Goal: Task Accomplishment & Management: Manage account settings

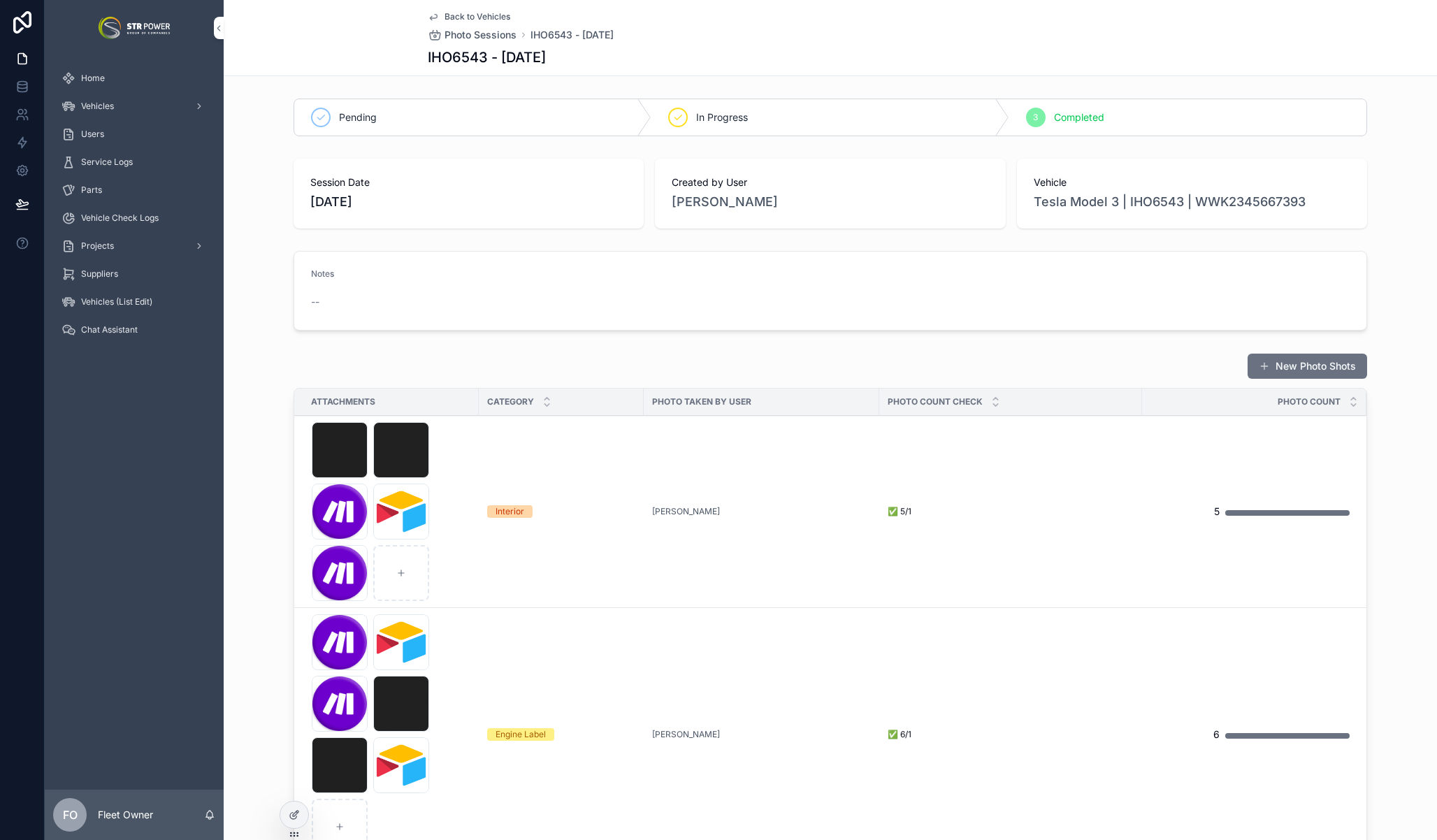
click at [114, 98] on div "Vehicles" at bounding box center [134, 106] width 145 height 22
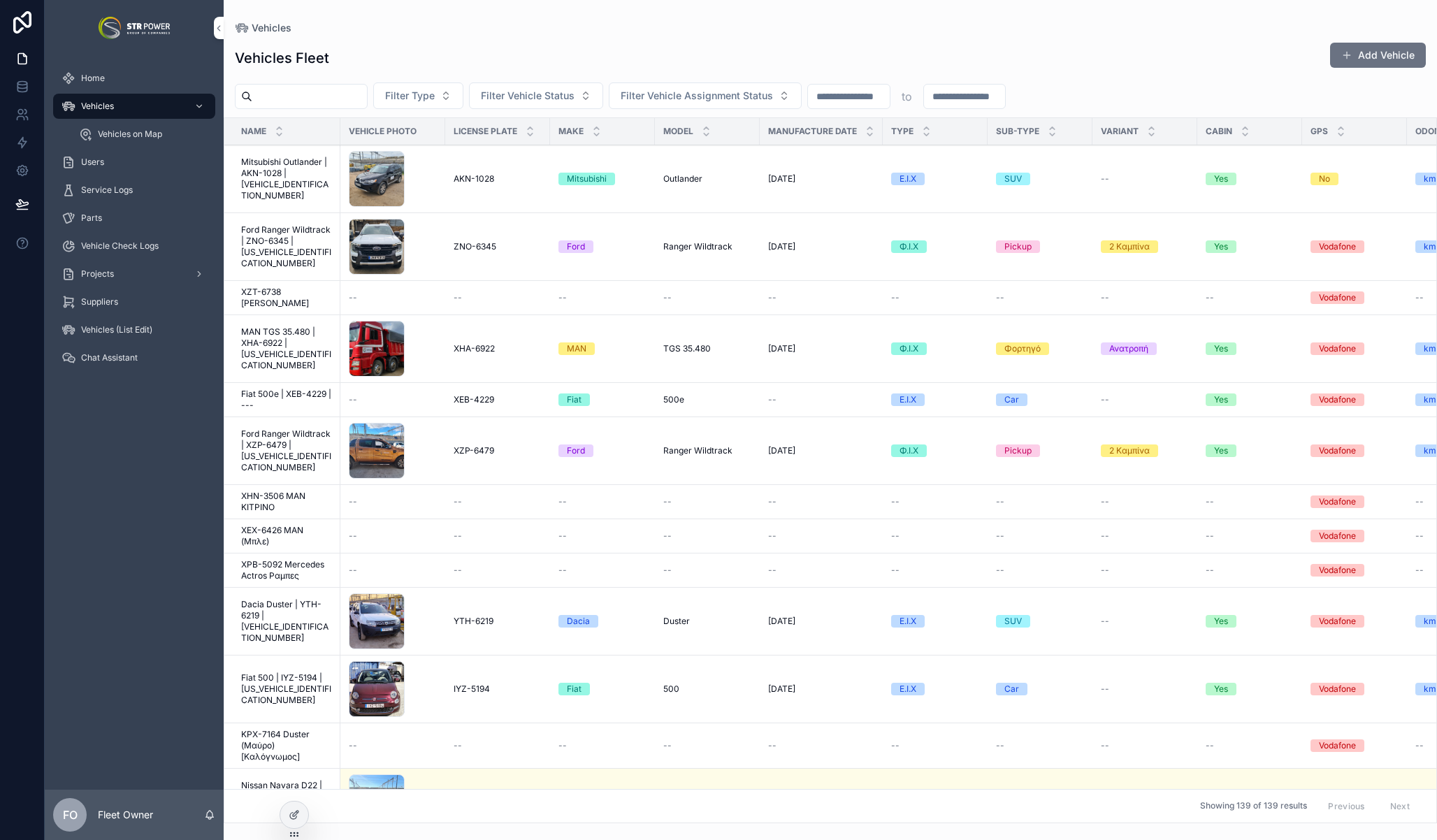
click at [283, 350] on span "MAN TGS 35.480 | XHA-6922 | [US_VEHICLE_IDENTIFICATION_NUMBER]" at bounding box center [286, 348] width 91 height 45
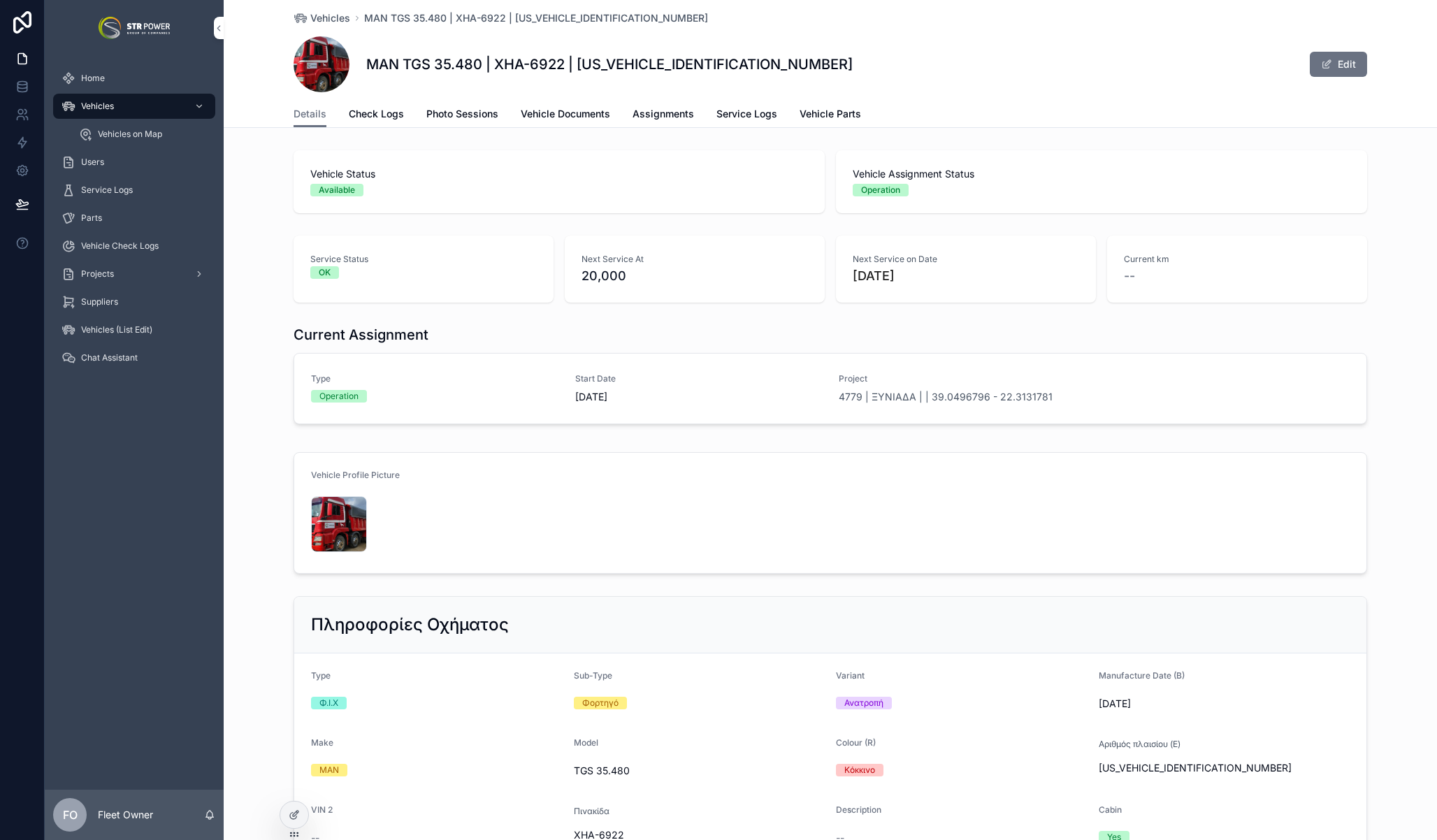
click at [465, 113] on span "Photo Sessions" at bounding box center [463, 114] width 72 height 14
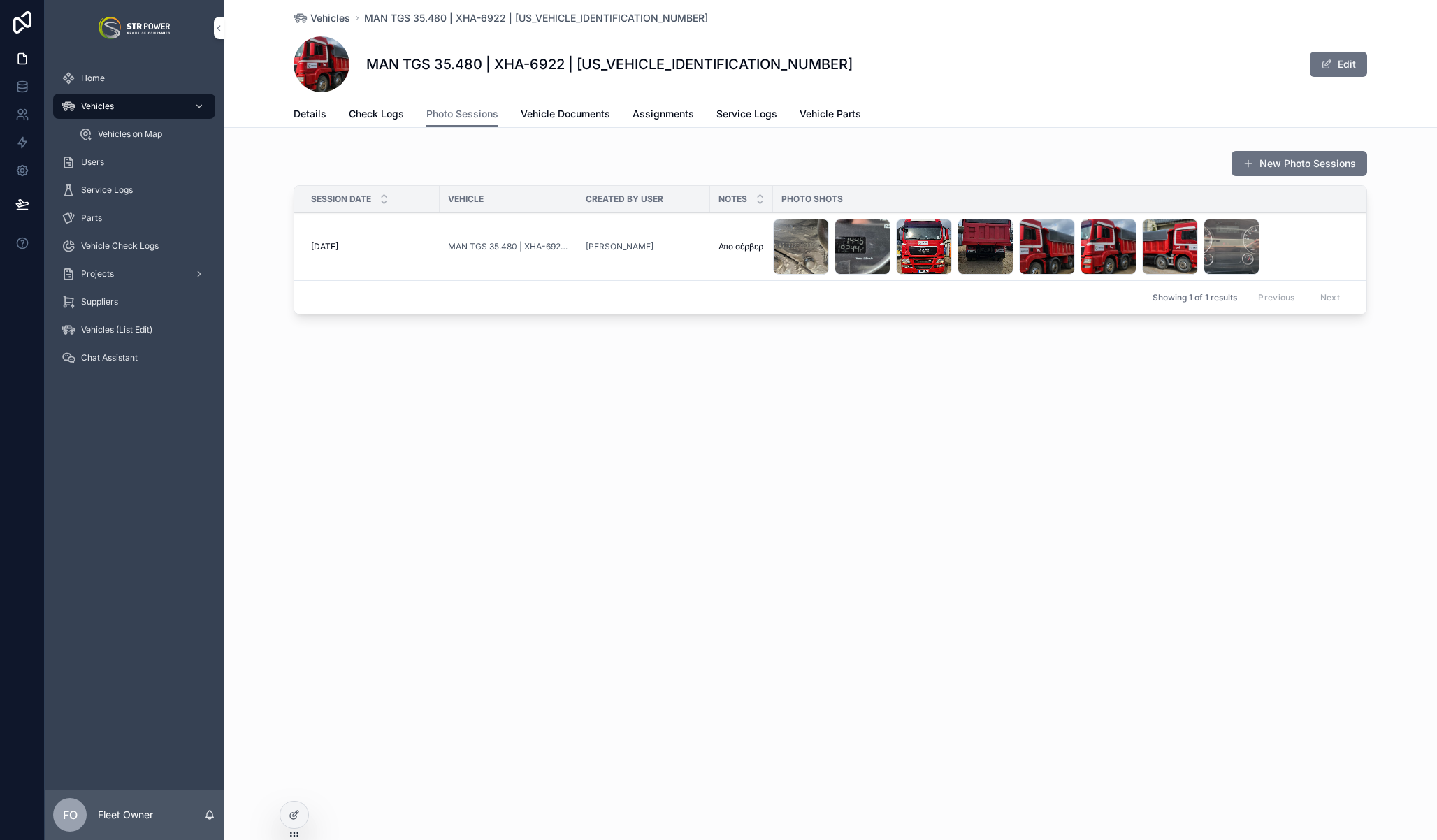
click at [339, 247] on span "[DATE]" at bounding box center [324, 246] width 27 height 11
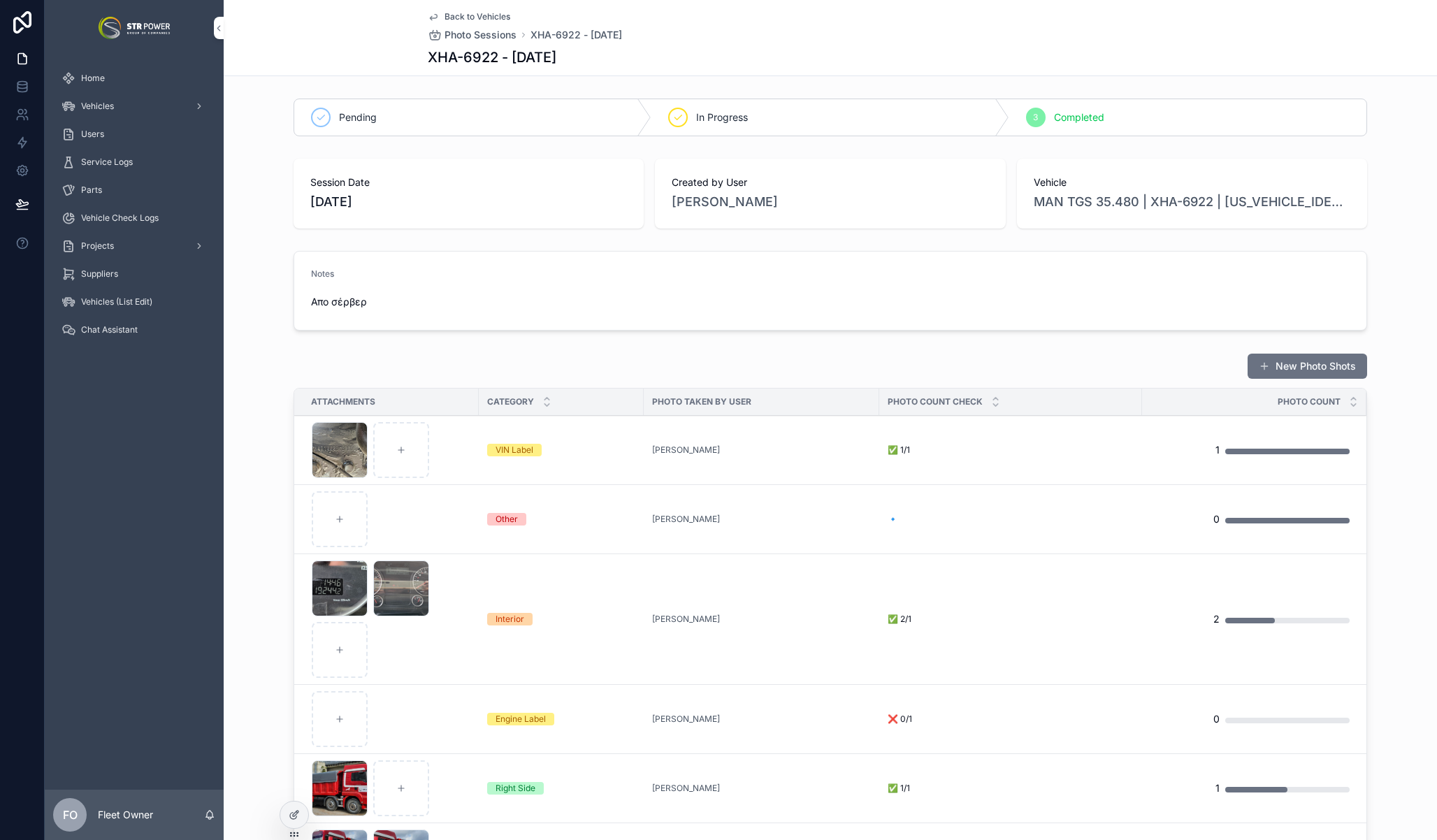
click at [0, 0] on span "Add Images" at bounding box center [0, 0] width 0 height 0
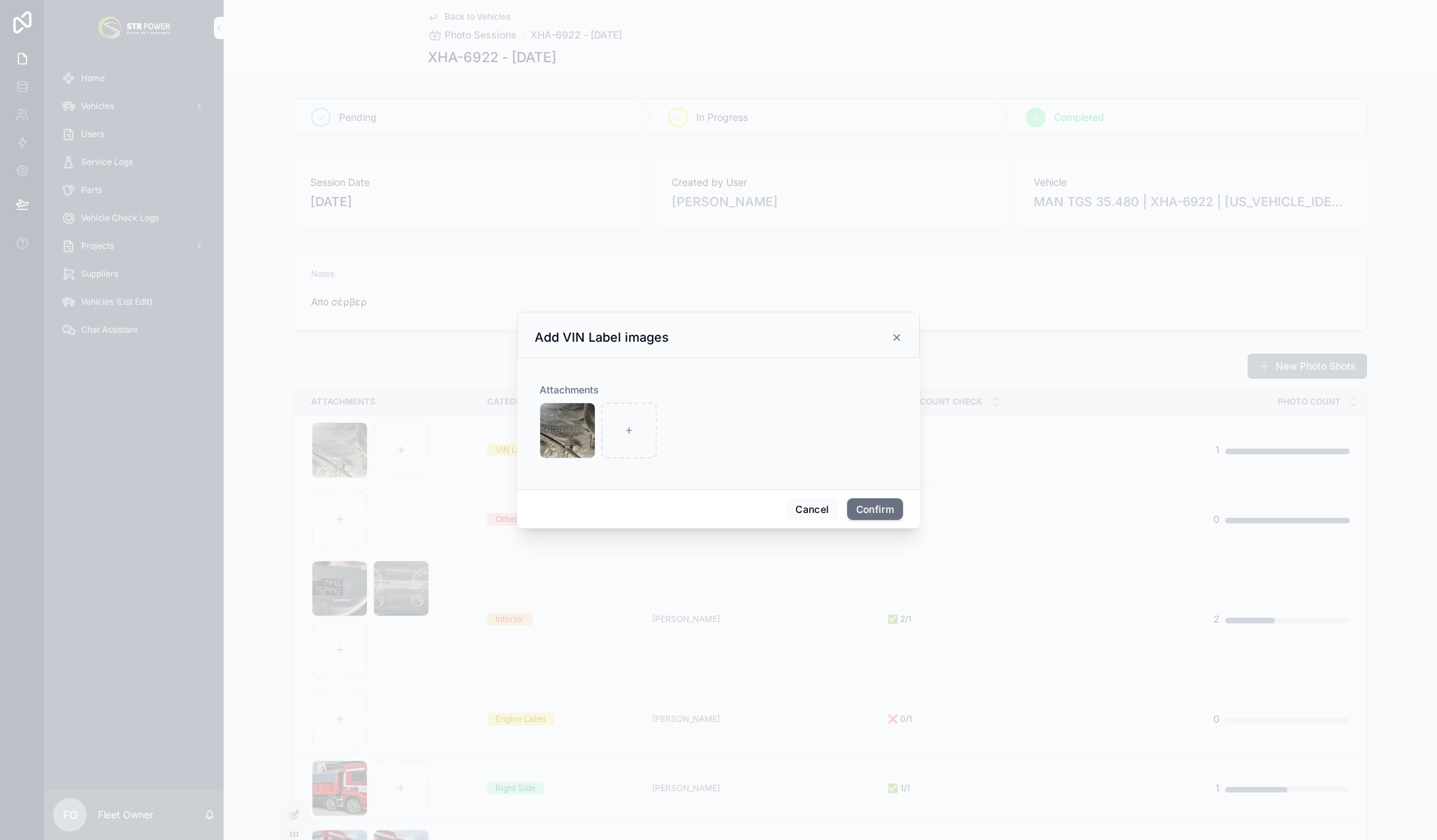
click at [896, 339] on icon at bounding box center [897, 337] width 11 height 11
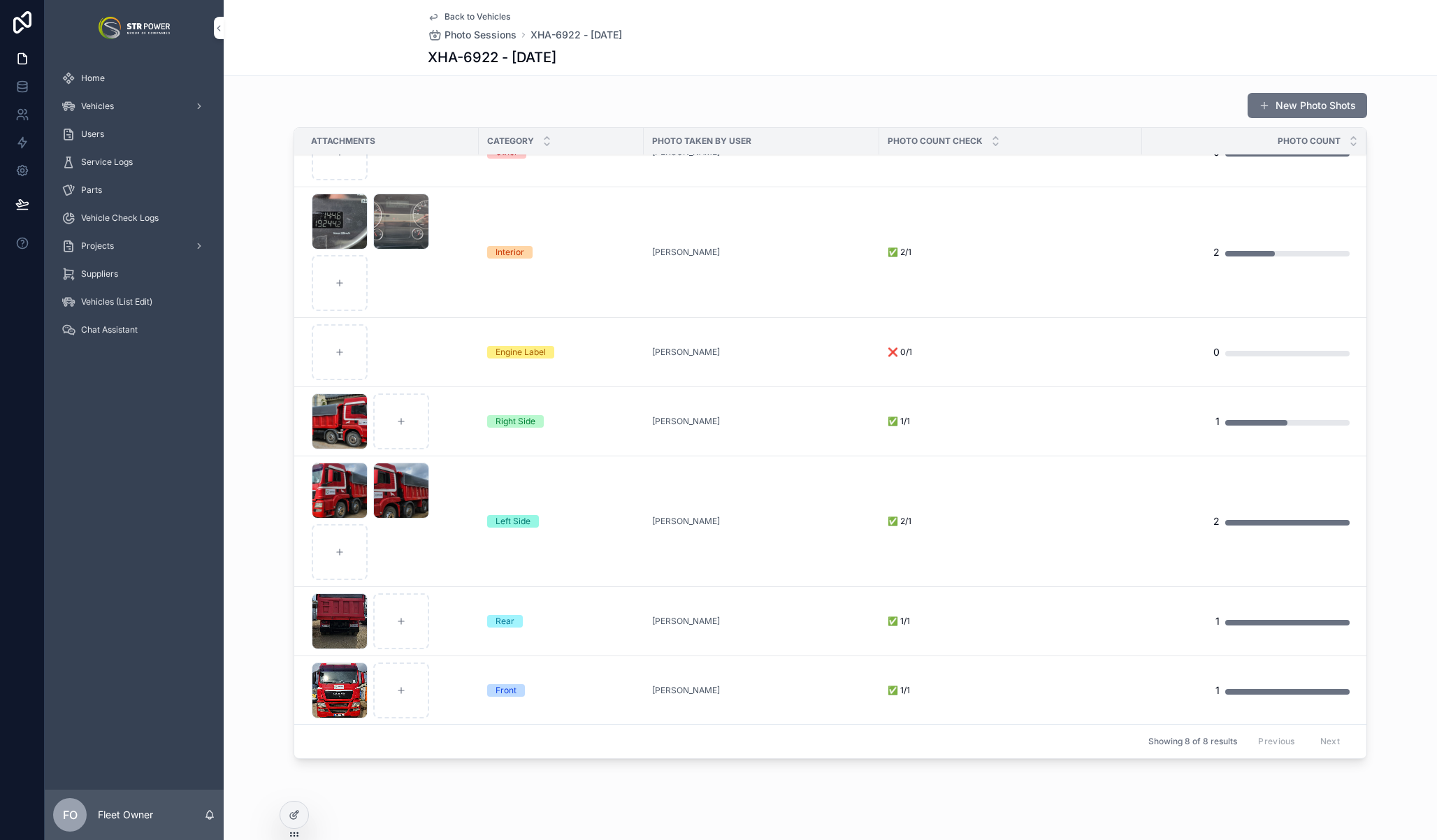
scroll to position [261, 0]
click at [99, 103] on span "Vehicles" at bounding box center [97, 106] width 33 height 11
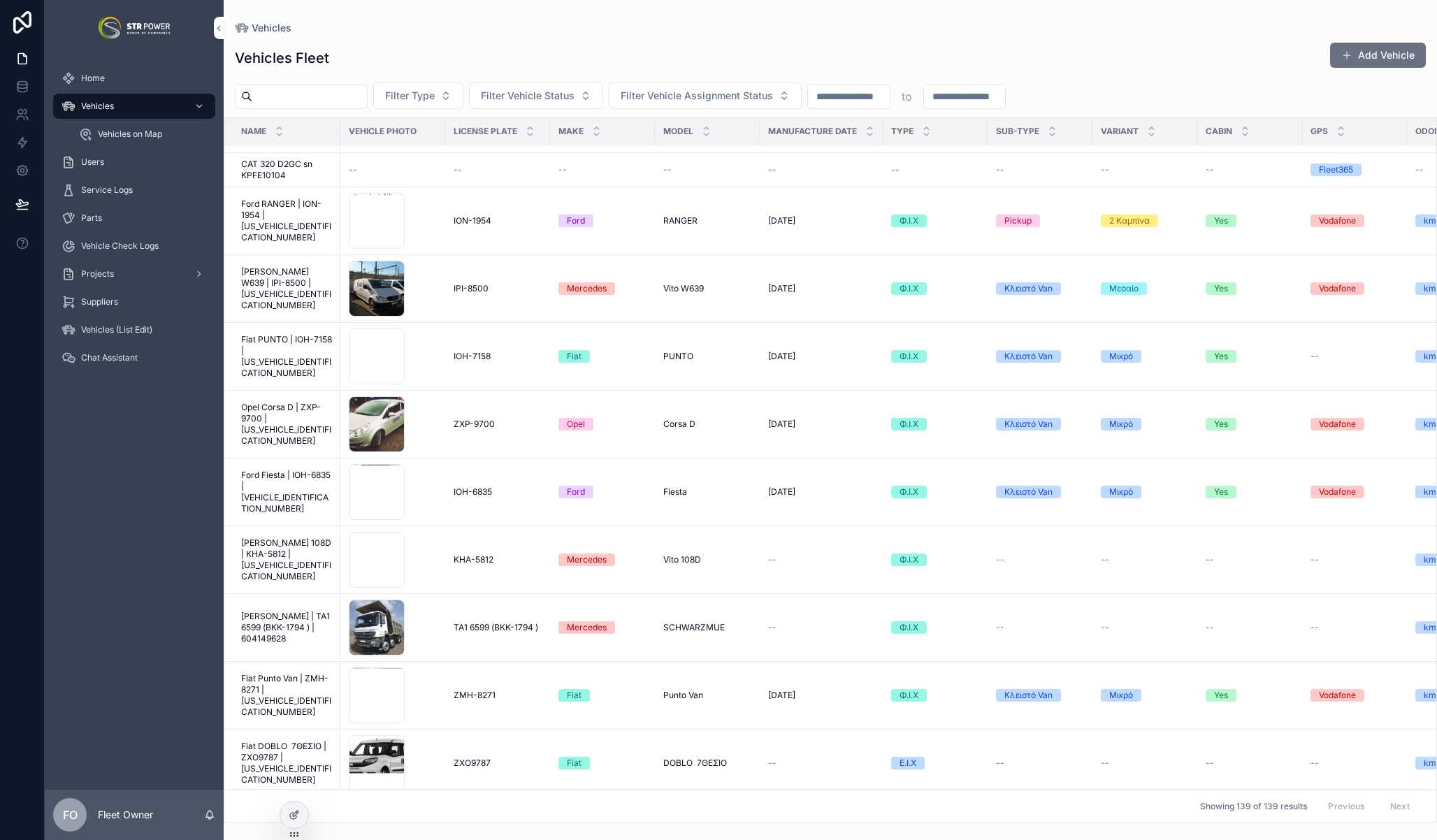
scroll to position [5589, 0]
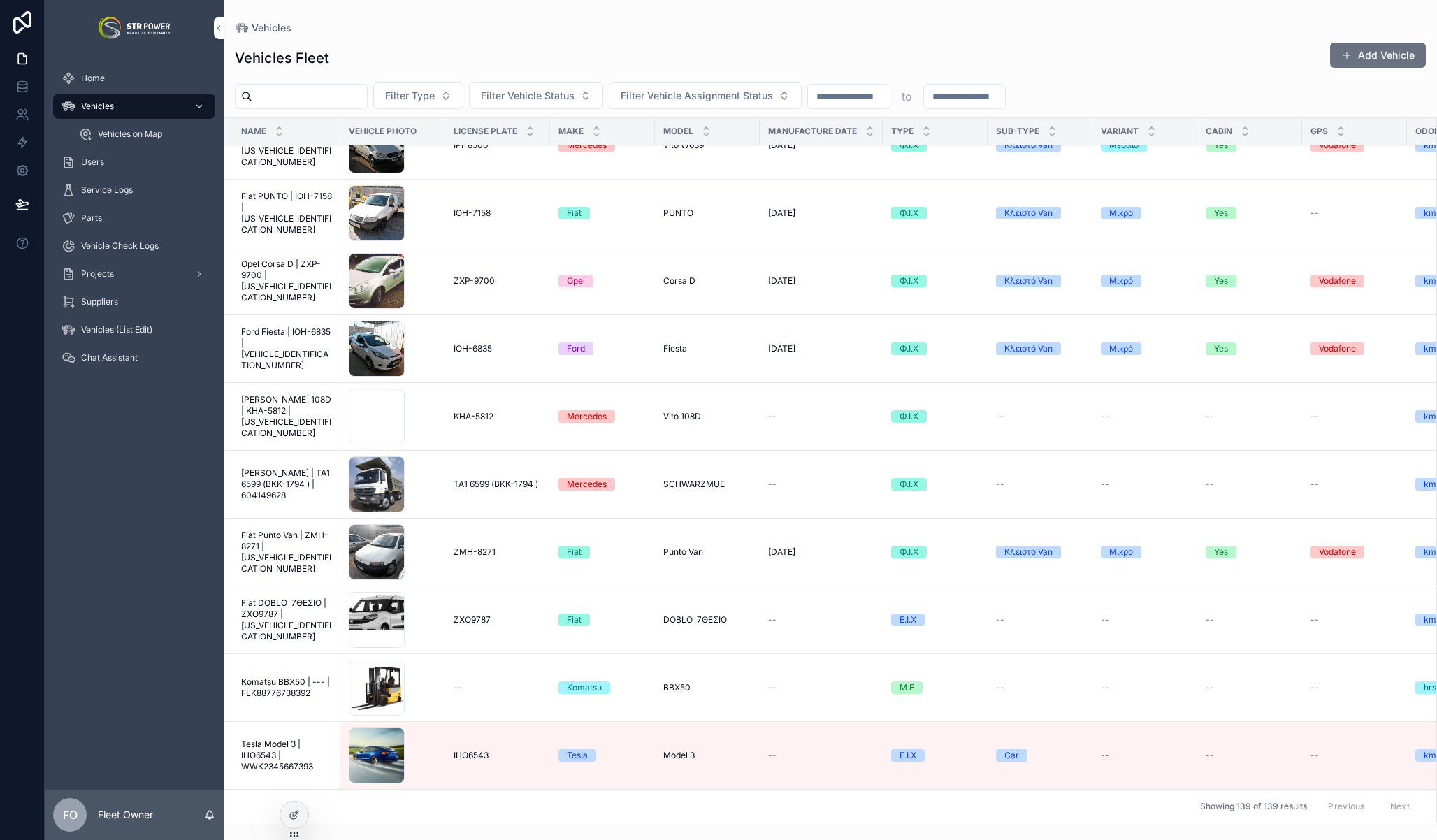
click at [276, 750] on span "Tesla Model 3 | IHO6543 | WWK2345667393" at bounding box center [286, 755] width 91 height 33
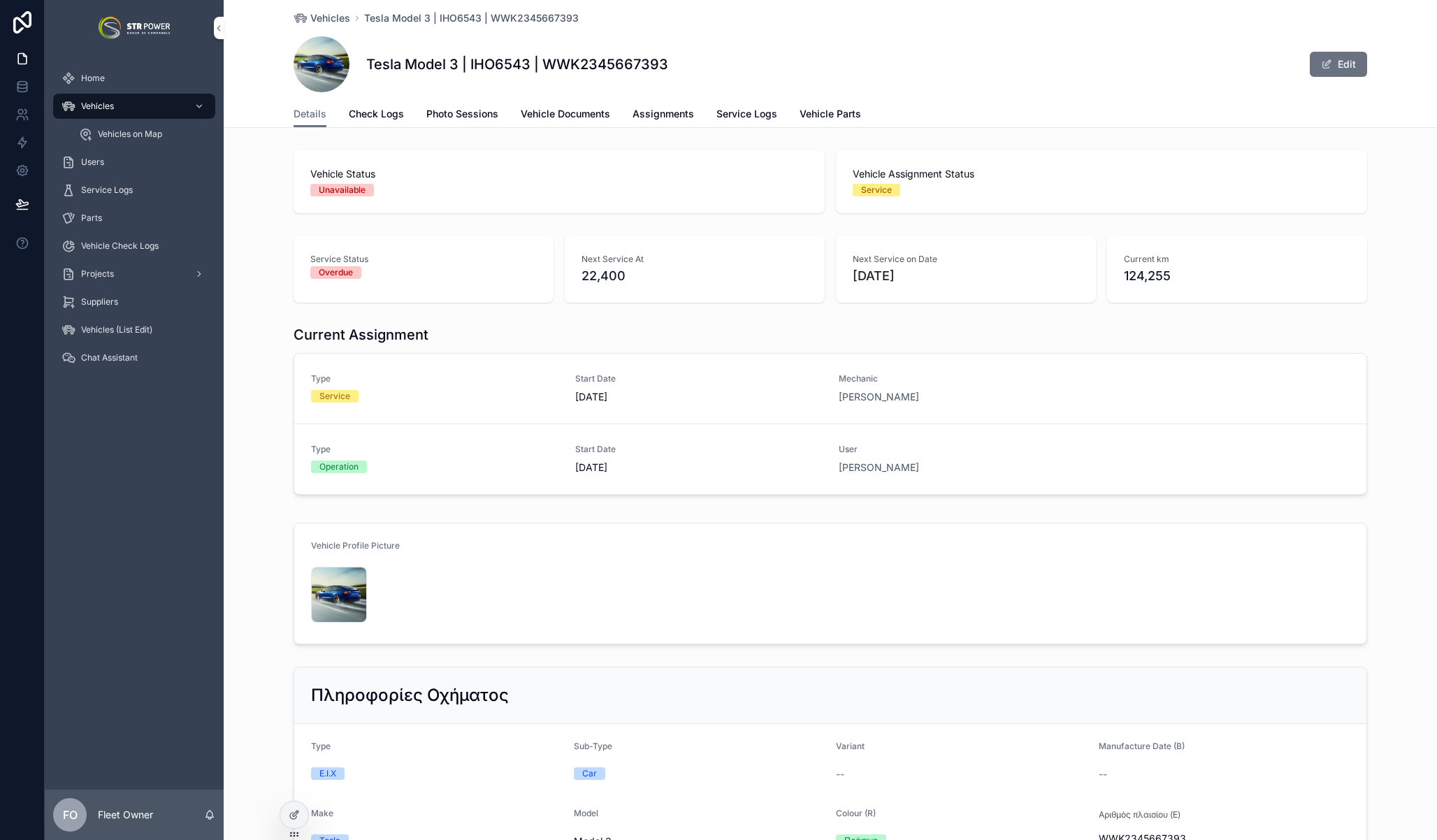
click at [475, 121] on link "Photo Sessions" at bounding box center [463, 115] width 72 height 28
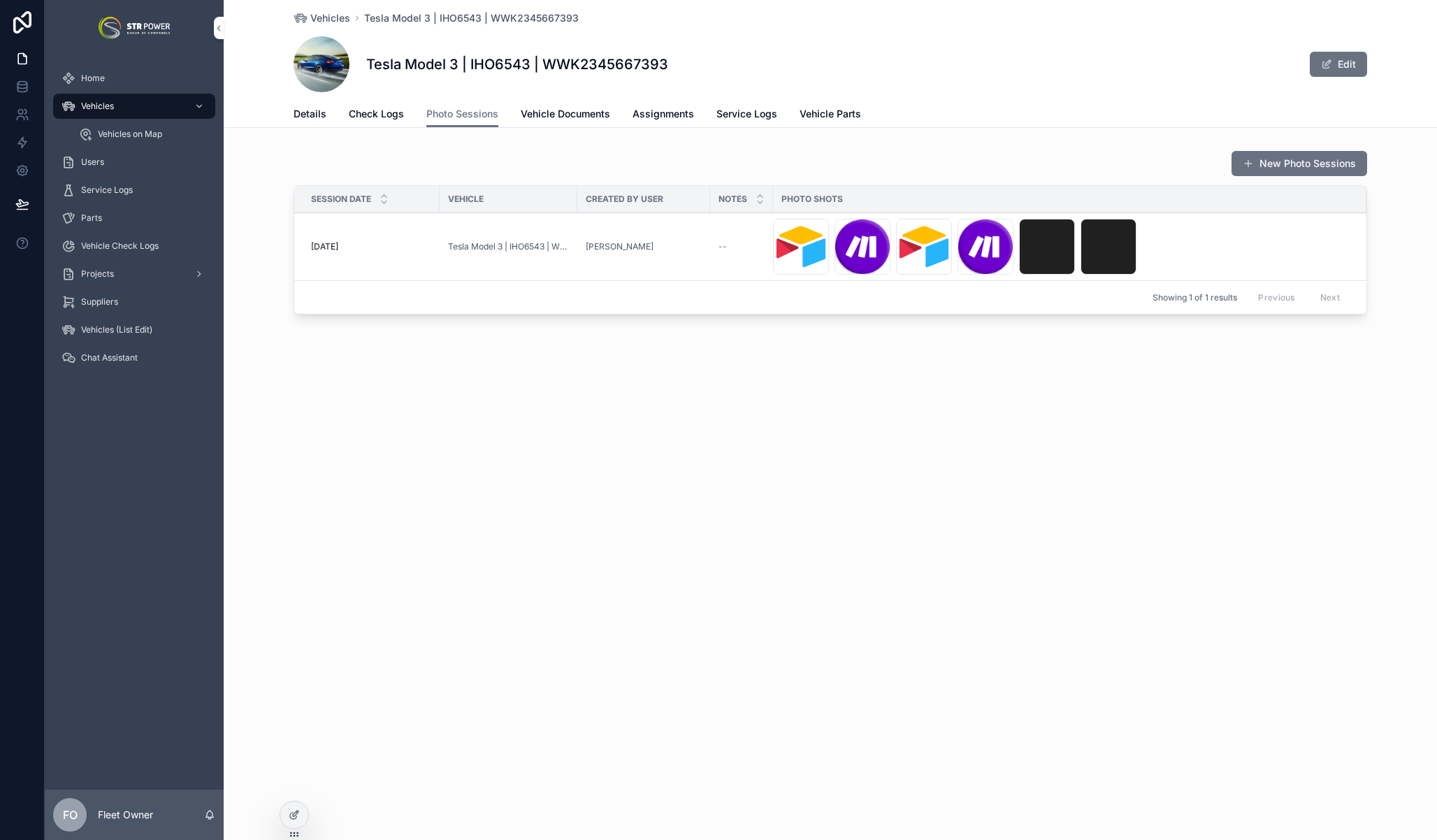
click at [726, 250] on div "--" at bounding box center [741, 246] width 46 height 11
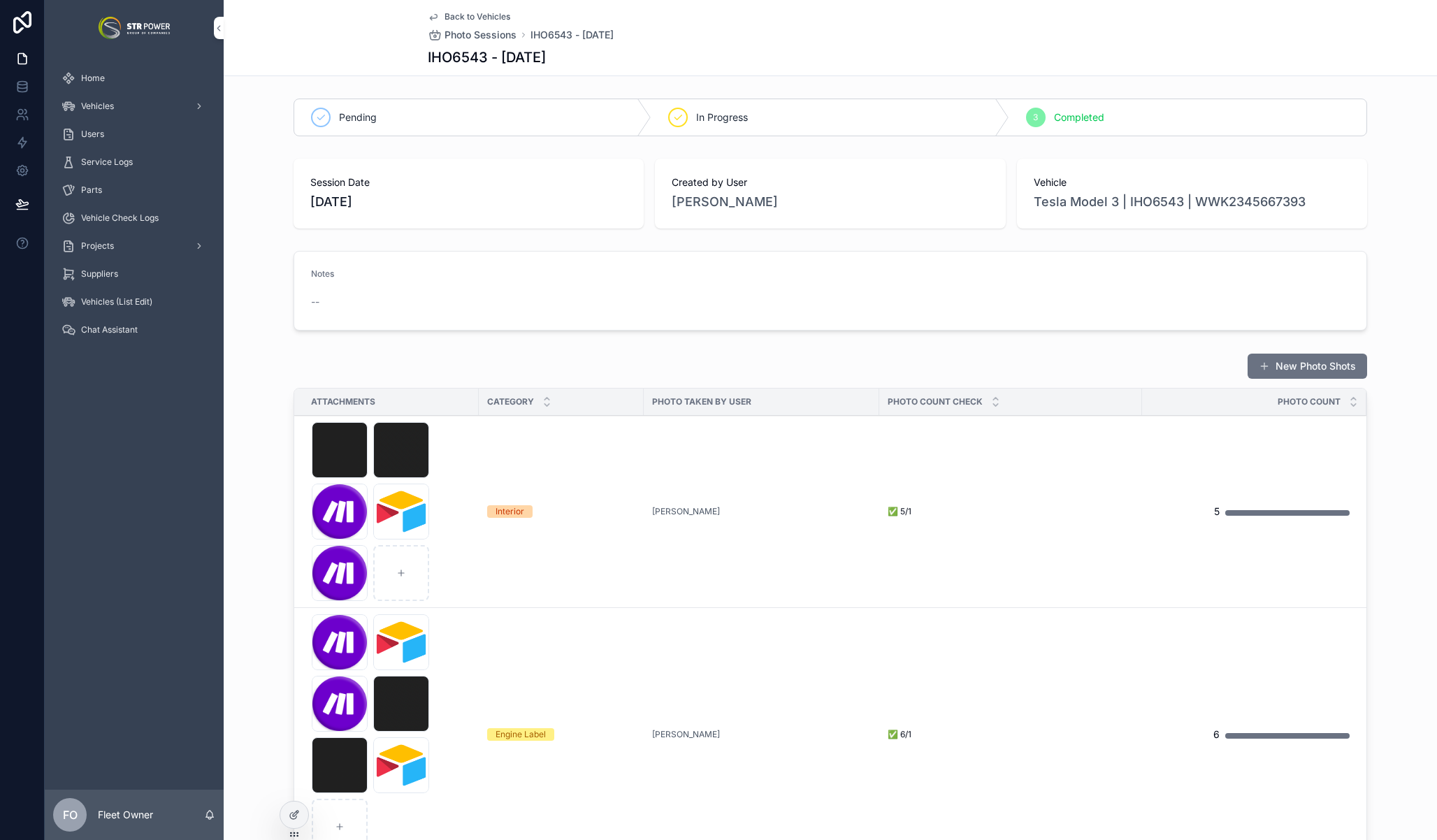
click at [114, 100] on div "Vehicles" at bounding box center [134, 106] width 145 height 22
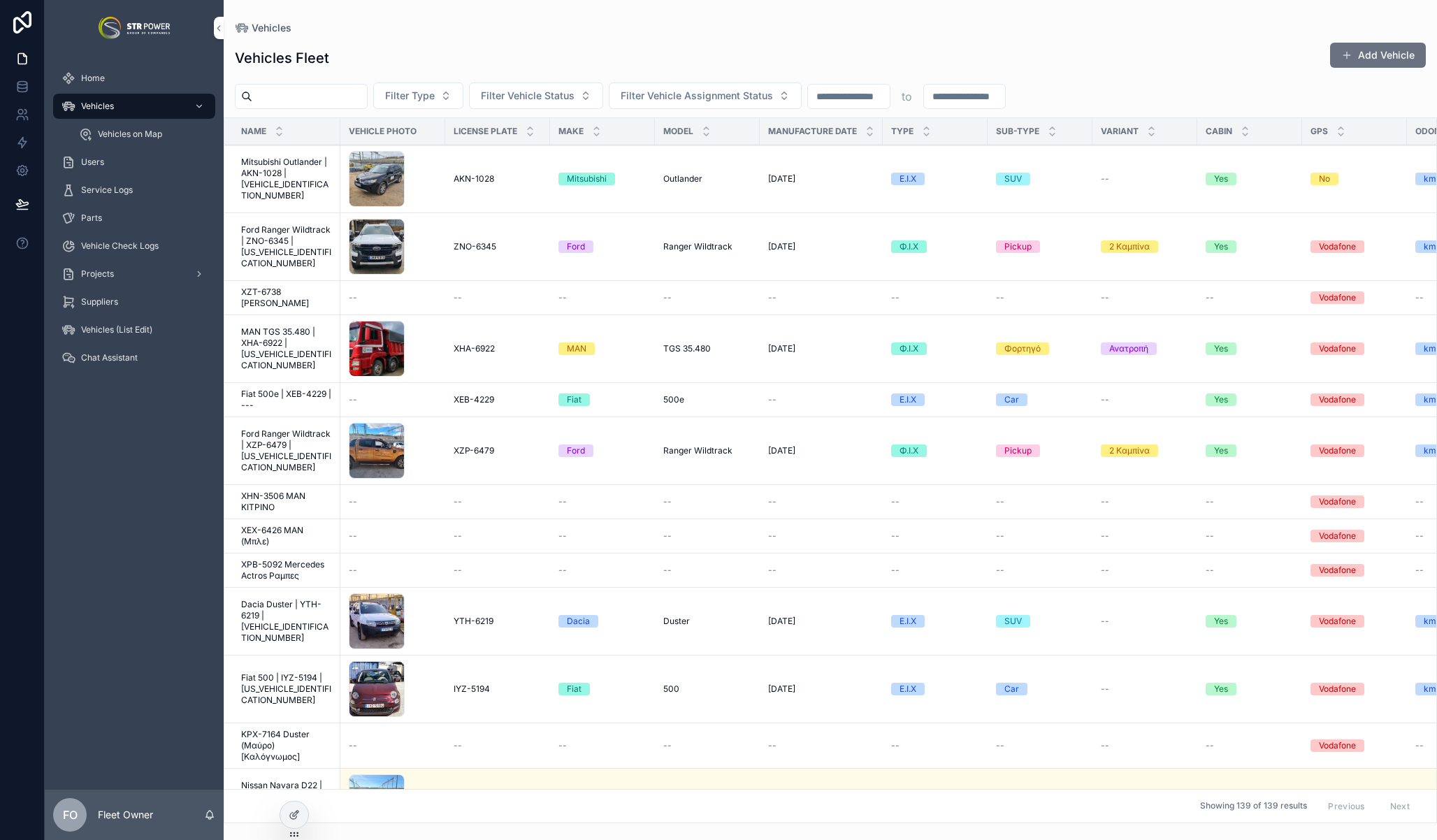
scroll to position [33, 0]
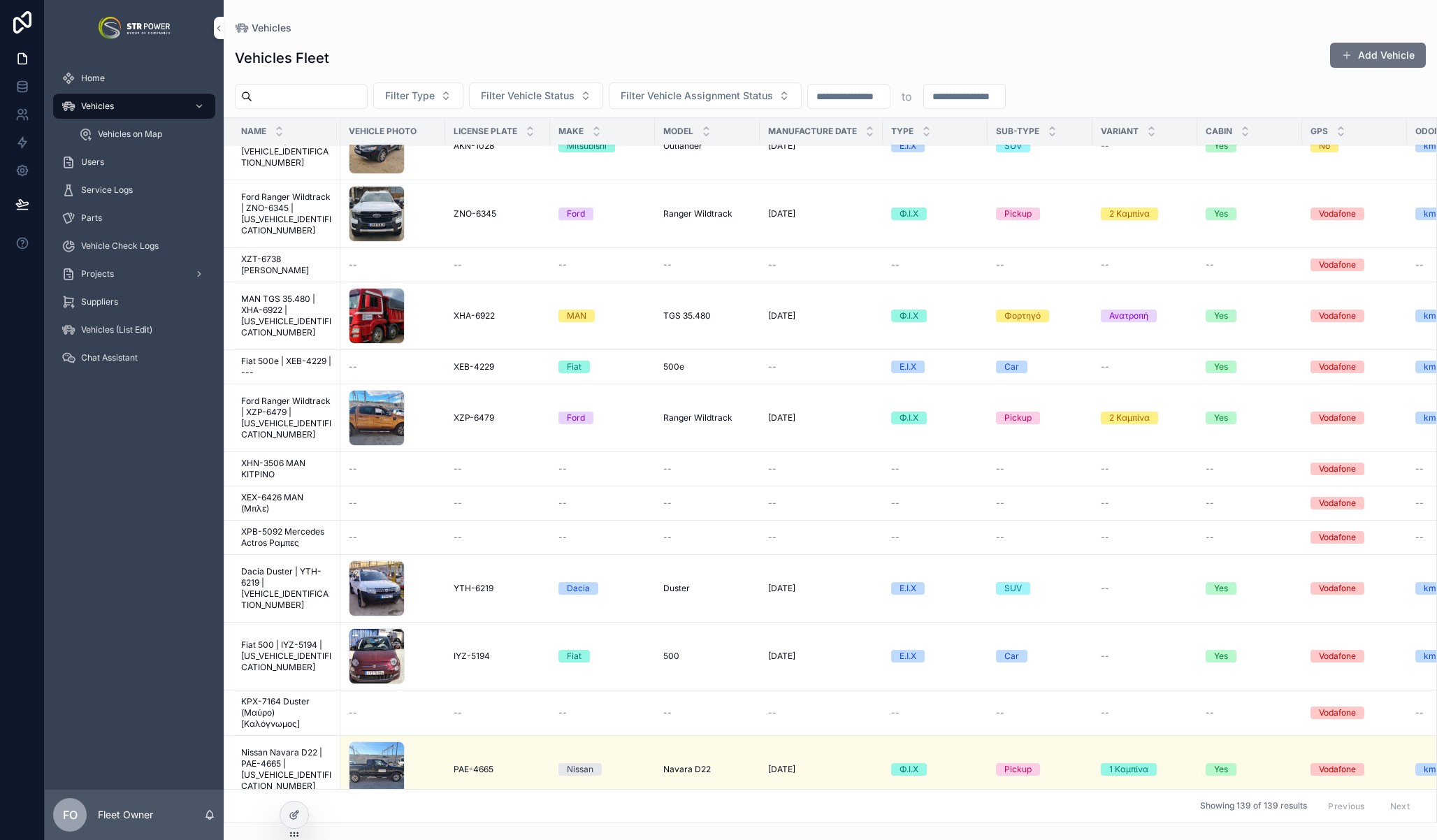
click at [130, 136] on span "Vehicles on Map" at bounding box center [130, 134] width 64 height 11
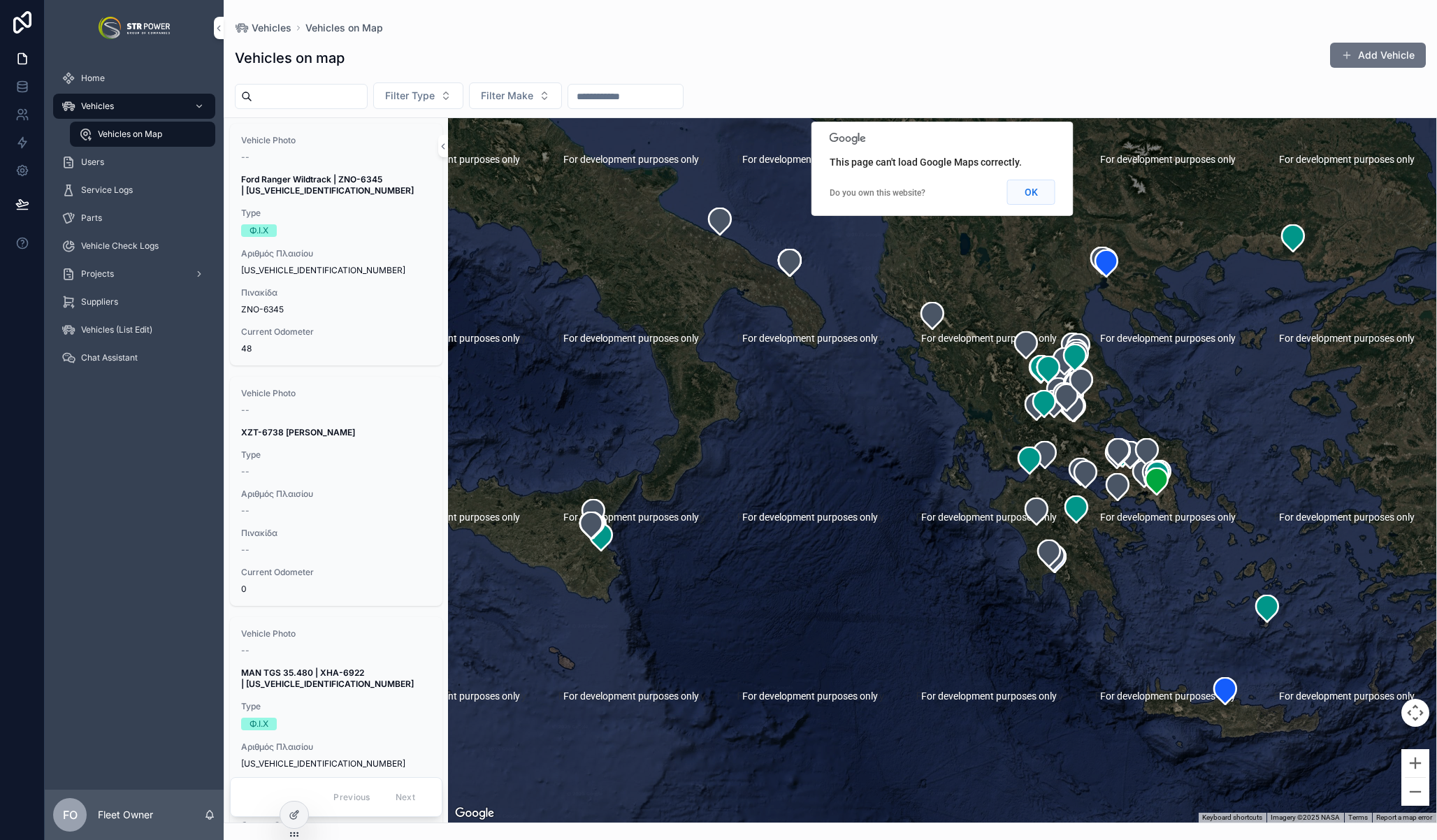
click at [1039, 197] on button "OK" at bounding box center [1031, 192] width 48 height 26
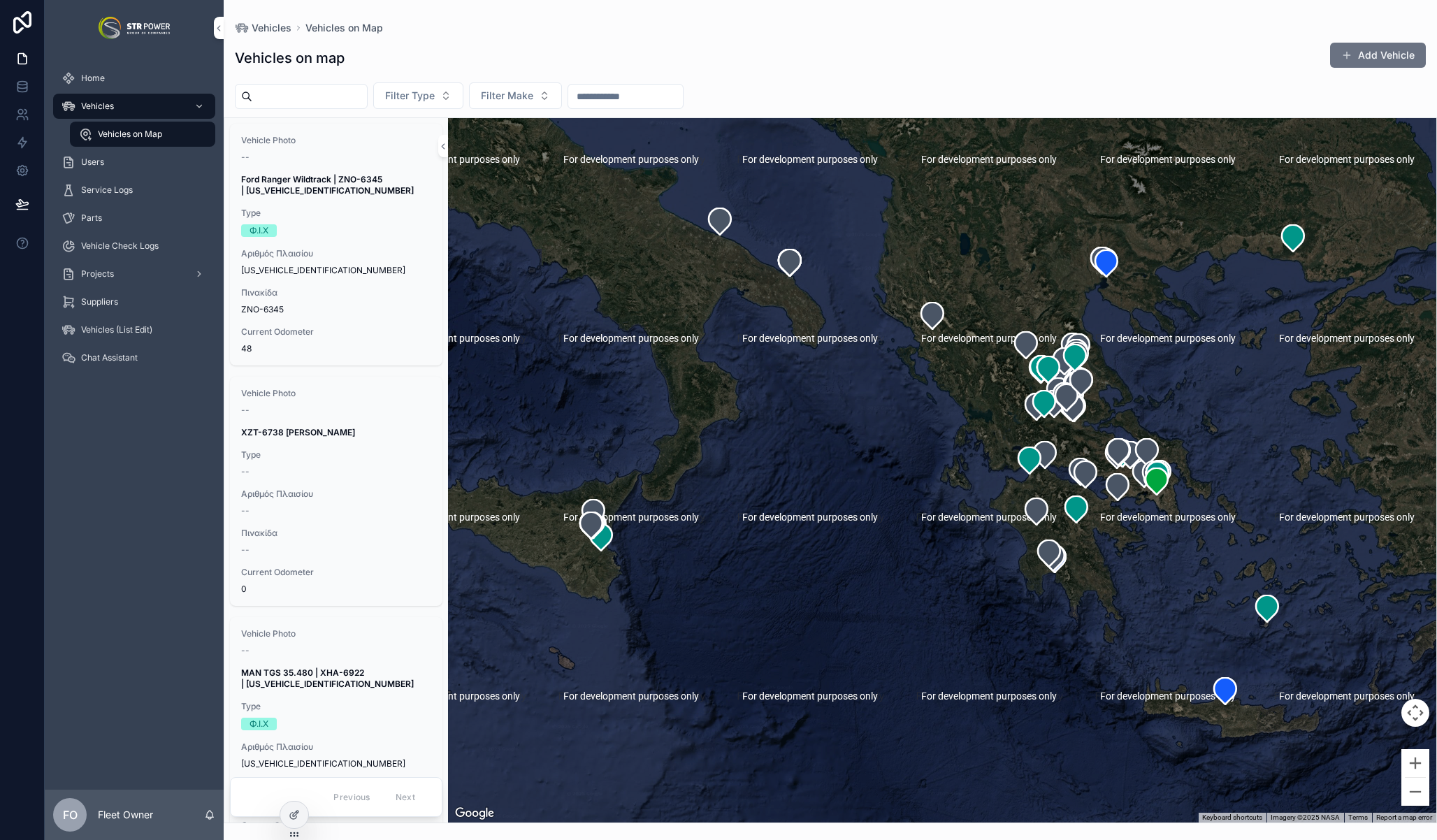
drag, startPoint x: 1018, startPoint y: 81, endPoint x: 1010, endPoint y: 79, distance: 8.2
click at [1010, 79] on div "Vehicles on map Add Vehicle Filter Type Filter Make Vehicle Photo -- Ford Range…" at bounding box center [830, 428] width 1213 height 790
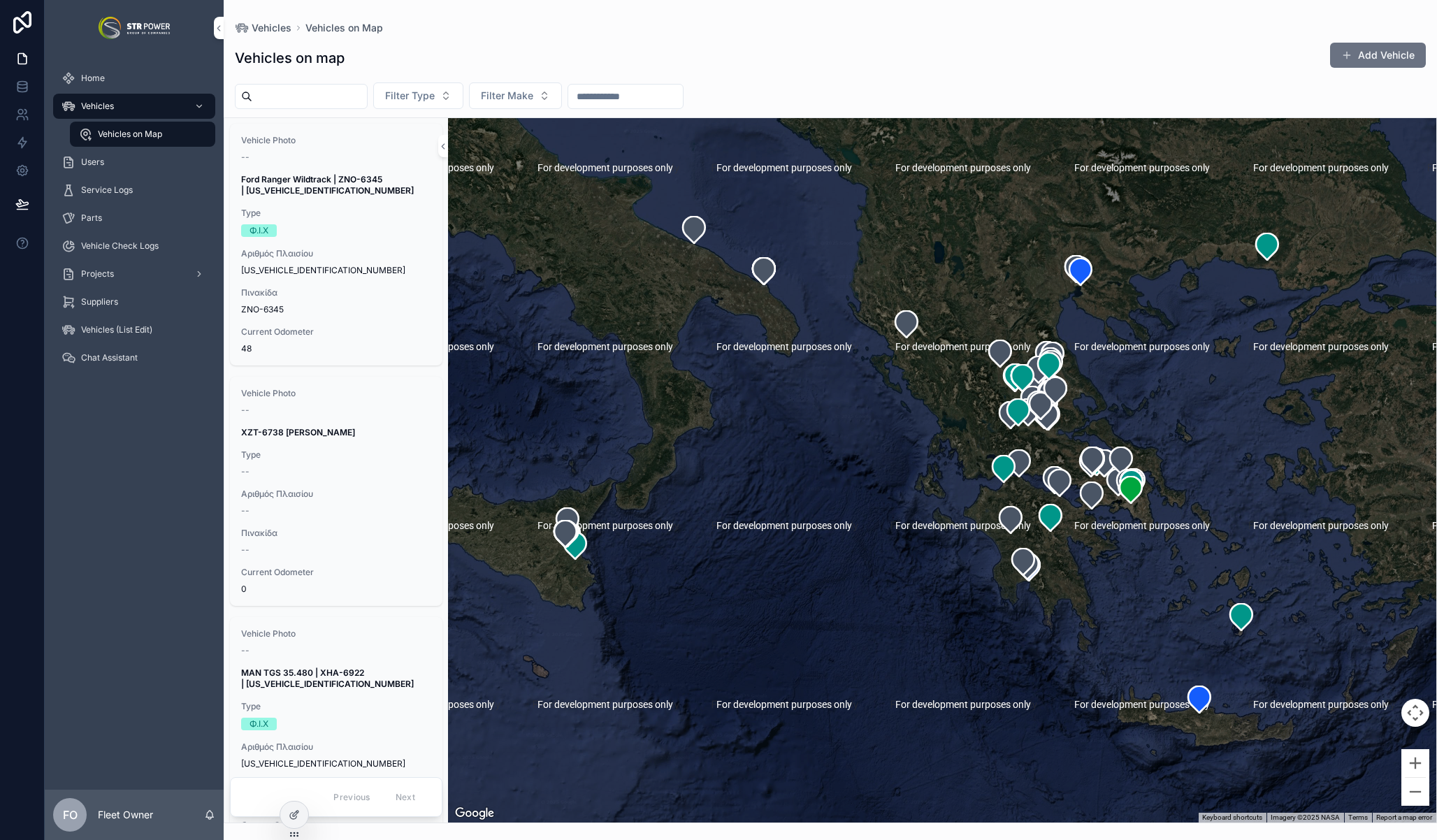
drag, startPoint x: 1174, startPoint y: 416, endPoint x: 1147, endPoint y: 424, distance: 28.2
click at [1147, 424] on div "scrollable content" at bounding box center [942, 470] width 988 height 704
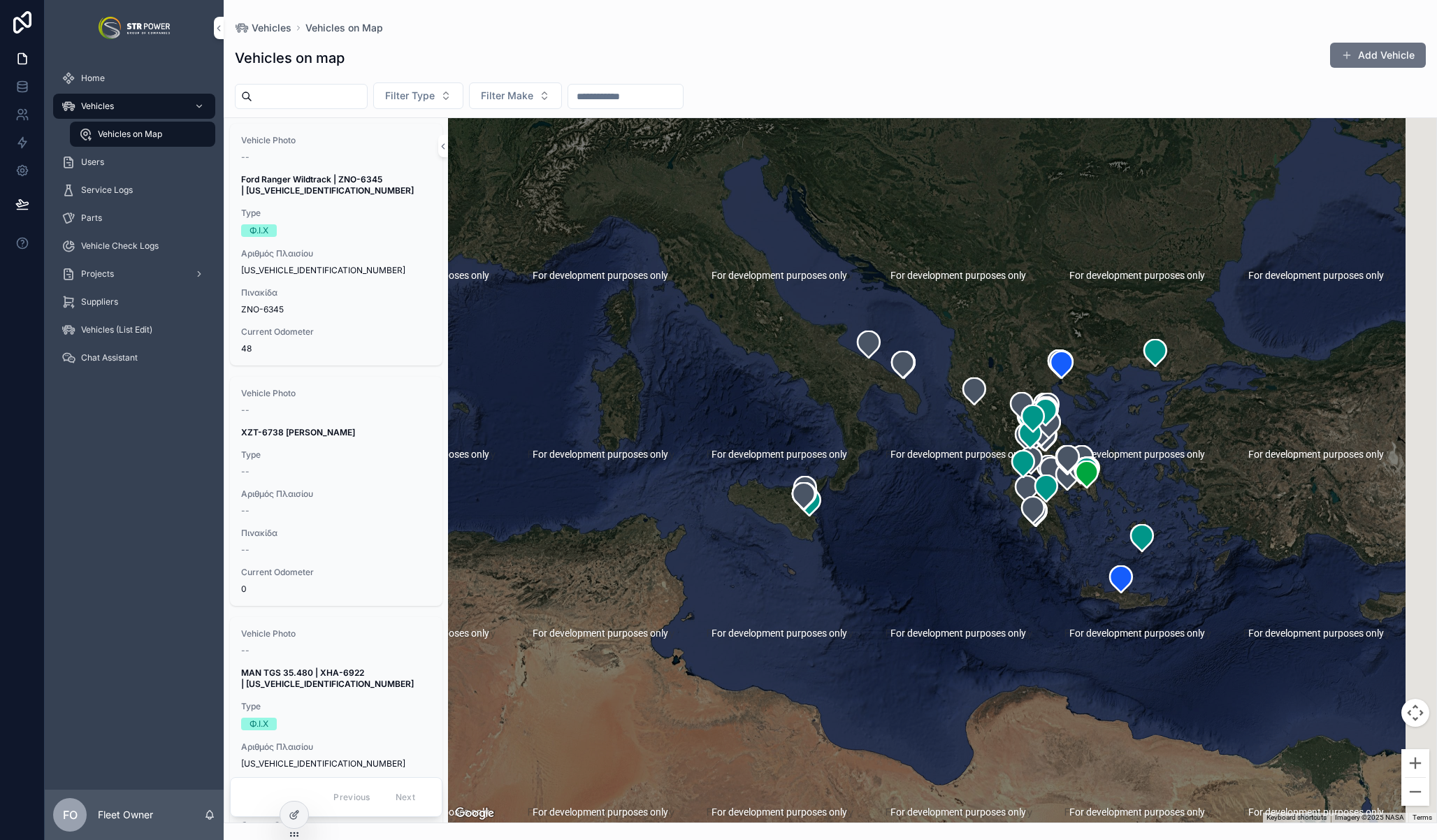
drag, startPoint x: 1163, startPoint y: 427, endPoint x: 1090, endPoint y: 465, distance: 82.3
click at [1091, 464] on div "scrollable content" at bounding box center [942, 470] width 988 height 704
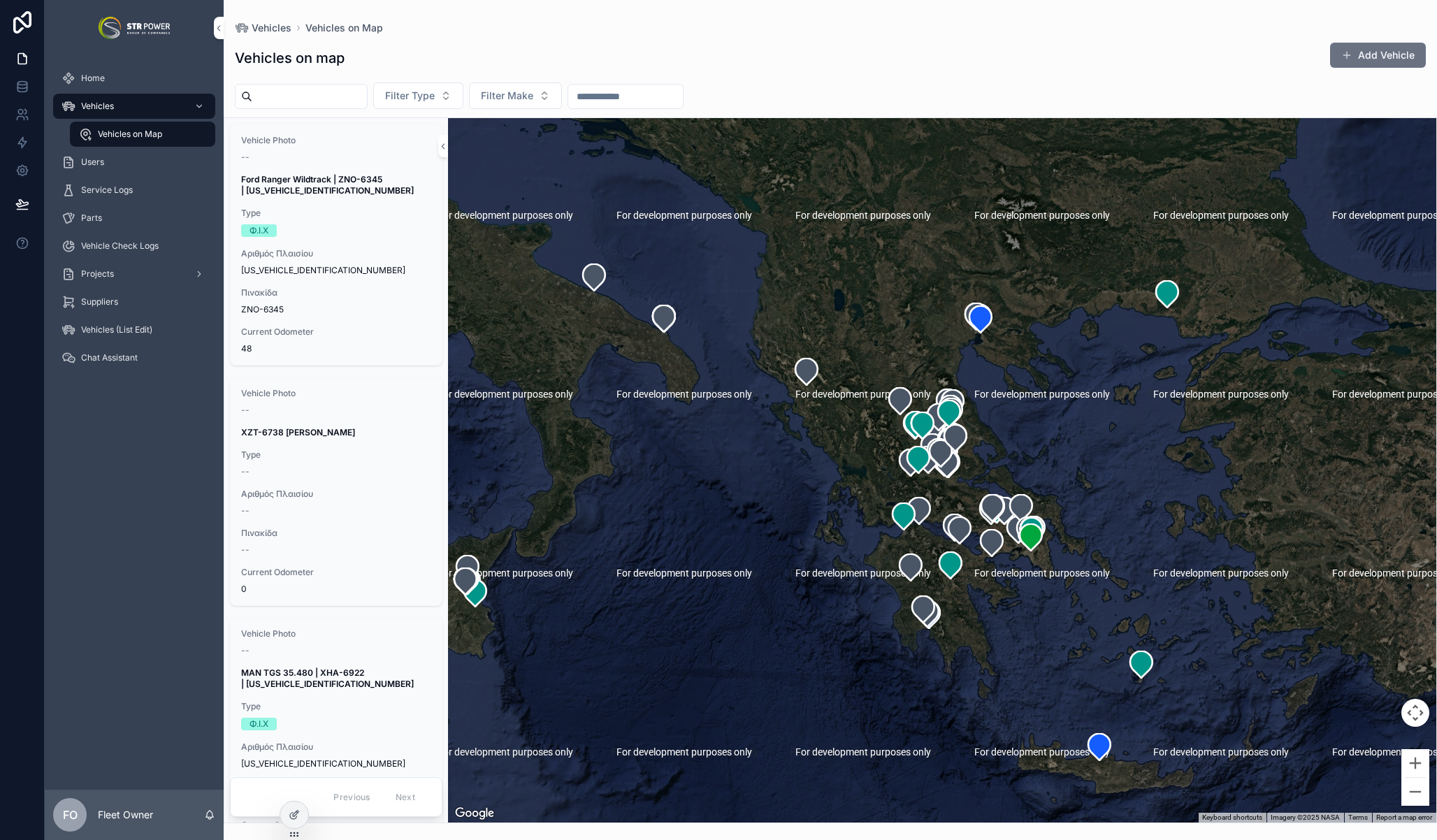
click at [108, 108] on span "Vehicles" at bounding box center [97, 106] width 33 height 11
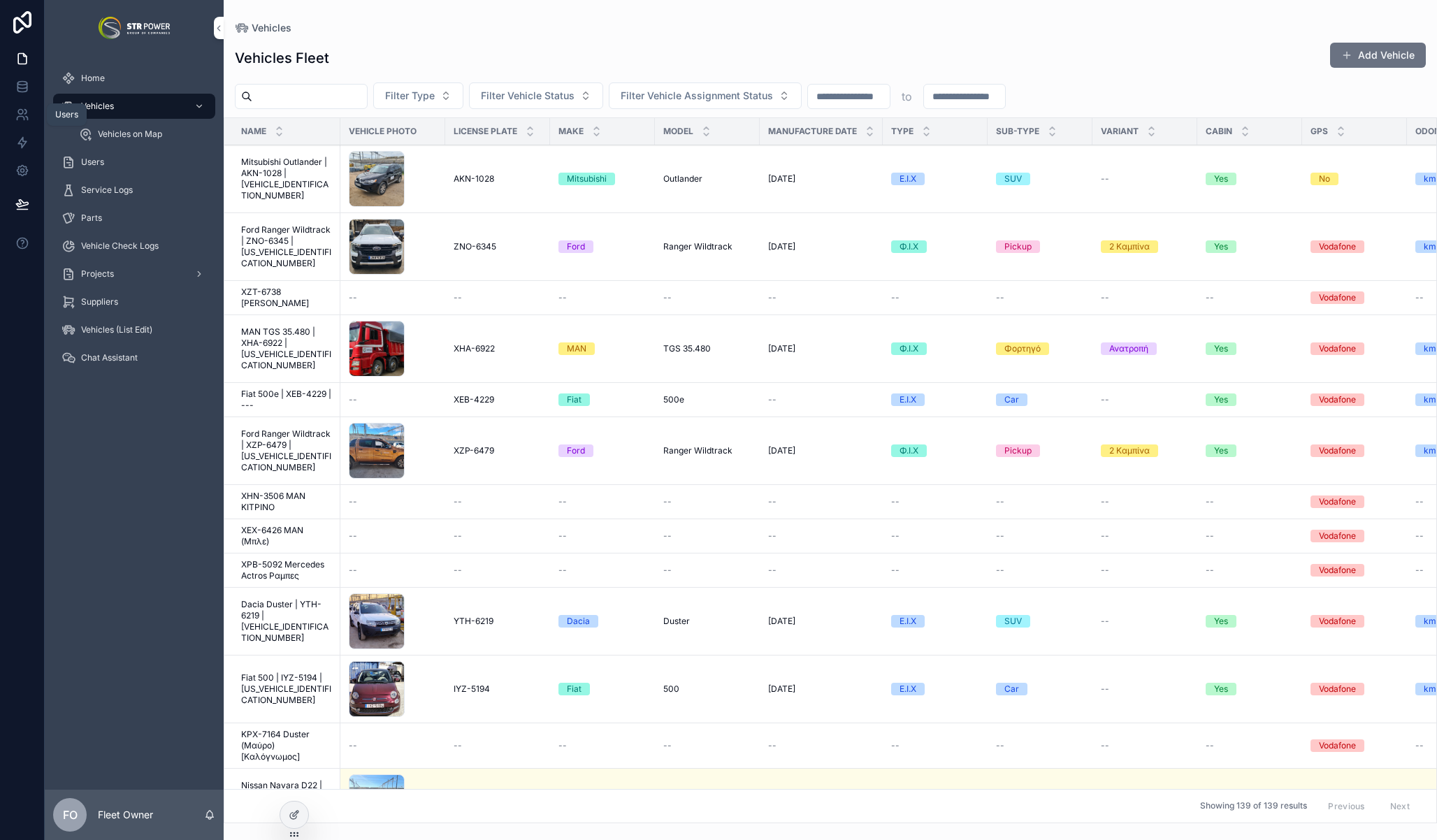
click at [15, 114] on icon at bounding box center [22, 115] width 14 height 14
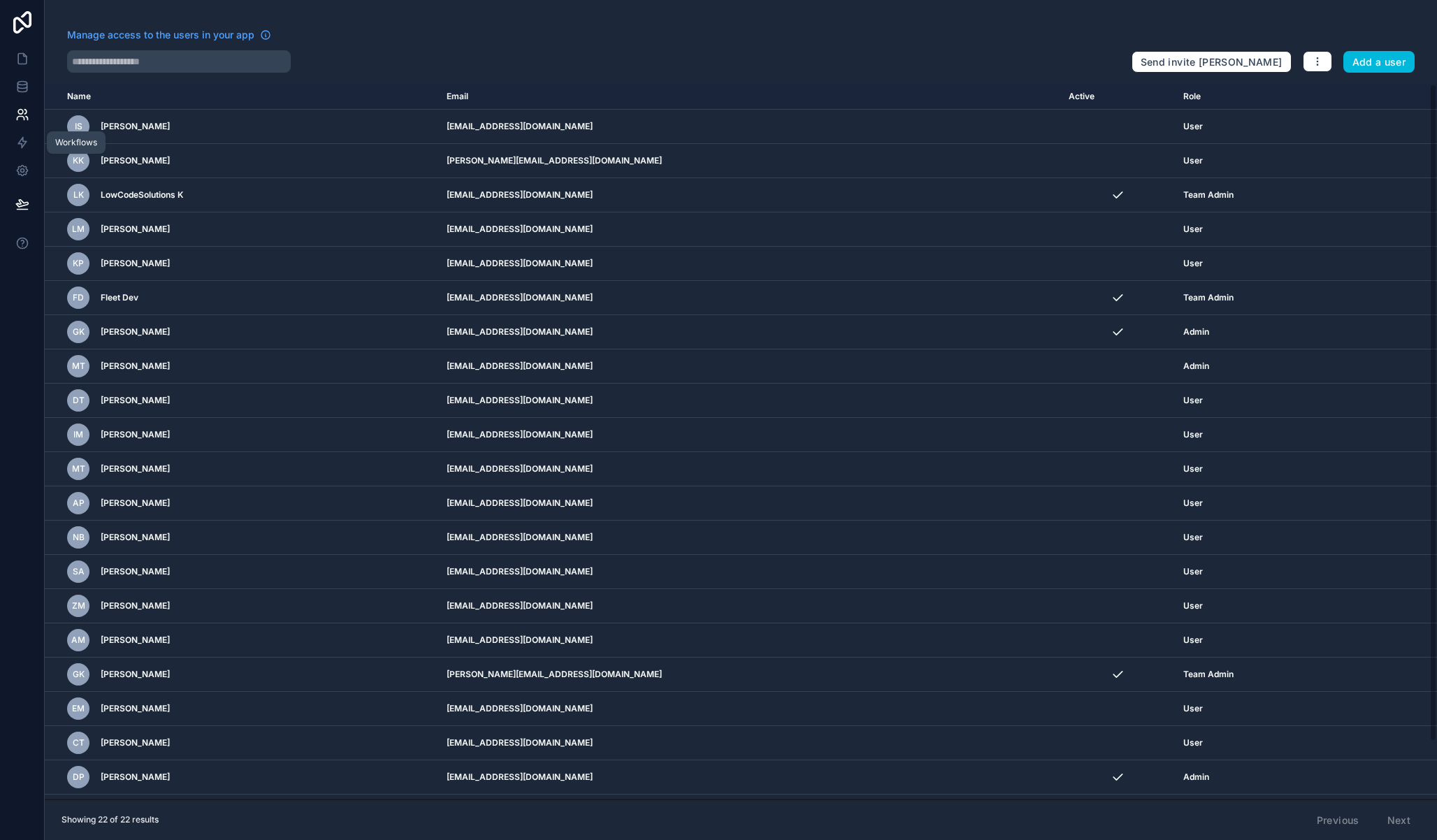
click at [22, 145] on icon at bounding box center [22, 143] width 14 height 14
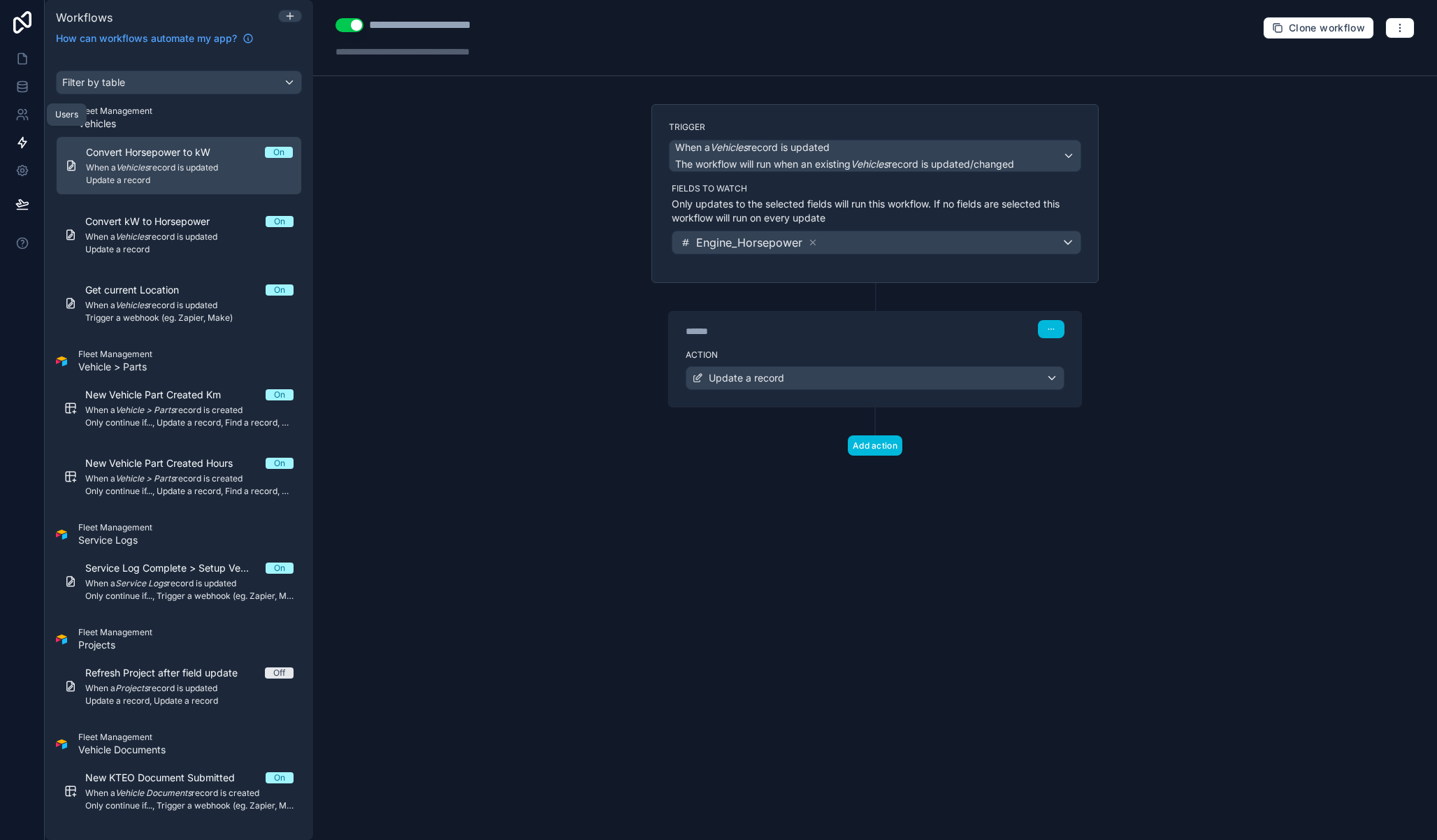
click at [27, 111] on icon at bounding box center [22, 115] width 14 height 14
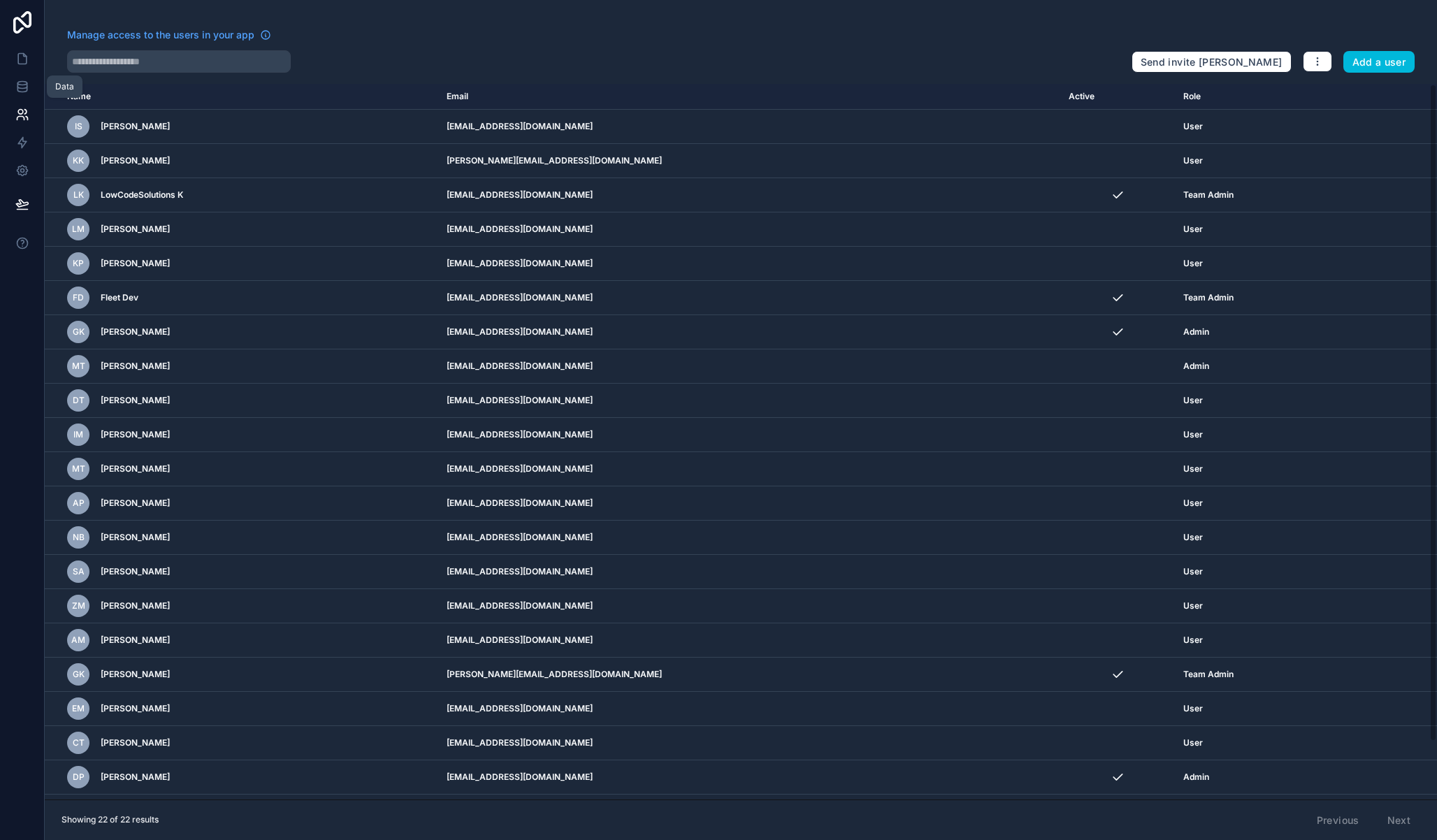
click at [24, 79] on icon at bounding box center [22, 86] width 14 height 14
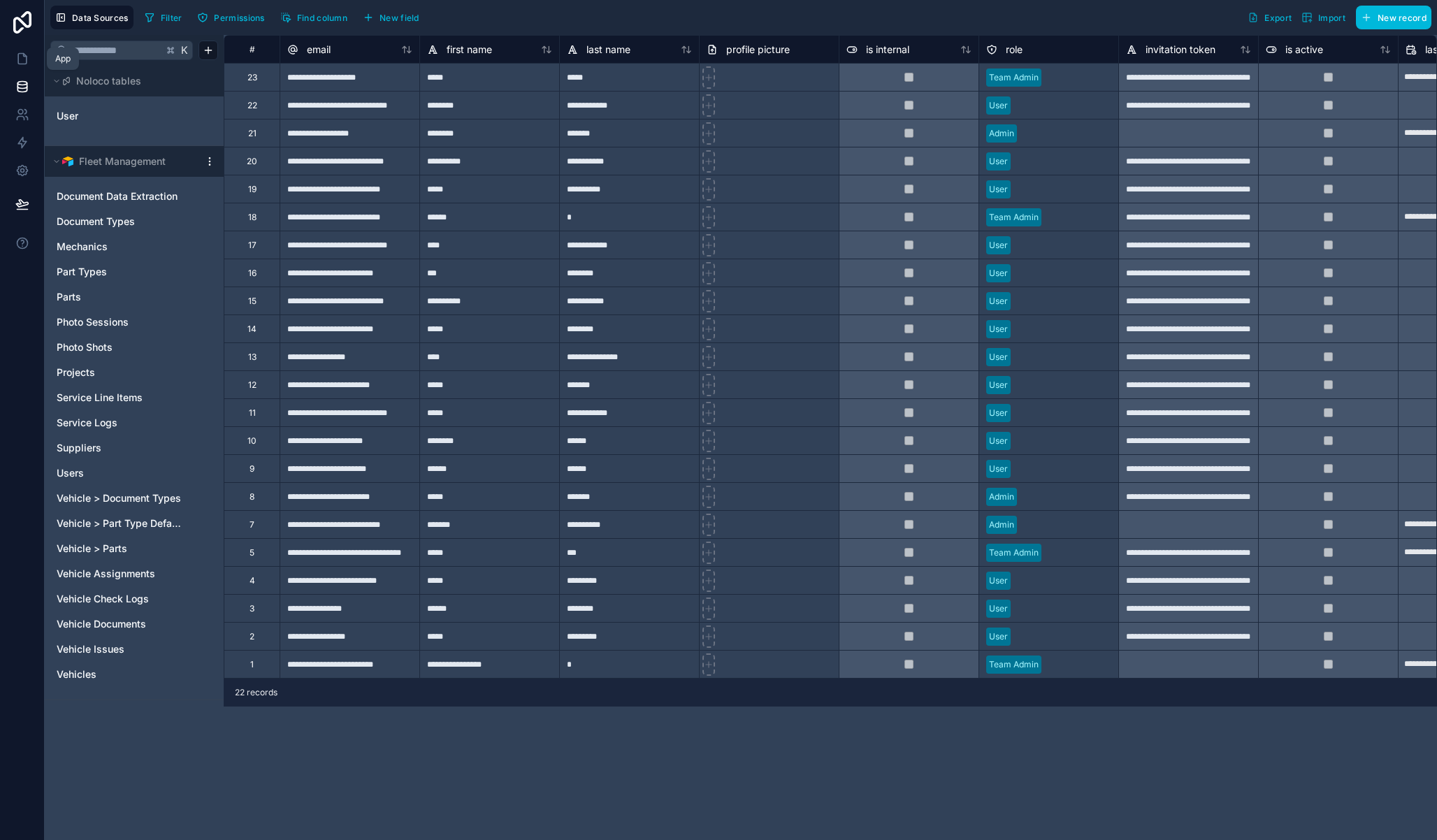
click at [19, 48] on link at bounding box center [22, 59] width 44 height 28
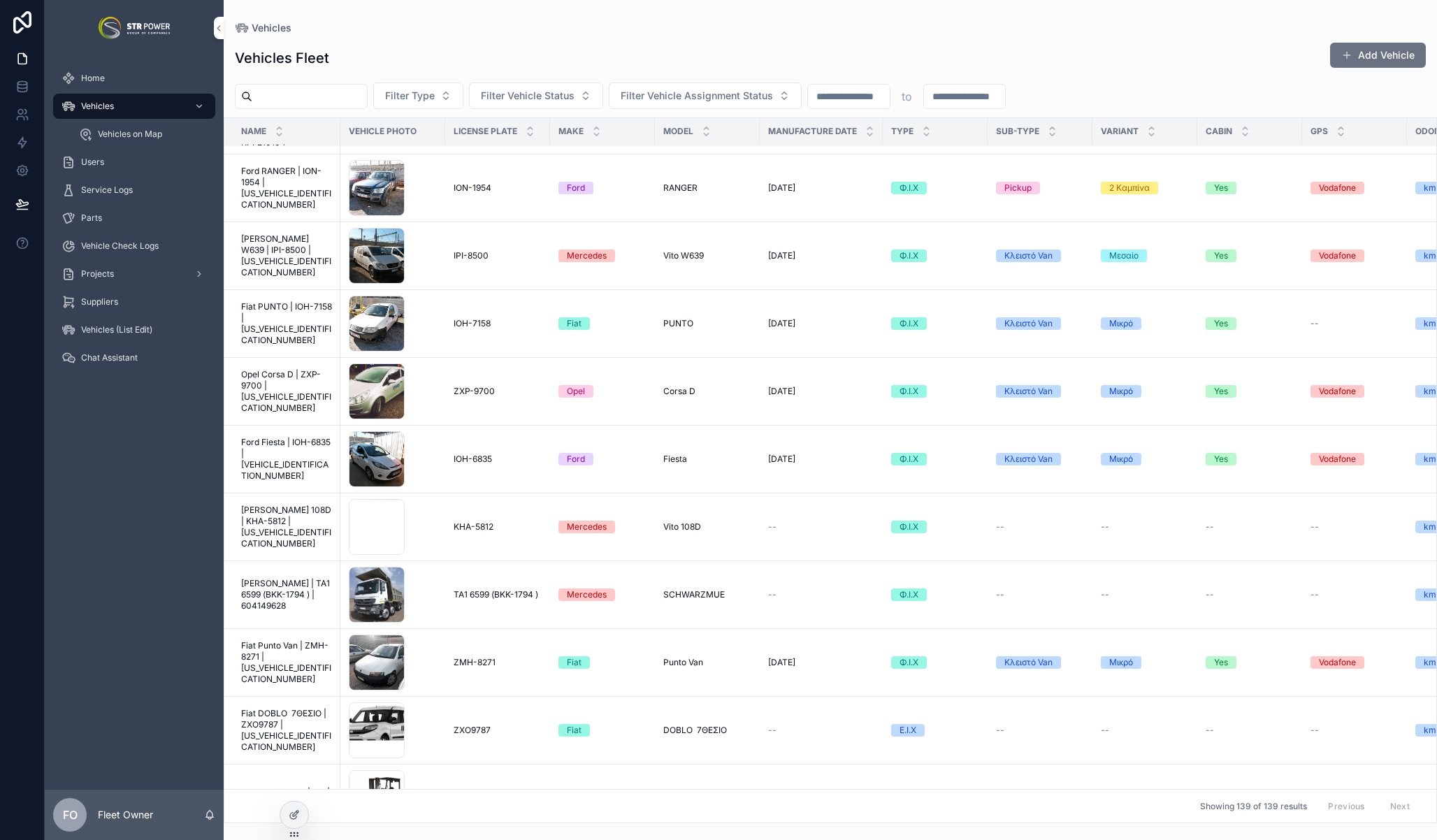
scroll to position [5439, 0]
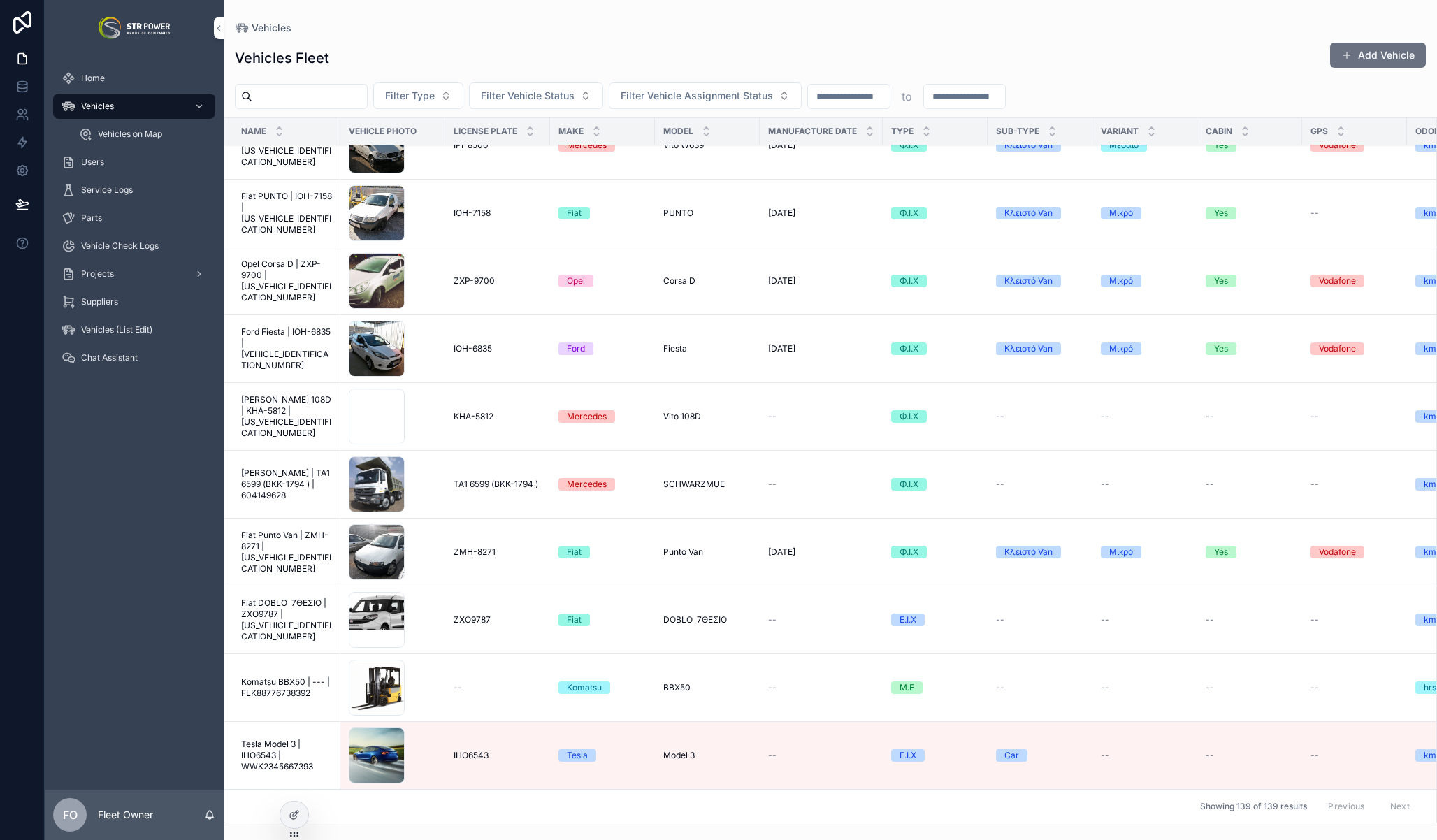
click at [272, 743] on span "Tesla Model 3 | IHO6543 | WWK2345667393" at bounding box center [286, 755] width 91 height 33
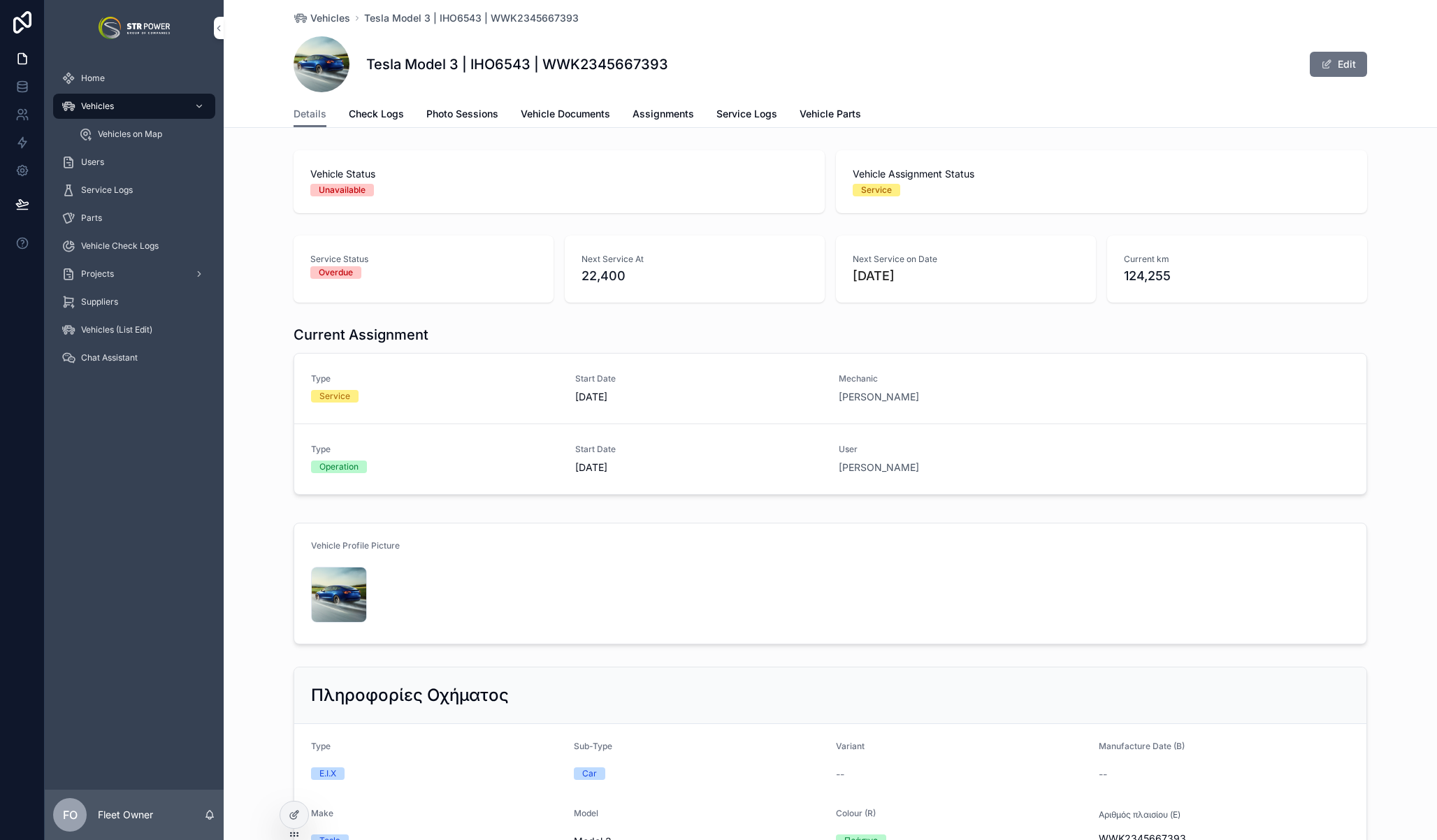
click at [659, 111] on span "Assignments" at bounding box center [663, 114] width 62 height 14
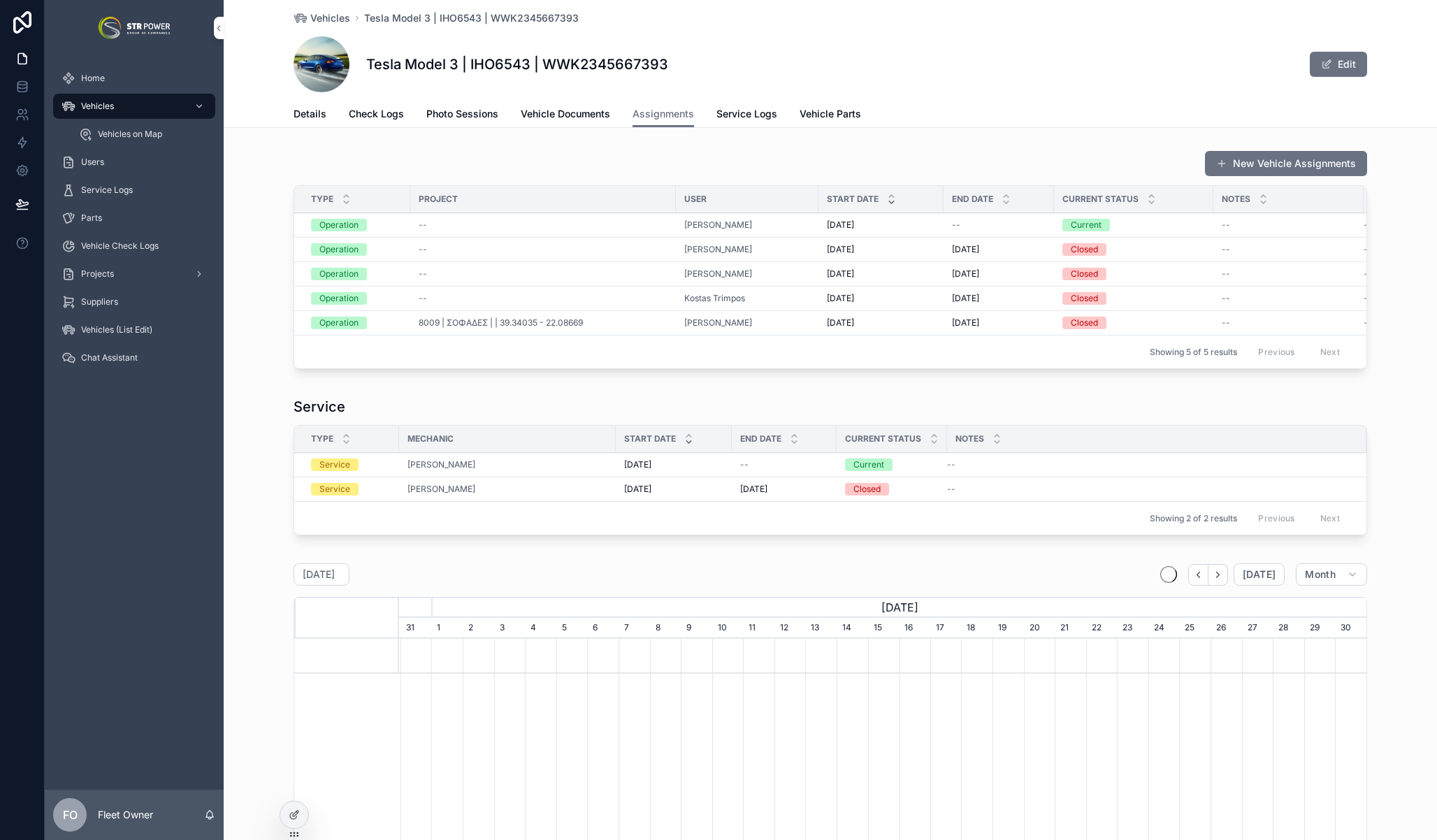
scroll to position [0, 967]
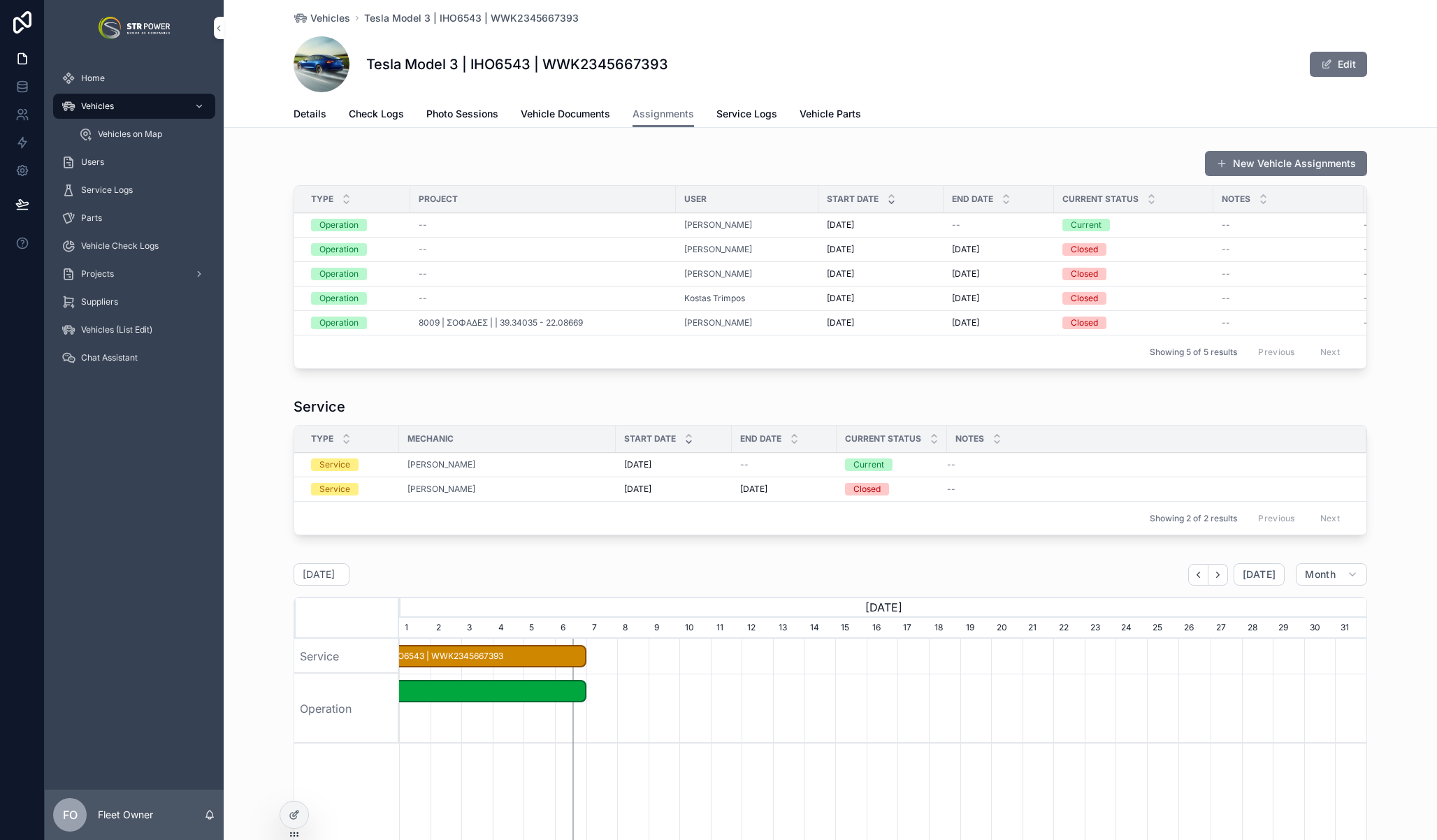
click at [1282, 163] on button "New Vehicle Assignments" at bounding box center [1285, 163] width 162 height 26
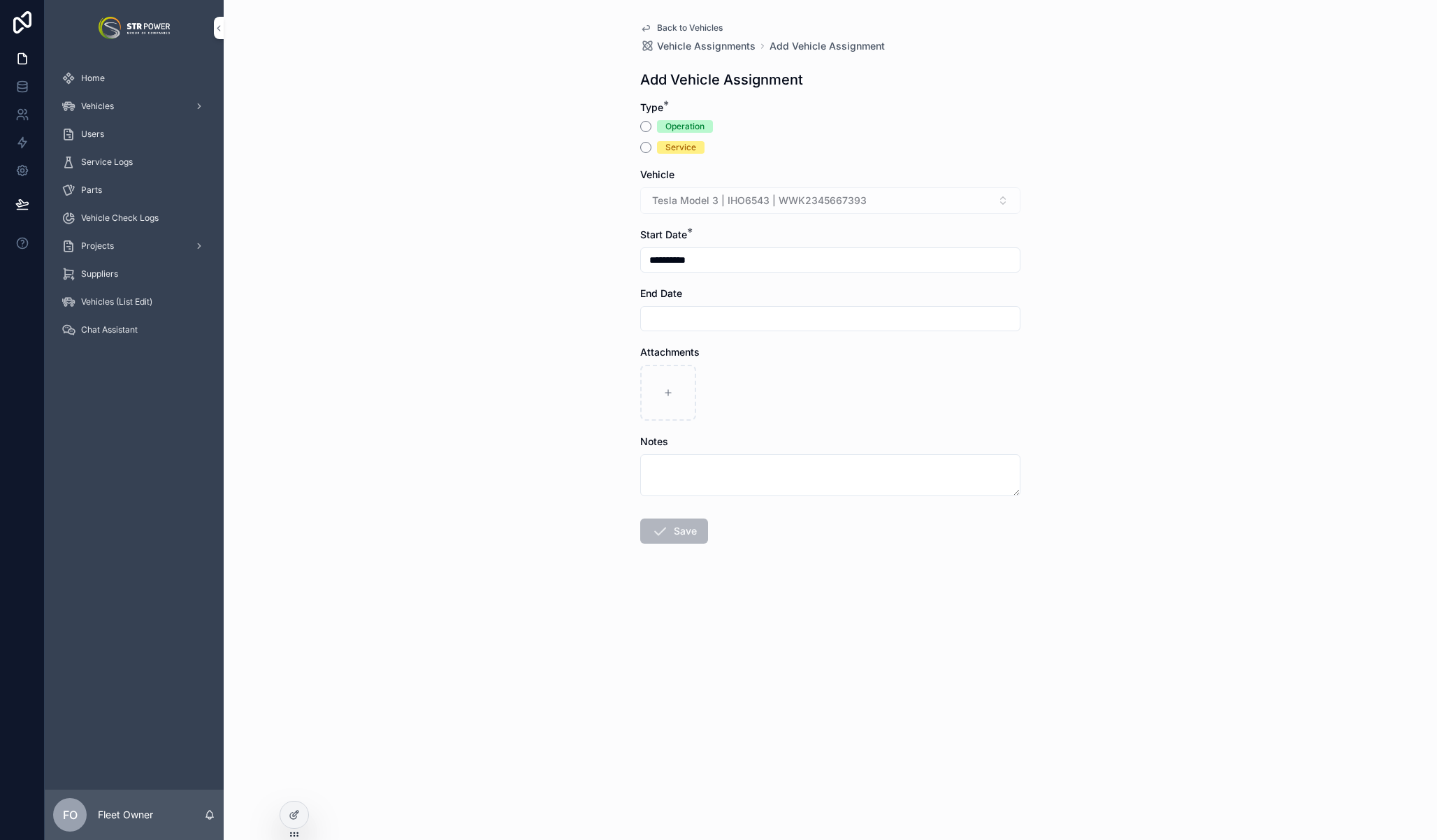
click at [688, 122] on div "Operation" at bounding box center [685, 126] width 39 height 12
click at [651, 122] on button "Operation" at bounding box center [645, 126] width 11 height 11
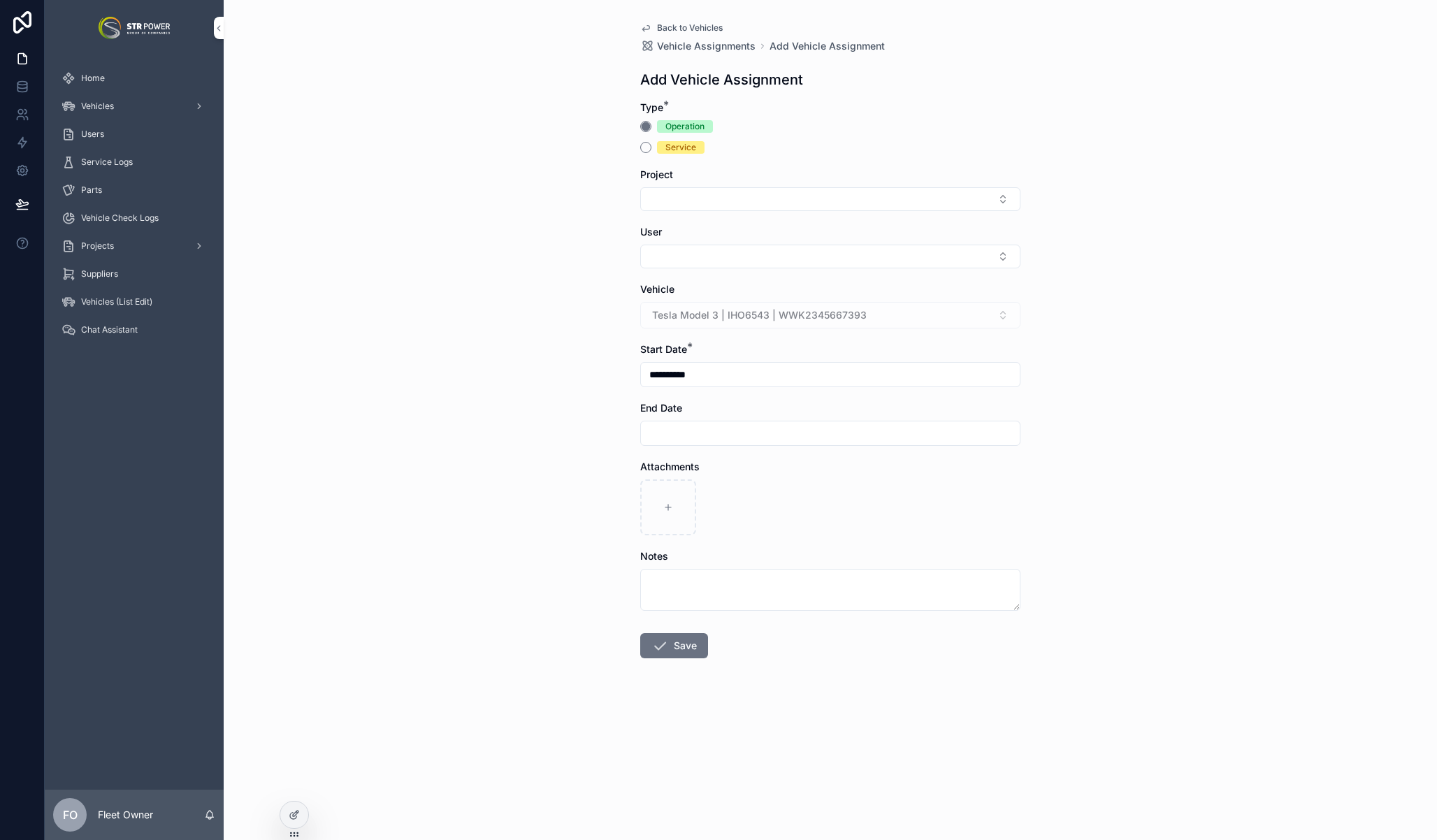
click at [675, 28] on span "Back to Vehicles" at bounding box center [689, 27] width 66 height 11
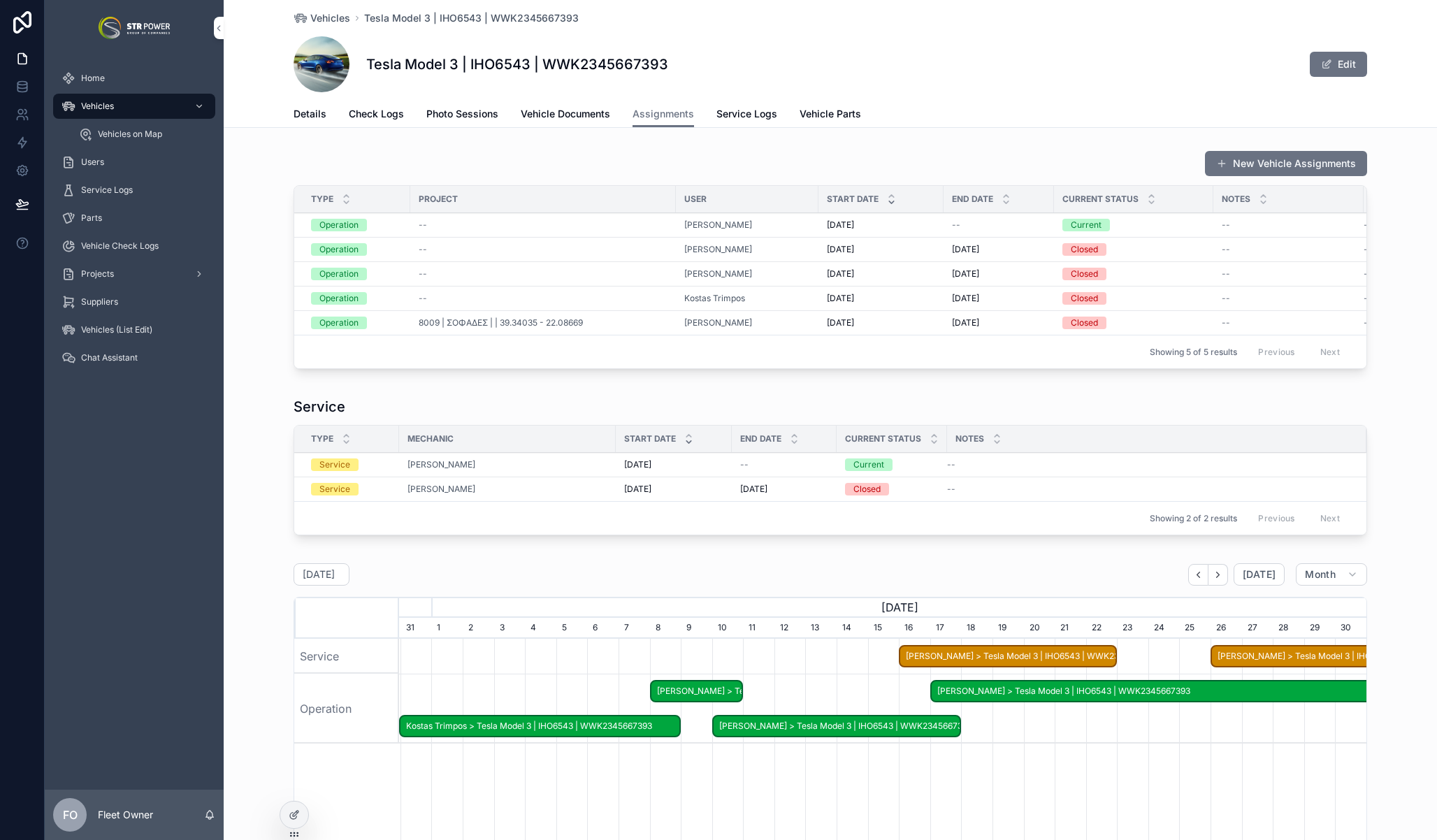
scroll to position [0, 967]
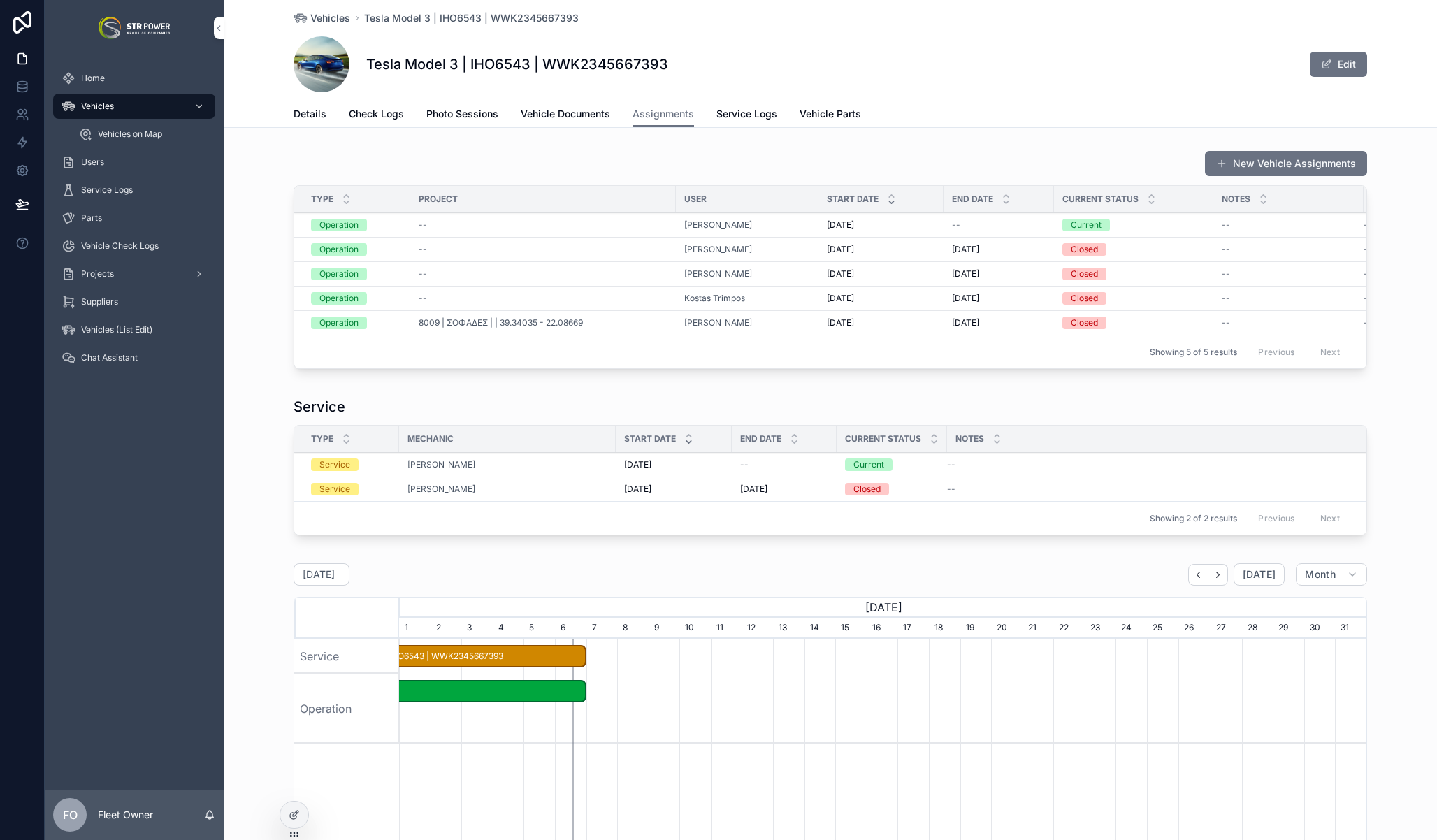
click at [1304, 149] on div "New Vehicle Assignments Type Project User Start Date End Date Current Status No…" at bounding box center [830, 262] width 1213 height 235
click at [1295, 161] on button "New Vehicle Assignments" at bounding box center [1285, 163] width 162 height 26
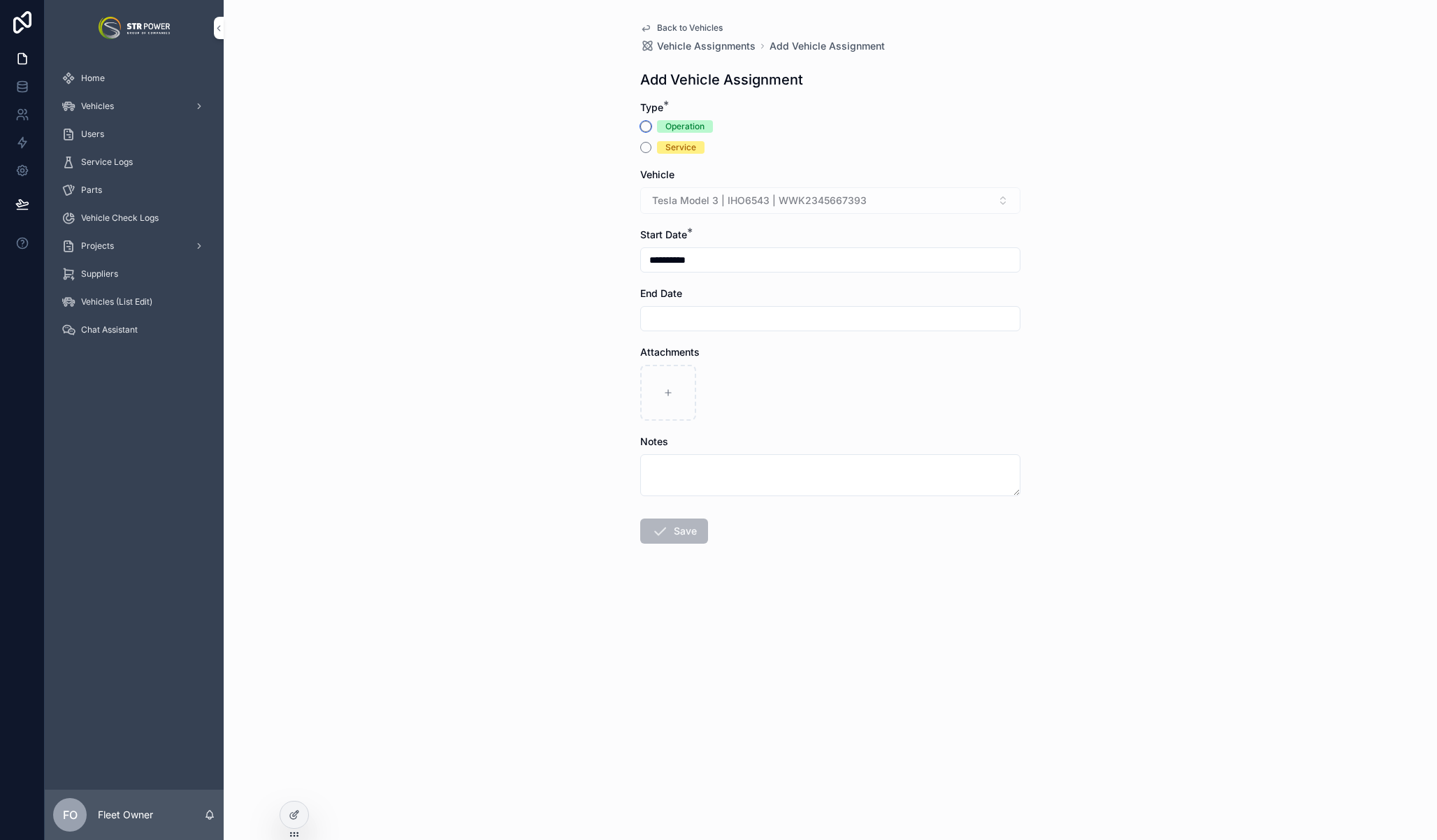
click at [642, 127] on button "Operation" at bounding box center [645, 126] width 11 height 11
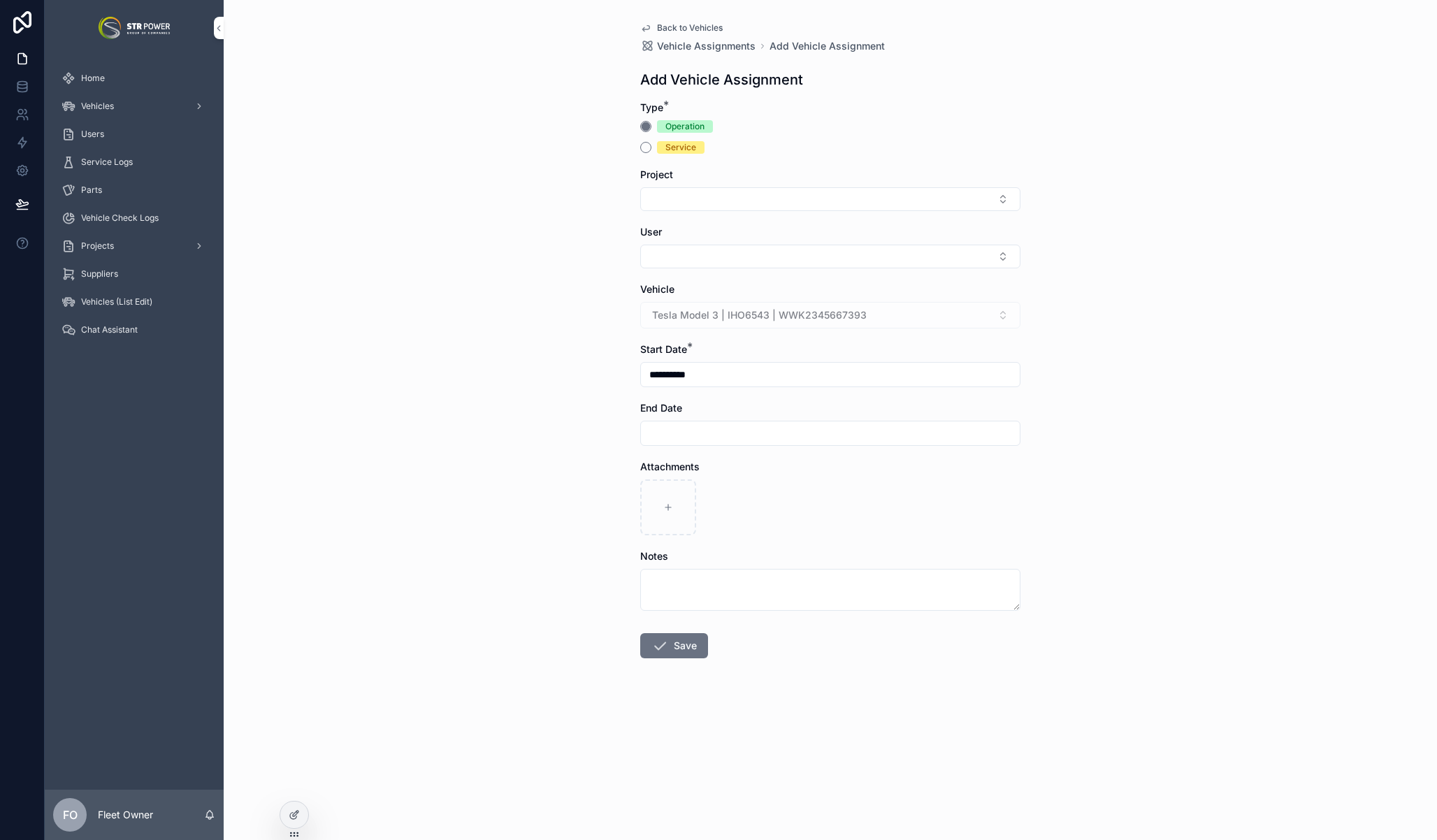
click at [645, 26] on icon "scrollable content" at bounding box center [645, 27] width 11 height 11
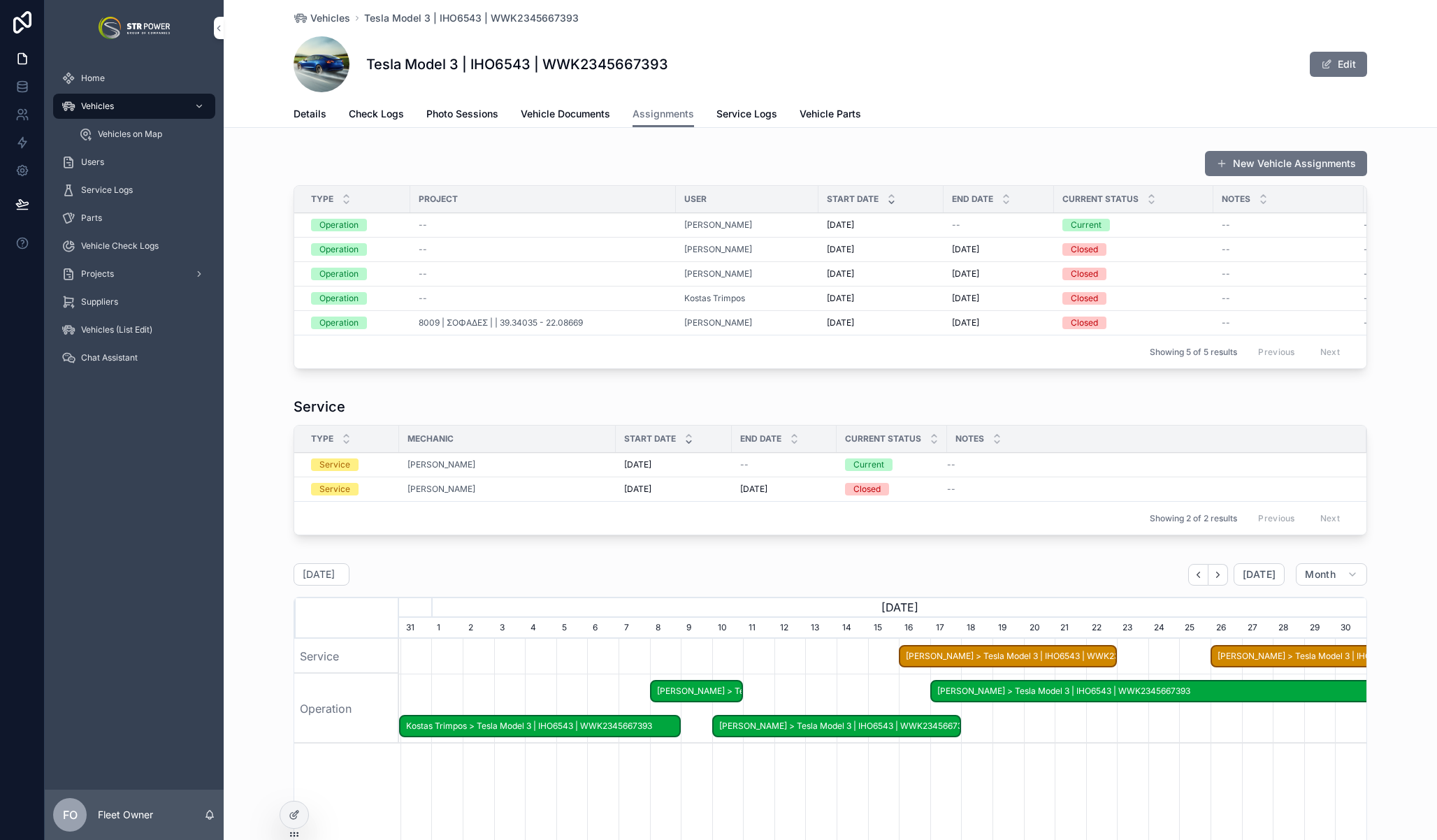
scroll to position [0, 967]
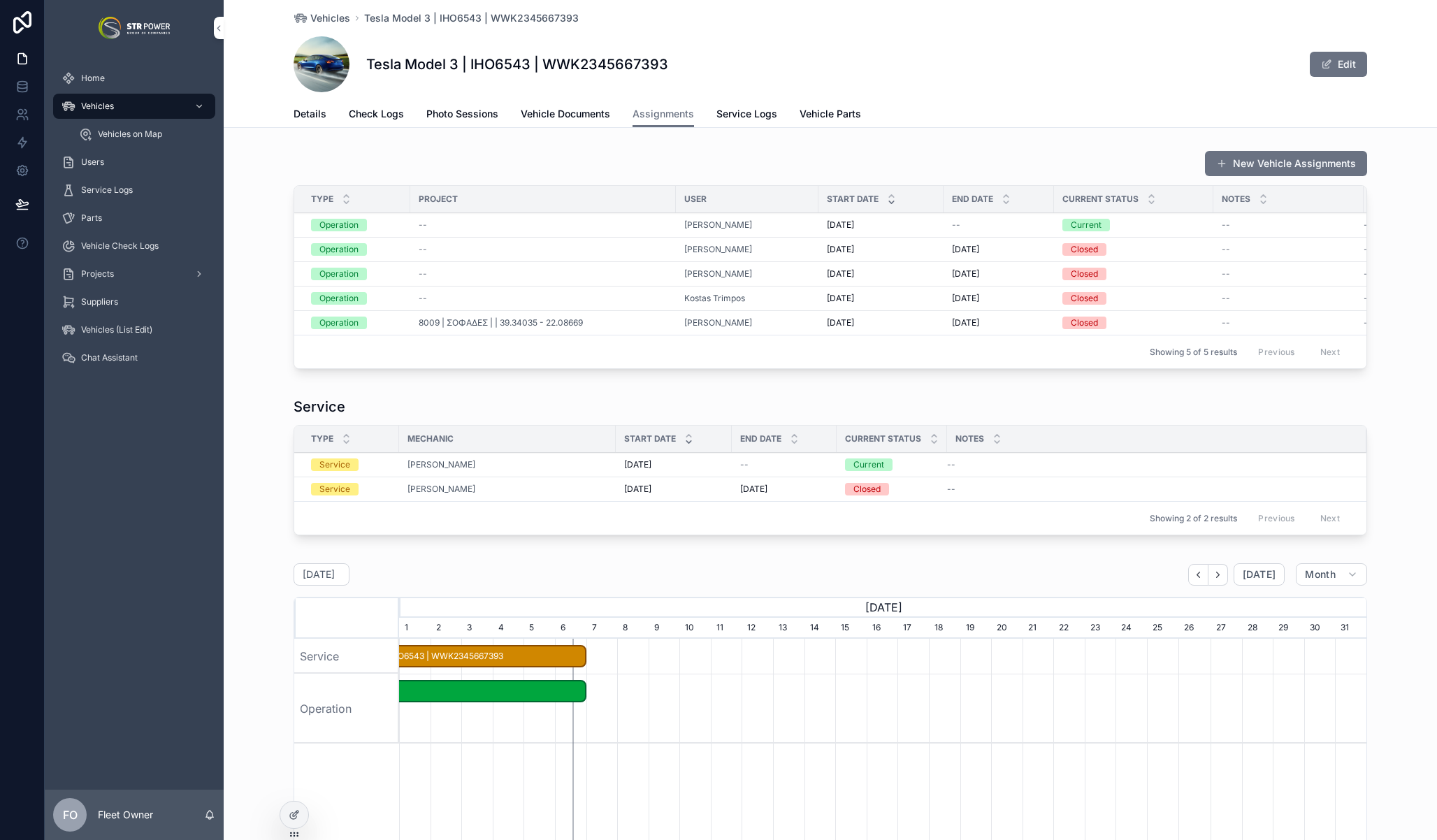
click at [1257, 161] on button "New Vehicle Assignments" at bounding box center [1285, 163] width 162 height 26
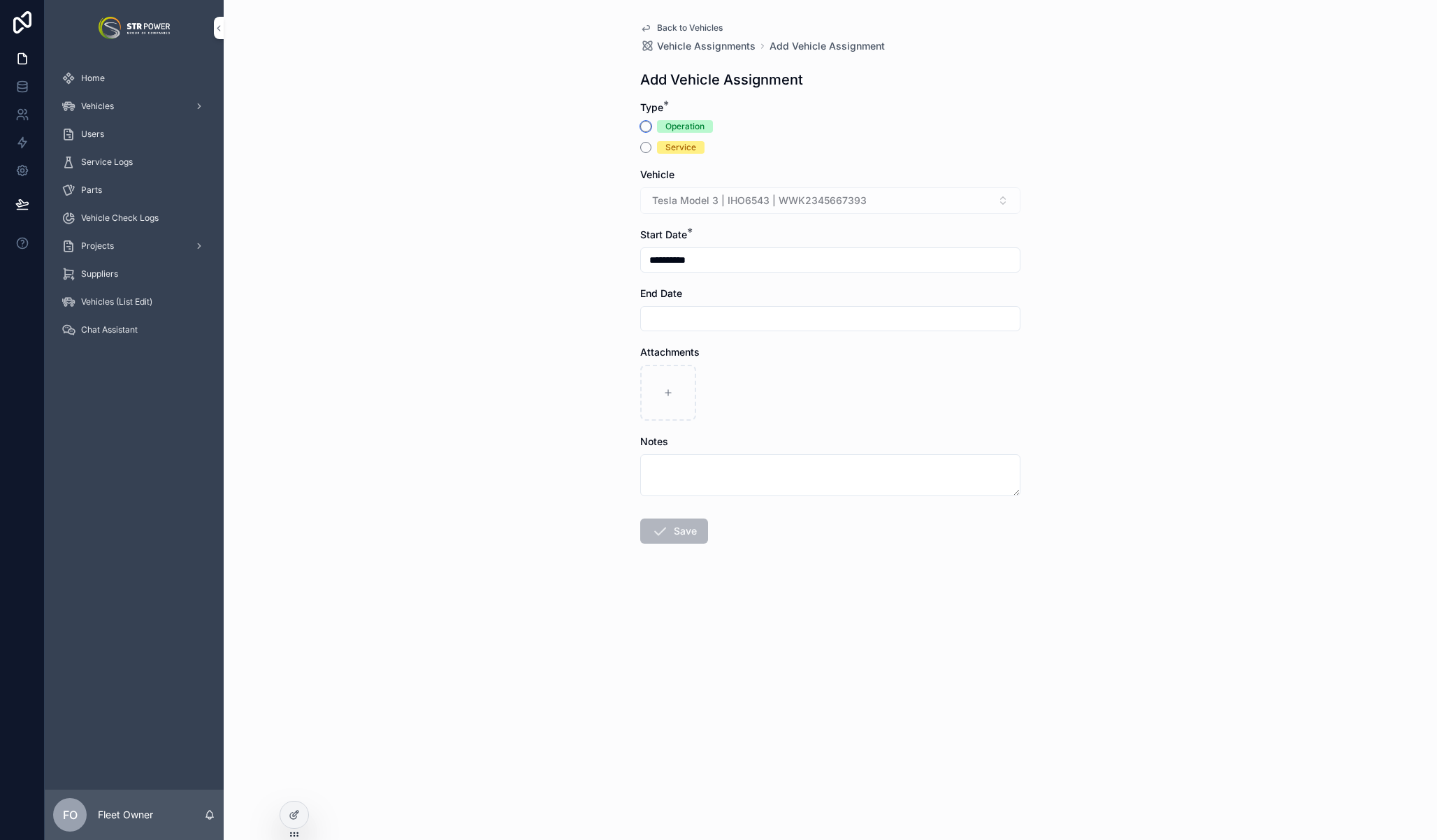
click at [646, 126] on button "Operation" at bounding box center [645, 126] width 11 height 11
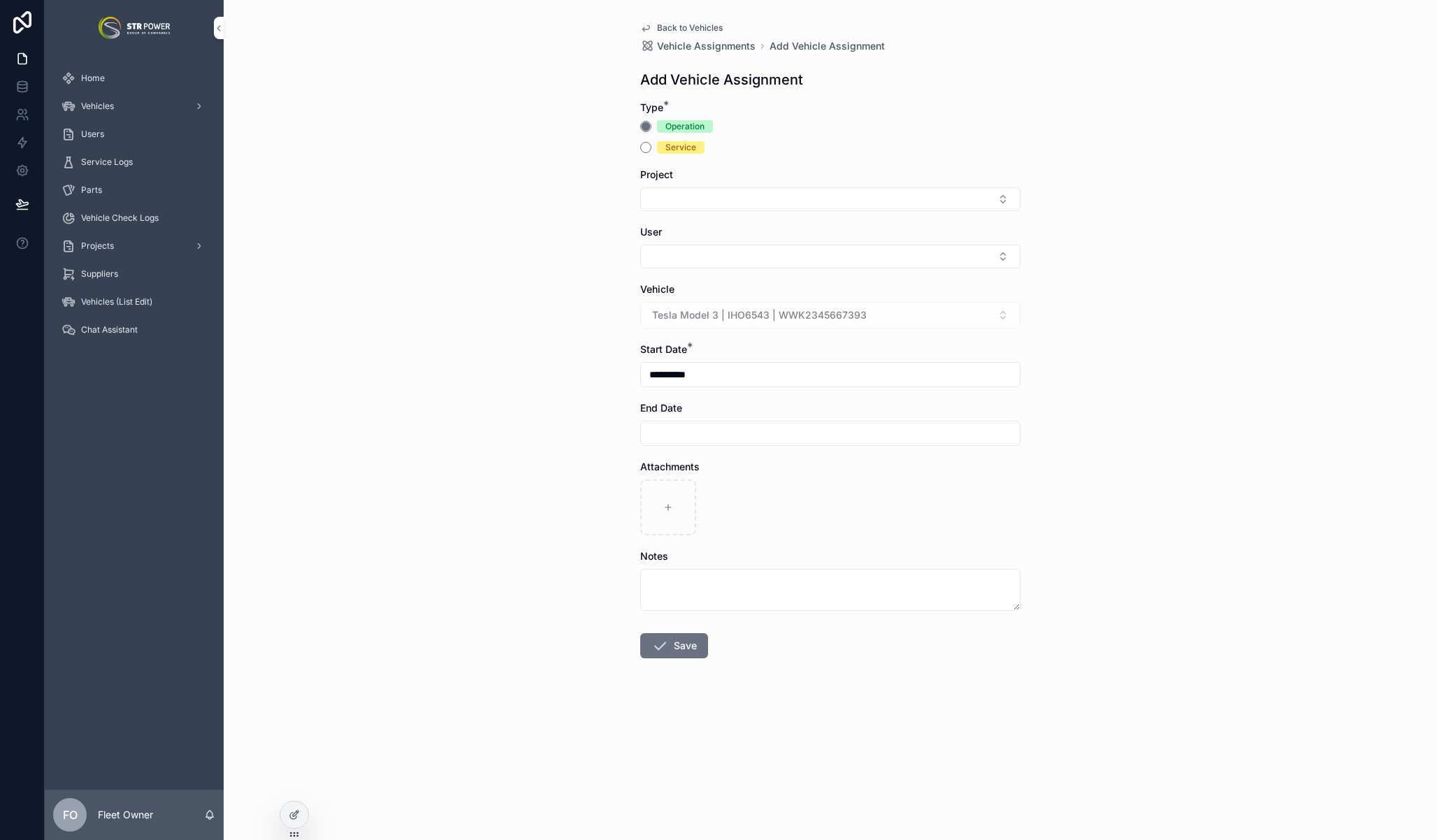
click at [672, 204] on button "Select Button" at bounding box center [830, 198] width 380 height 24
click at [573, 208] on div "**********" at bounding box center [830, 420] width 1213 height 840
click at [694, 250] on button "Select Button" at bounding box center [830, 256] width 380 height 24
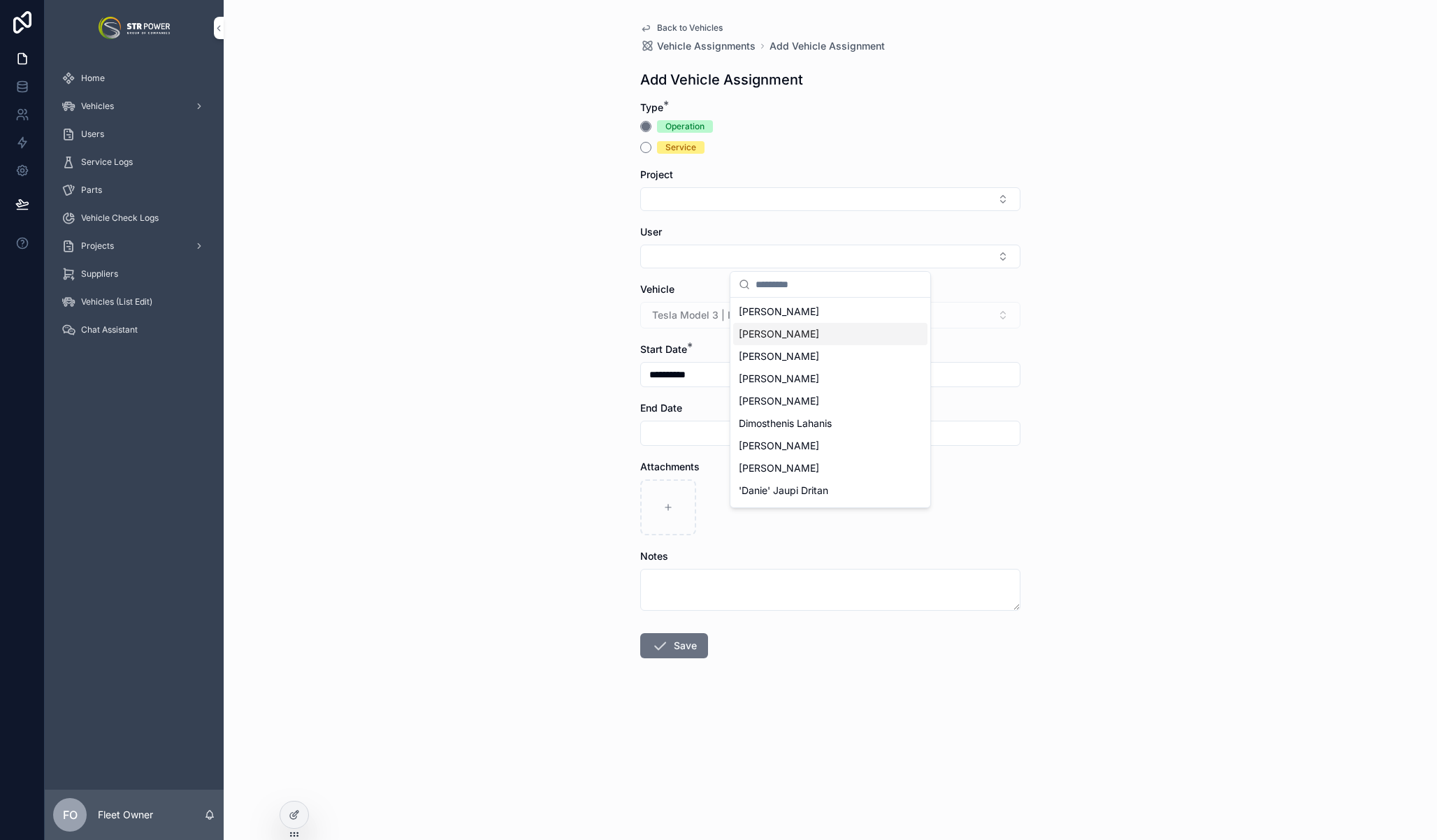
click at [817, 338] on span "[PERSON_NAME]" at bounding box center [778, 334] width 80 height 14
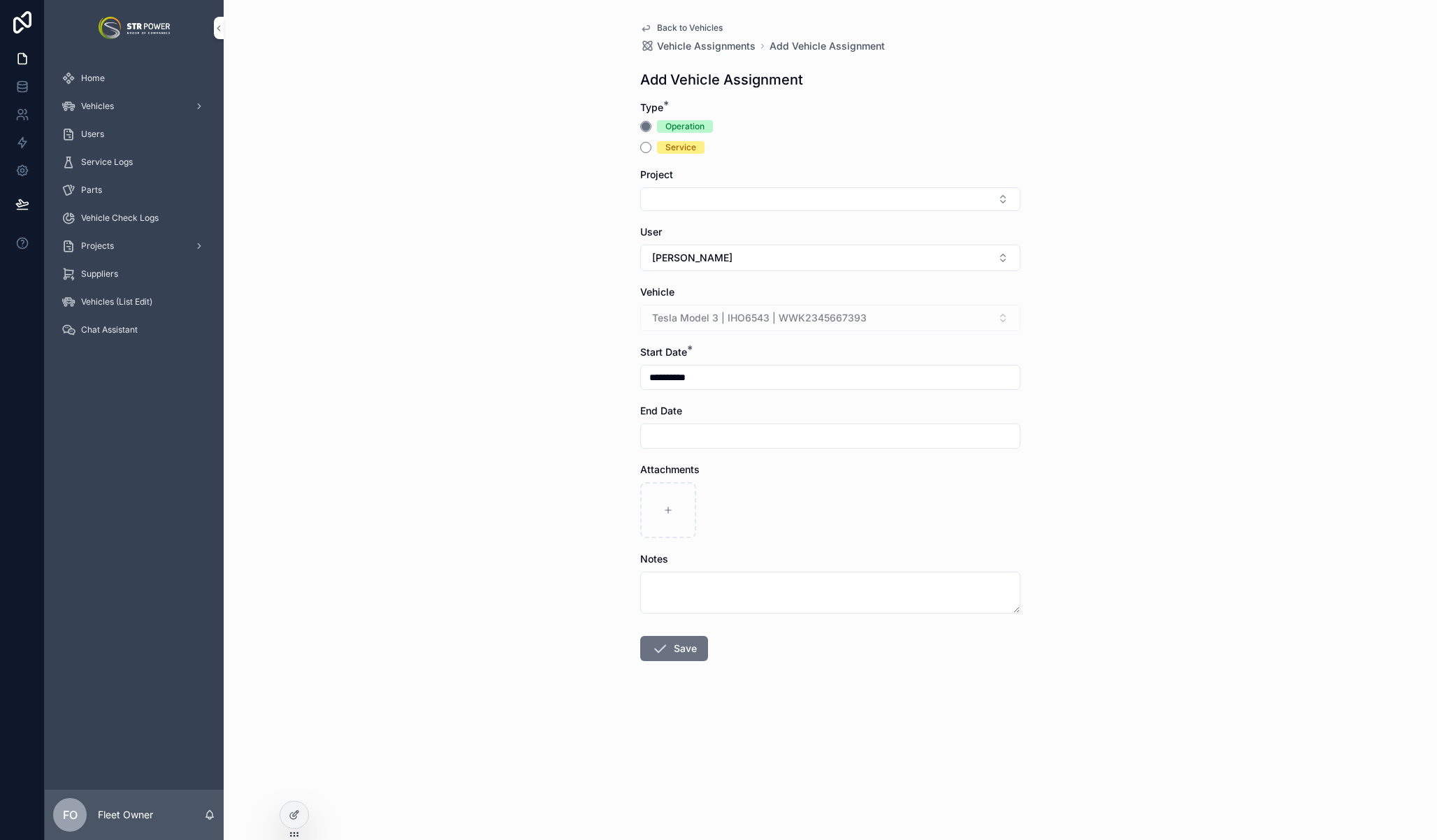
click at [683, 646] on button "Save" at bounding box center [674, 648] width 68 height 26
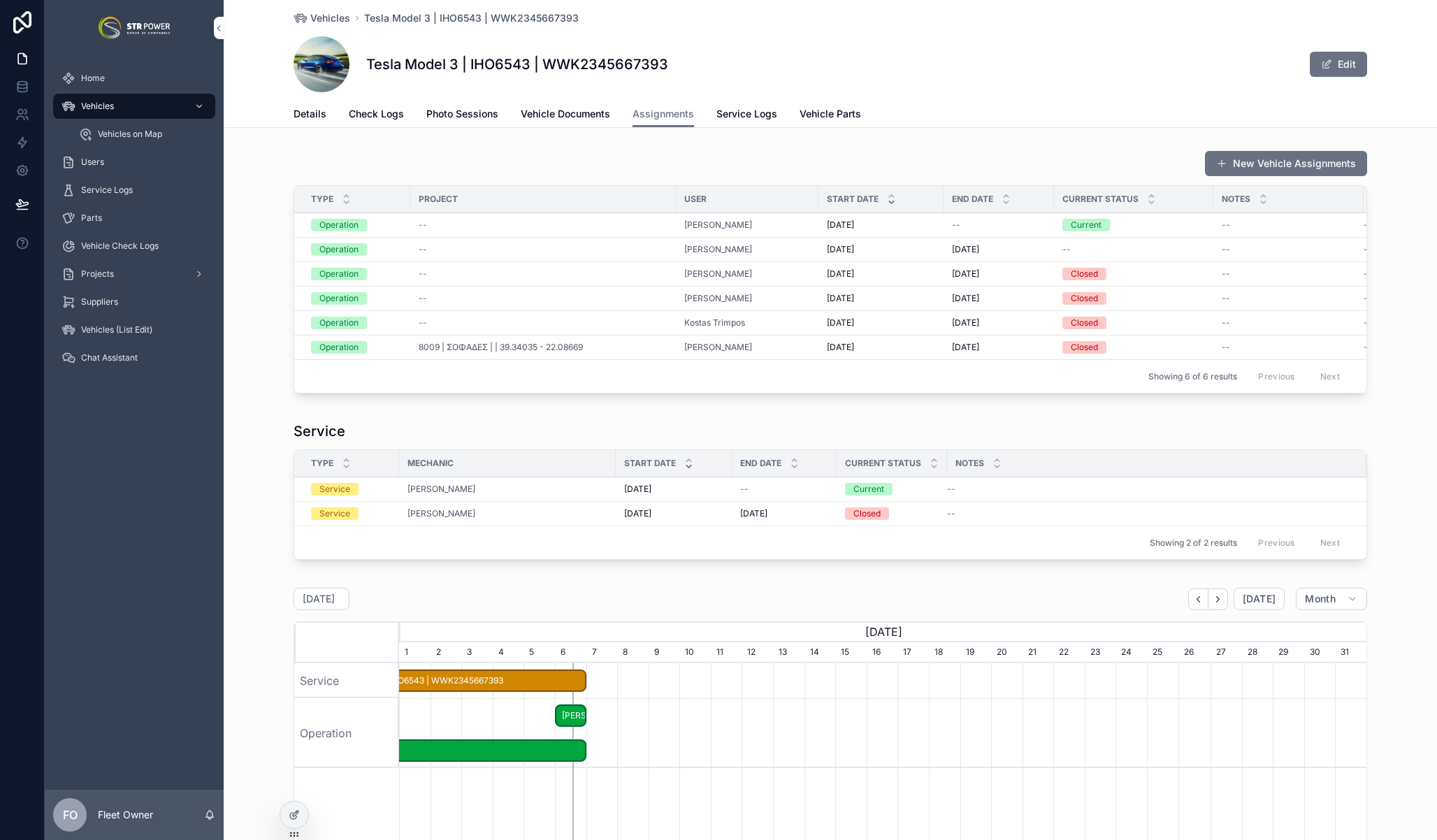
click at [264, 405] on div "New Vehicle Assignments Type Project User Start Date End Date Current Status No…" at bounding box center [830, 274] width 1213 height 260
click at [1046, 441] on div "Service" at bounding box center [830, 431] width 1073 height 19
click at [126, 103] on div "Vehicles" at bounding box center [134, 106] width 145 height 22
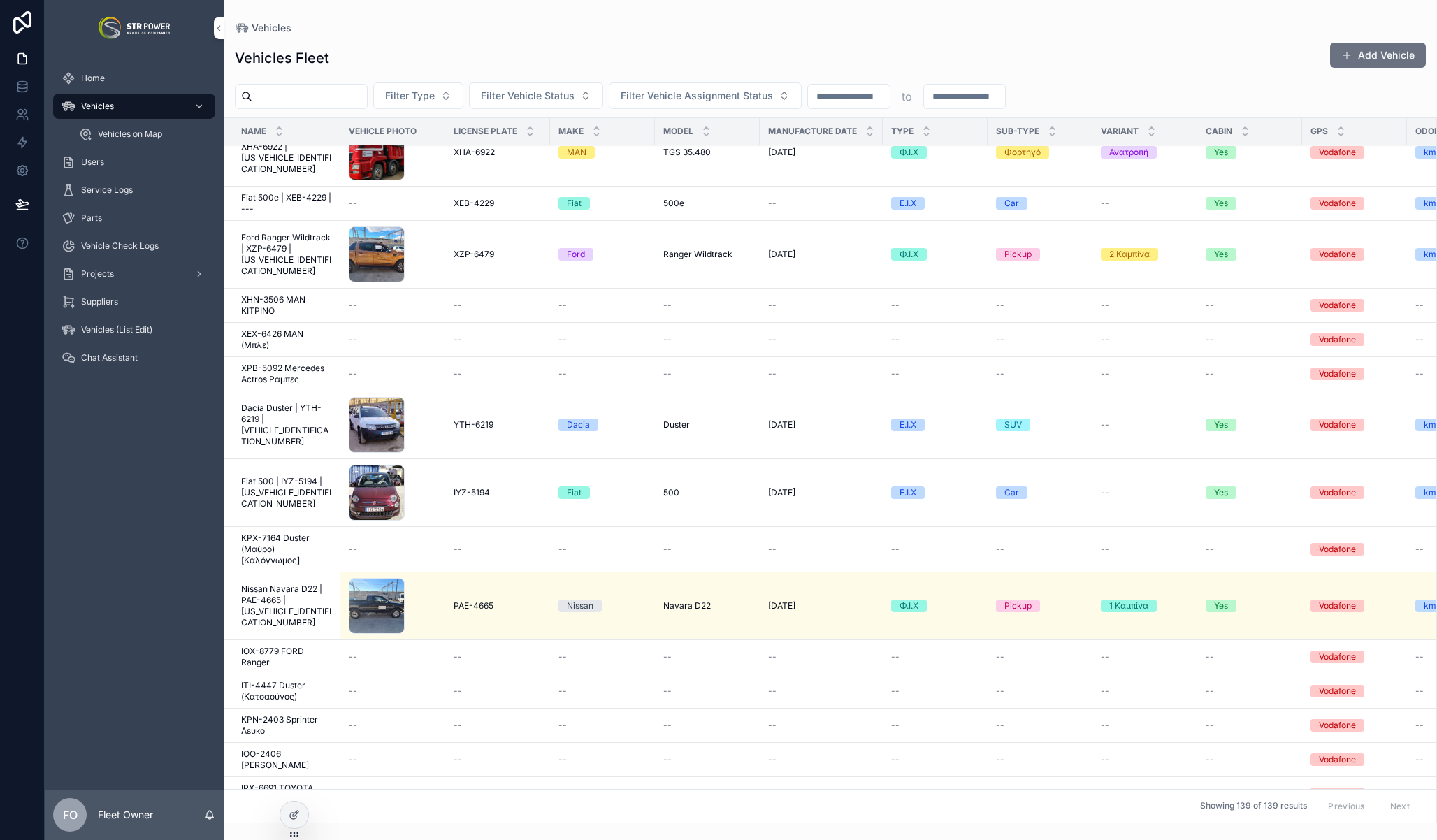
scroll to position [81, 0]
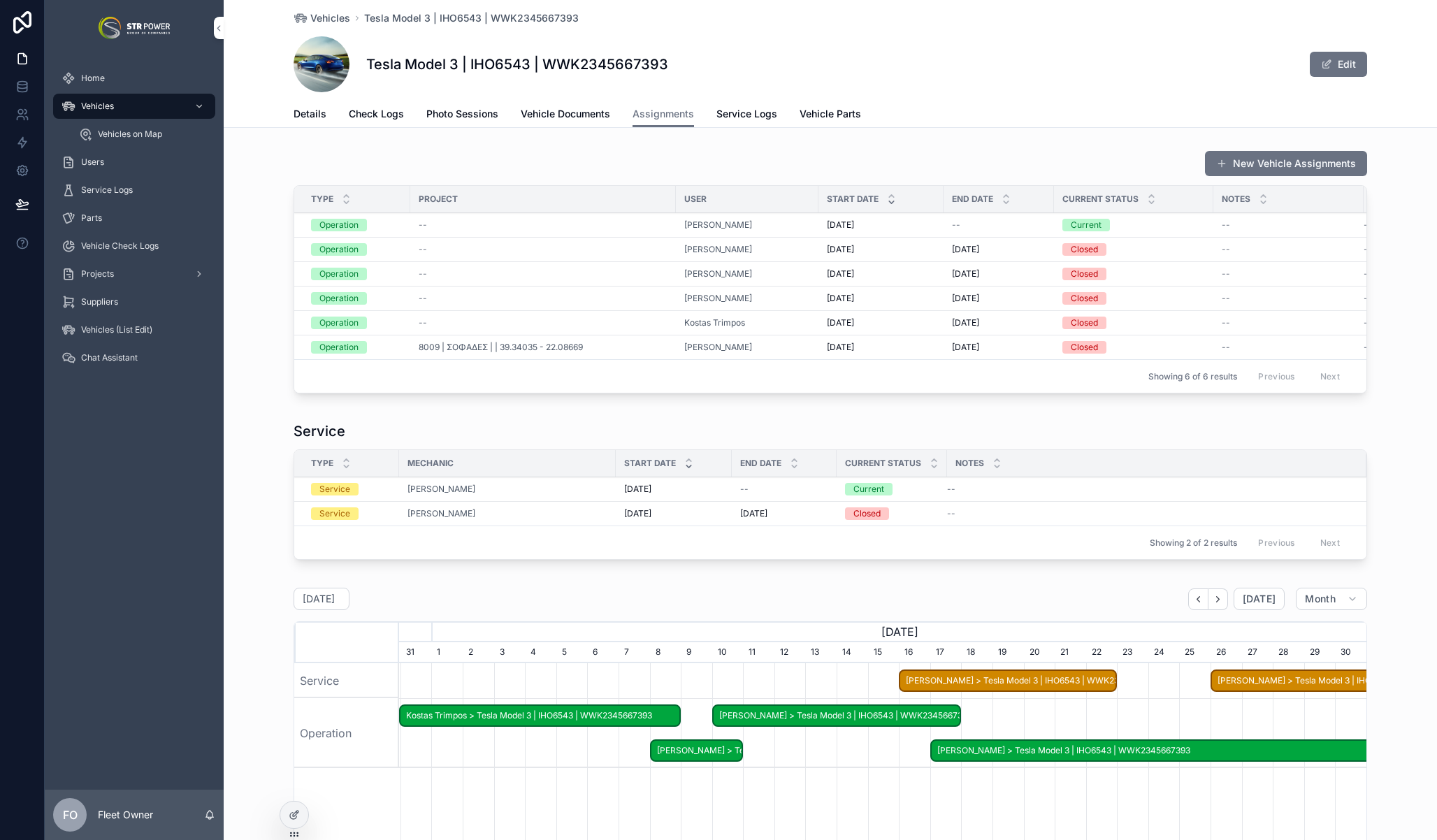
scroll to position [0, 967]
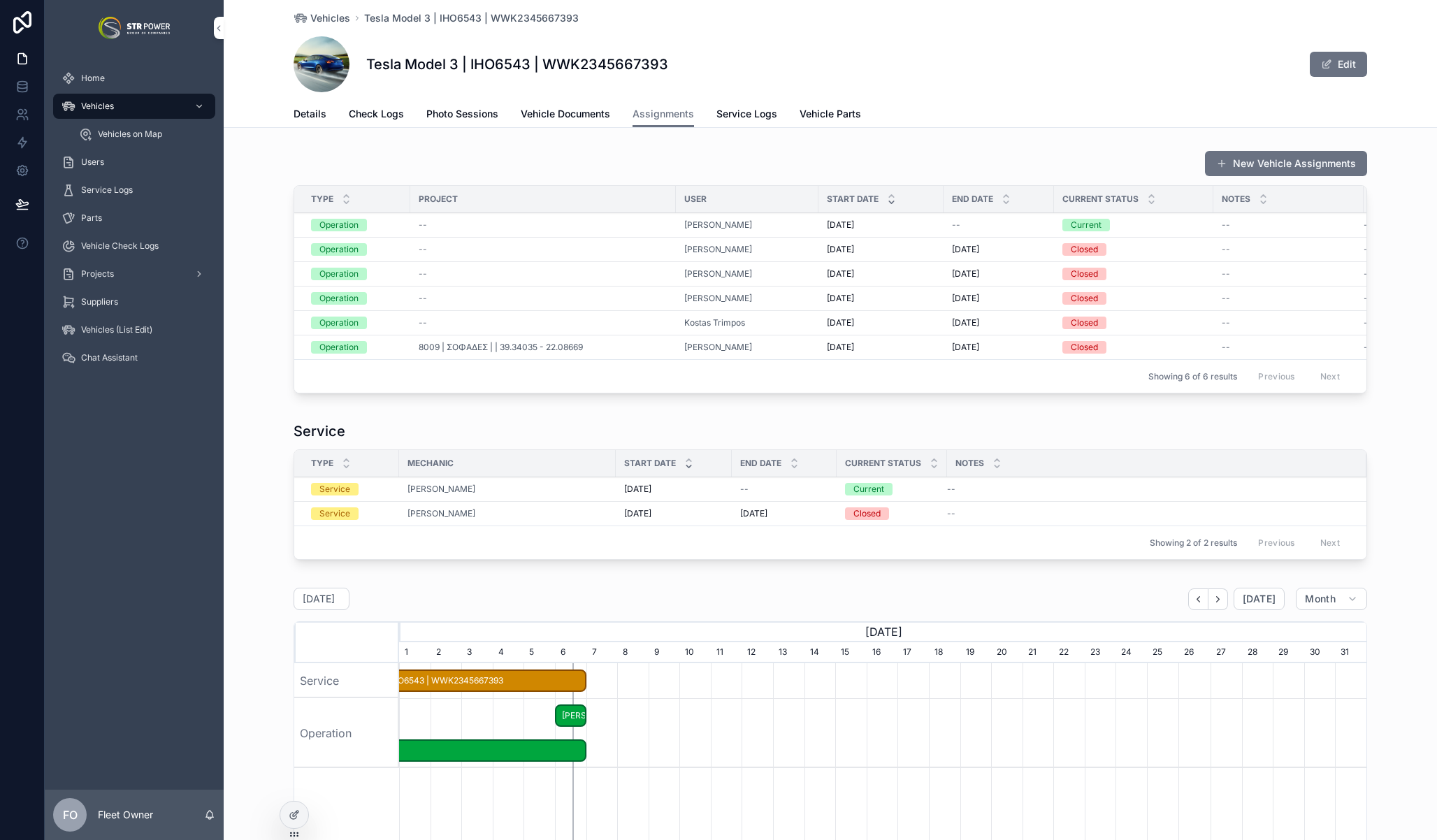
click at [386, 426] on div "New Vehicle Assignments Type Project User Start Date End Date Current Status No…" at bounding box center [830, 642] width 1213 height 994
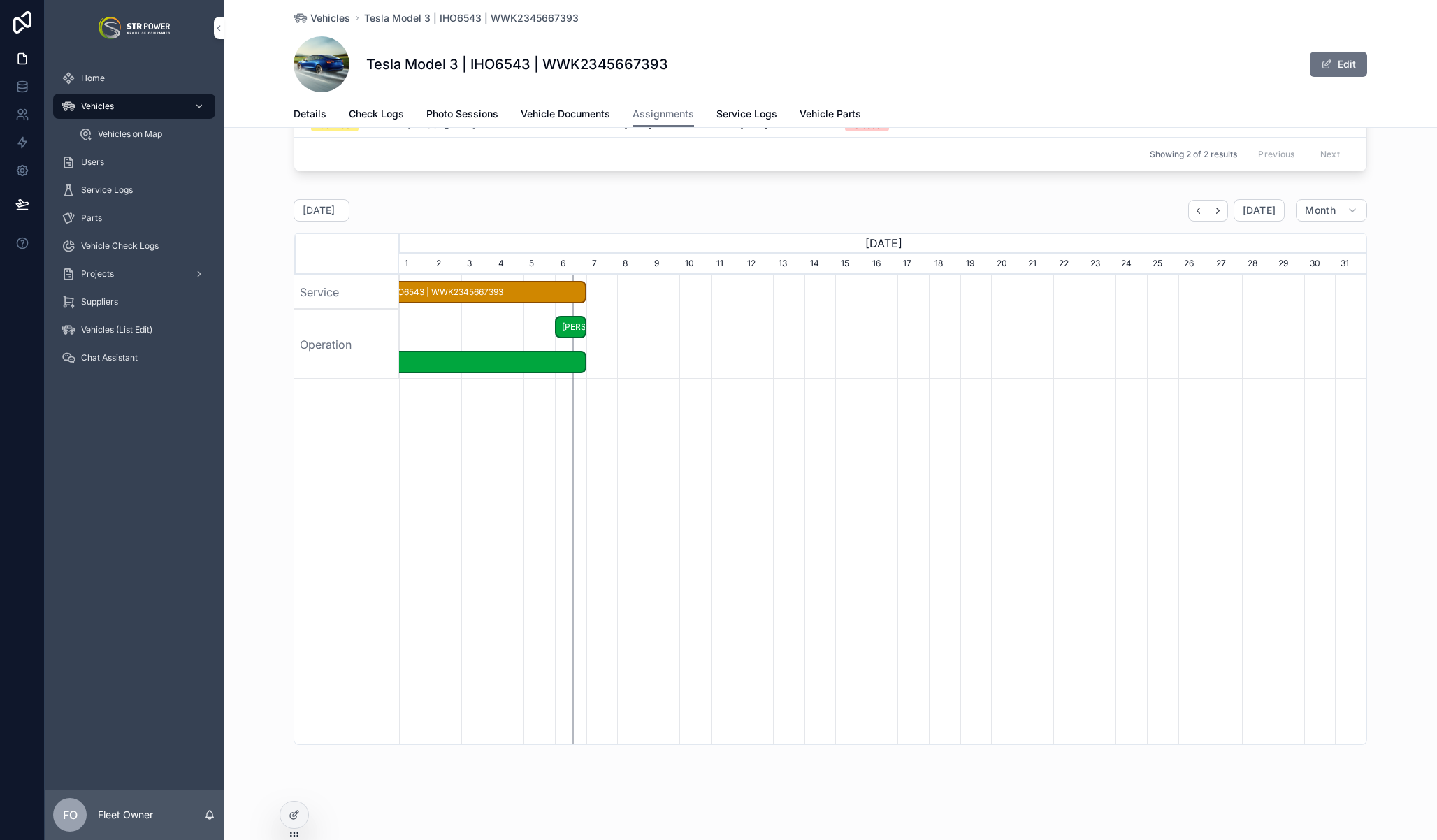
scroll to position [395, 0]
click at [245, 530] on div "[DATE] [DATE] Month [DATE] [DATE] [DATE] [DATE] [DATE] 30 31 1 2 3 4 5 6 7 8 9 …" at bounding box center [830, 472] width 1213 height 557
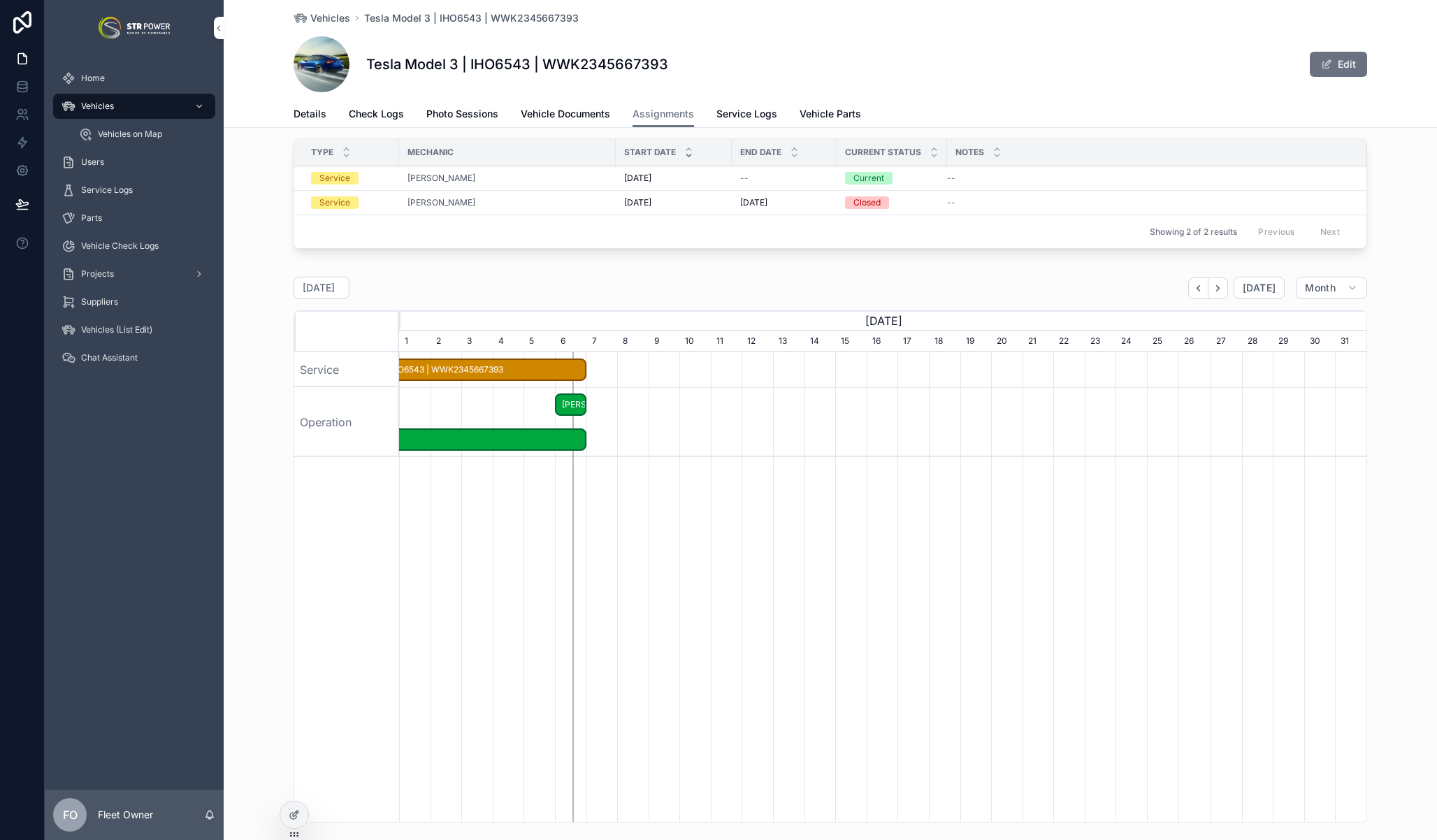
scroll to position [399, 0]
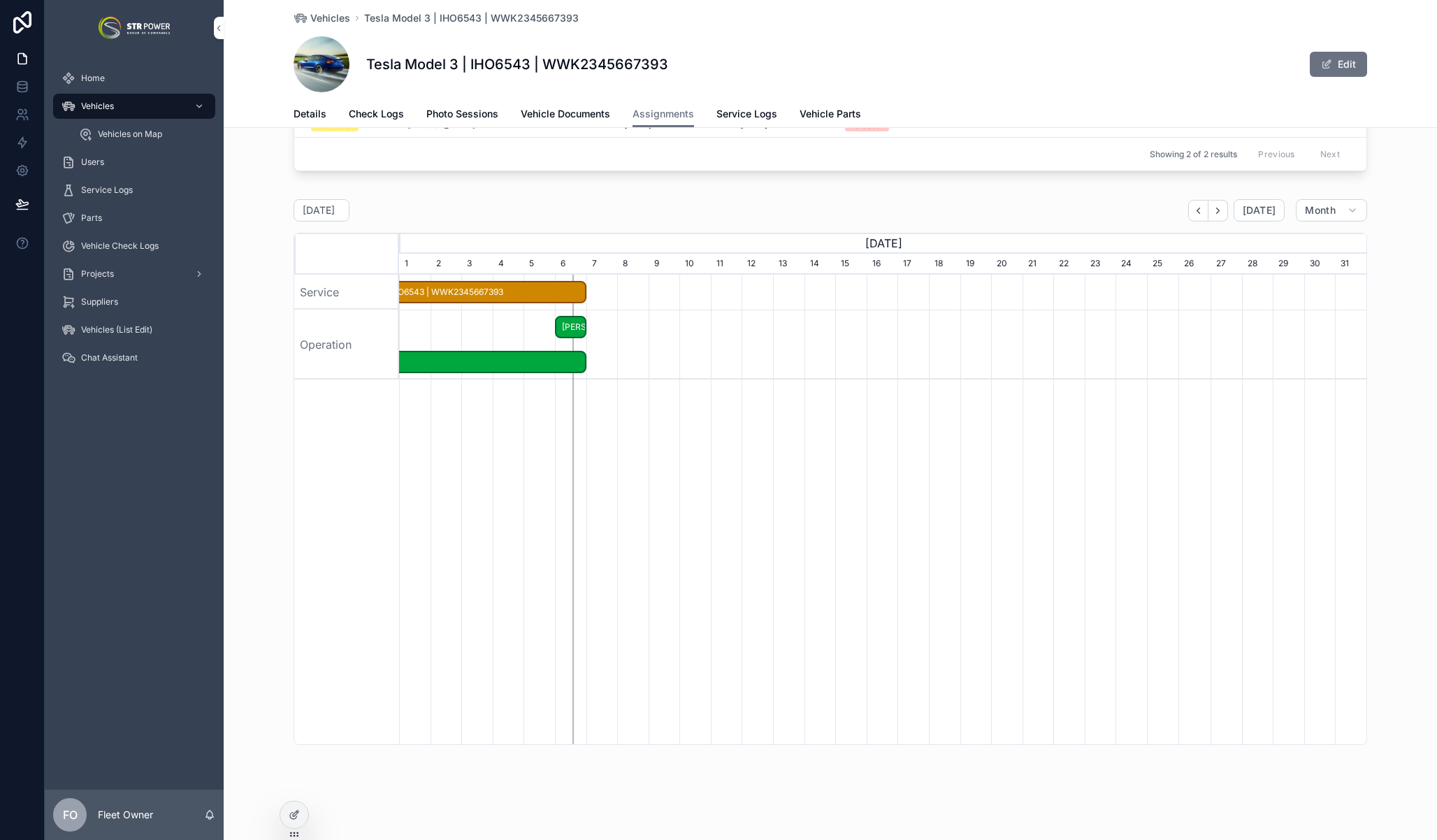
click at [297, 820] on icon at bounding box center [294, 814] width 11 height 11
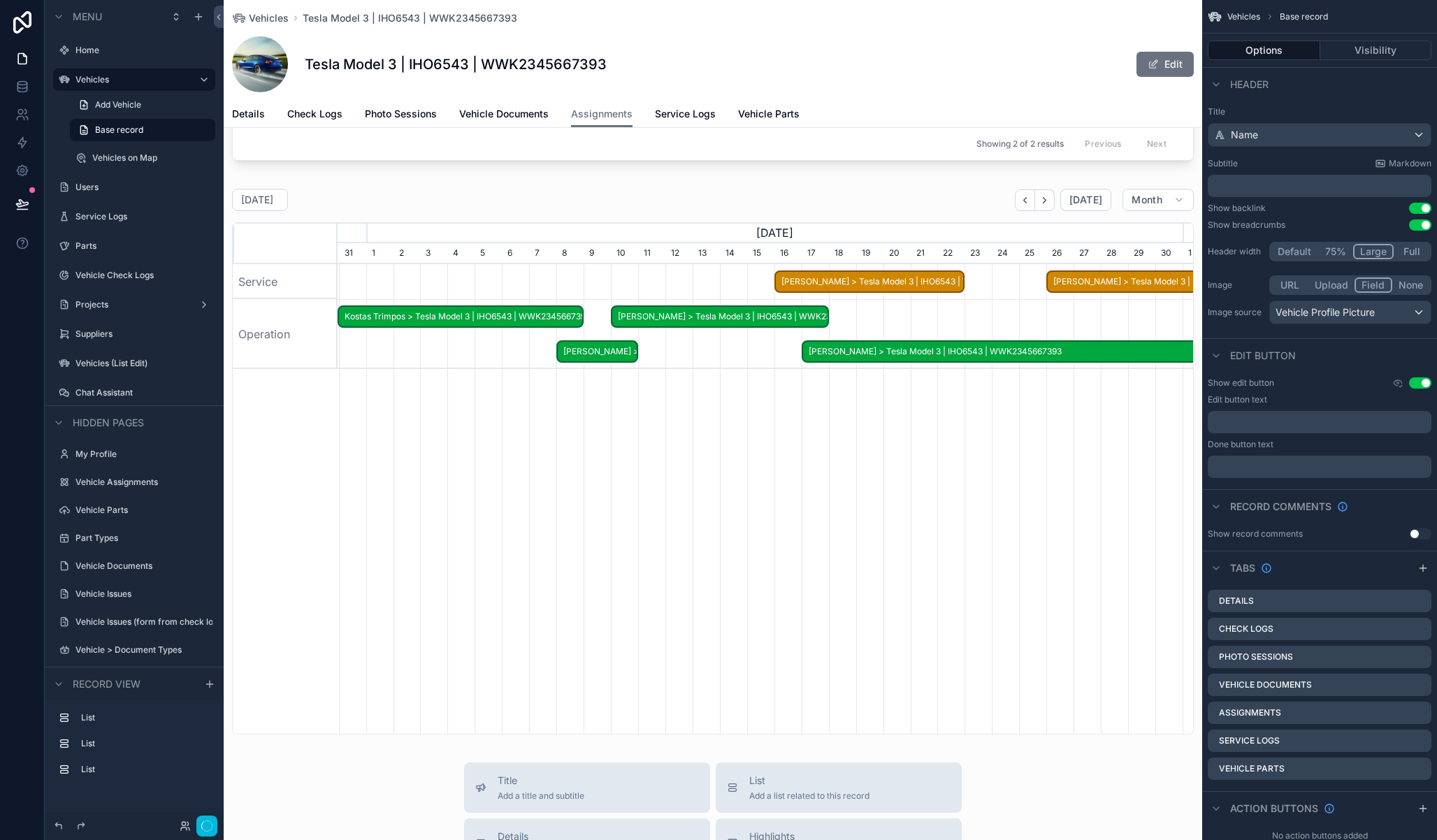
scroll to position [0, 0]
click at [607, 213] on div "scrollable content" at bounding box center [713, 462] width 979 height 557
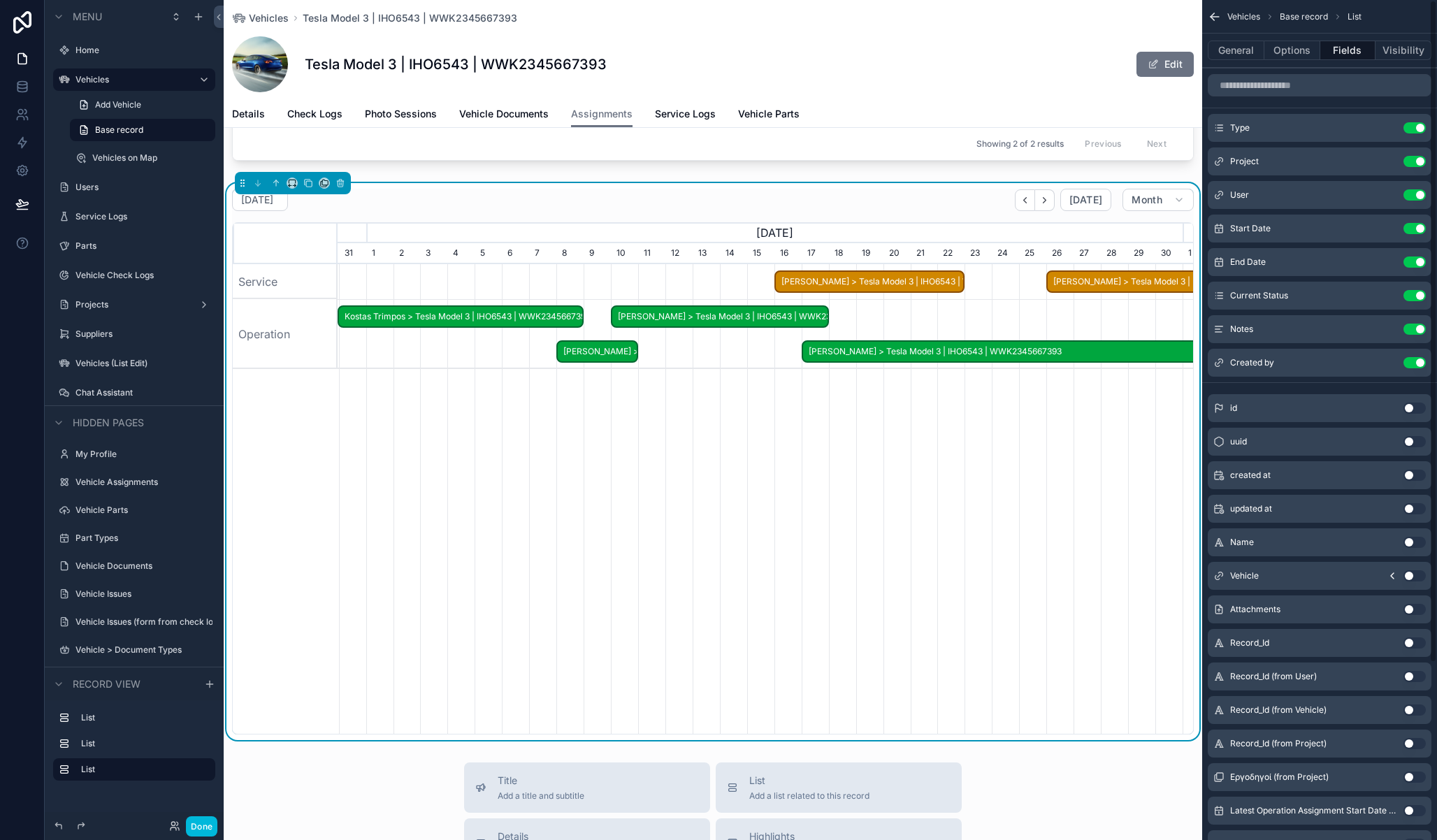
scroll to position [0, 845]
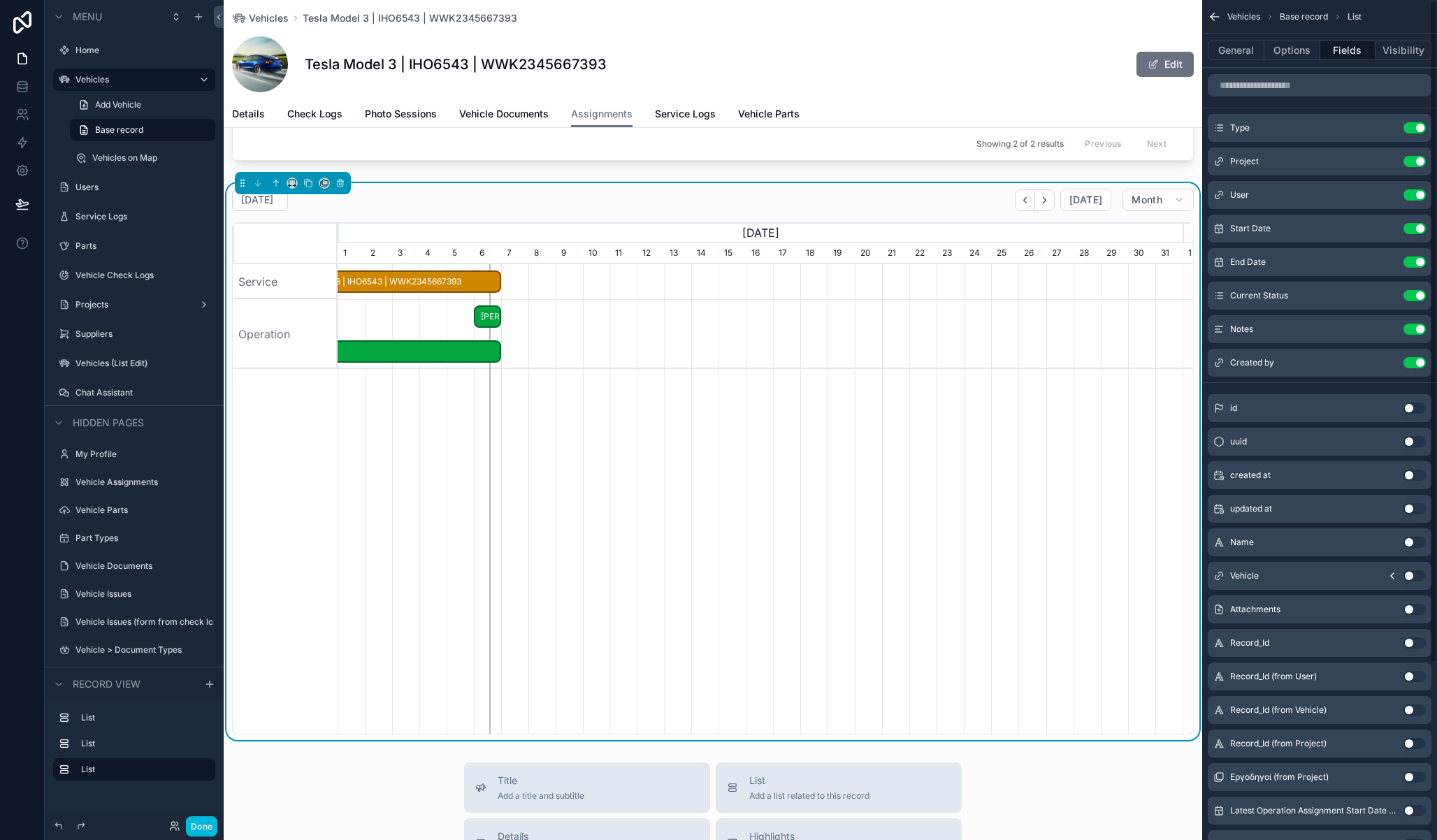
click at [1283, 58] on button "Options" at bounding box center [1292, 50] width 56 height 19
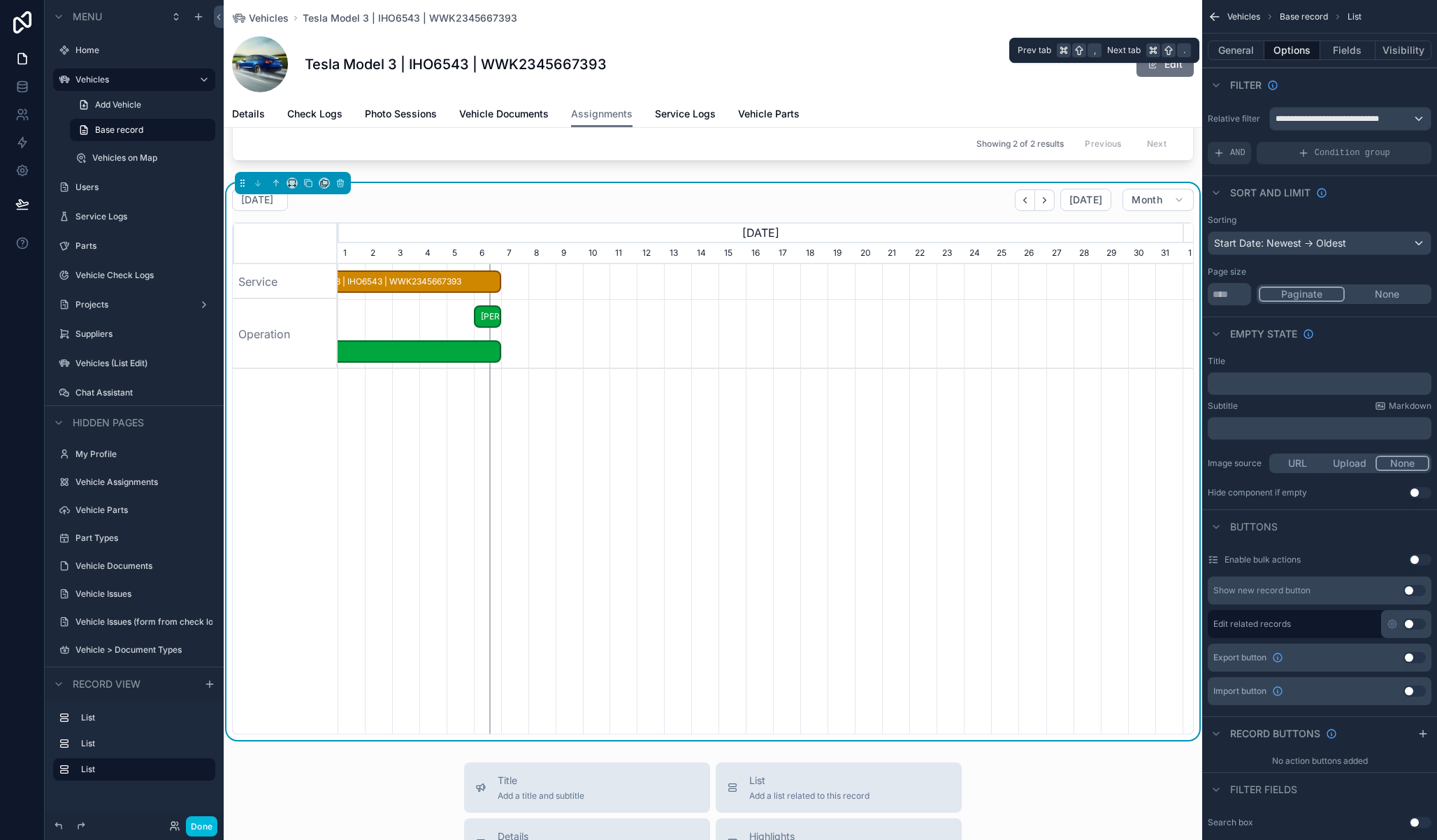
click at [1232, 50] on button "General" at bounding box center [1236, 50] width 56 height 19
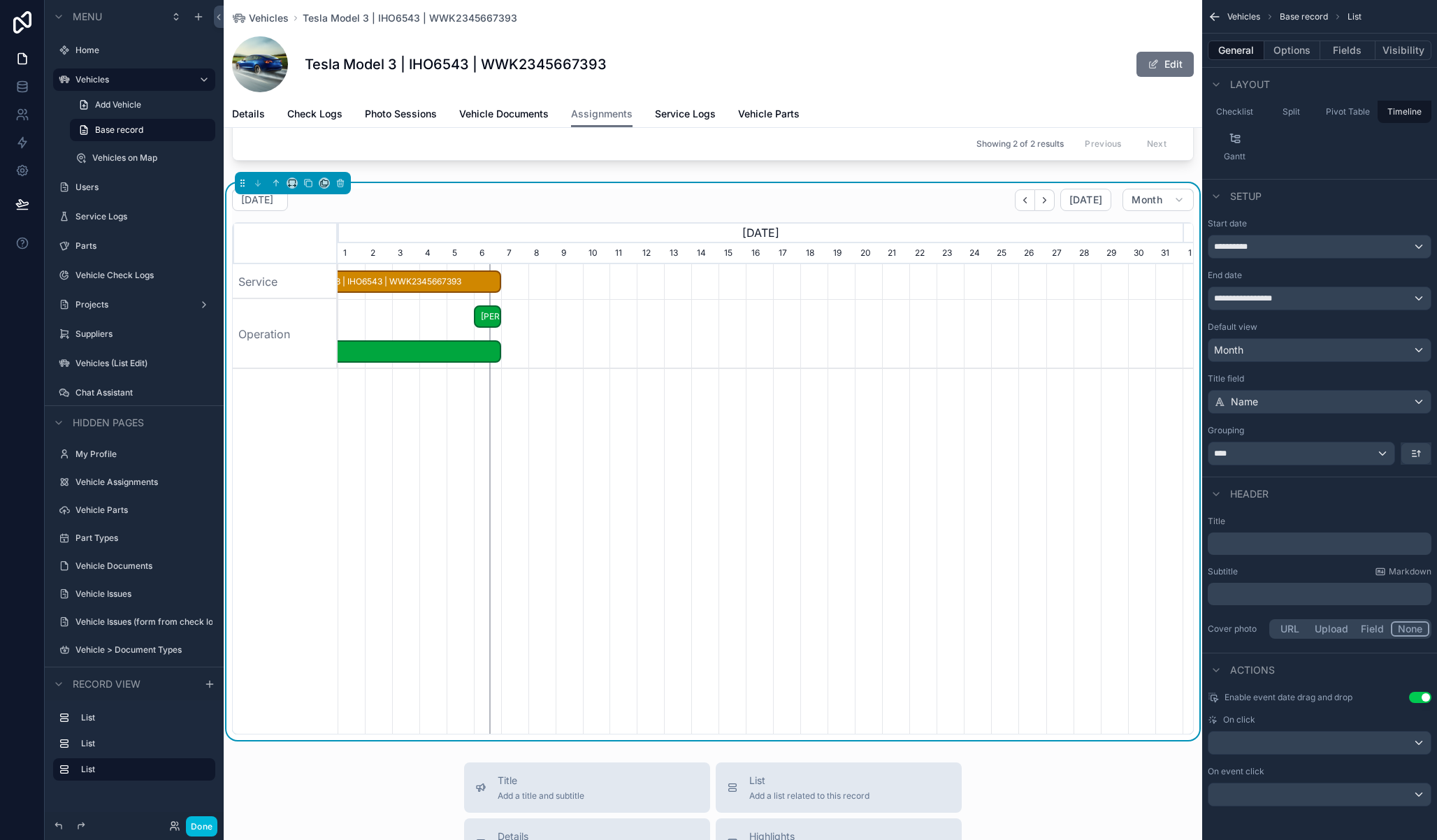
scroll to position [0, 0]
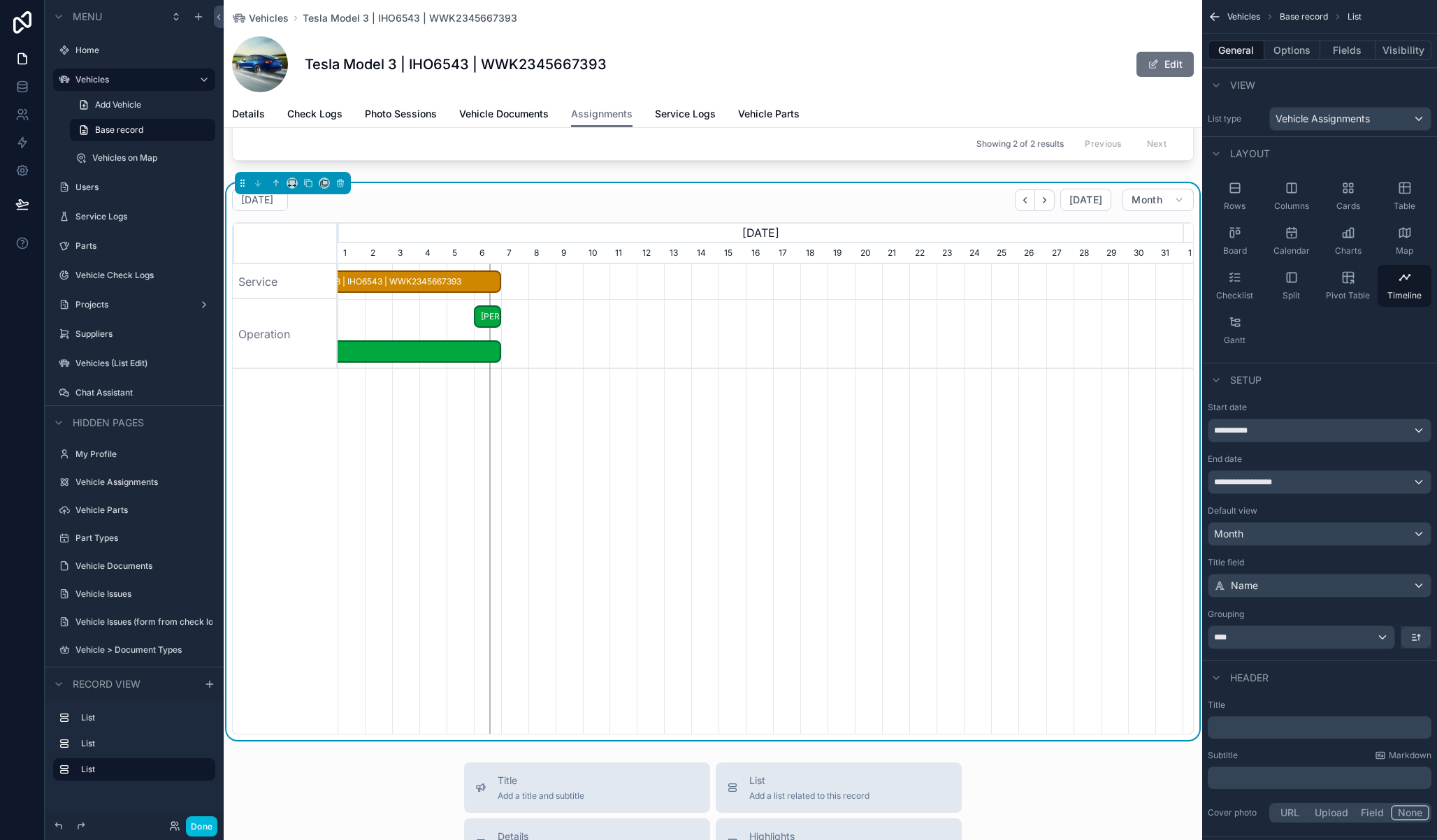
click at [1302, 42] on button "Options" at bounding box center [1292, 50] width 56 height 19
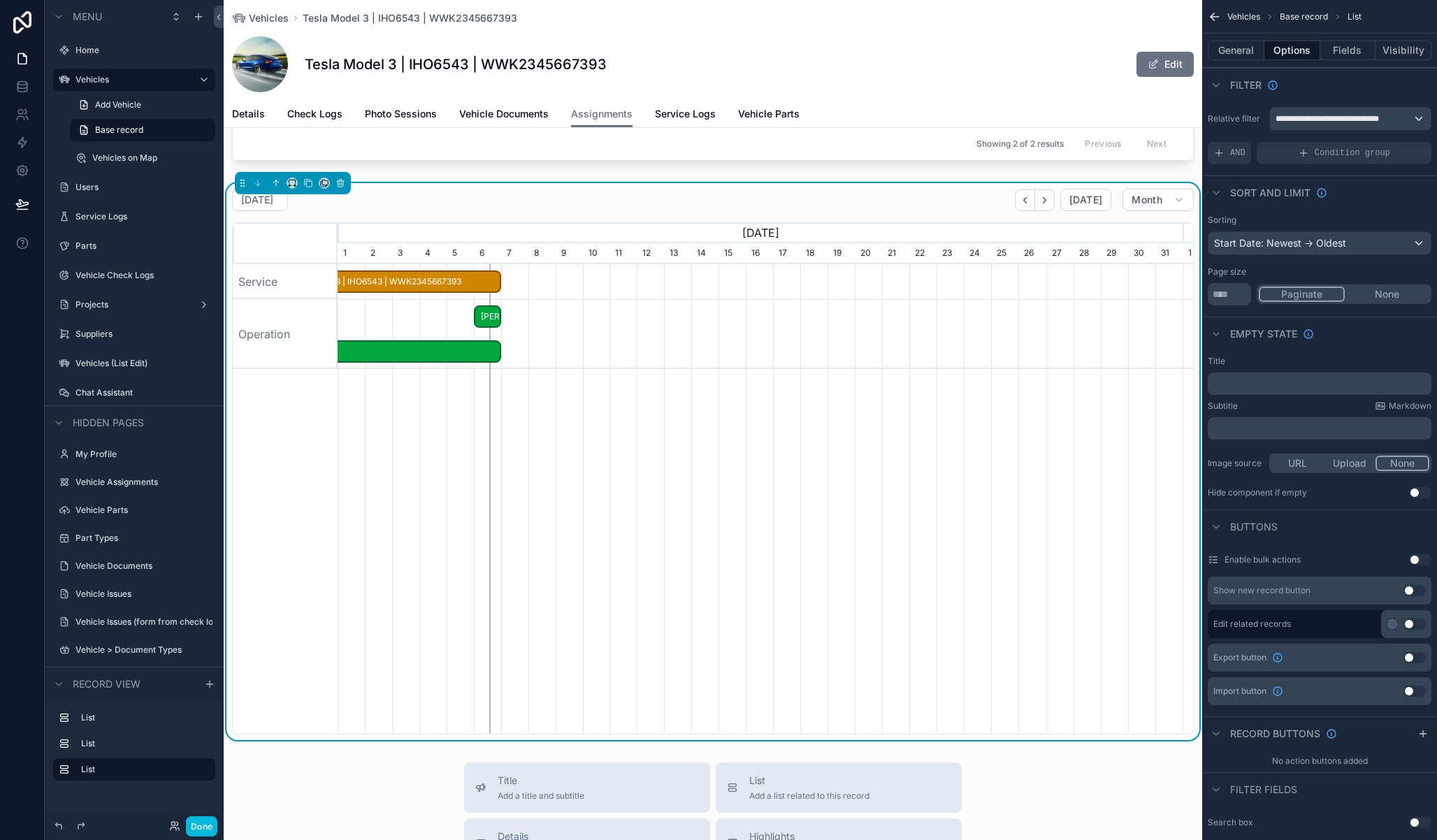
click at [1244, 54] on button "General" at bounding box center [1236, 50] width 56 height 19
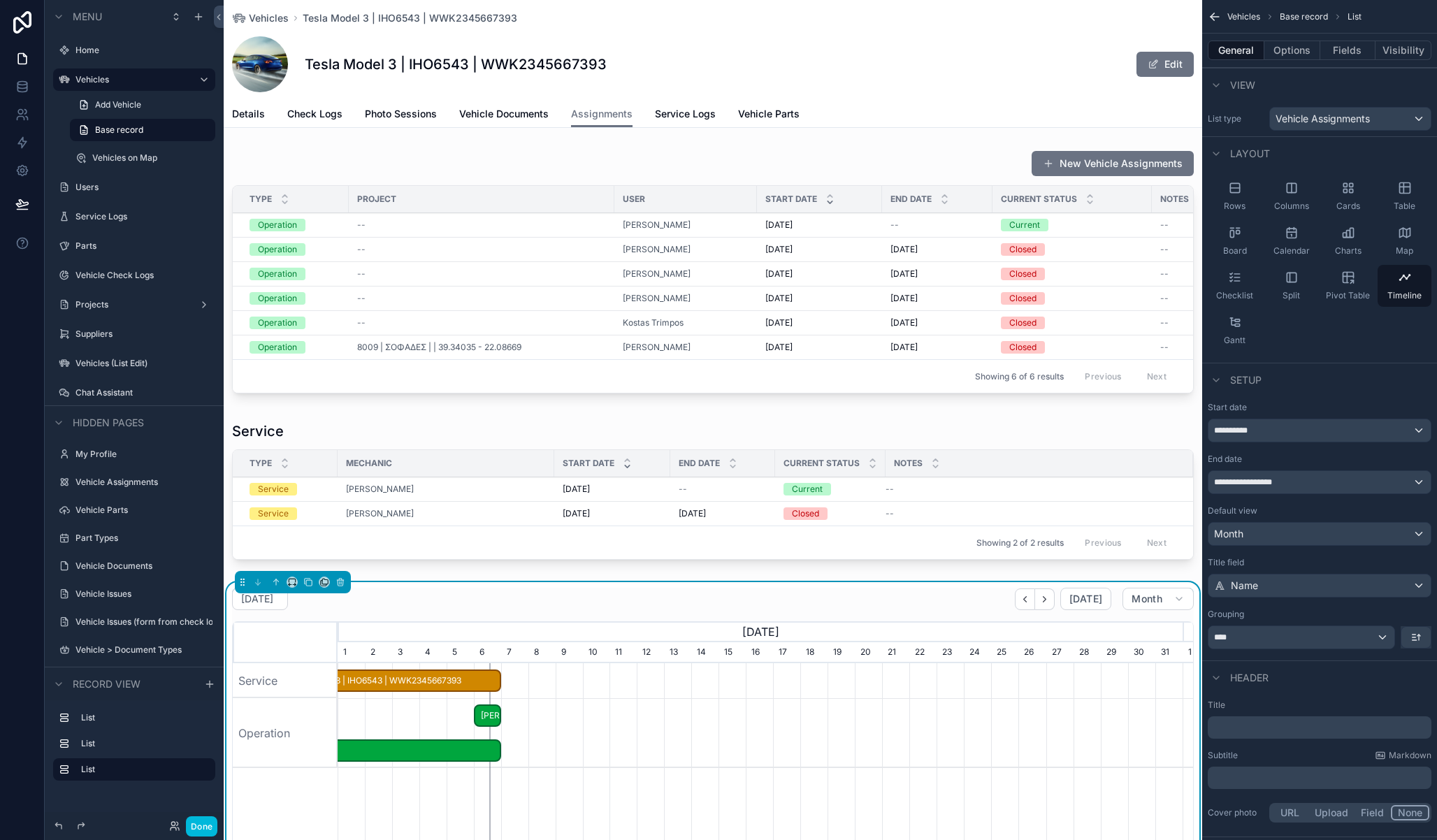
scroll to position [93, 0]
click at [26, 108] on icon at bounding box center [22, 115] width 14 height 14
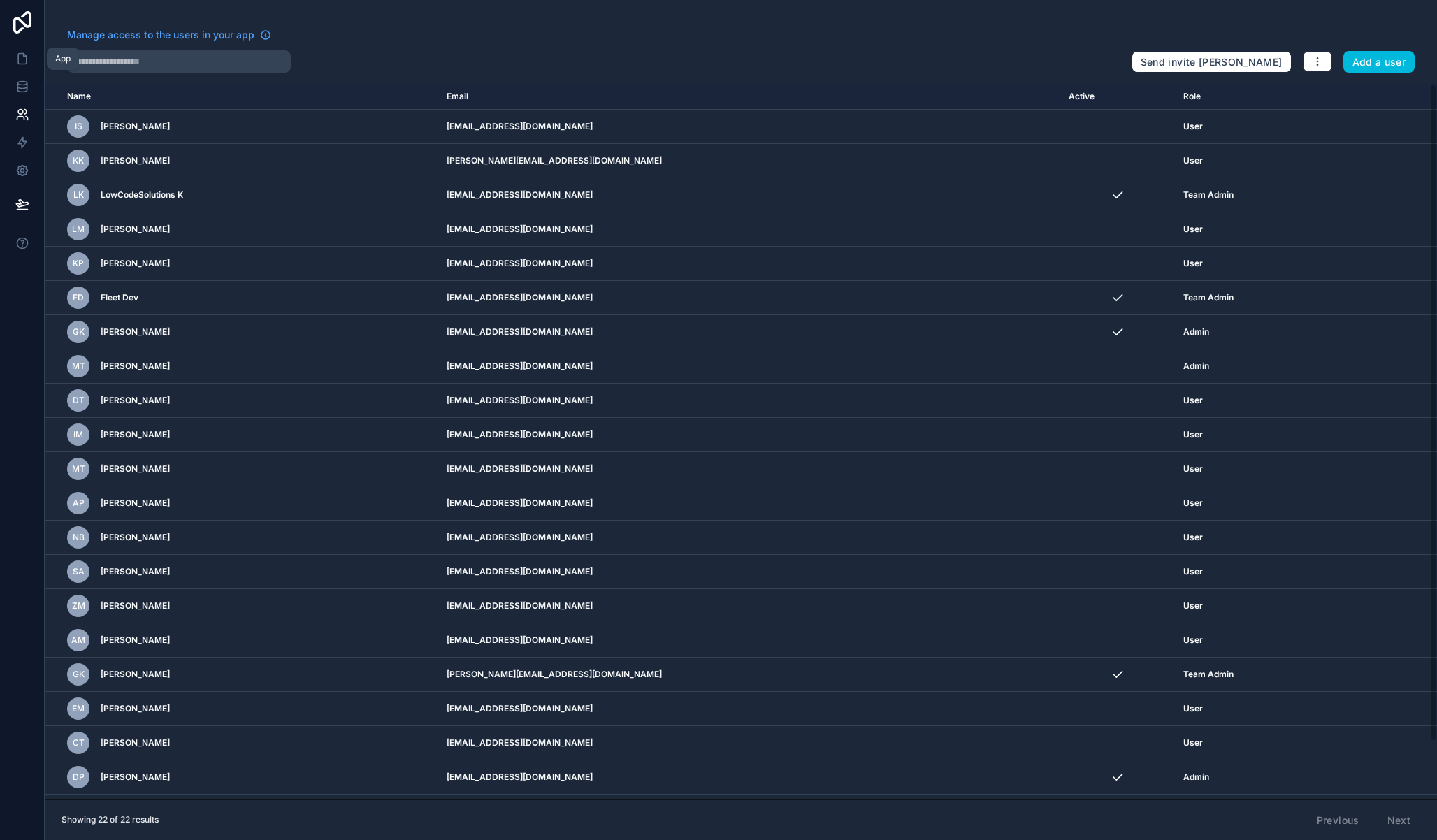
click at [26, 57] on icon at bounding box center [22, 59] width 14 height 14
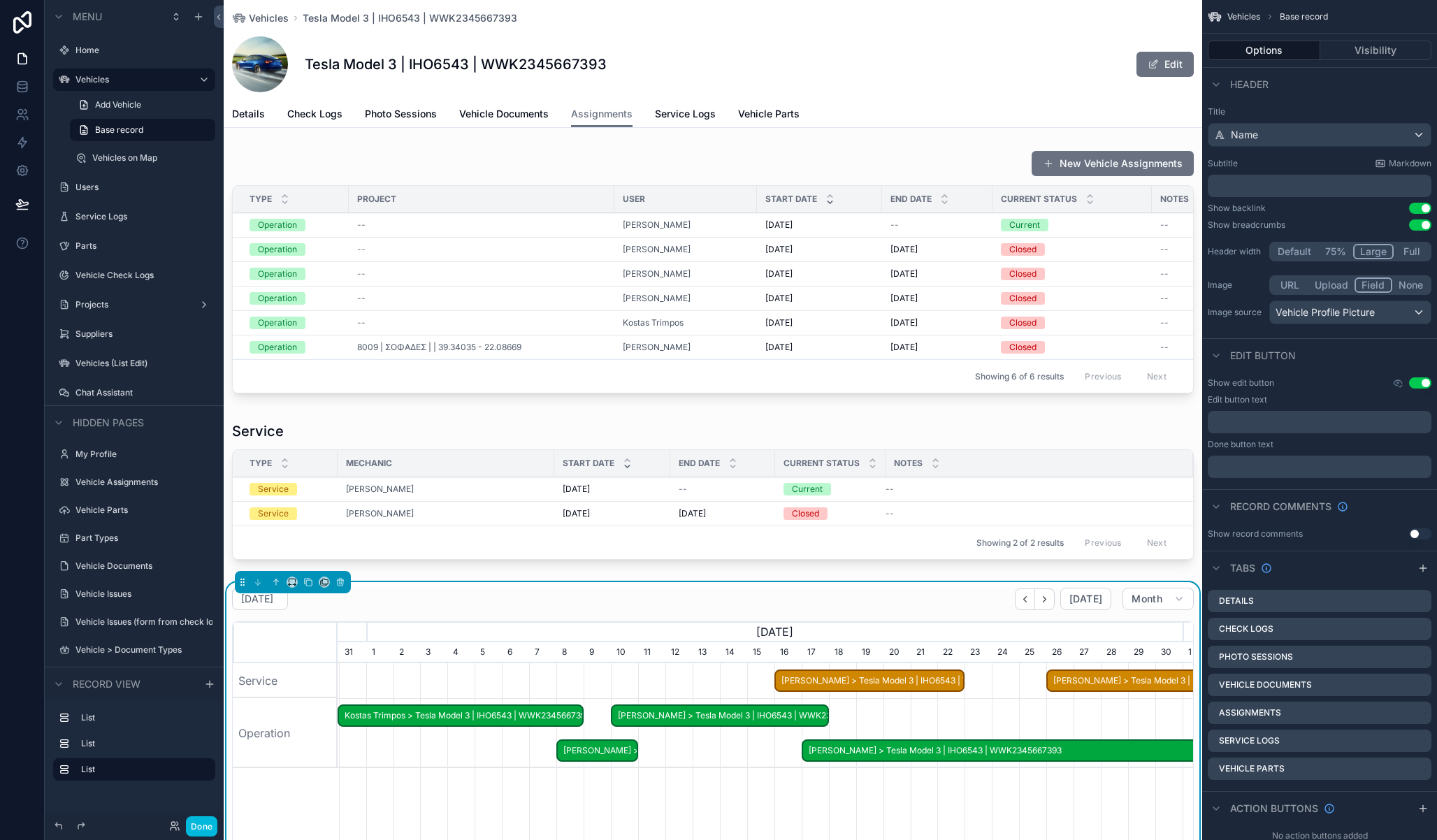
scroll to position [0, 845]
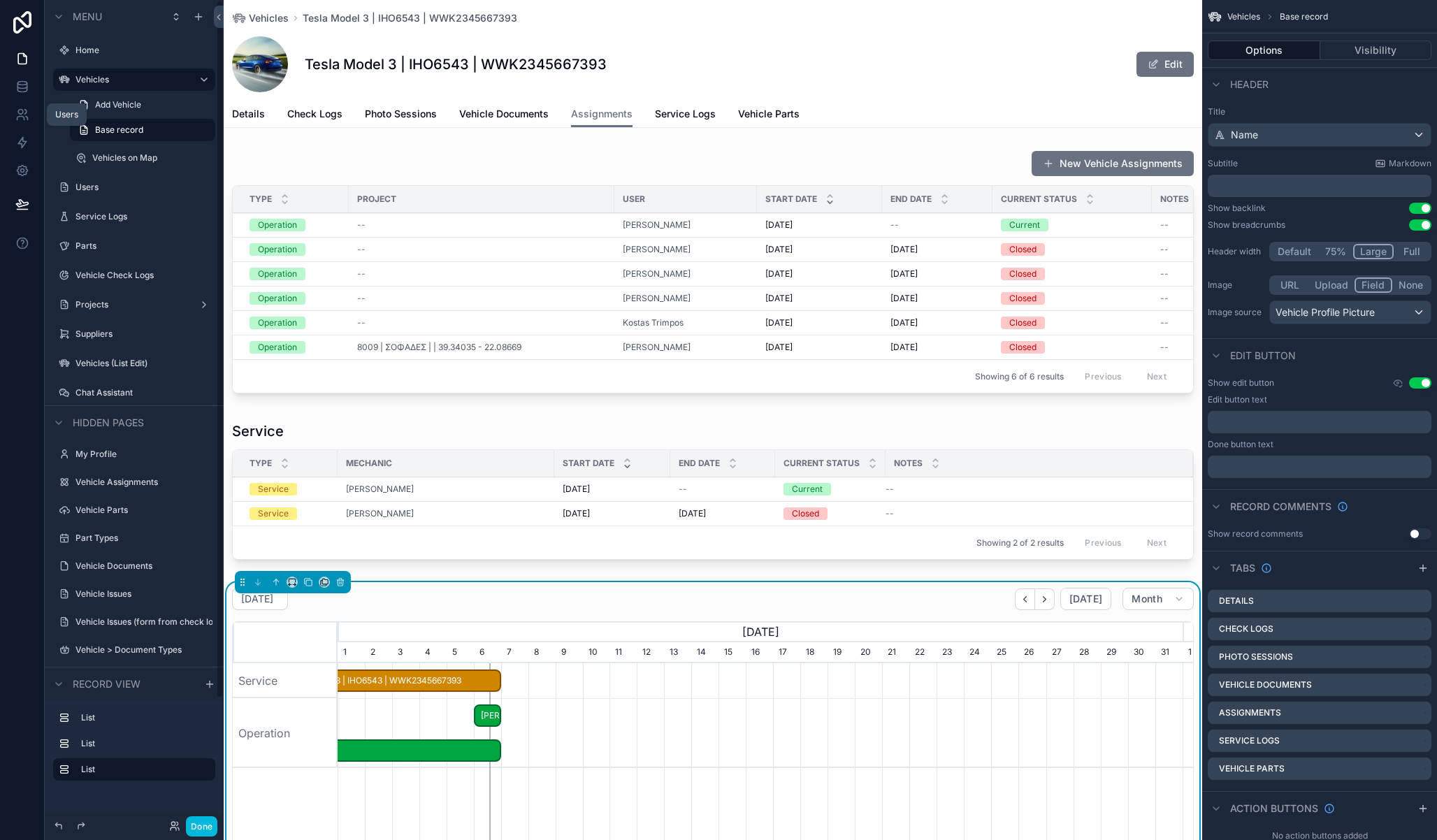
click at [26, 109] on icon at bounding box center [26, 111] width 2 height 4
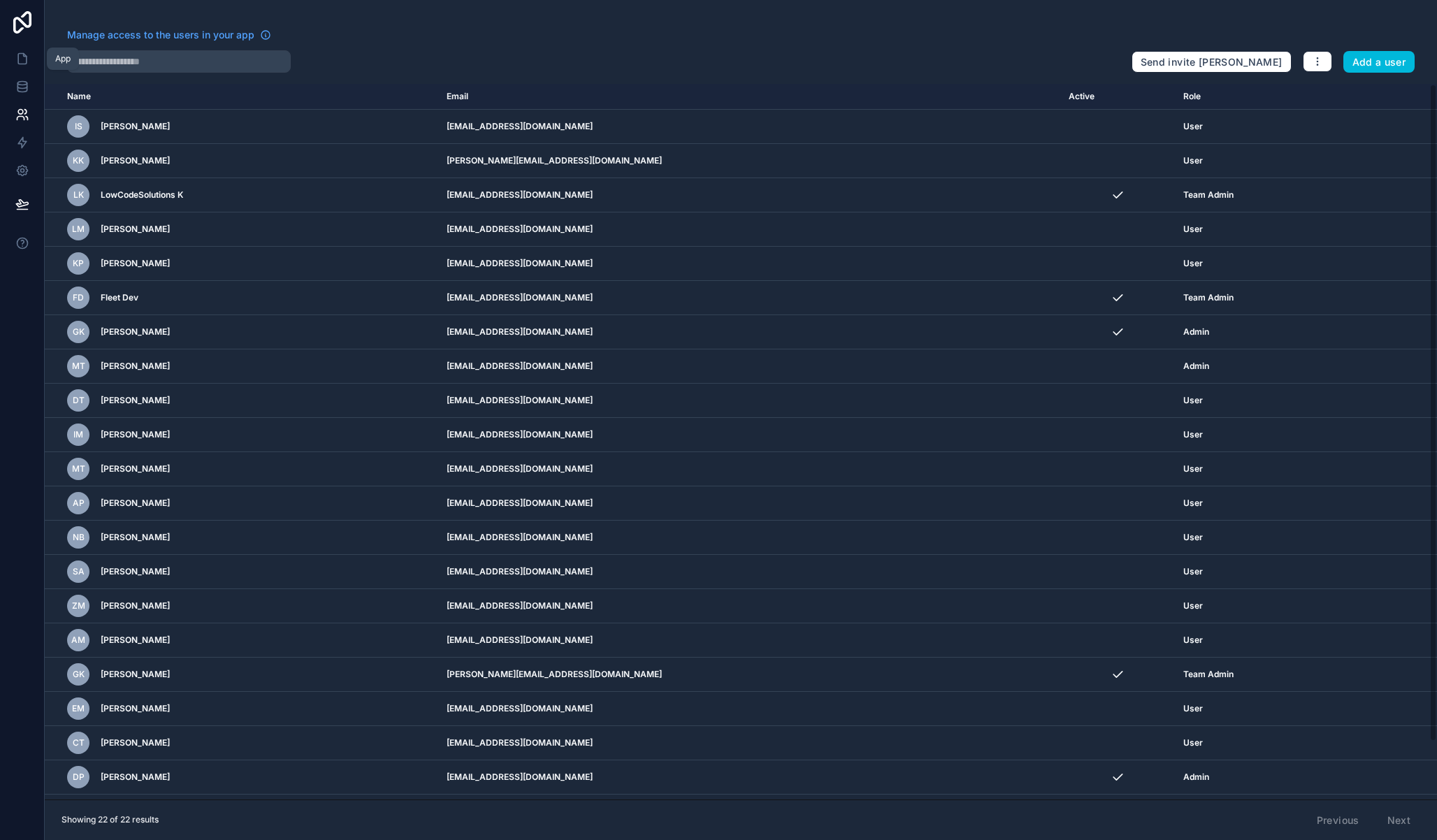
click at [33, 63] on link at bounding box center [22, 59] width 44 height 28
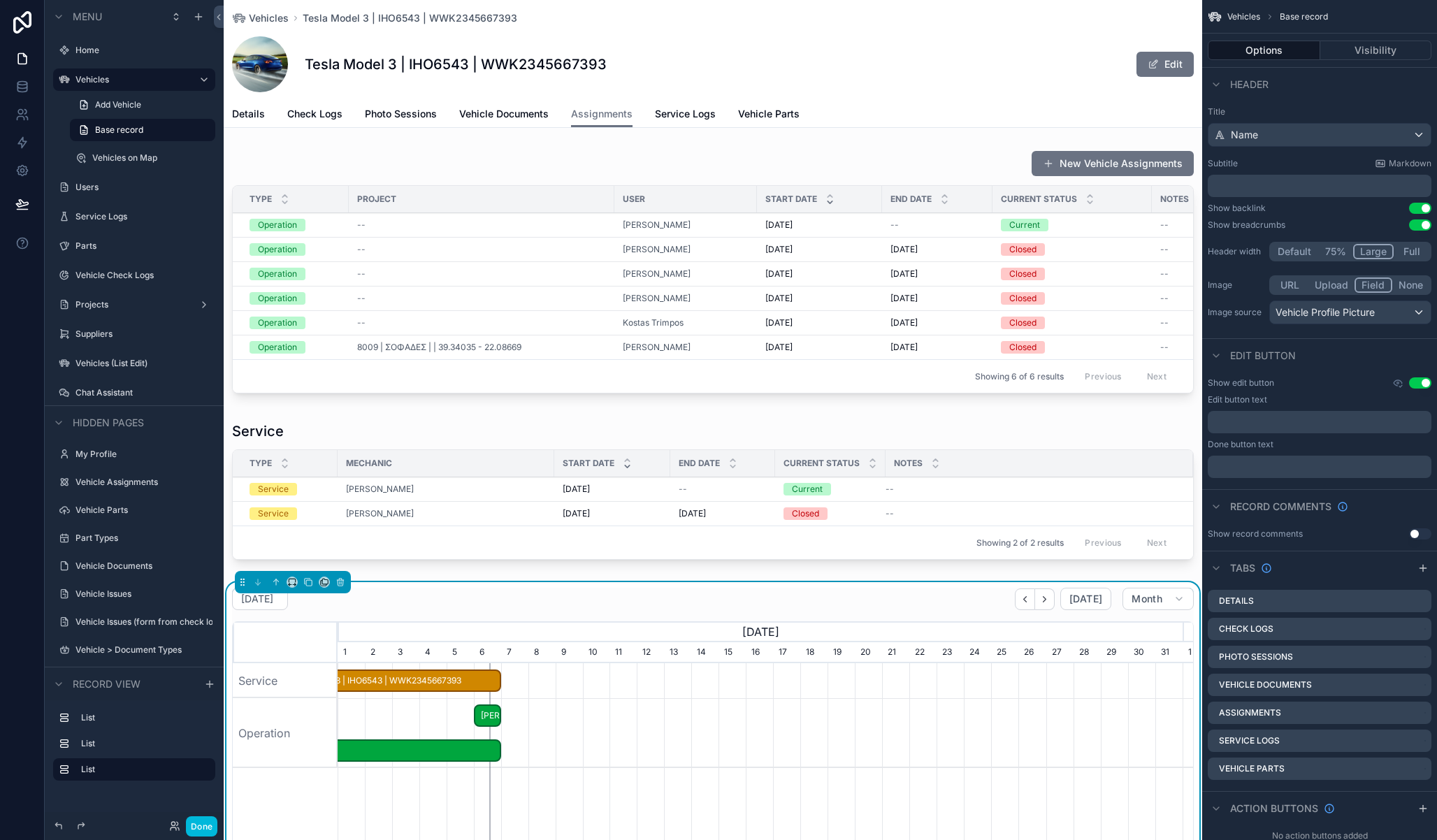
click at [208, 827] on button "Done" at bounding box center [202, 826] width 32 height 20
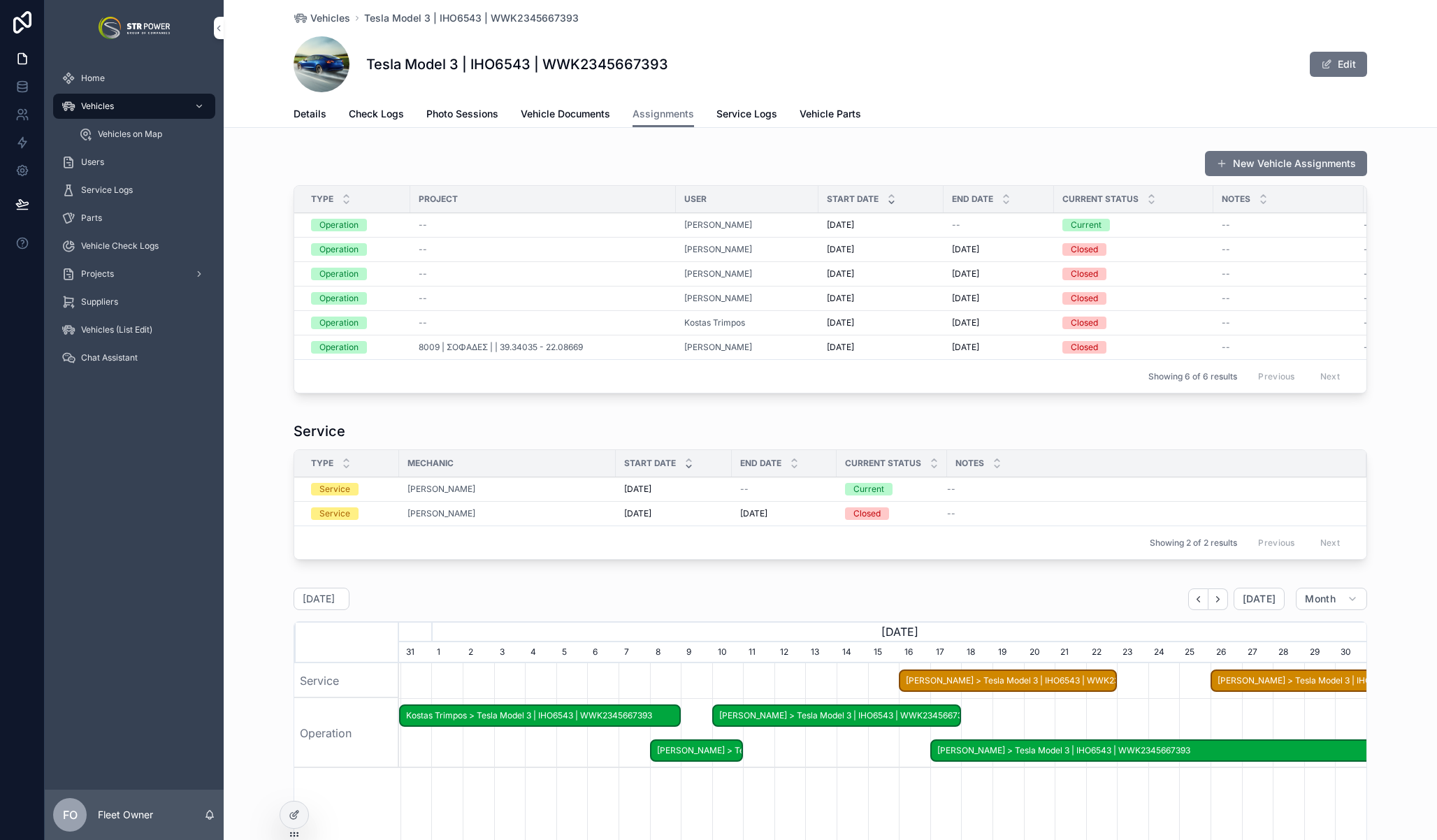
scroll to position [0, 967]
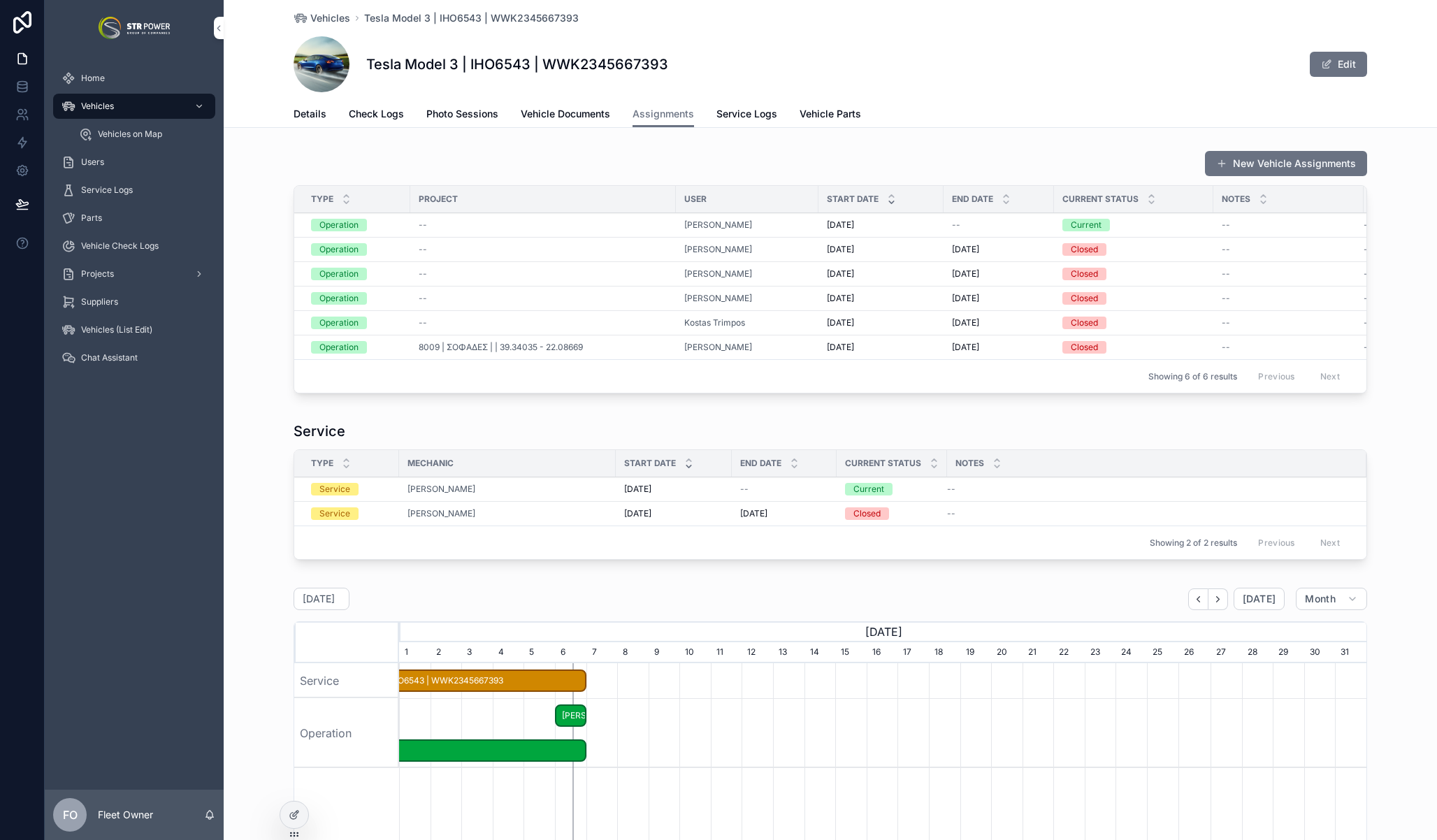
click at [744, 115] on span "Service Logs" at bounding box center [746, 114] width 61 height 14
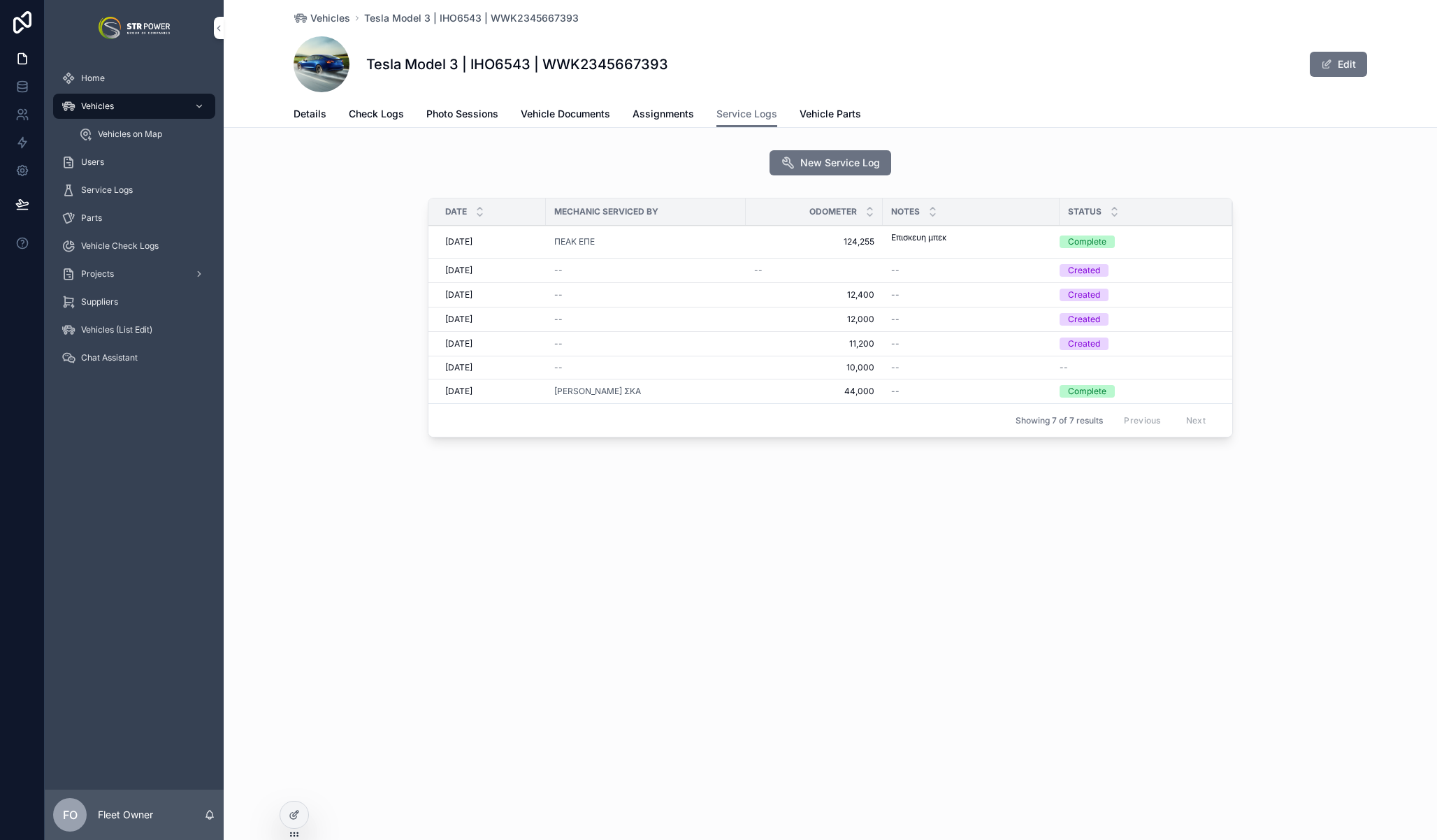
click at [806, 270] on div "--" at bounding box center [814, 270] width 120 height 11
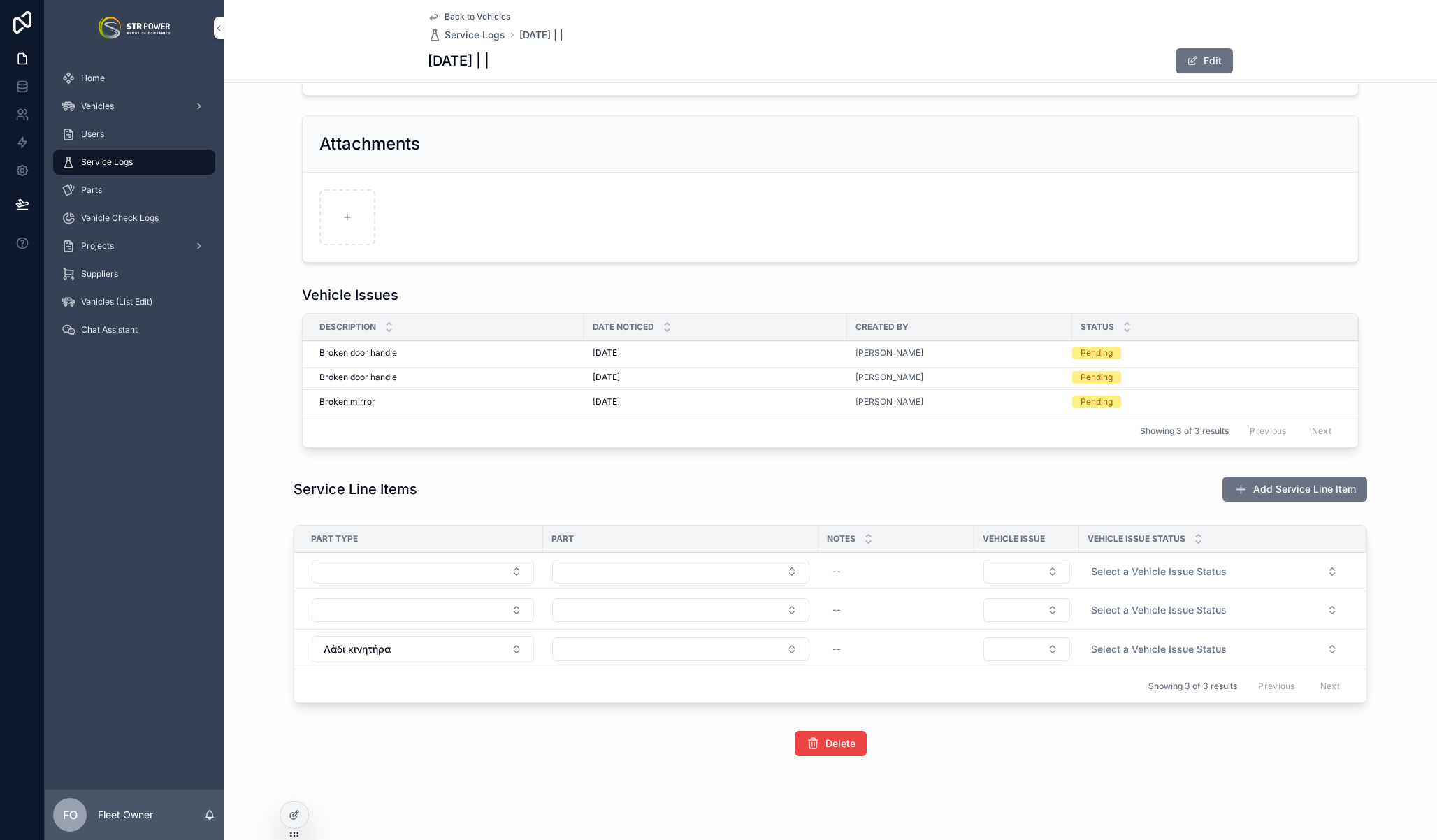
scroll to position [317, 0]
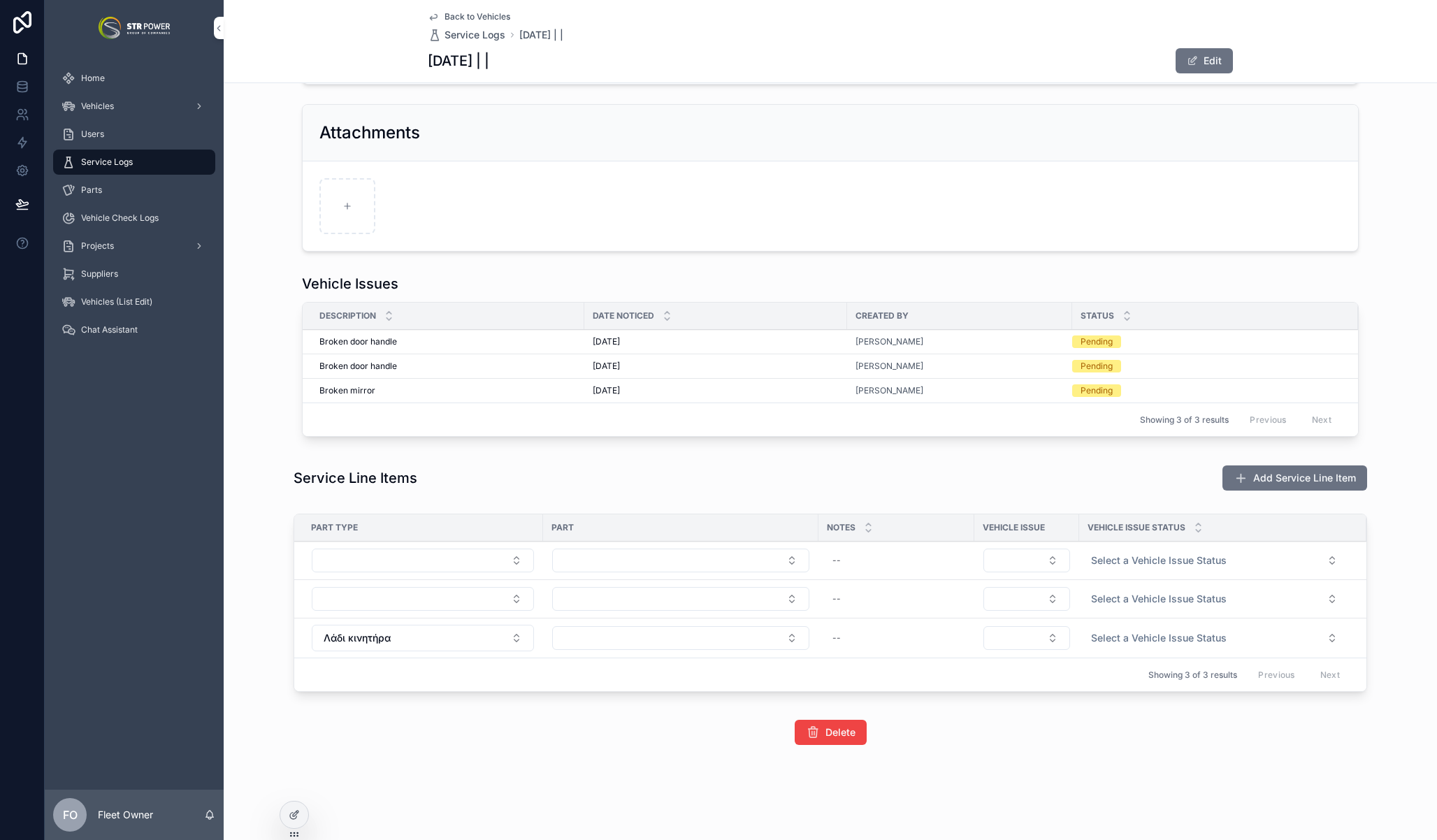
click at [460, 566] on button "Select Button" at bounding box center [423, 560] width 222 height 24
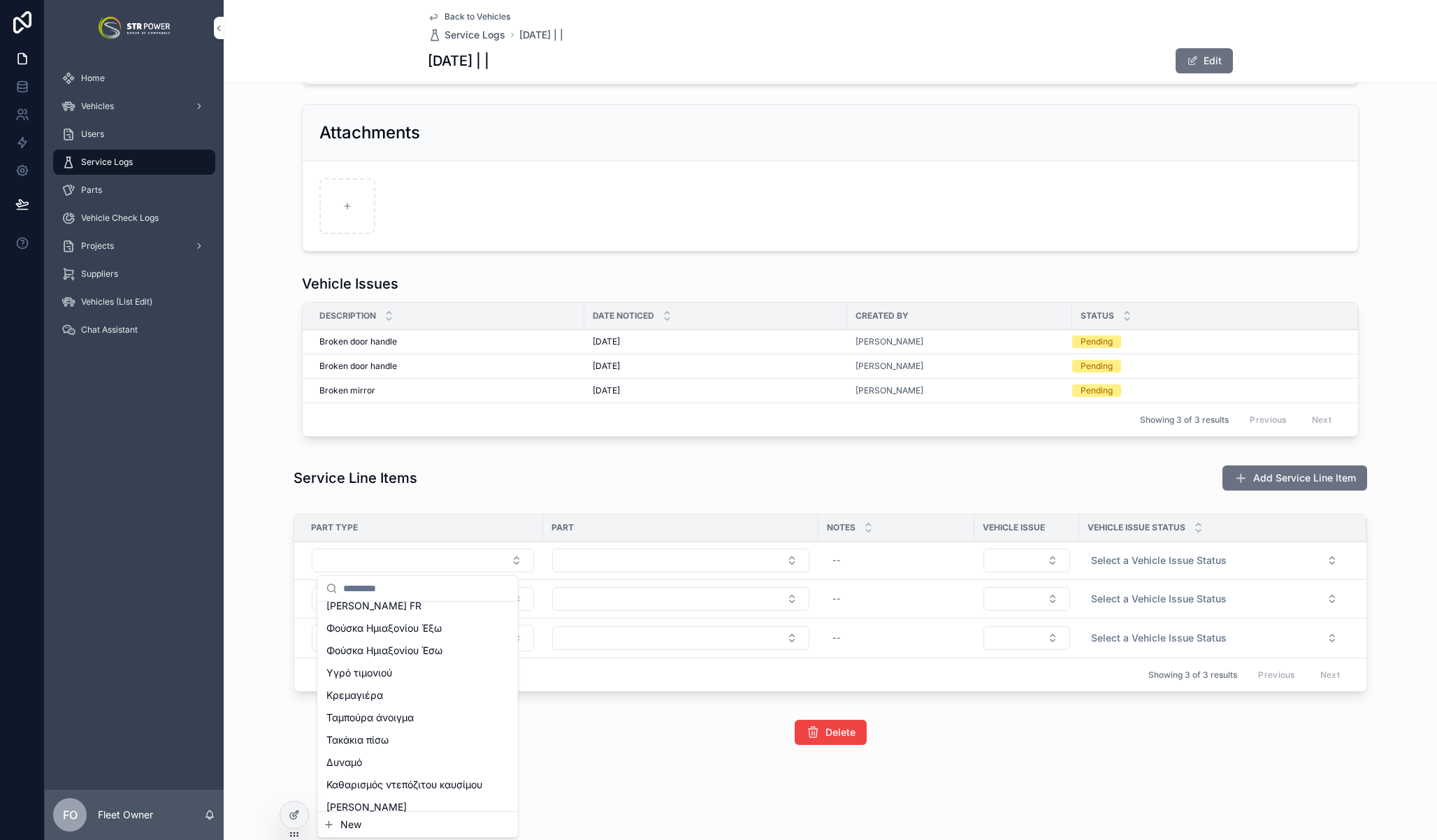
scroll to position [0, 0]
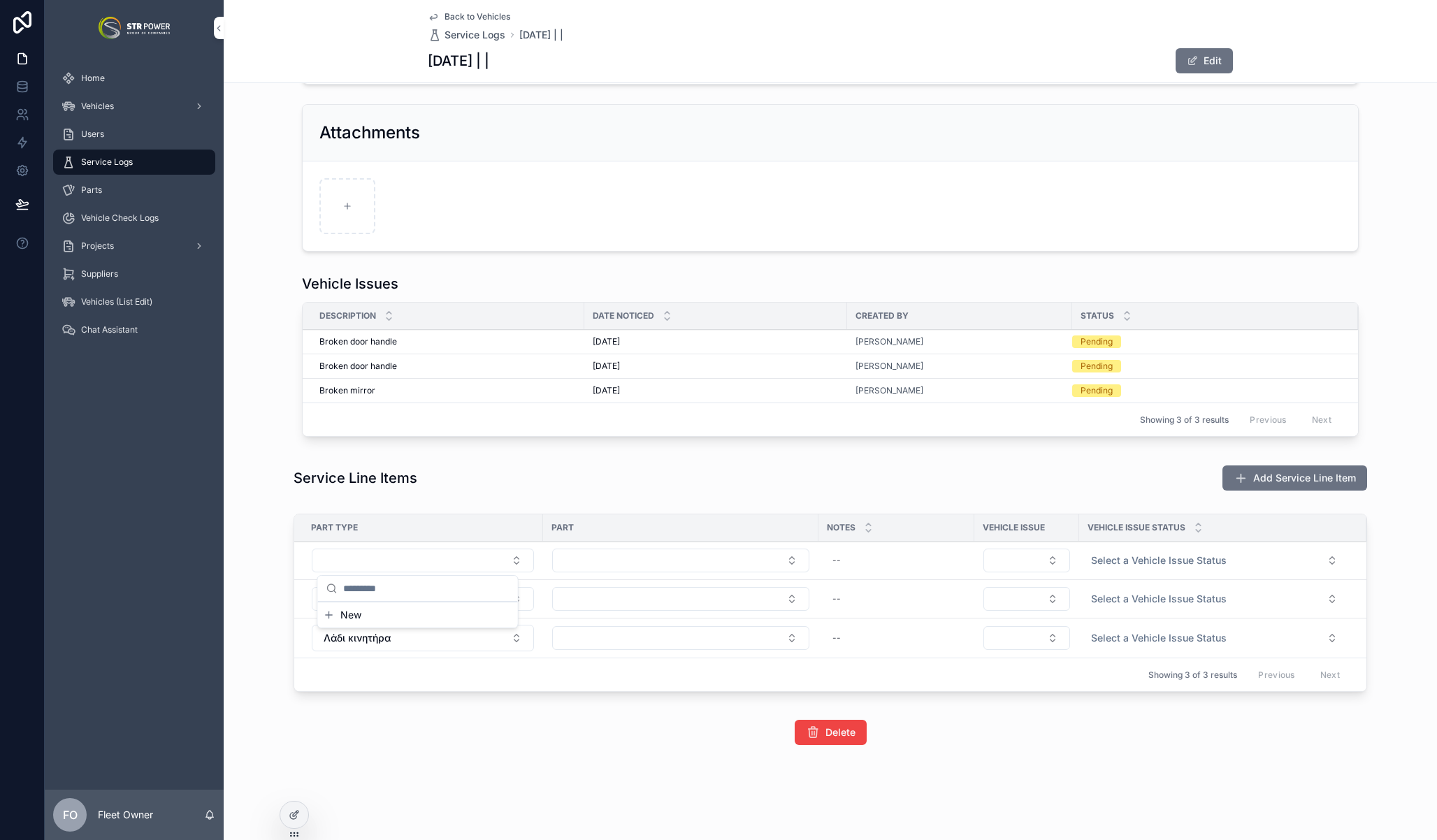
click at [536, 495] on div "Service Line Items Add Service Line Item" at bounding box center [830, 478] width 1213 height 38
click at [657, 564] on button "Select Button" at bounding box center [681, 560] width 257 height 24
click at [595, 476] on div "Service Line Items Add Service Line Item" at bounding box center [830, 478] width 1073 height 26
click at [375, 724] on div "Delete" at bounding box center [830, 732] width 1213 height 36
click at [679, 486] on div "Service Line Items Add Service Line Item" at bounding box center [830, 478] width 1073 height 26
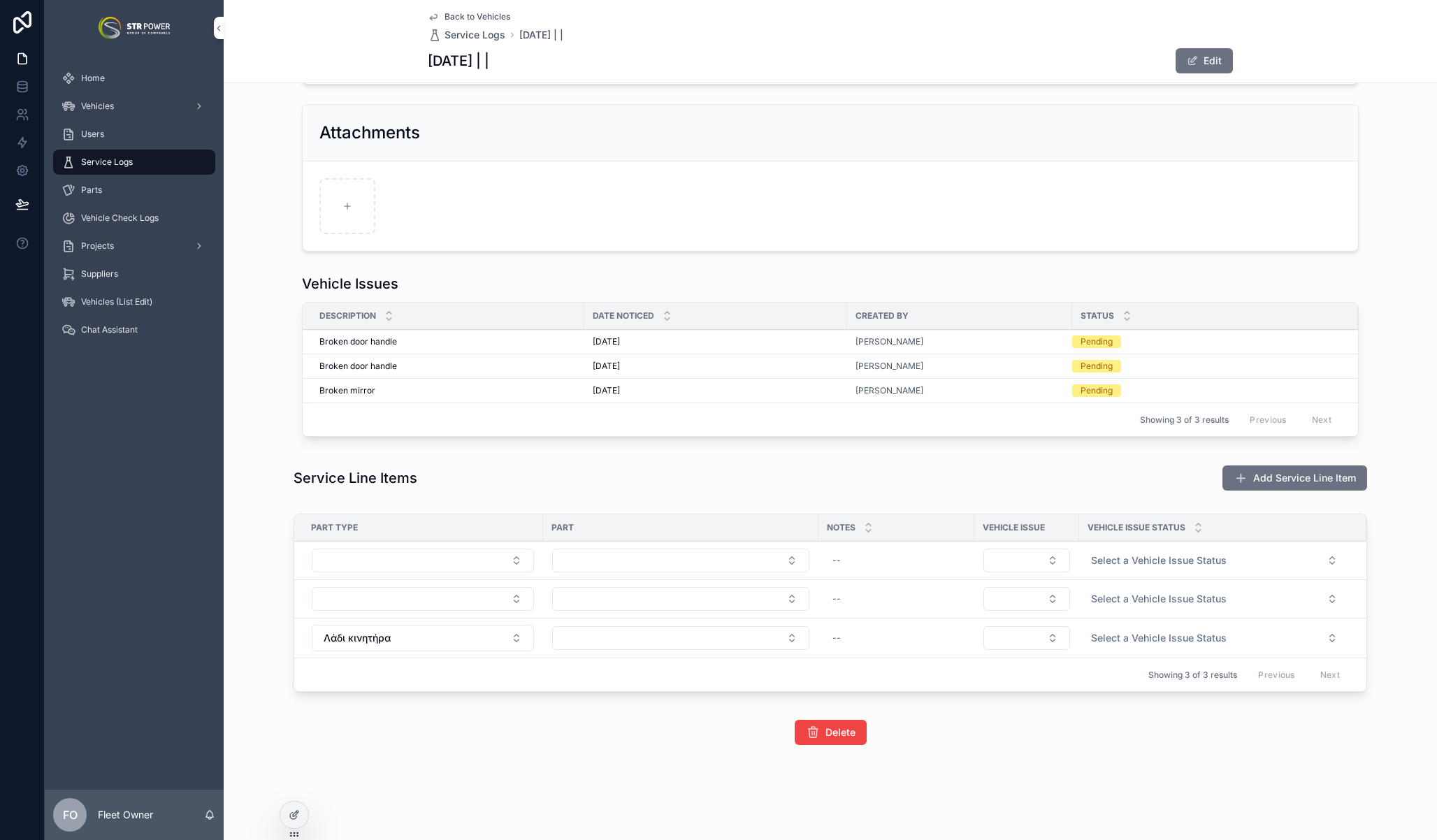
click at [402, 558] on button "Select Button" at bounding box center [423, 560] width 222 height 24
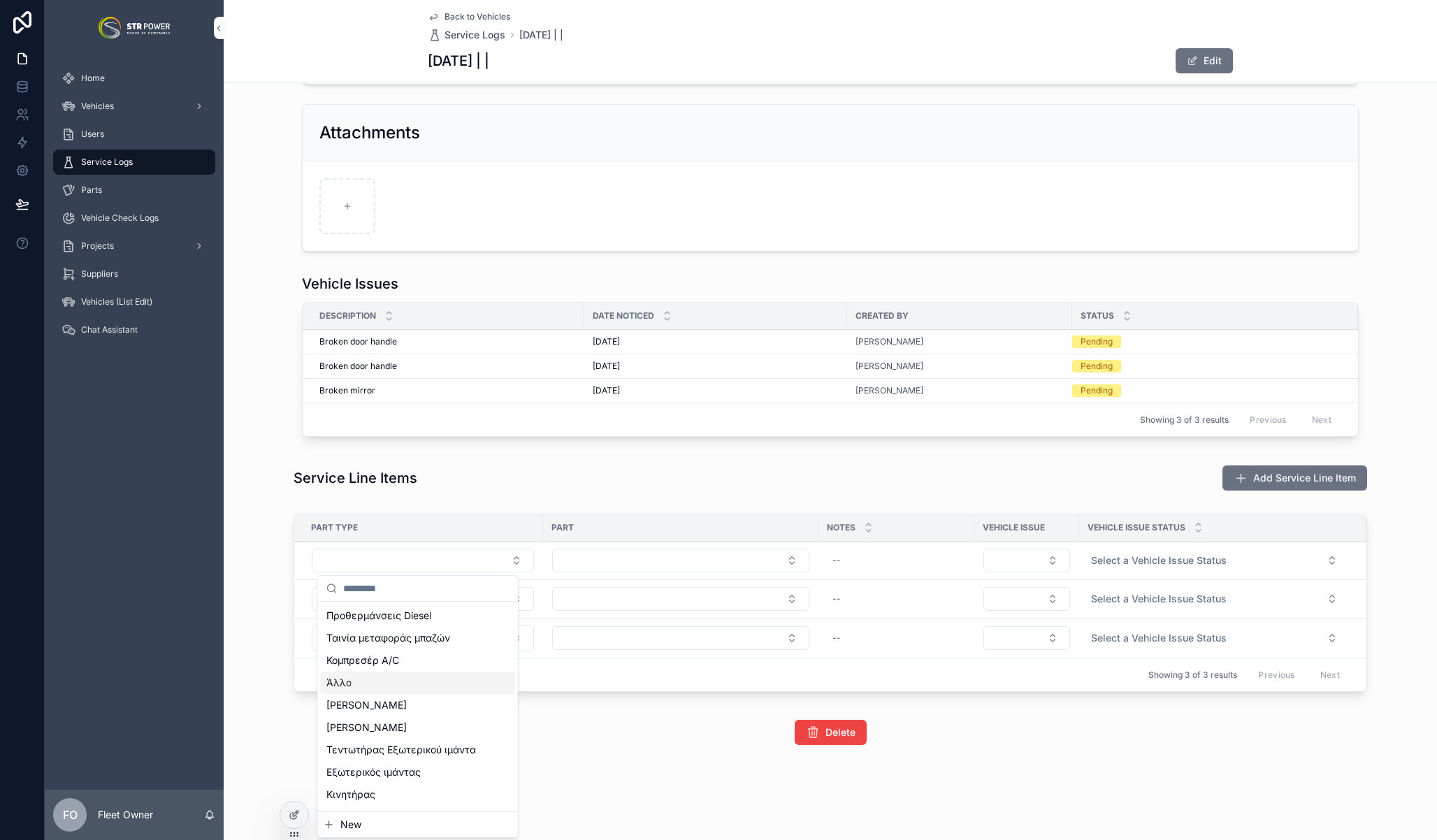
click at [353, 682] on div "Άλλο" at bounding box center [418, 682] width 194 height 22
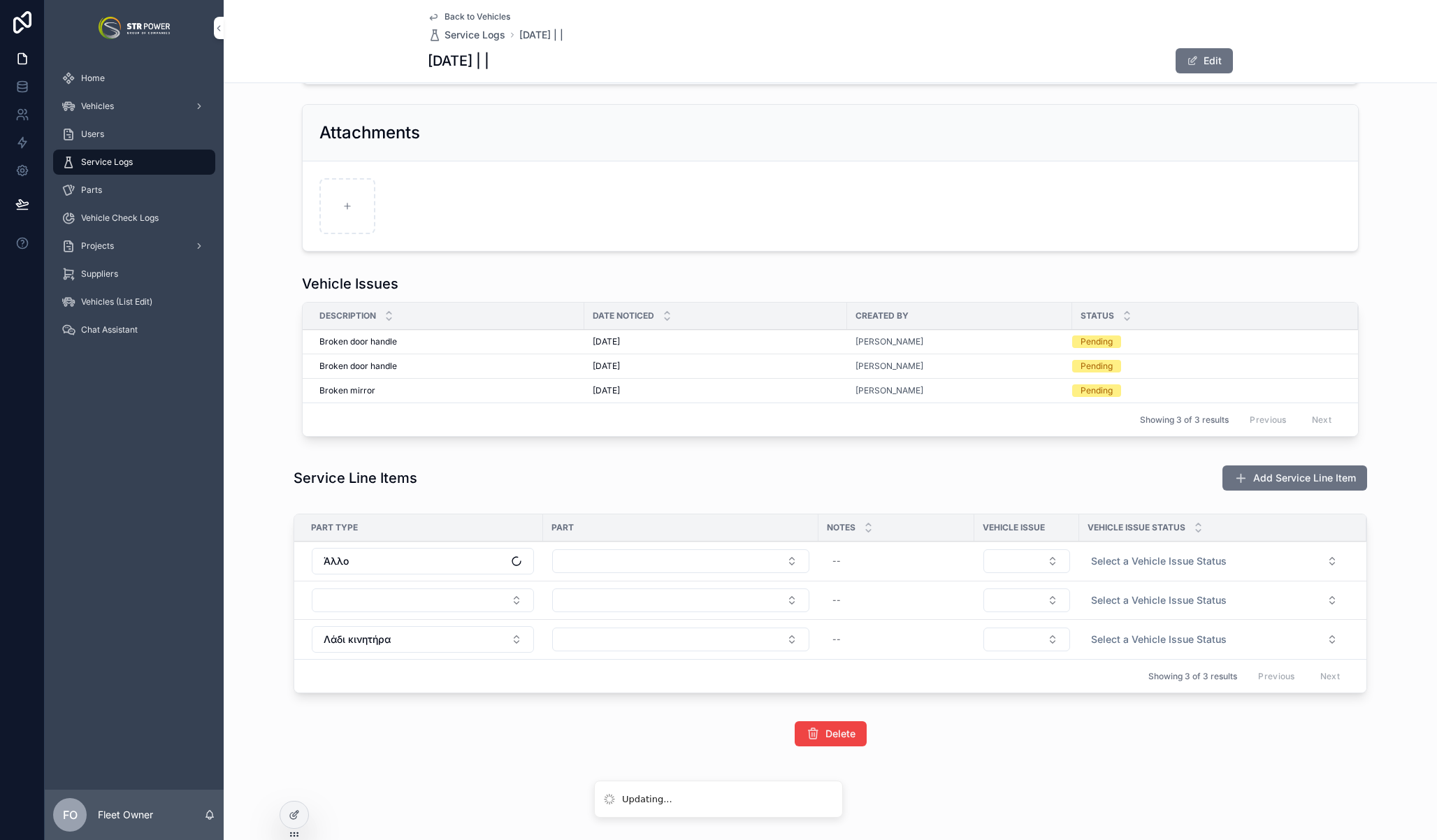
click at [272, 578] on div "Part Type Part Notes Vehicle Issue Vehicle Issue Status Άλλο -- Select a Vehicl…" at bounding box center [830, 606] width 1213 height 197
click at [711, 549] on button "Select Button" at bounding box center [681, 561] width 257 height 24
click at [673, 489] on div "Service Line Items Add Service Line Item" at bounding box center [830, 478] width 1073 height 26
click at [387, 602] on button "Select Button" at bounding box center [423, 599] width 222 height 24
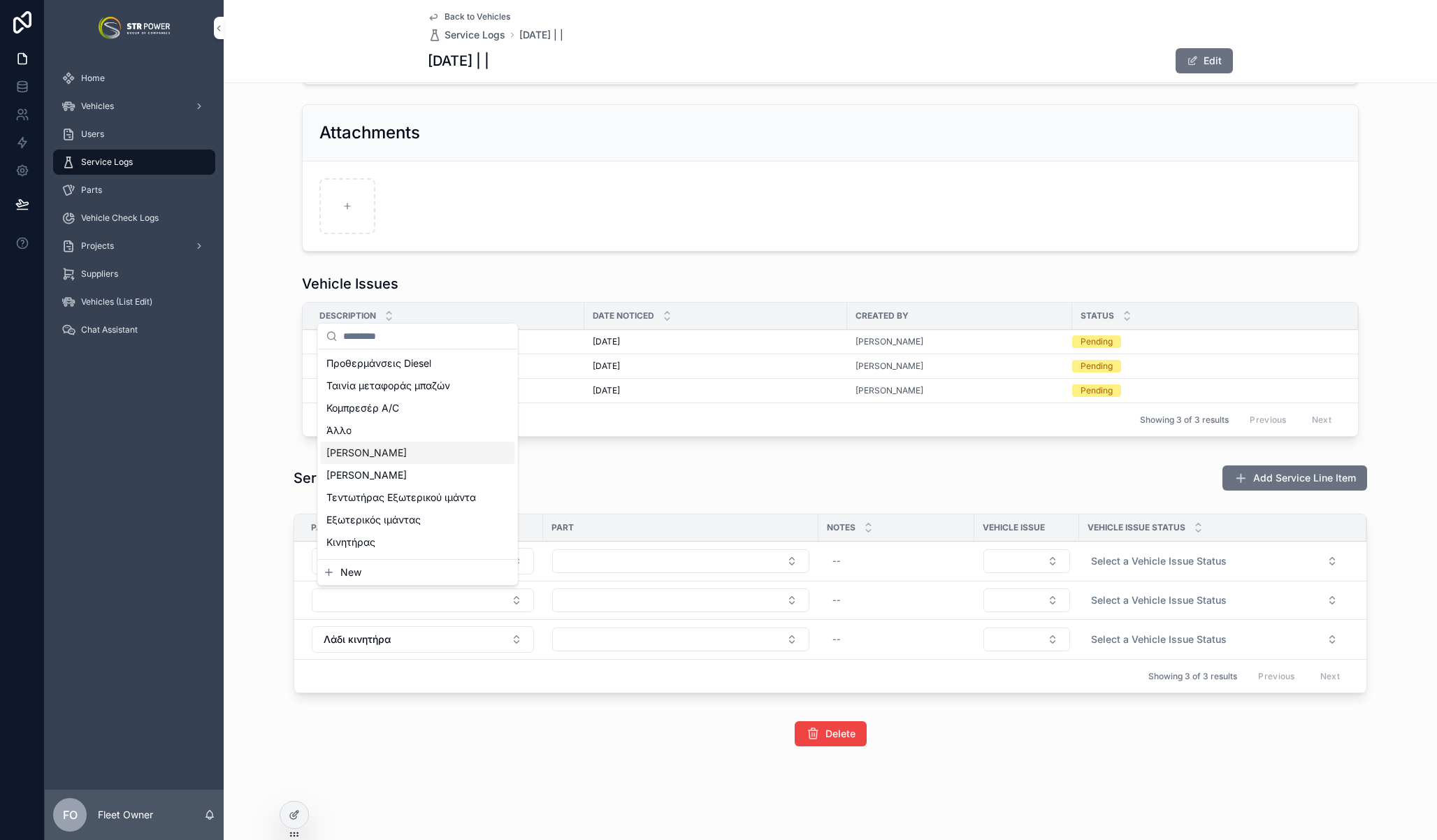
click at [752, 487] on div "Service Line Items Add Service Line Item" at bounding box center [830, 478] width 1073 height 26
click at [485, 568] on button "Άλλο" at bounding box center [423, 561] width 222 height 26
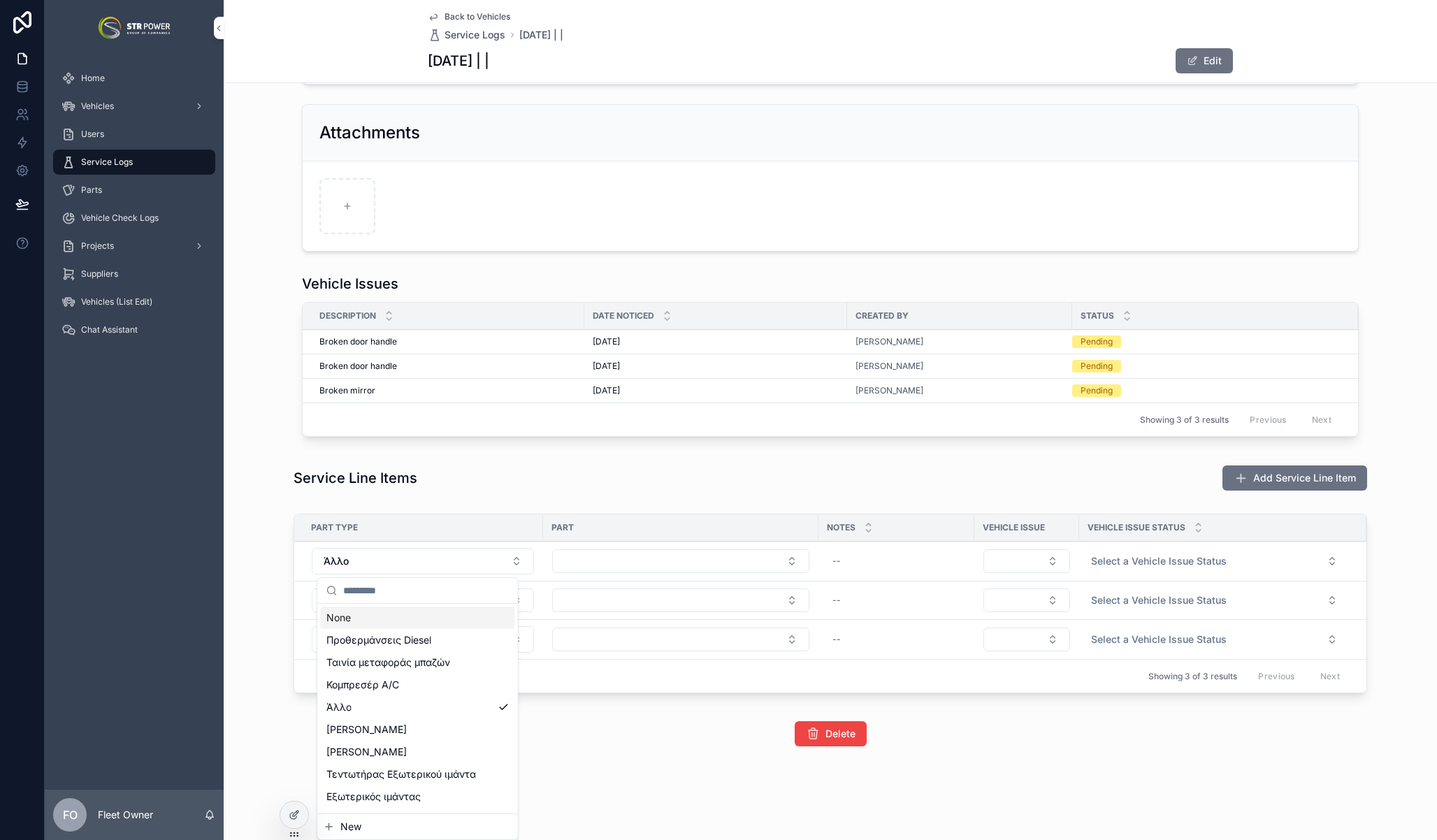
click at [460, 484] on div "Service Line Items Add Service Line Item" at bounding box center [830, 478] width 1073 height 26
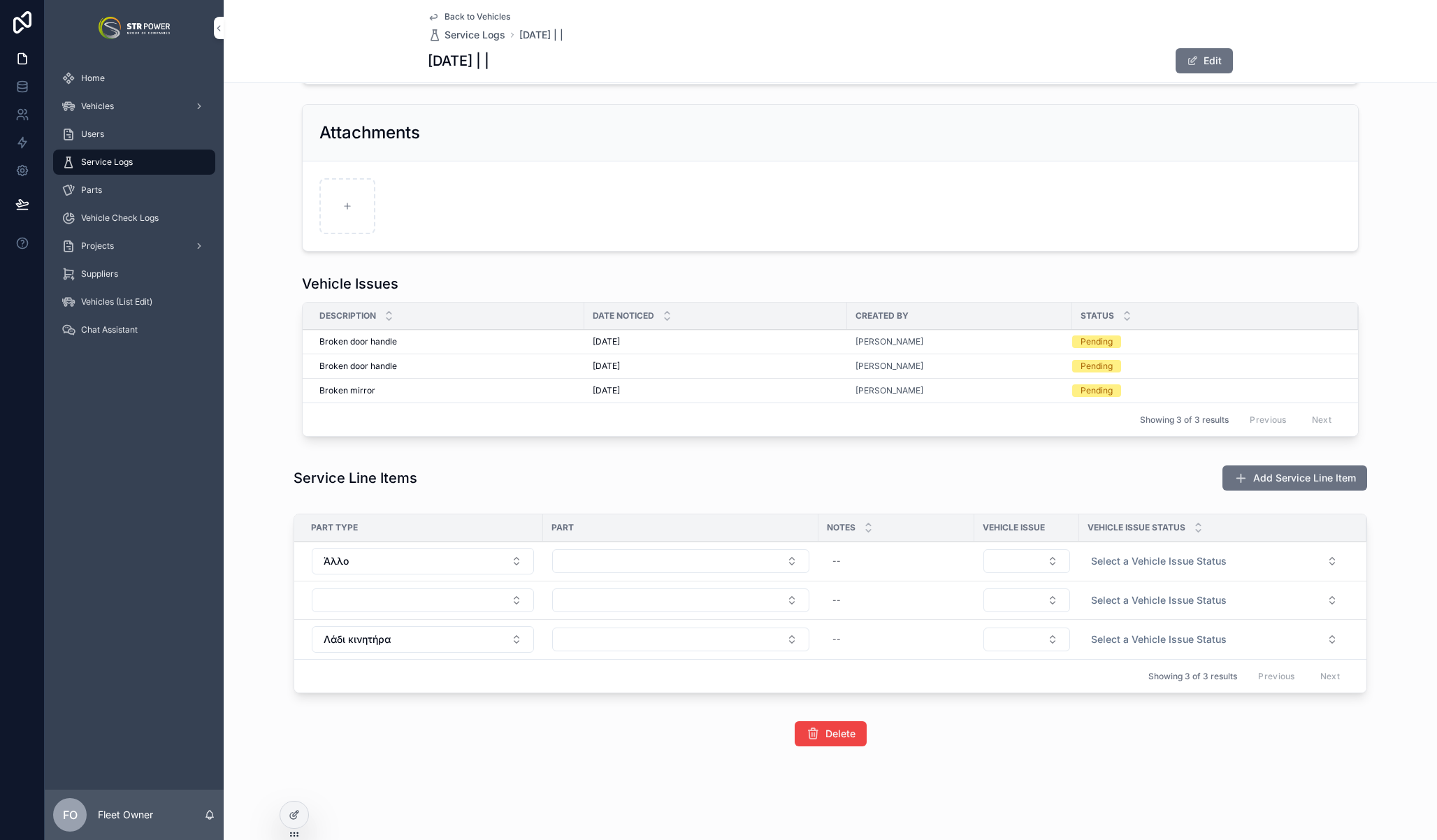
click at [399, 612] on button "Select Button" at bounding box center [423, 599] width 222 height 24
click at [389, 450] on span "[PERSON_NAME]" at bounding box center [366, 453] width 80 height 14
drag, startPoint x: 1255, startPoint y: 489, endPoint x: 1291, endPoint y: 512, distance: 42.7
click at [1255, 488] on button "Add Service Line Item" at bounding box center [1294, 478] width 145 height 26
click at [1271, 482] on span "Add Service Line Item" at bounding box center [1304, 478] width 103 height 14
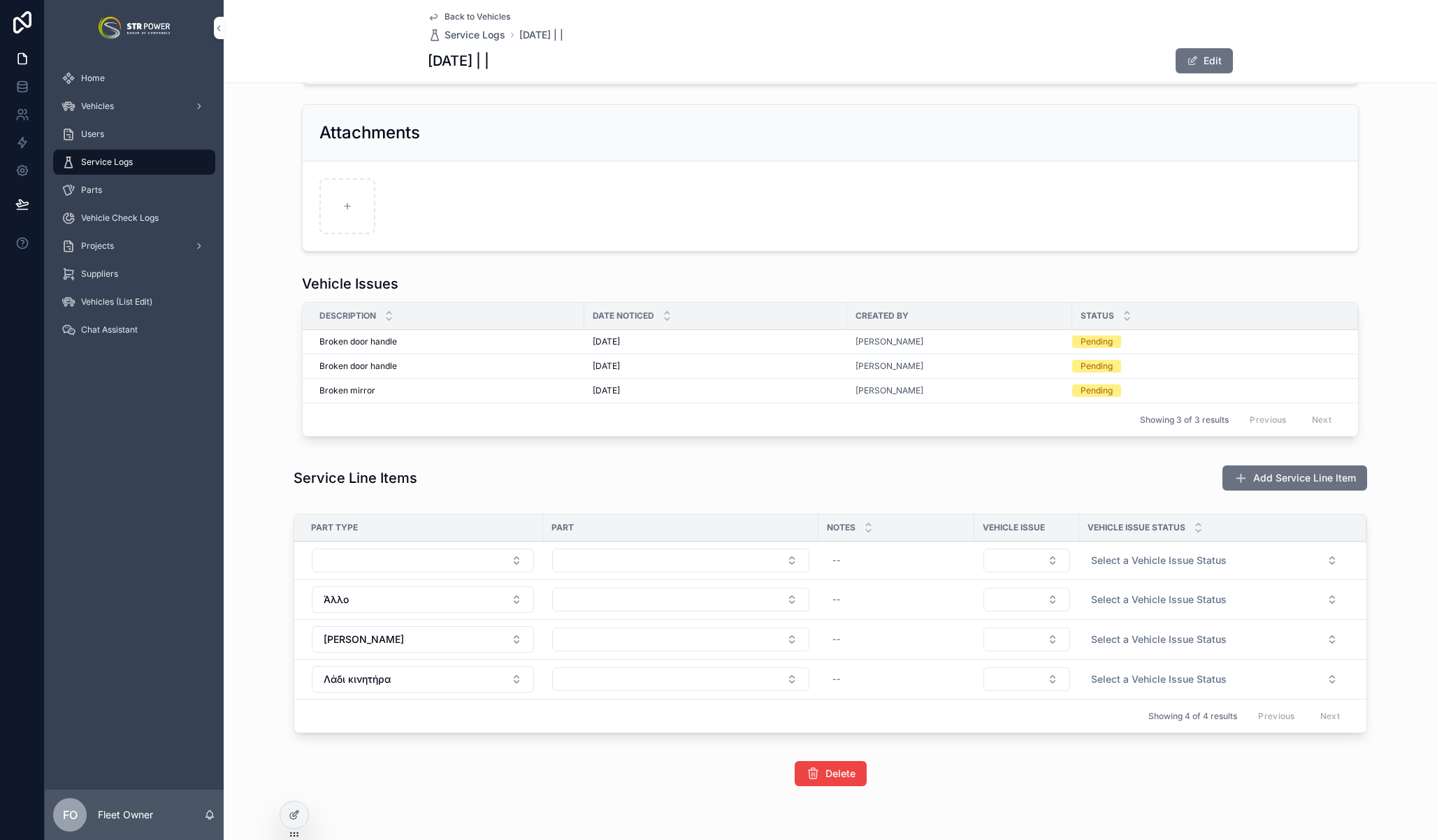
click at [1283, 479] on span "Add Service Line Item" at bounding box center [1304, 478] width 103 height 14
click at [1279, 478] on span "Add Service Line Item" at bounding box center [1304, 478] width 103 height 14
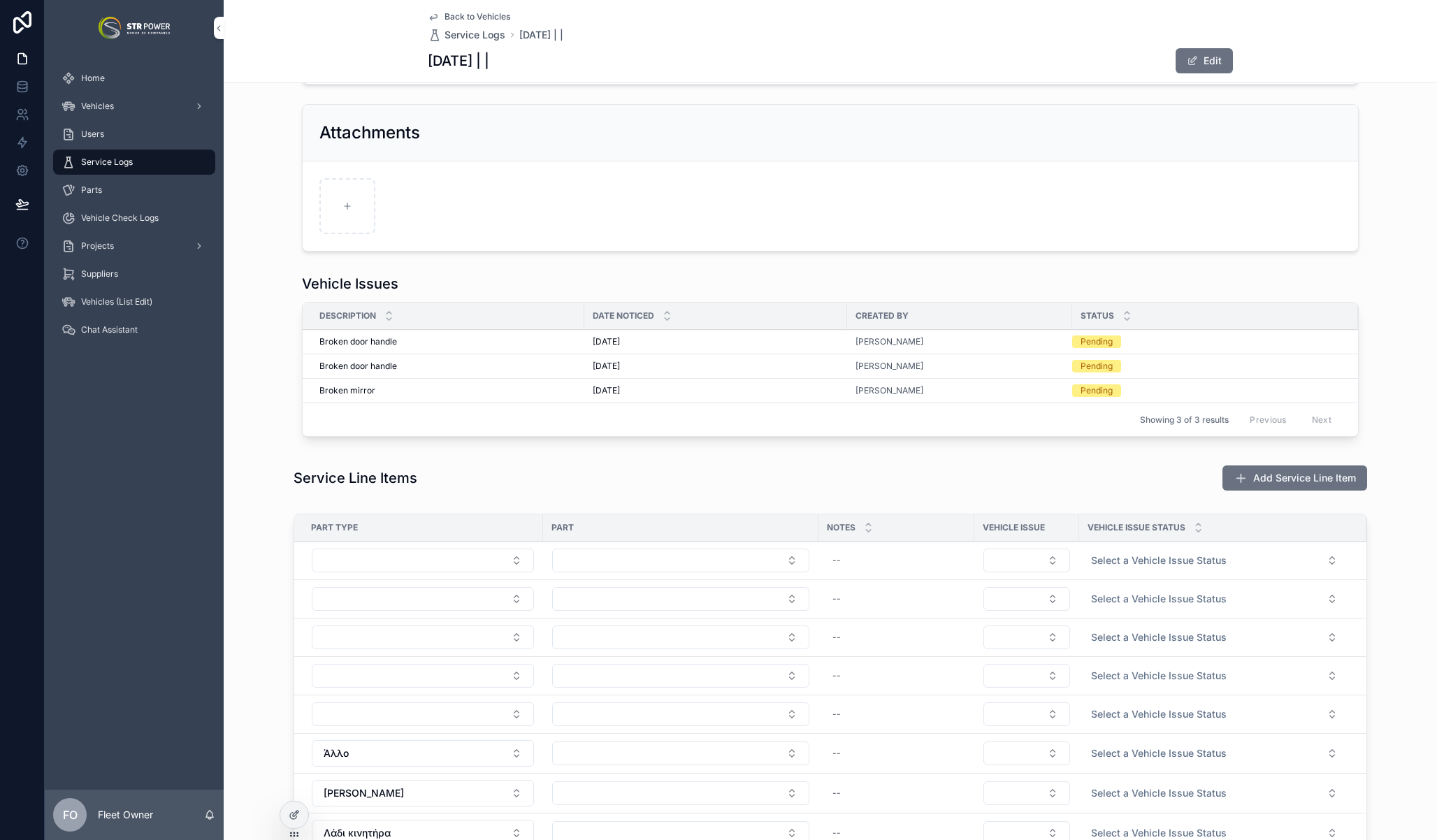
click at [439, 598] on button "Select Button" at bounding box center [423, 598] width 222 height 24
click at [399, 564] on button "Select Button" at bounding box center [423, 560] width 222 height 24
click at [374, 562] on button "Select Button" at bounding box center [423, 560] width 222 height 24
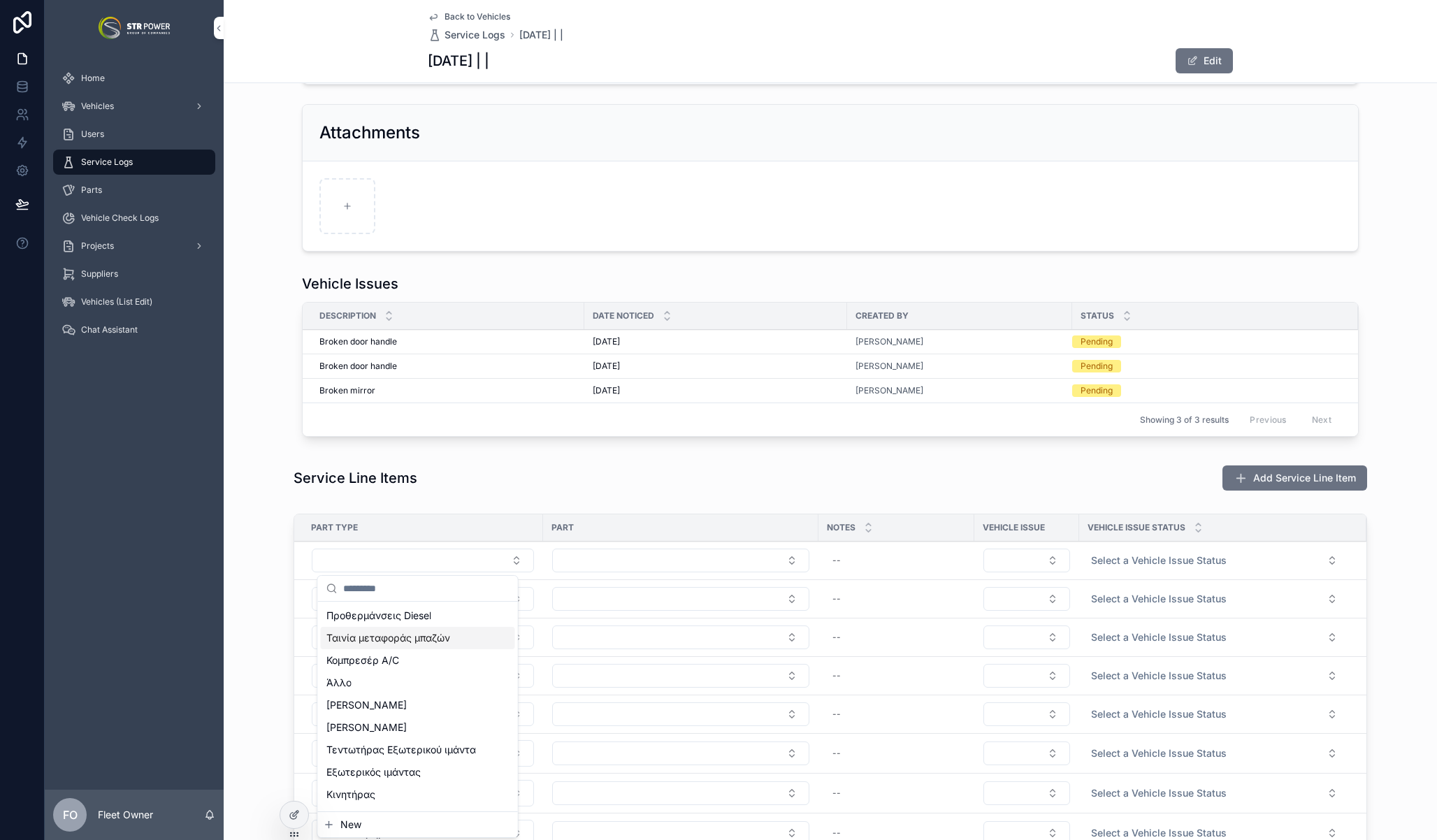
click at [365, 641] on span "Ταινία μεταφοράς μπαζών" at bounding box center [388, 638] width 123 height 14
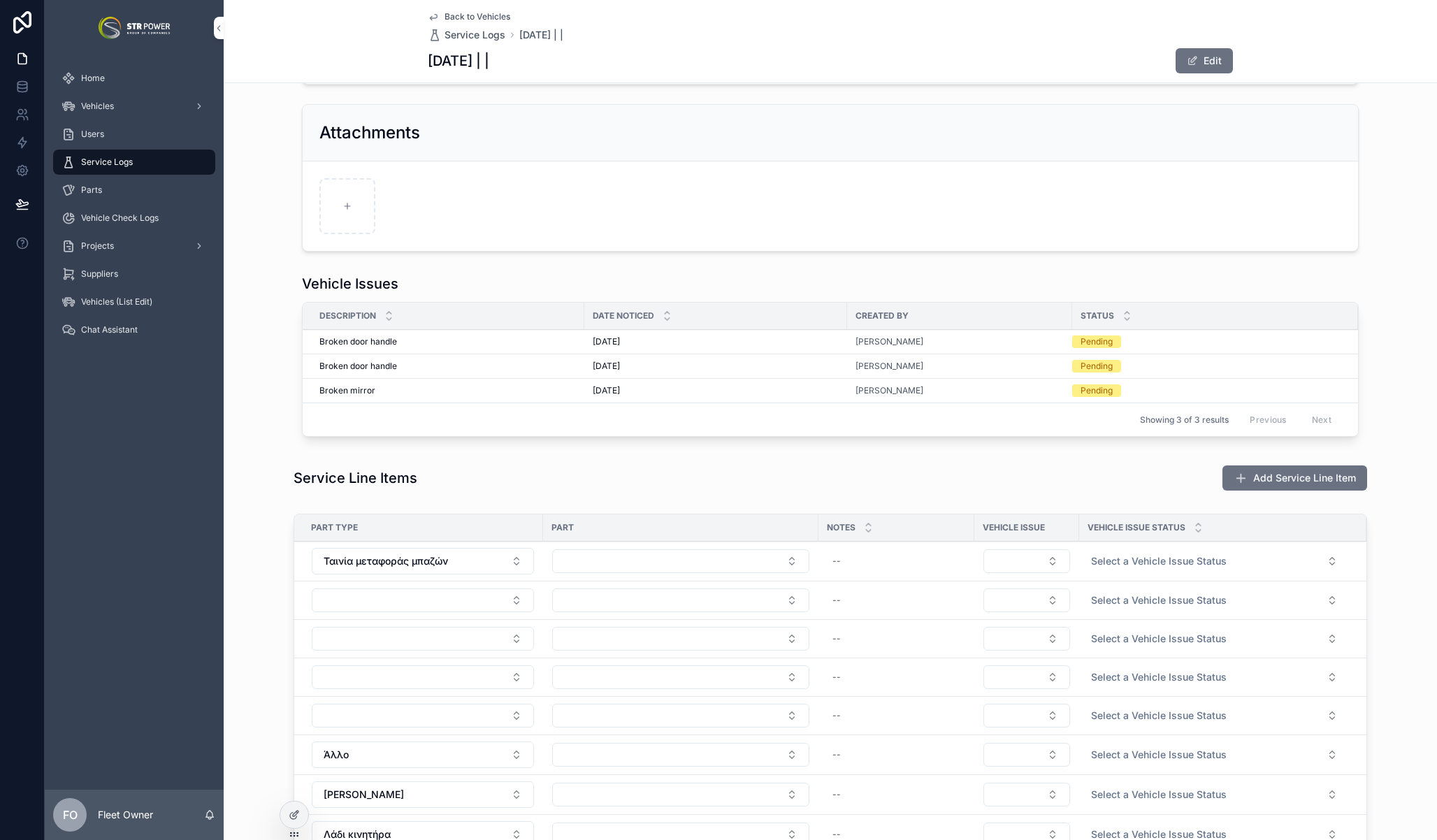
click at [425, 597] on button "Select Button" at bounding box center [423, 599] width 222 height 24
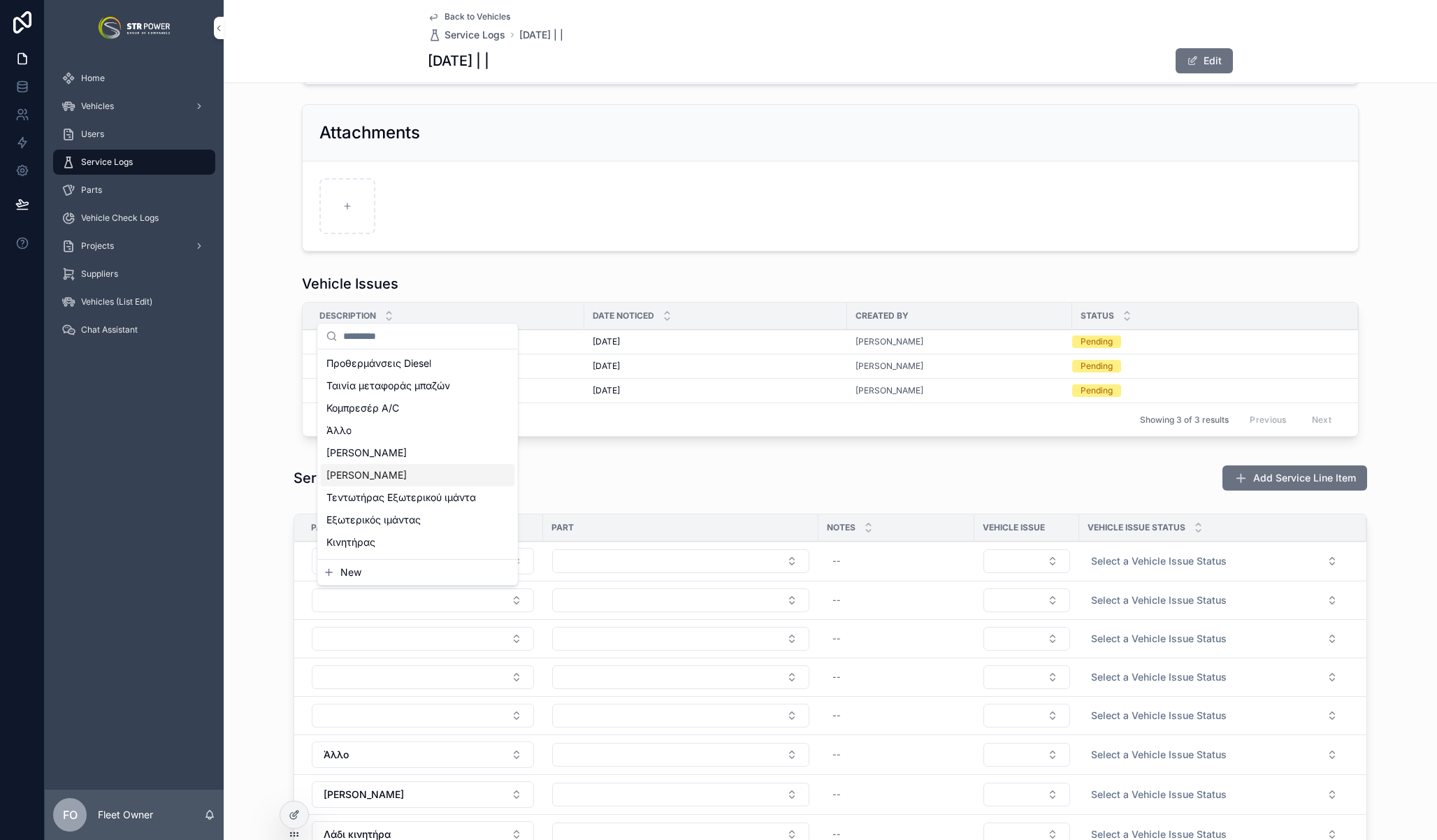
click at [382, 481] on span "[PERSON_NAME]" at bounding box center [366, 475] width 80 height 14
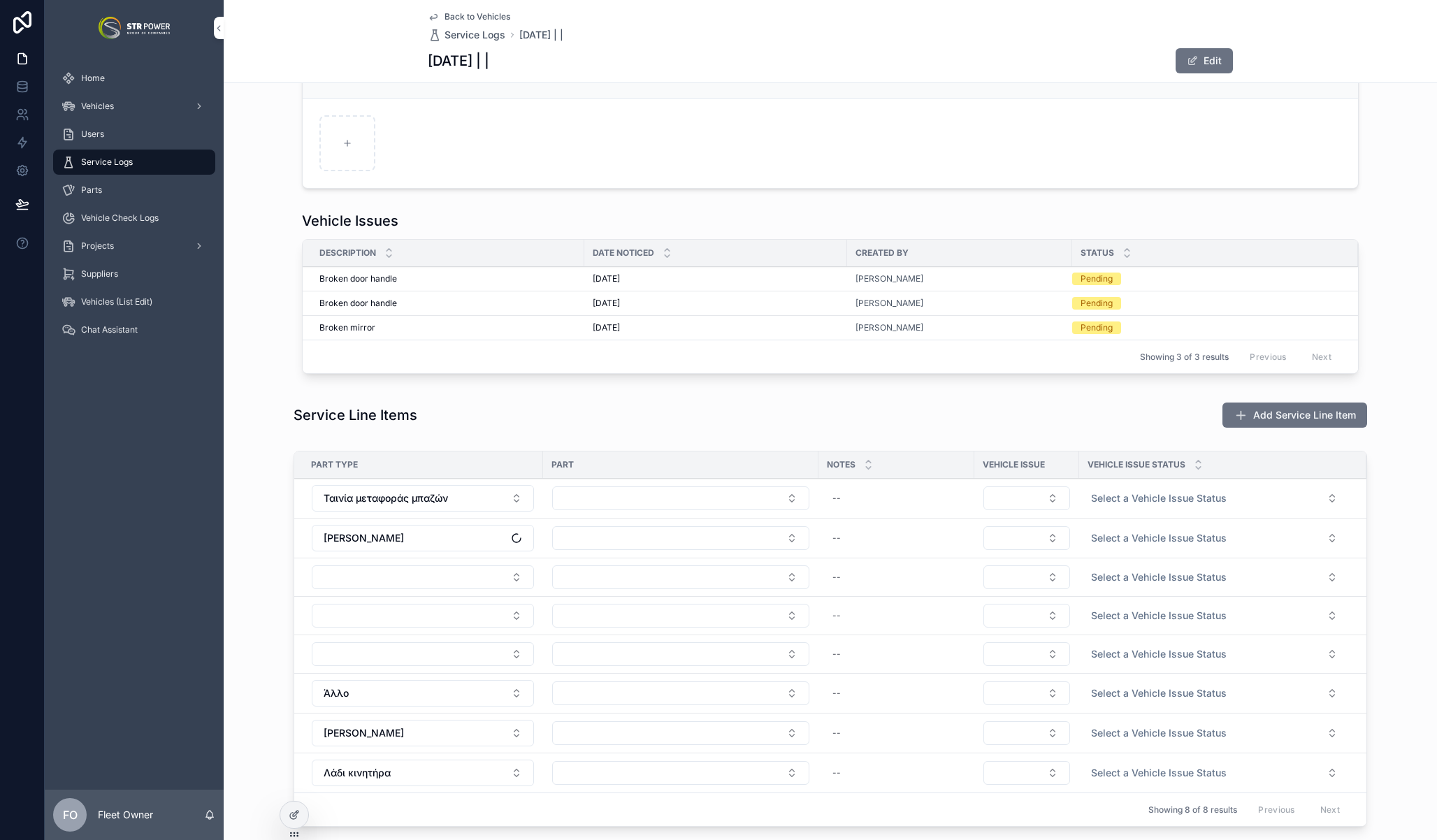
scroll to position [394, 0]
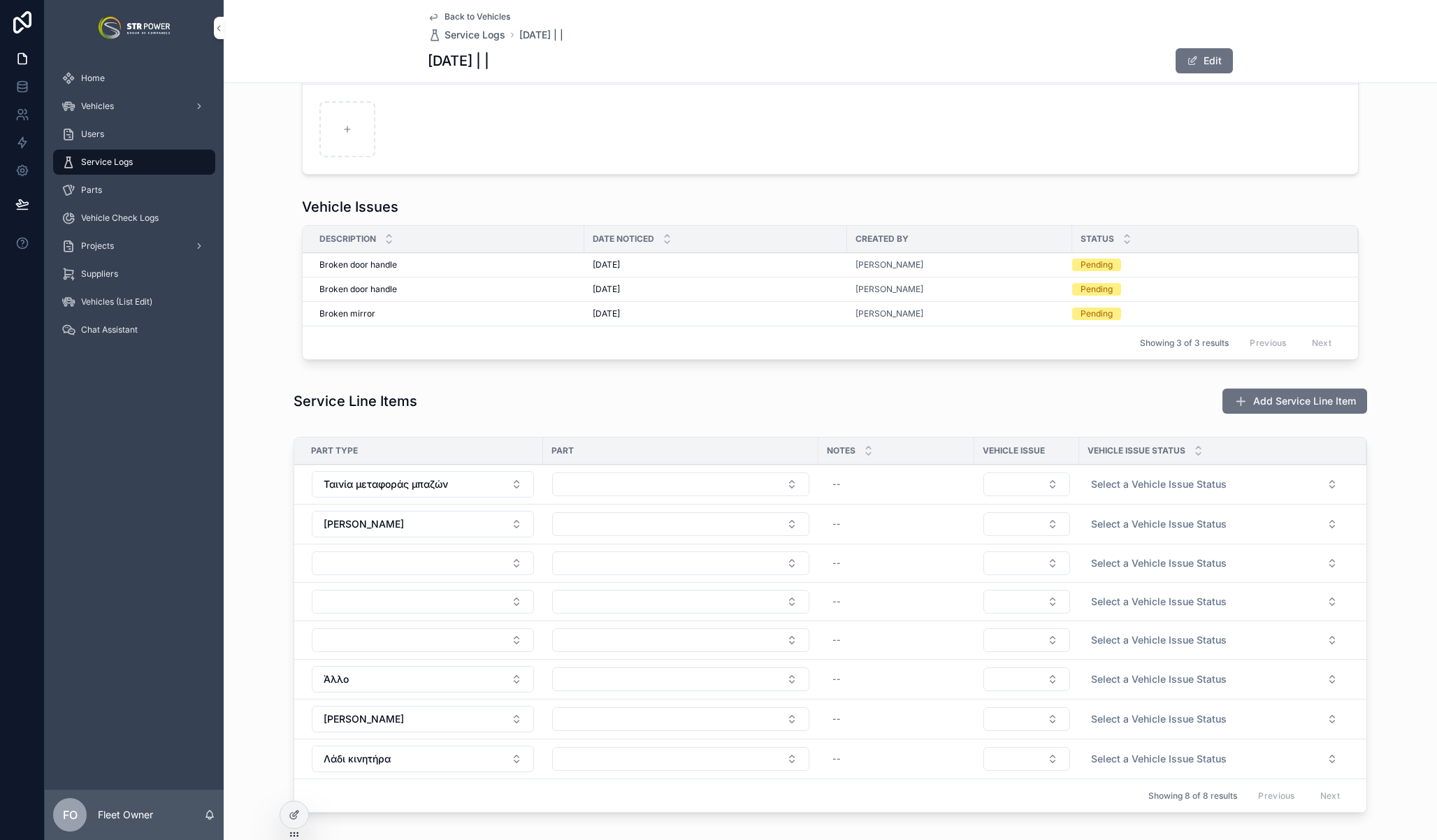
click at [389, 561] on button "Select Button" at bounding box center [423, 562] width 222 height 24
click at [394, 561] on button "Select Button" at bounding box center [423, 562] width 222 height 24
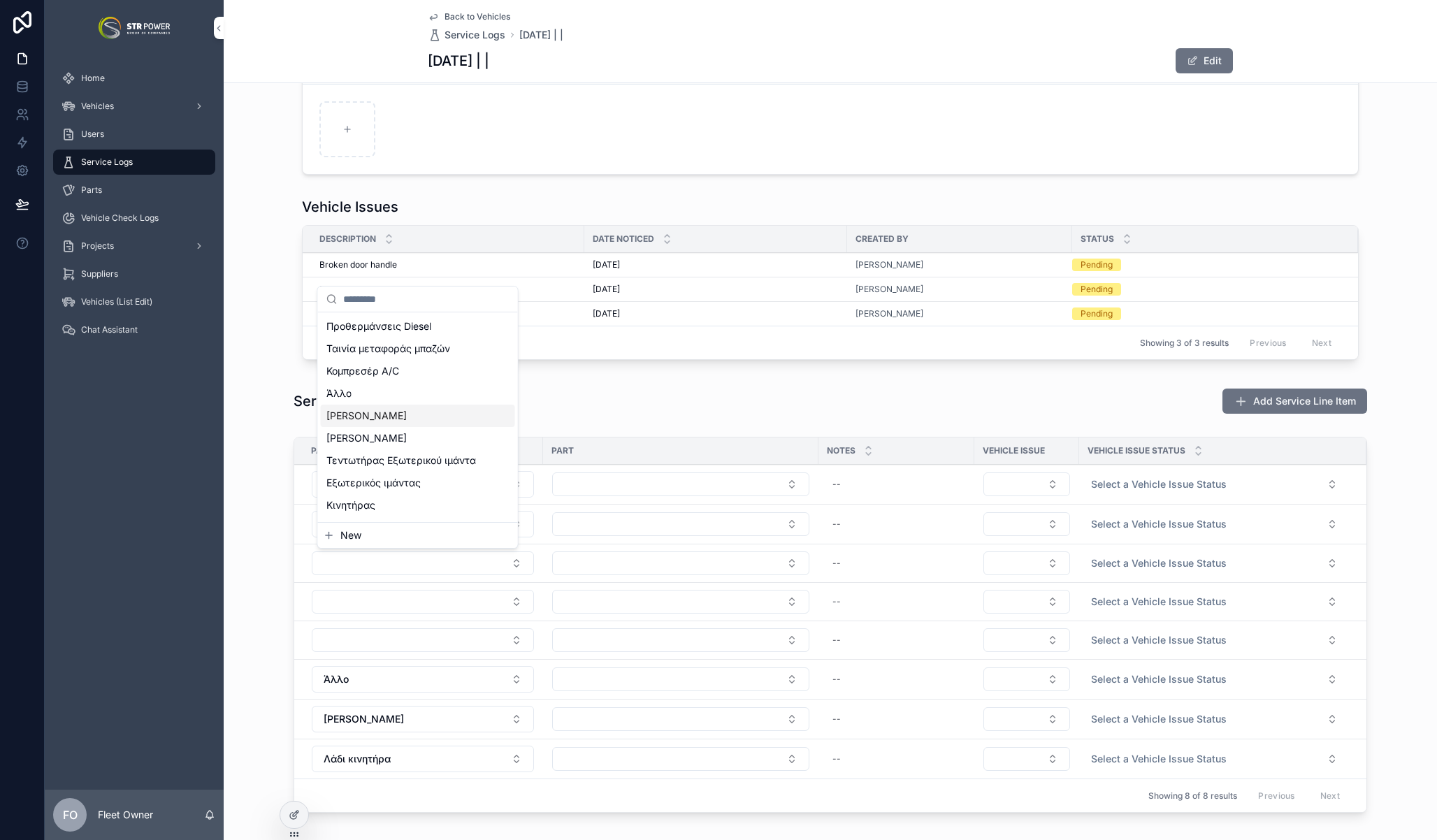
click at [374, 411] on span "[PERSON_NAME]" at bounding box center [366, 416] width 80 height 14
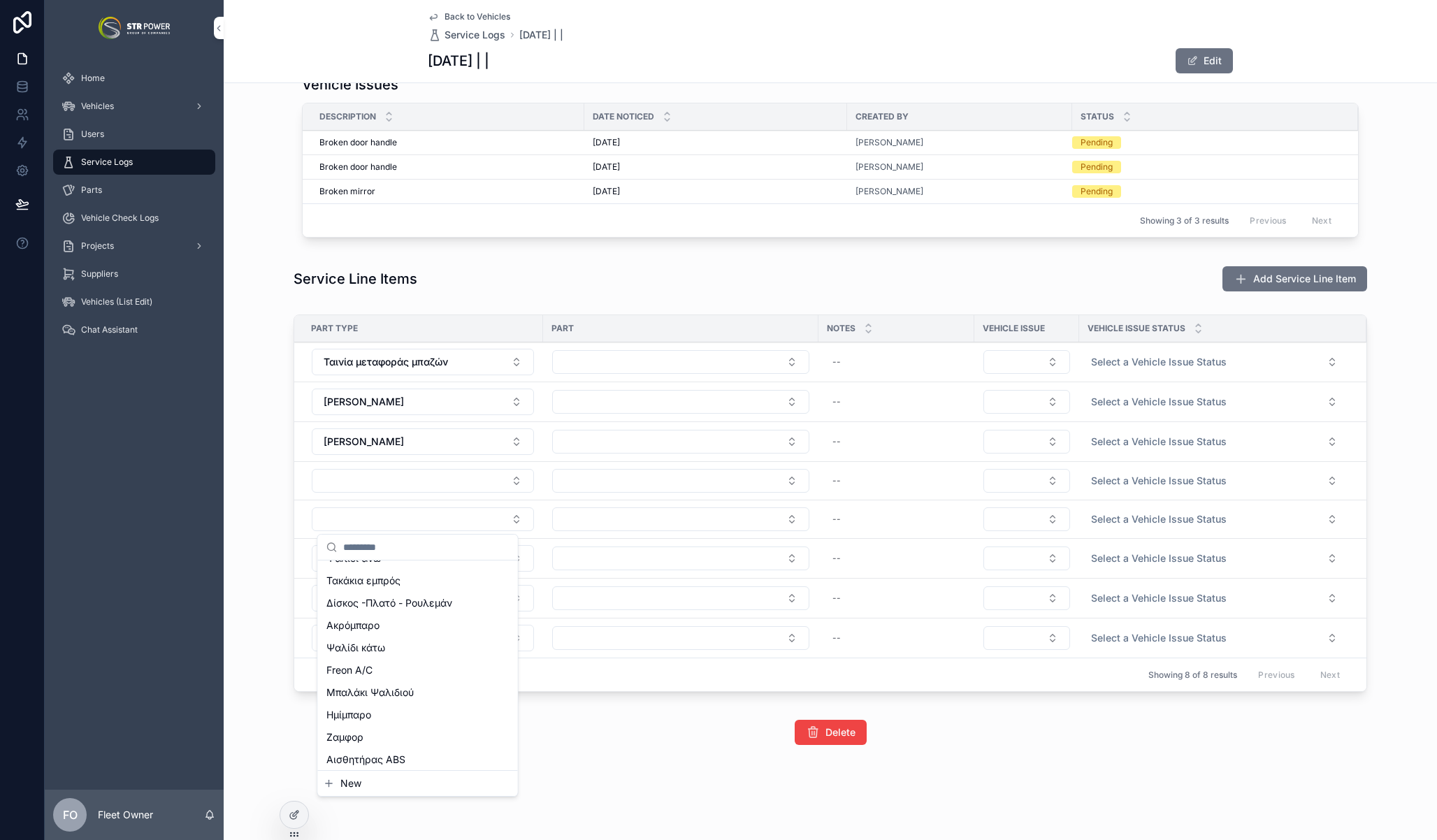
scroll to position [793, 0]
click at [403, 515] on button "Select Button" at bounding box center [423, 518] width 222 height 24
click at [368, 689] on span "Λάδι υδραυλικού συστήματος" at bounding box center [395, 689] width 138 height 14
click at [444, 480] on button "Select Button" at bounding box center [423, 480] width 222 height 24
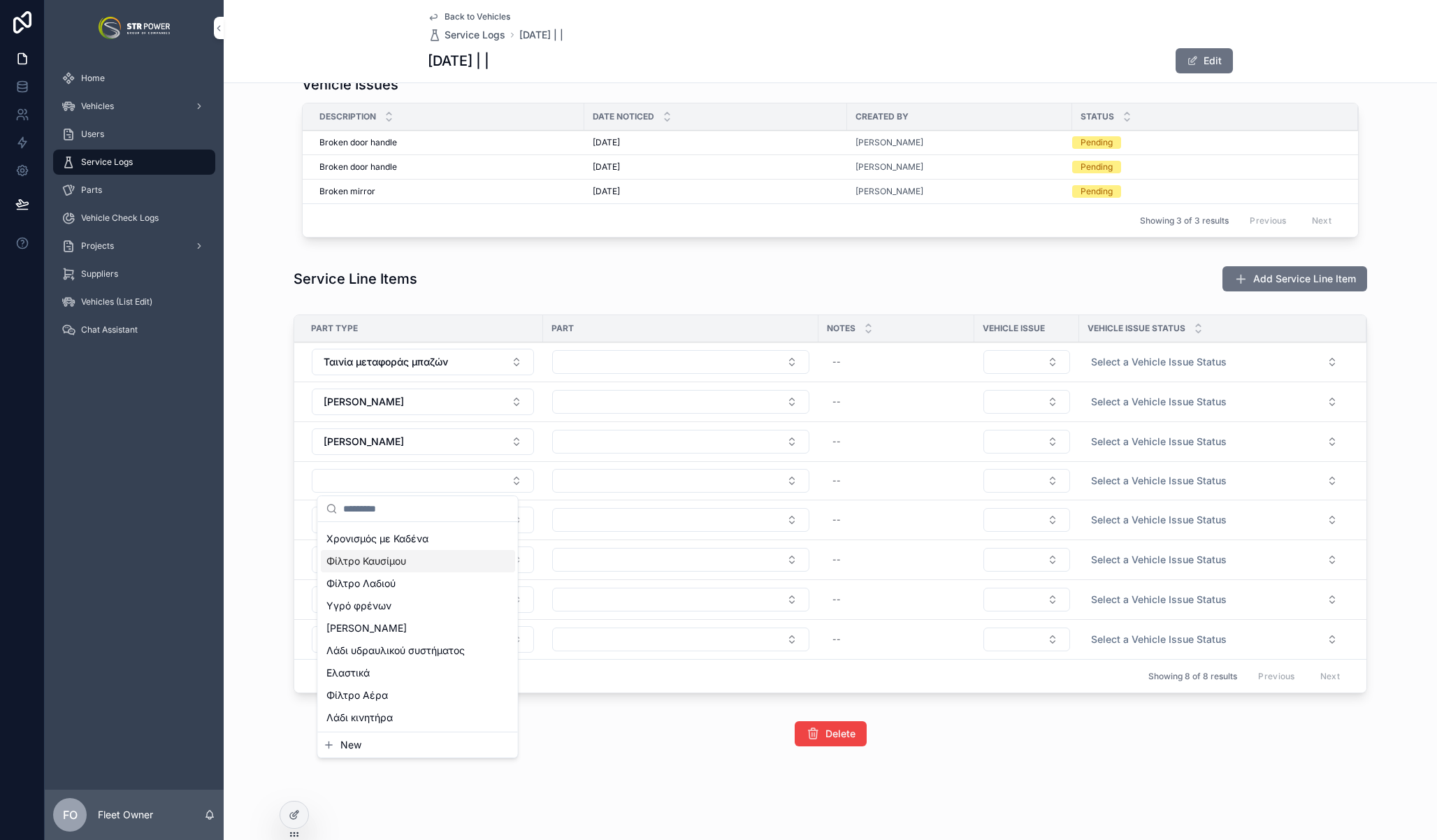
click at [379, 561] on span "Φίλτρο Καυσίμου" at bounding box center [366, 561] width 79 height 14
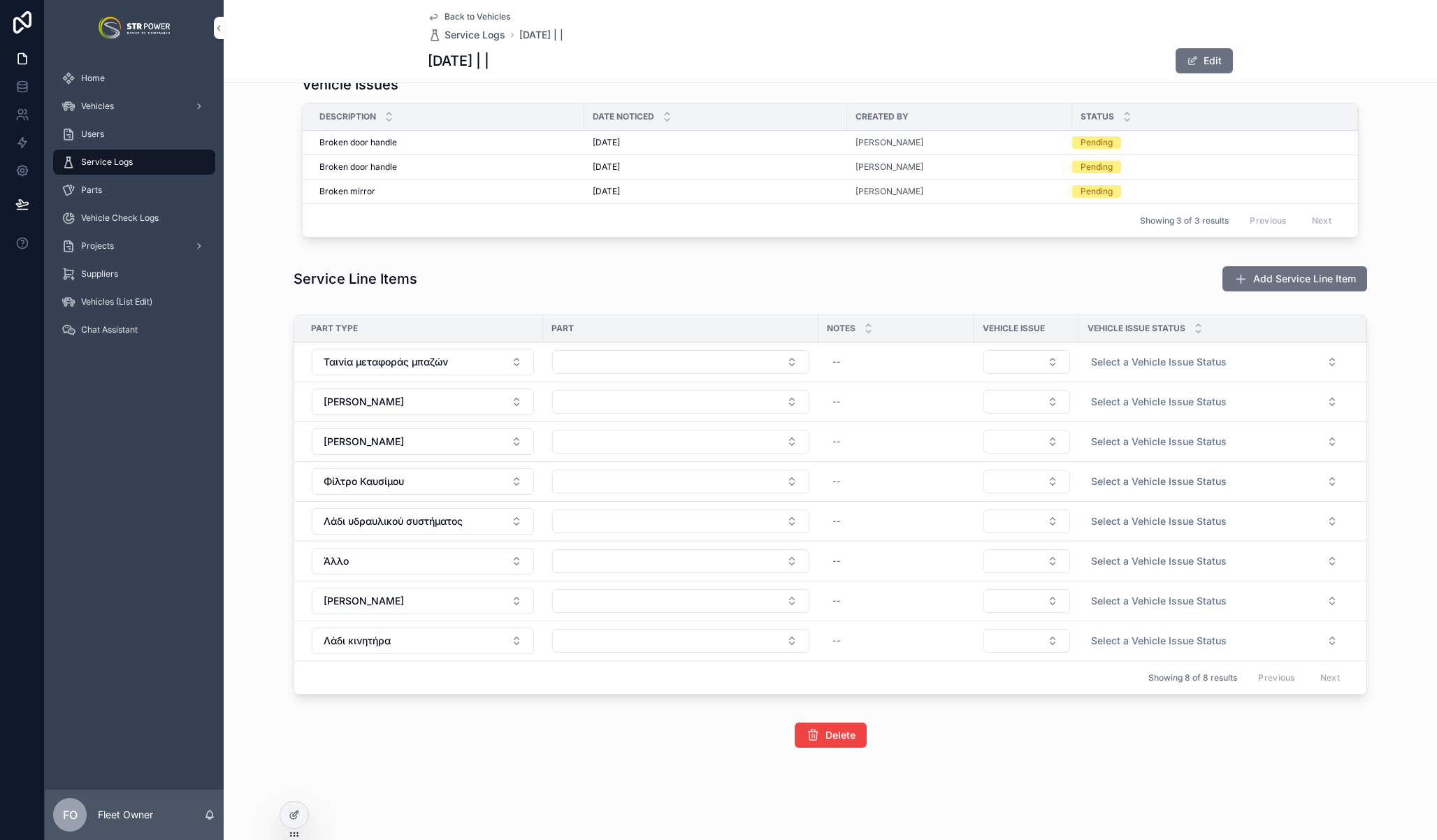
click at [679, 375] on td "scrollable content" at bounding box center [681, 361] width 275 height 40
click at [679, 362] on button "Select Button" at bounding box center [681, 361] width 257 height 24
click at [673, 409] on button "Select Button" at bounding box center [681, 401] width 257 height 24
click at [674, 403] on button "Select Button" at bounding box center [681, 401] width 257 height 24
click at [650, 433] on input "scrollable content" at bounding box center [684, 429] width 167 height 26
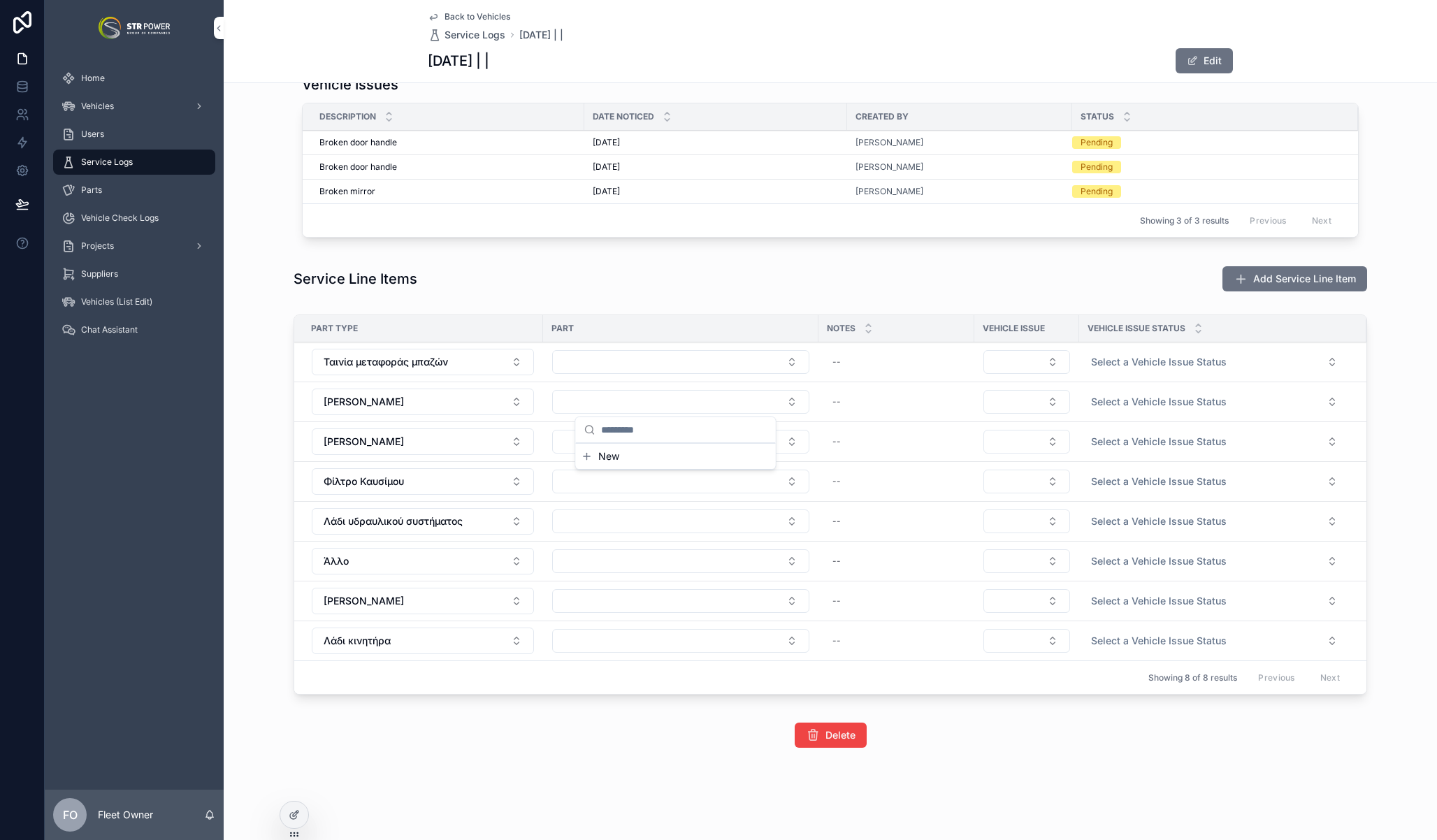
click at [650, 390] on button "Select Button" at bounding box center [681, 401] width 257 height 24
click at [626, 435] on button "Select Button" at bounding box center [681, 441] width 257 height 24
click at [543, 482] on td "scrollable content" at bounding box center [681, 481] width 275 height 40
click at [560, 482] on button "Select Button" at bounding box center [681, 481] width 257 height 24
click at [627, 301] on div "**********" at bounding box center [830, 168] width 1213 height 1170
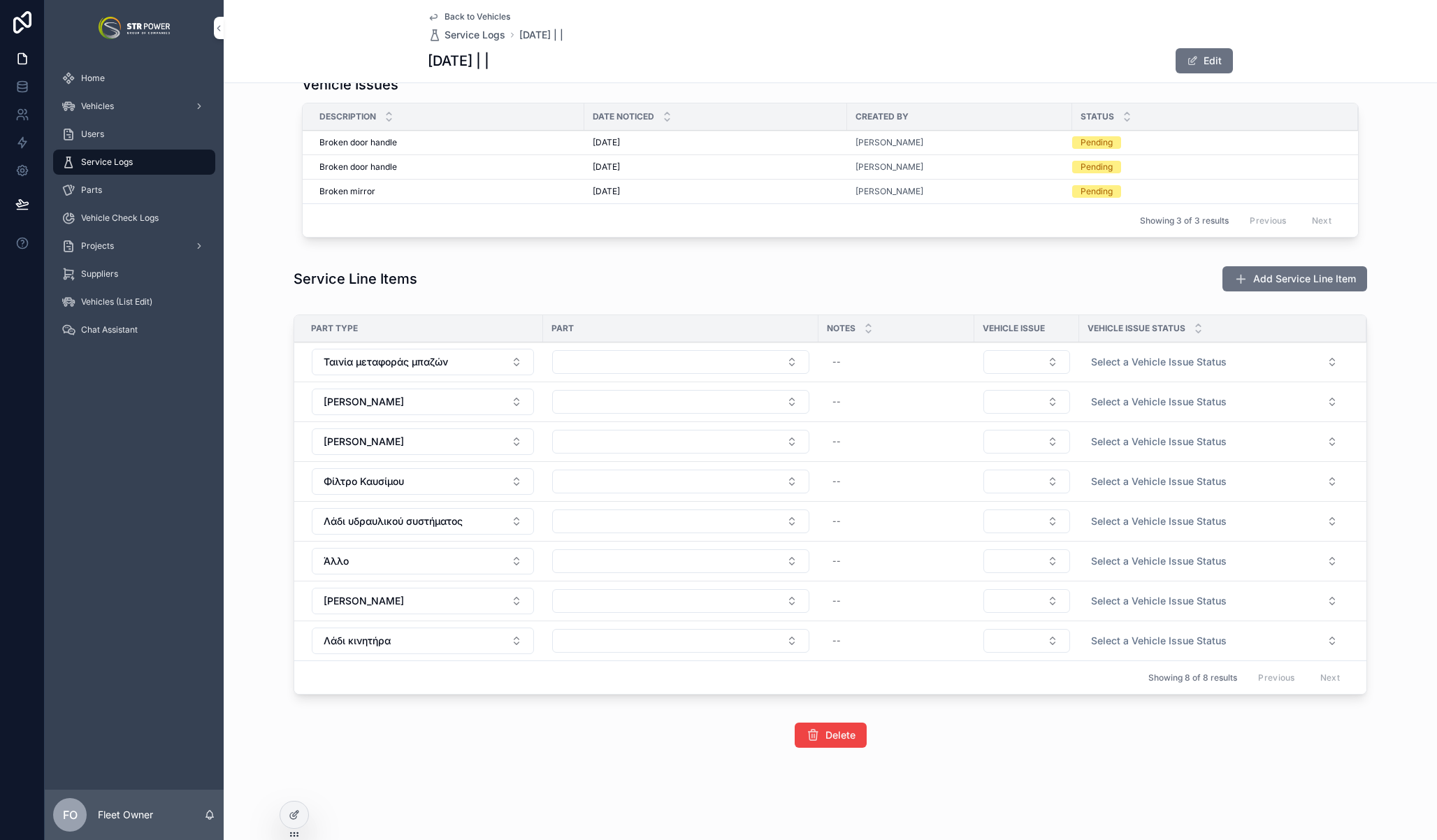
click at [1222, 356] on button "Select a Vehicle Issue Status" at bounding box center [1214, 361] width 269 height 26
click at [1000, 304] on div "**********" at bounding box center [830, 168] width 1213 height 1170
click at [1073, 755] on div "**********" at bounding box center [830, 163] width 1213 height 1359
click at [625, 274] on div "Service Line Items Add Service Line Item" at bounding box center [830, 279] width 1073 height 26
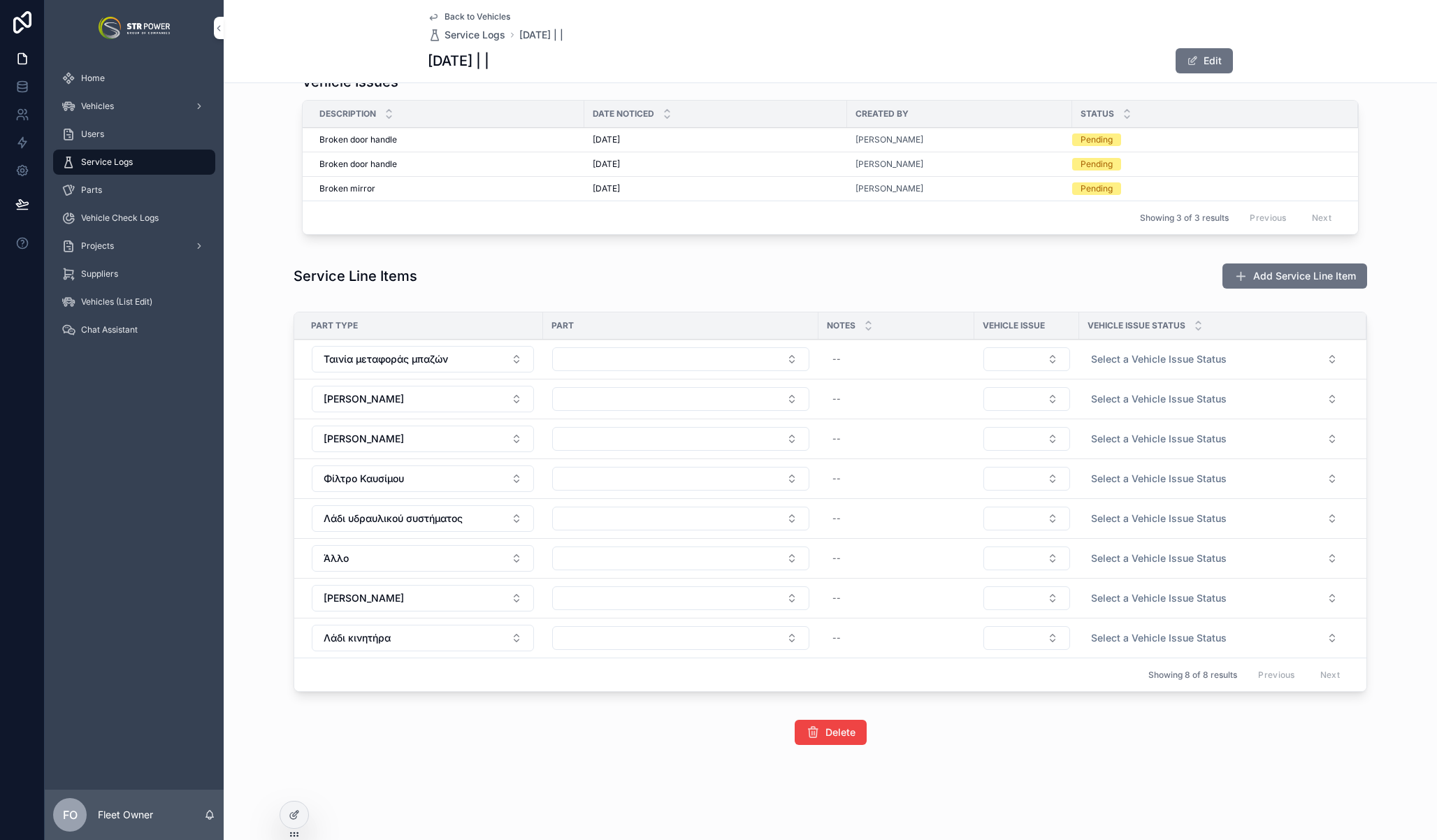
click at [0, 0] on button "scrollable content" at bounding box center [0, 0] width 0 height 0
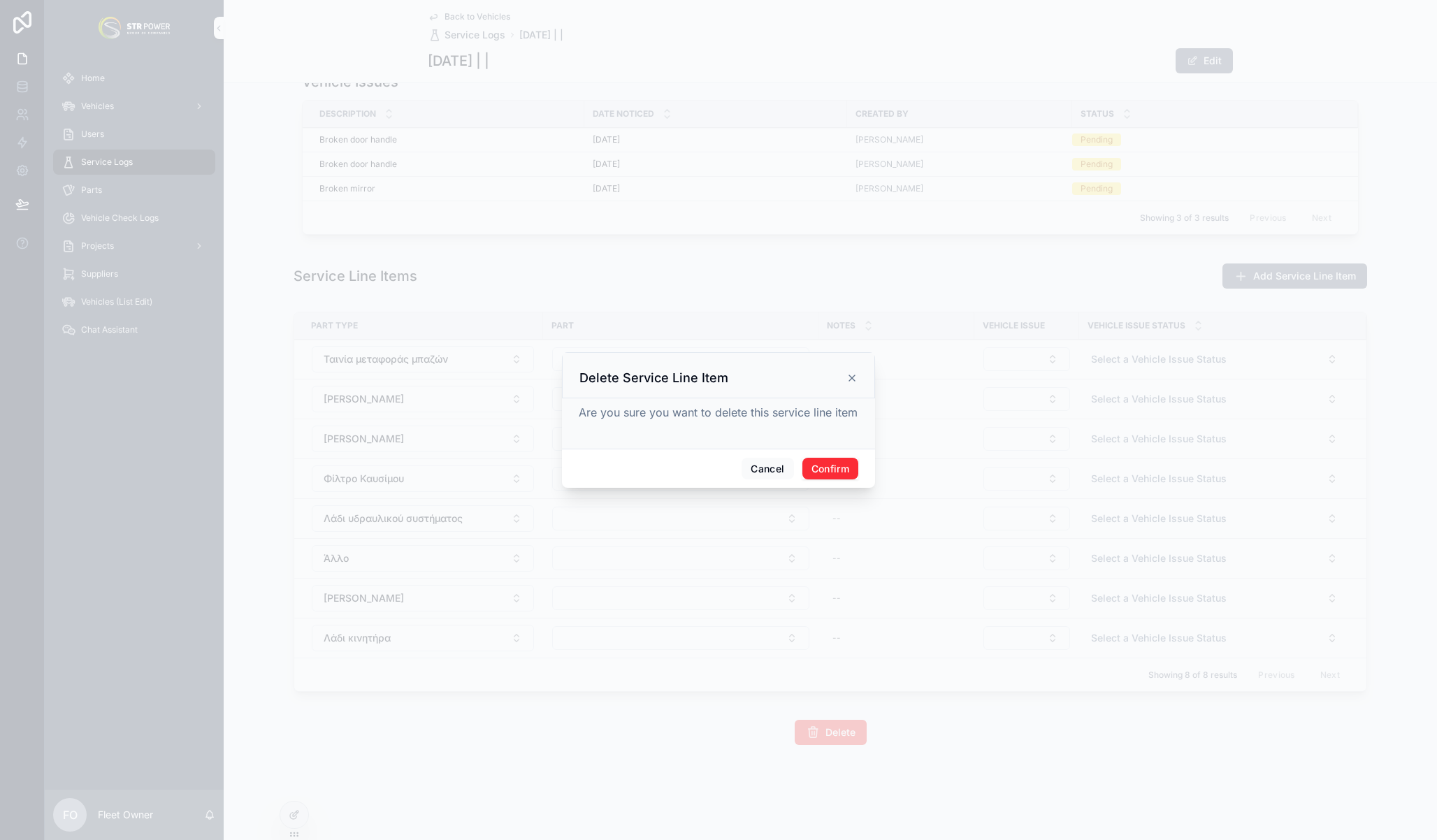
click at [825, 467] on button "Confirm" at bounding box center [830, 468] width 56 height 22
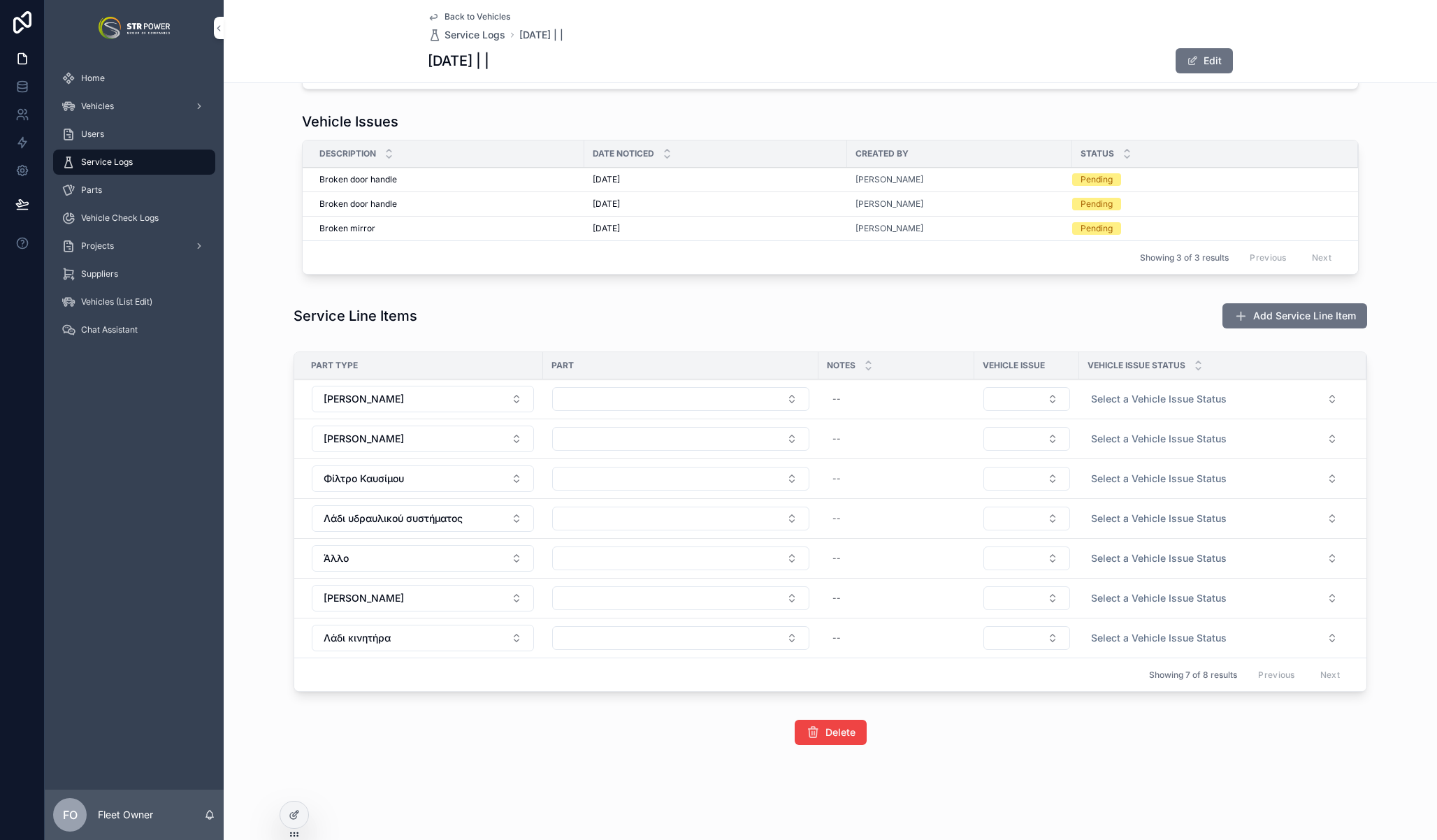
click at [0, 0] on icon "scrollable content" at bounding box center [0, 0] width 0 height 0
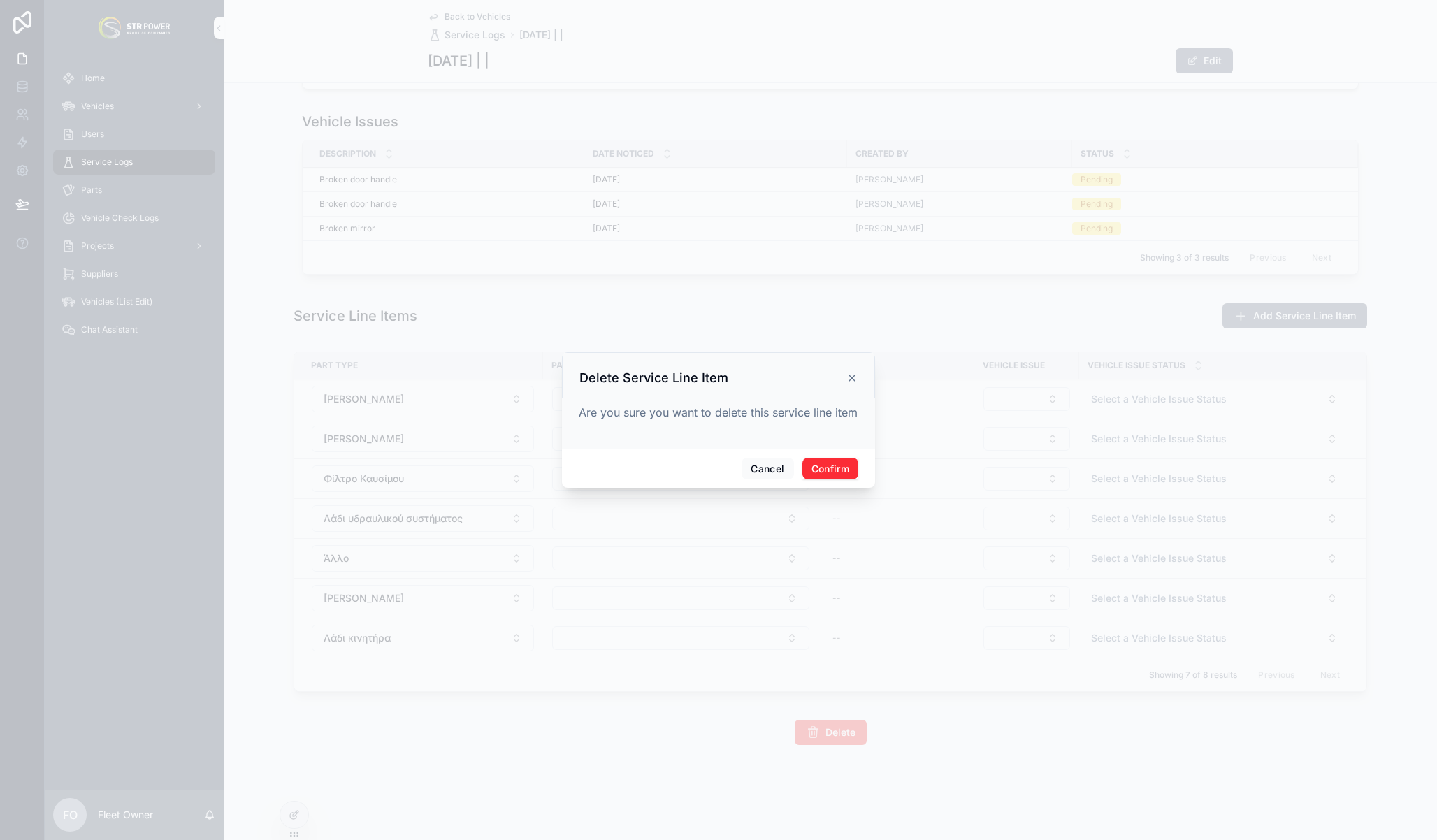
click at [837, 475] on button "Confirm" at bounding box center [830, 468] width 56 height 22
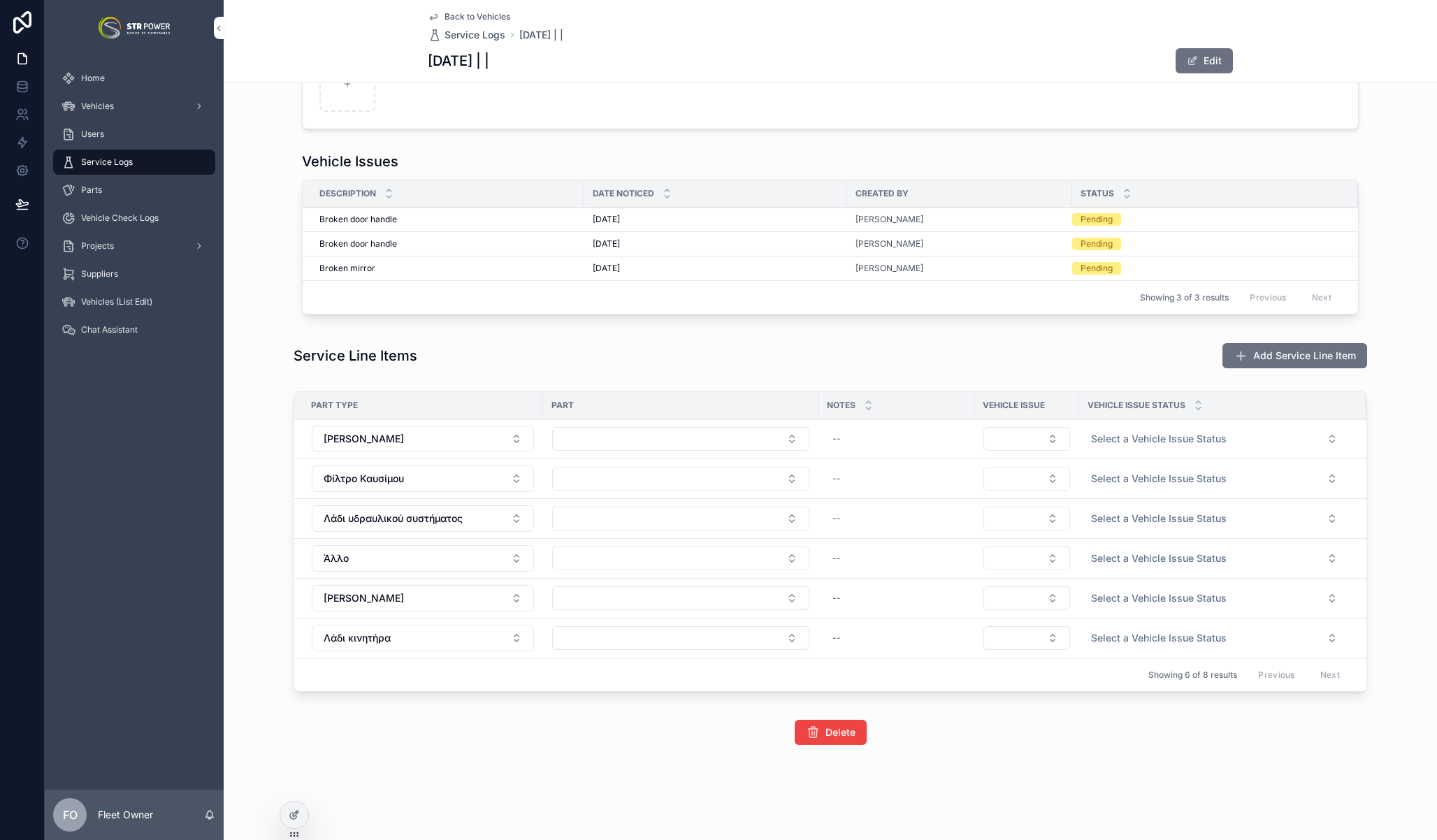
scroll to position [0, 0]
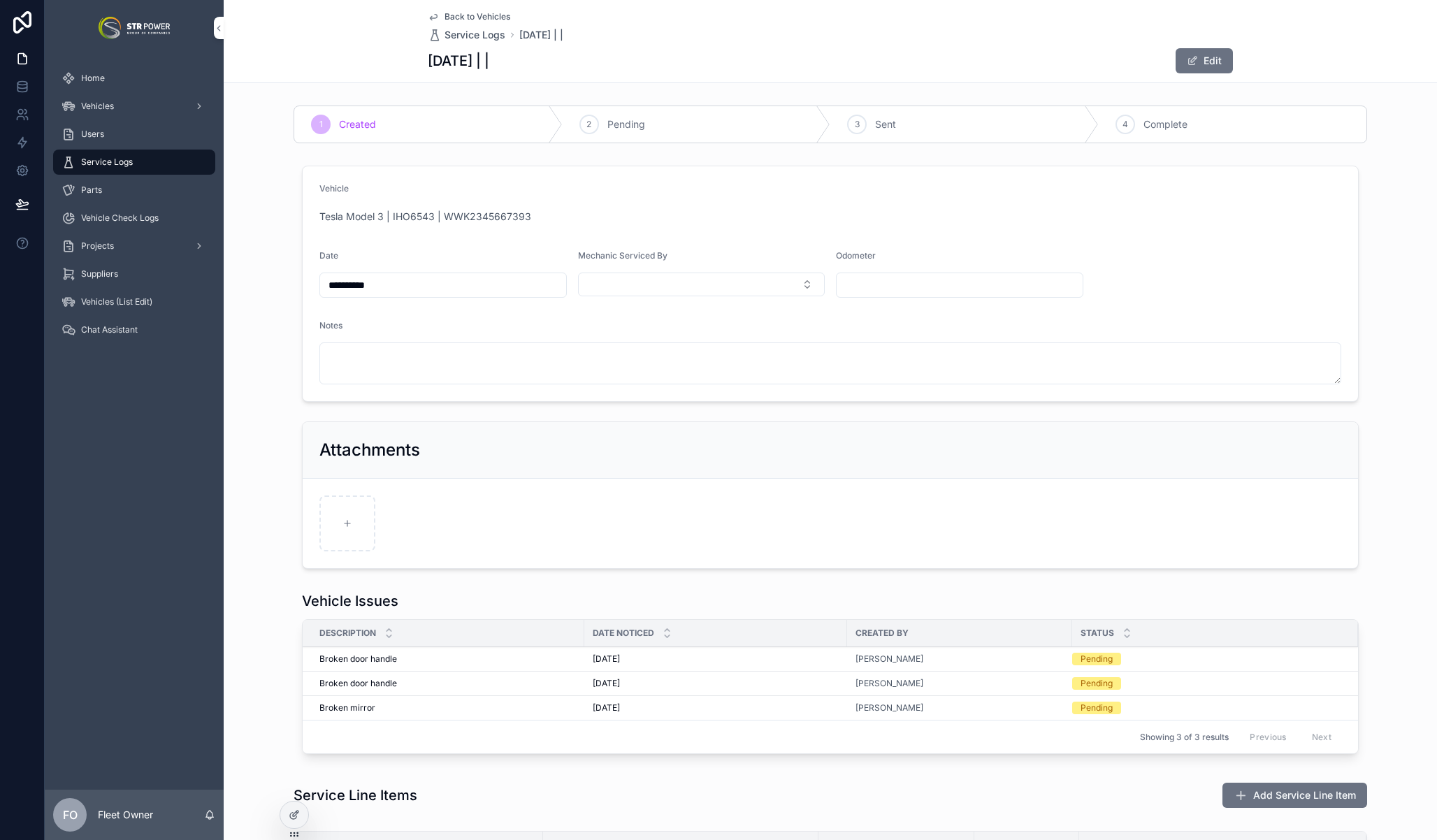
click at [431, 213] on span "Tesla Model 3 | IHO6543 | WWK2345667393" at bounding box center [425, 217] width 212 height 14
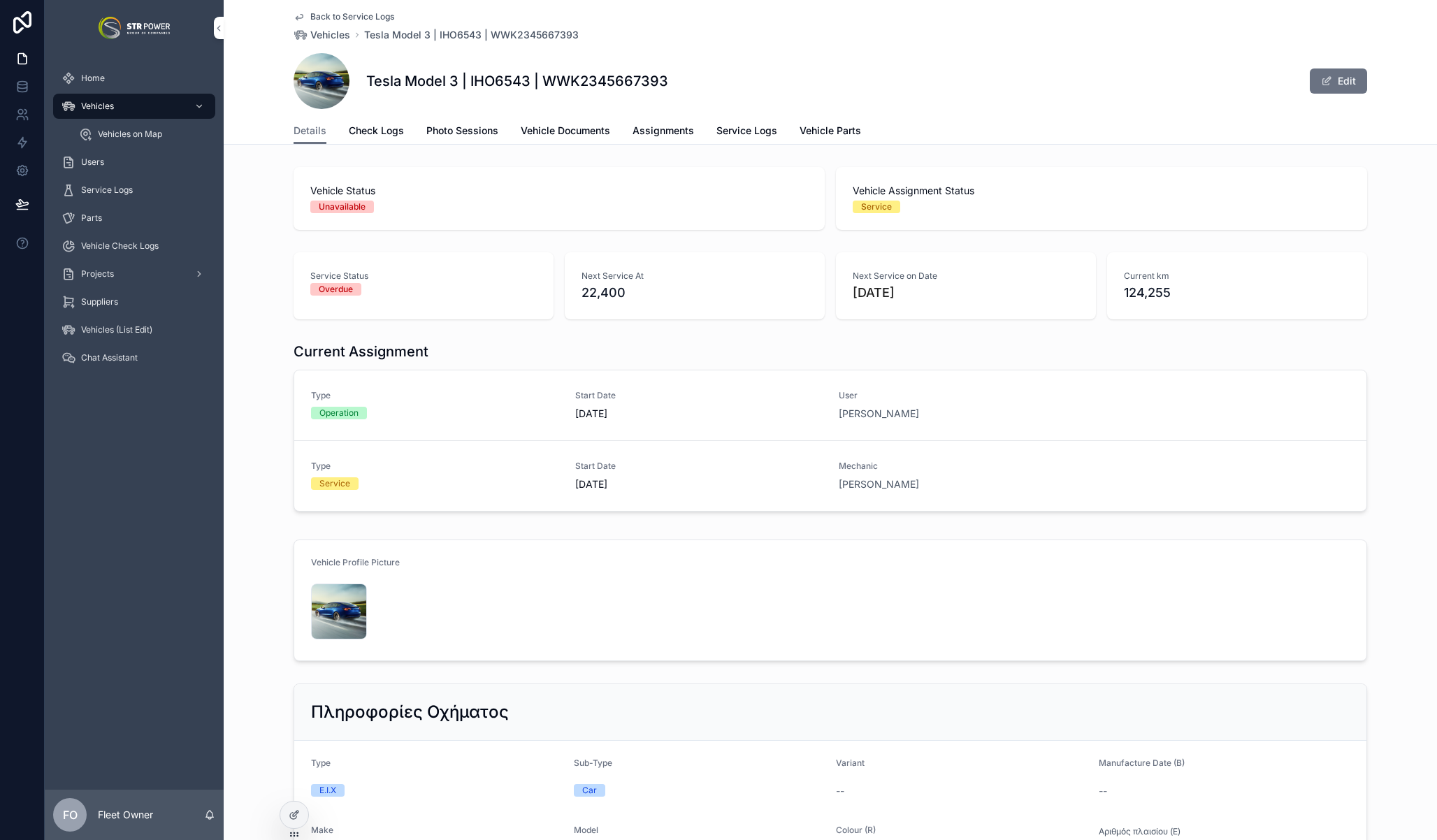
click at [568, 124] on span "Vehicle Documents" at bounding box center [565, 130] width 89 height 14
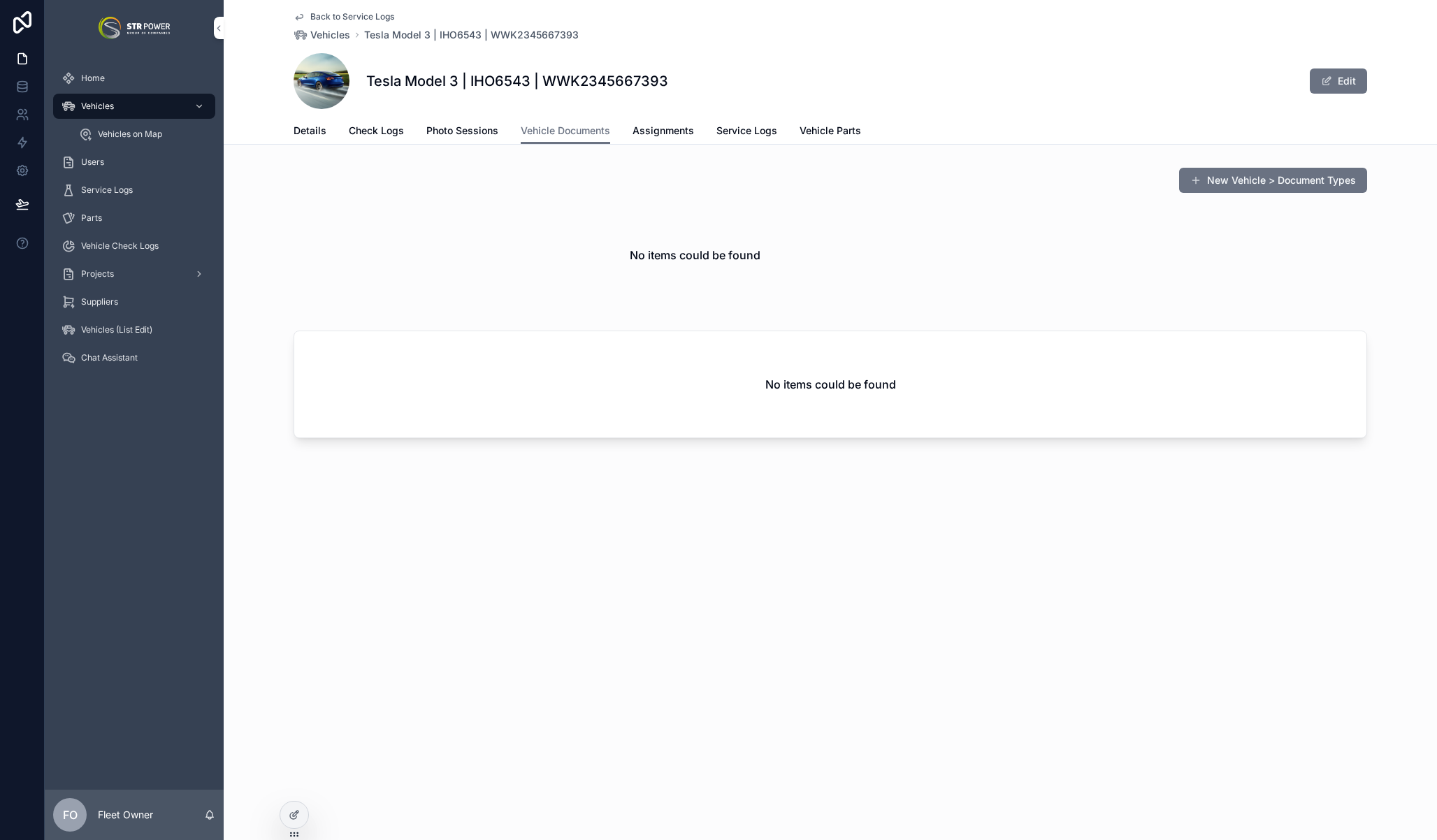
click at [1278, 176] on button "New Vehicle > Document Types" at bounding box center [1272, 180] width 188 height 26
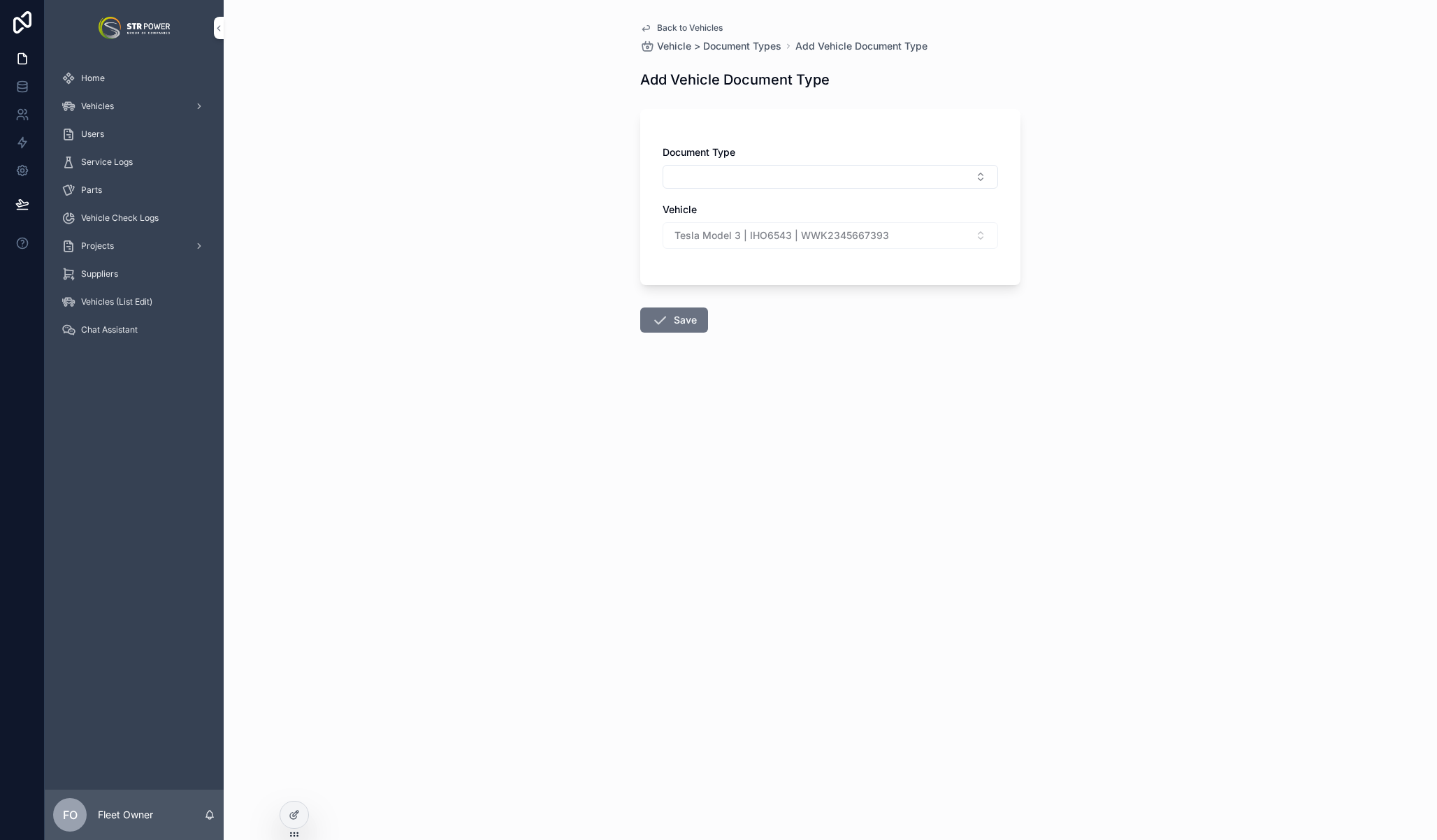
click at [842, 176] on button "Select Button" at bounding box center [830, 176] width 335 height 24
click at [803, 363] on div "Άδεια" at bounding box center [830, 355] width 194 height 22
click at [694, 329] on button "Save" at bounding box center [674, 323] width 68 height 26
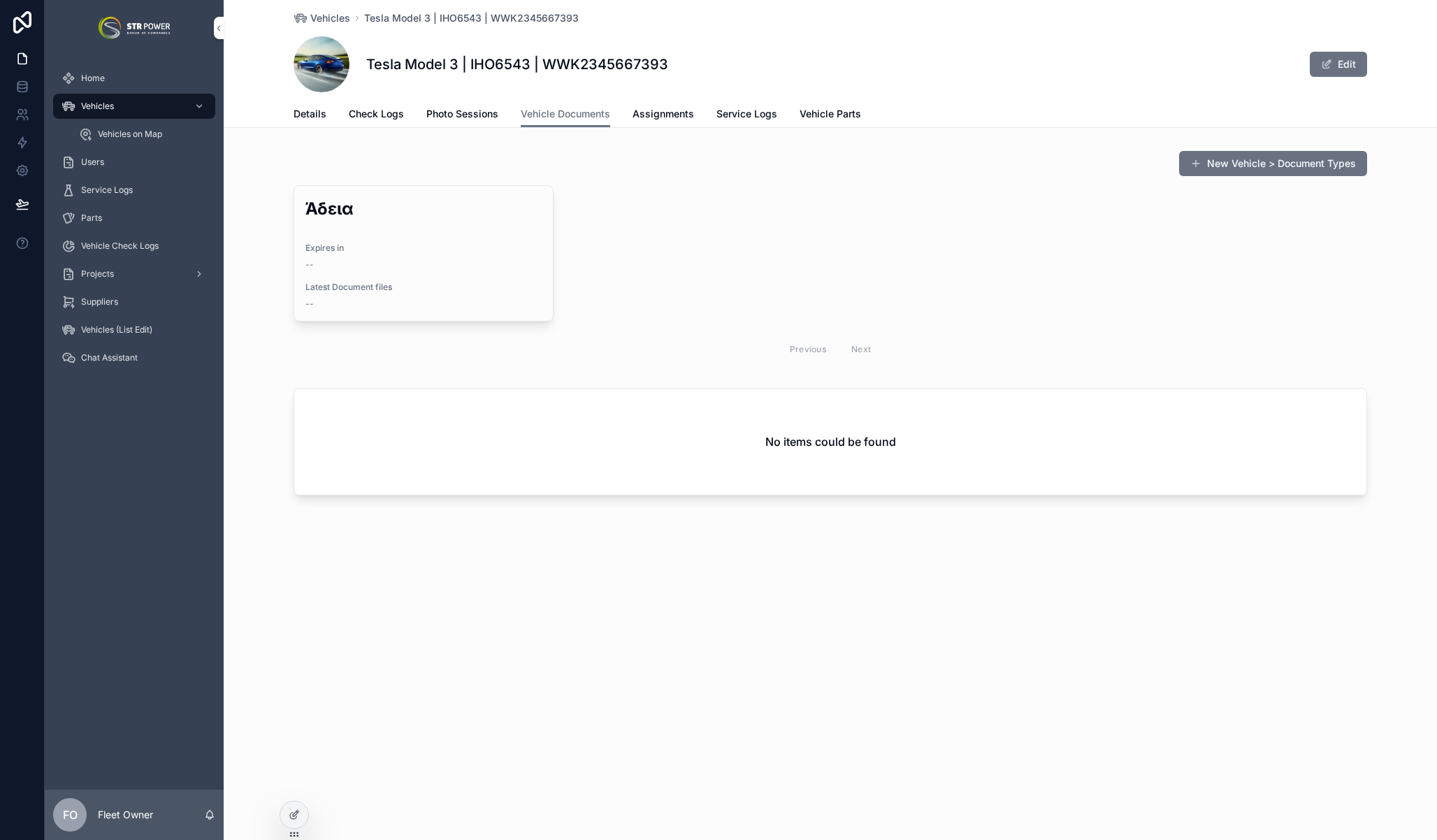
click at [1244, 167] on button "New Vehicle > Document Types" at bounding box center [1272, 163] width 188 height 26
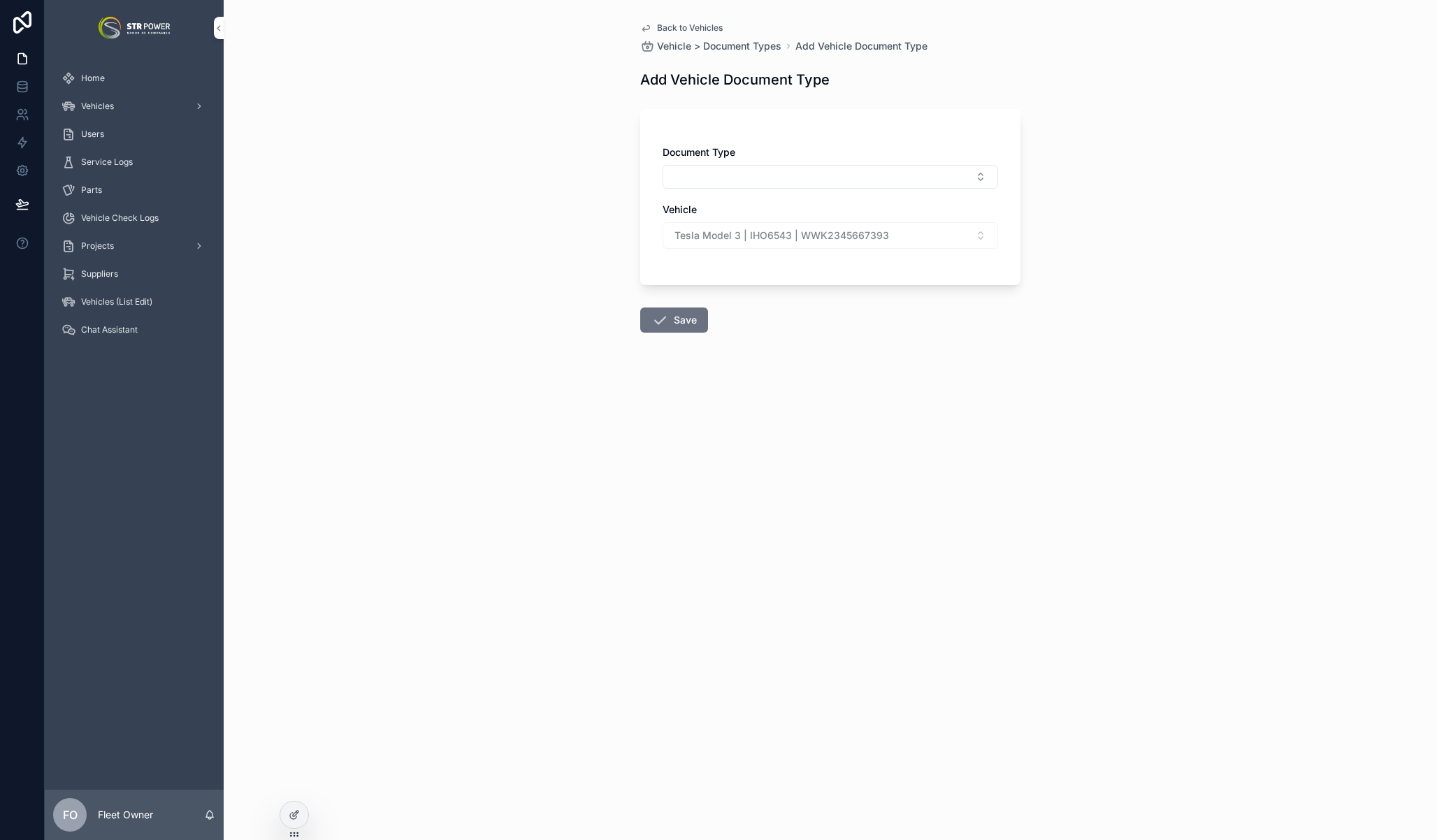
click at [807, 177] on button "Select Button" at bounding box center [830, 176] width 335 height 24
click at [838, 346] on span "Ταχογράφος & Limiter" at bounding box center [790, 346] width 102 height 14
click at [796, 149] on div "Document Type" at bounding box center [830, 152] width 335 height 14
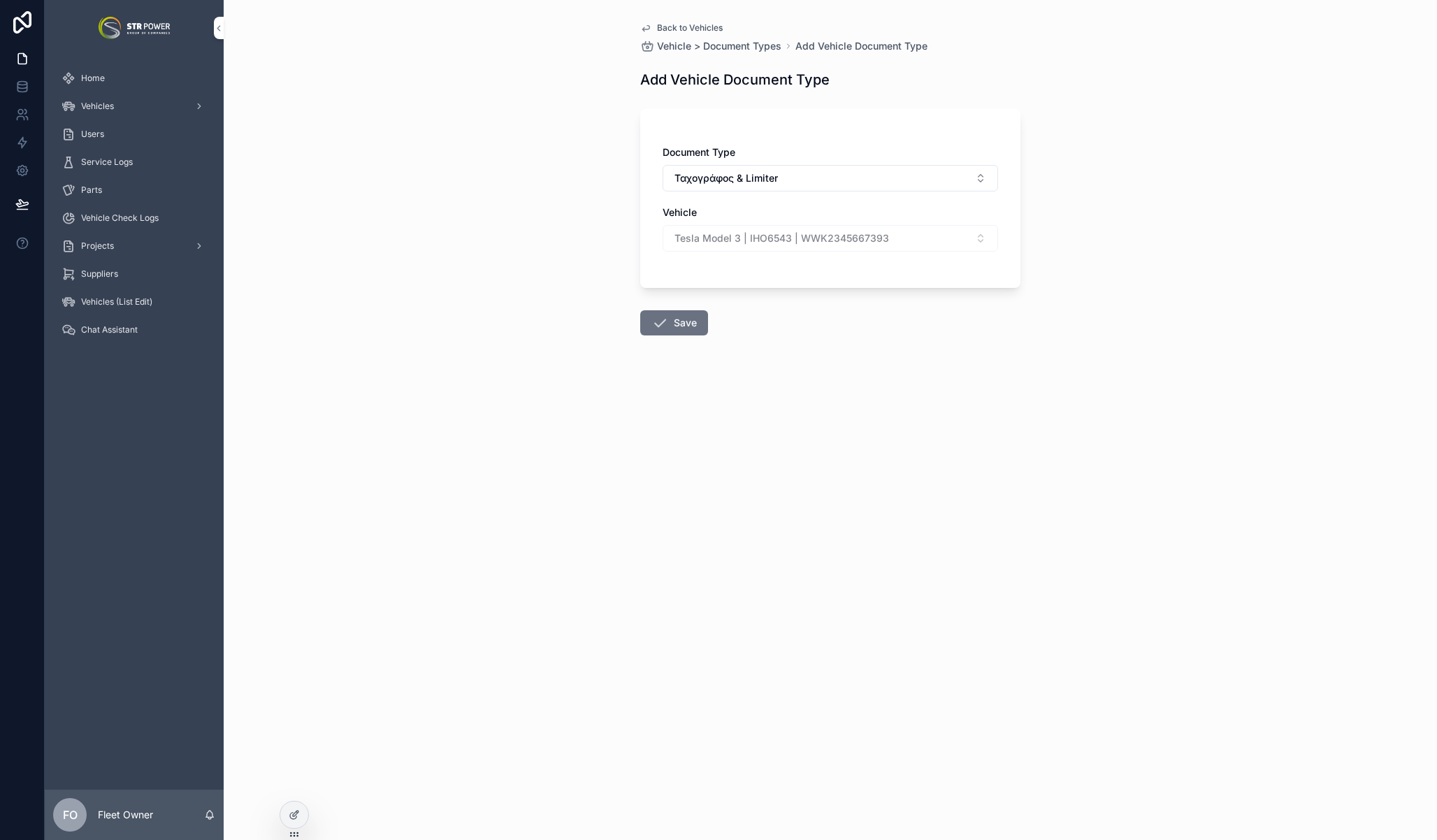
click at [784, 179] on button "Ταχογράφος & Limiter" at bounding box center [830, 178] width 335 height 26
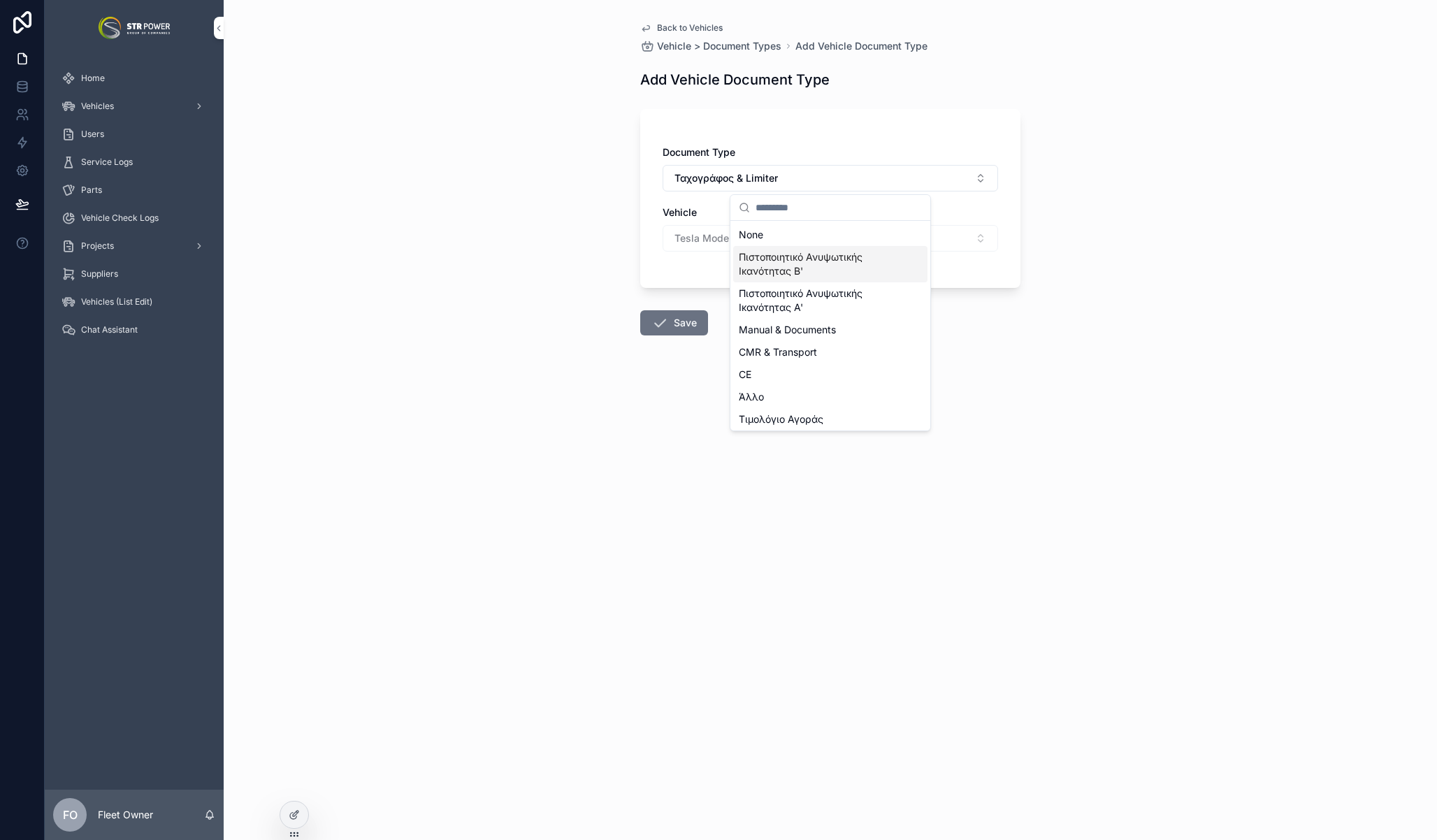
scroll to position [115, 0]
click at [786, 398] on div "ΚΤΕΟ" at bounding box center [830, 393] width 194 height 22
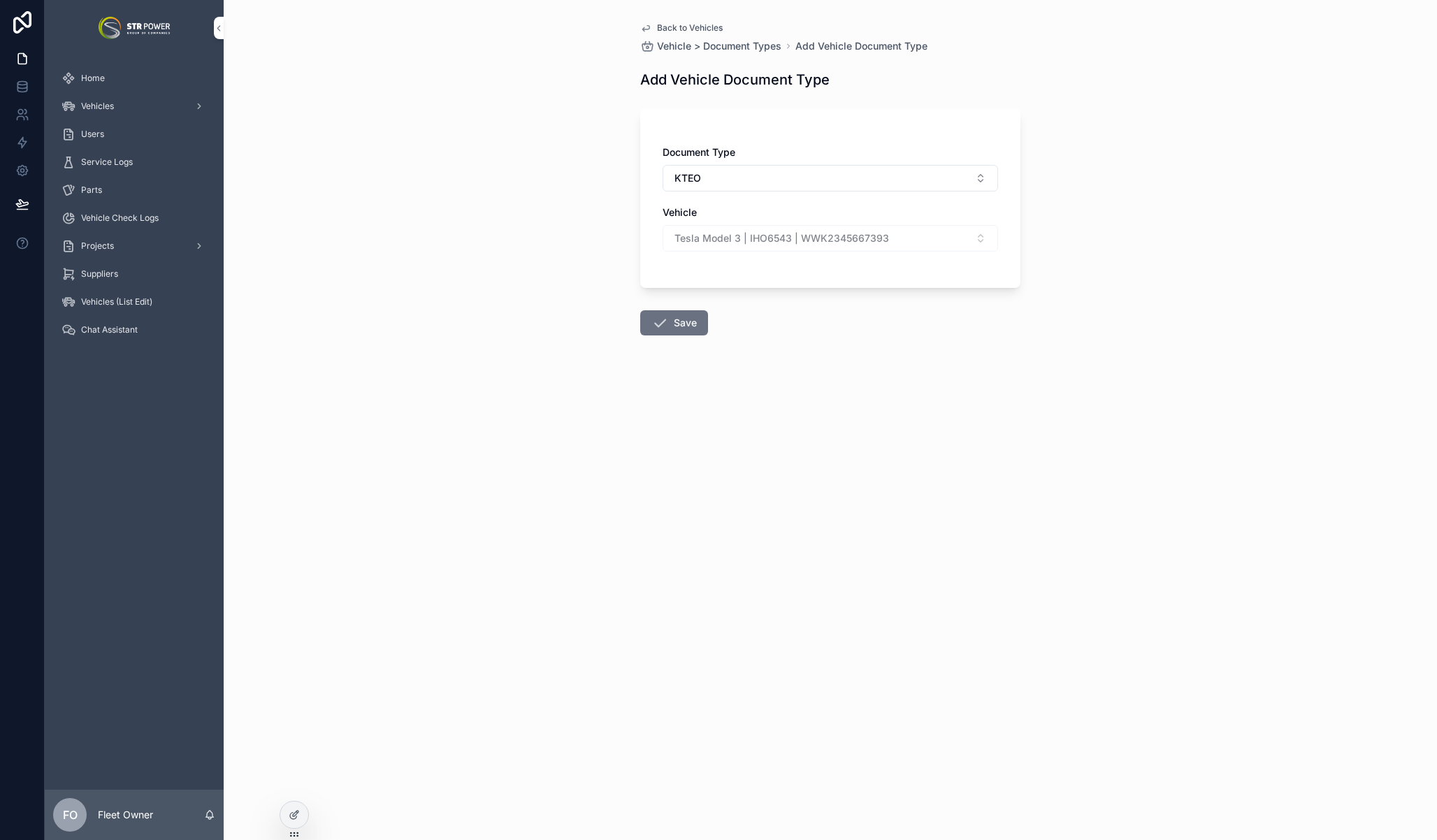
click at [687, 332] on button "Save" at bounding box center [674, 323] width 68 height 26
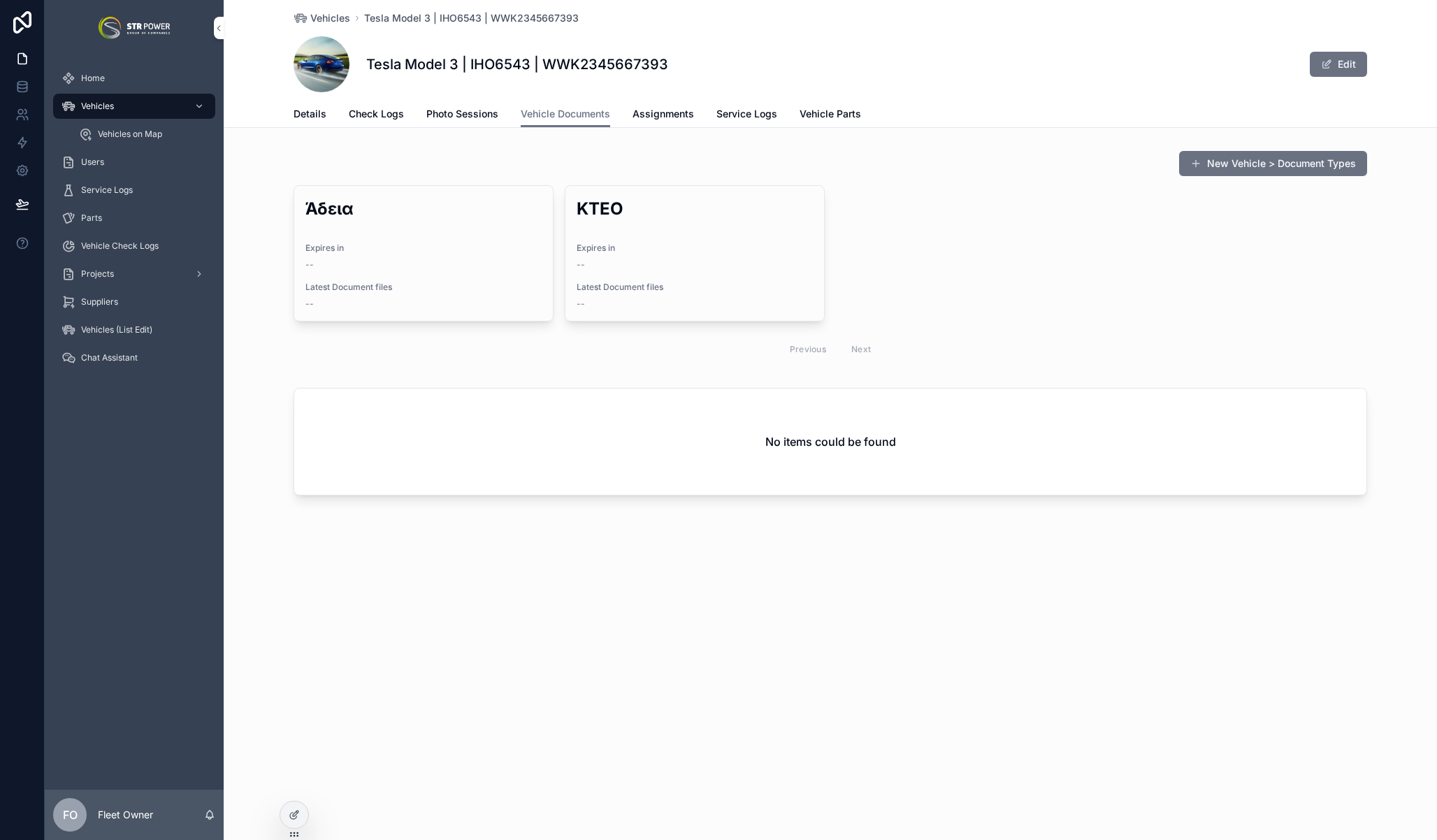
click at [1222, 169] on button "New Vehicle > Document Types" at bounding box center [1272, 163] width 188 height 26
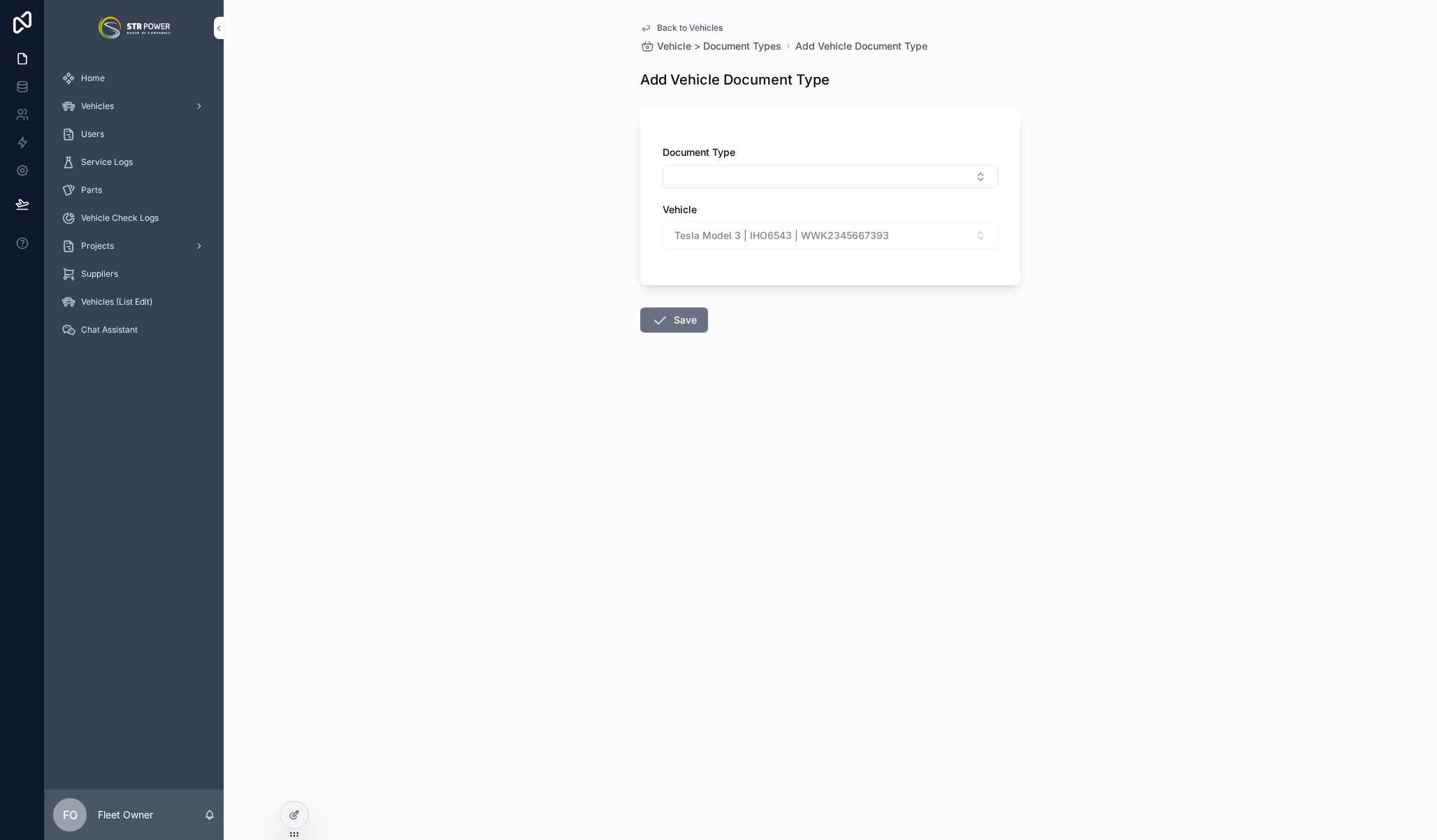
click at [788, 162] on div "Document Type" at bounding box center [830, 167] width 335 height 43
click at [777, 174] on button "Select Button" at bounding box center [830, 176] width 335 height 24
click at [555, 197] on div "Back to Vehicles Vehicle > Document Types Add Vehicle Document Type Add Vehicle…" at bounding box center [830, 420] width 1213 height 840
click at [672, 27] on span "Back to Vehicles" at bounding box center [689, 27] width 66 height 11
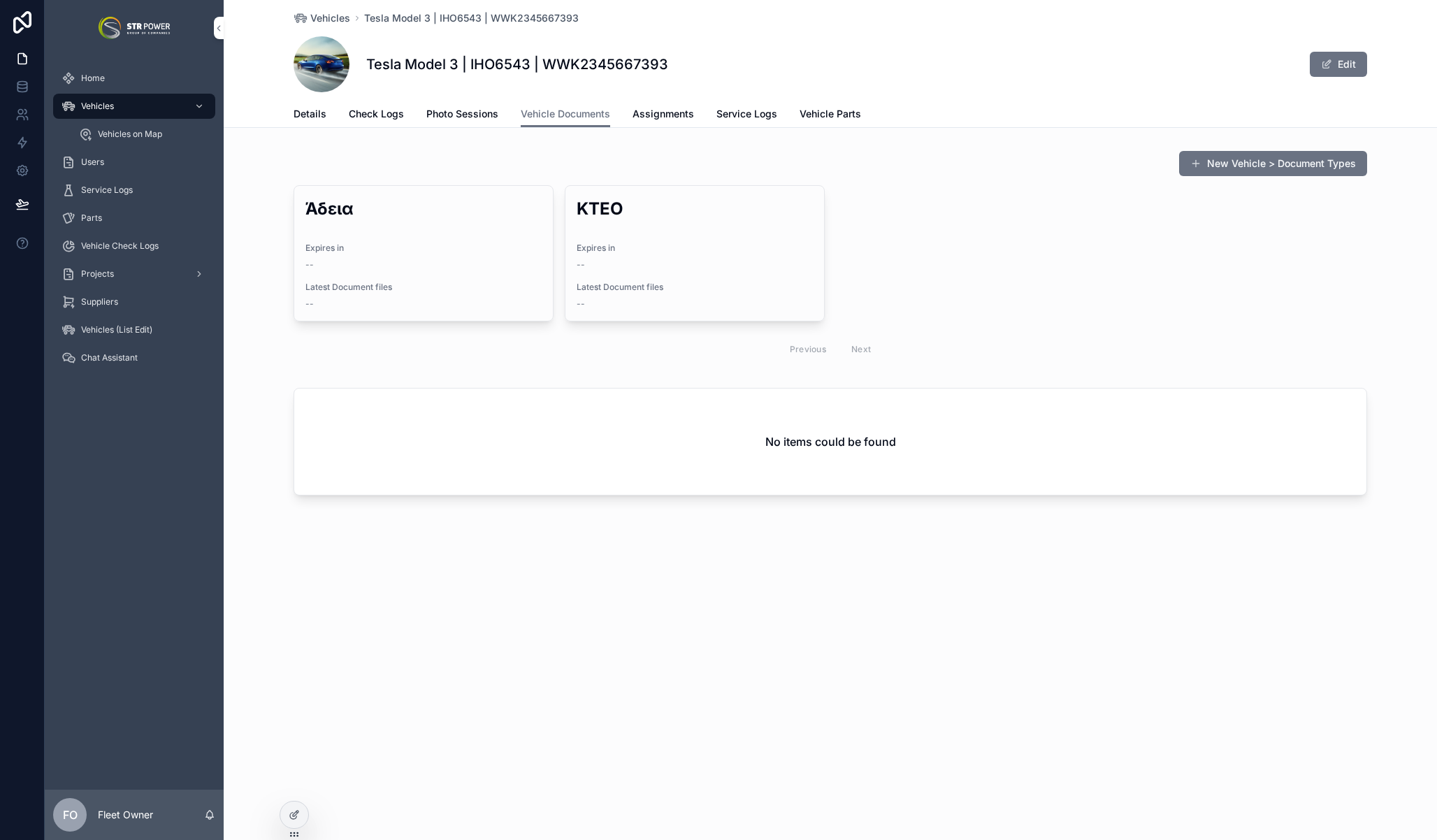
click at [375, 123] on link "Check Logs" at bounding box center [376, 115] width 56 height 28
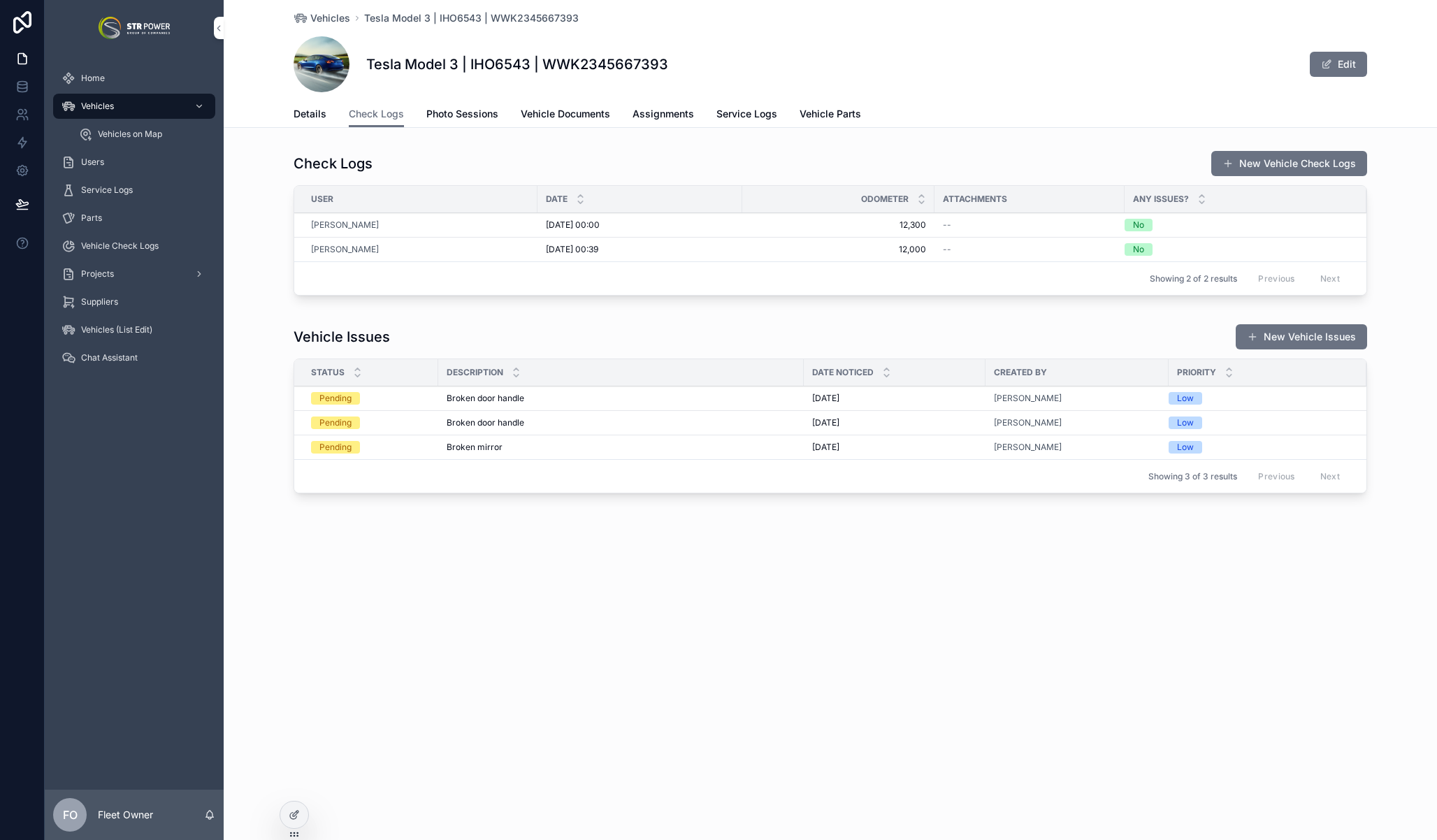
click at [1301, 162] on button "New Vehicle Check Logs" at bounding box center [1289, 163] width 156 height 26
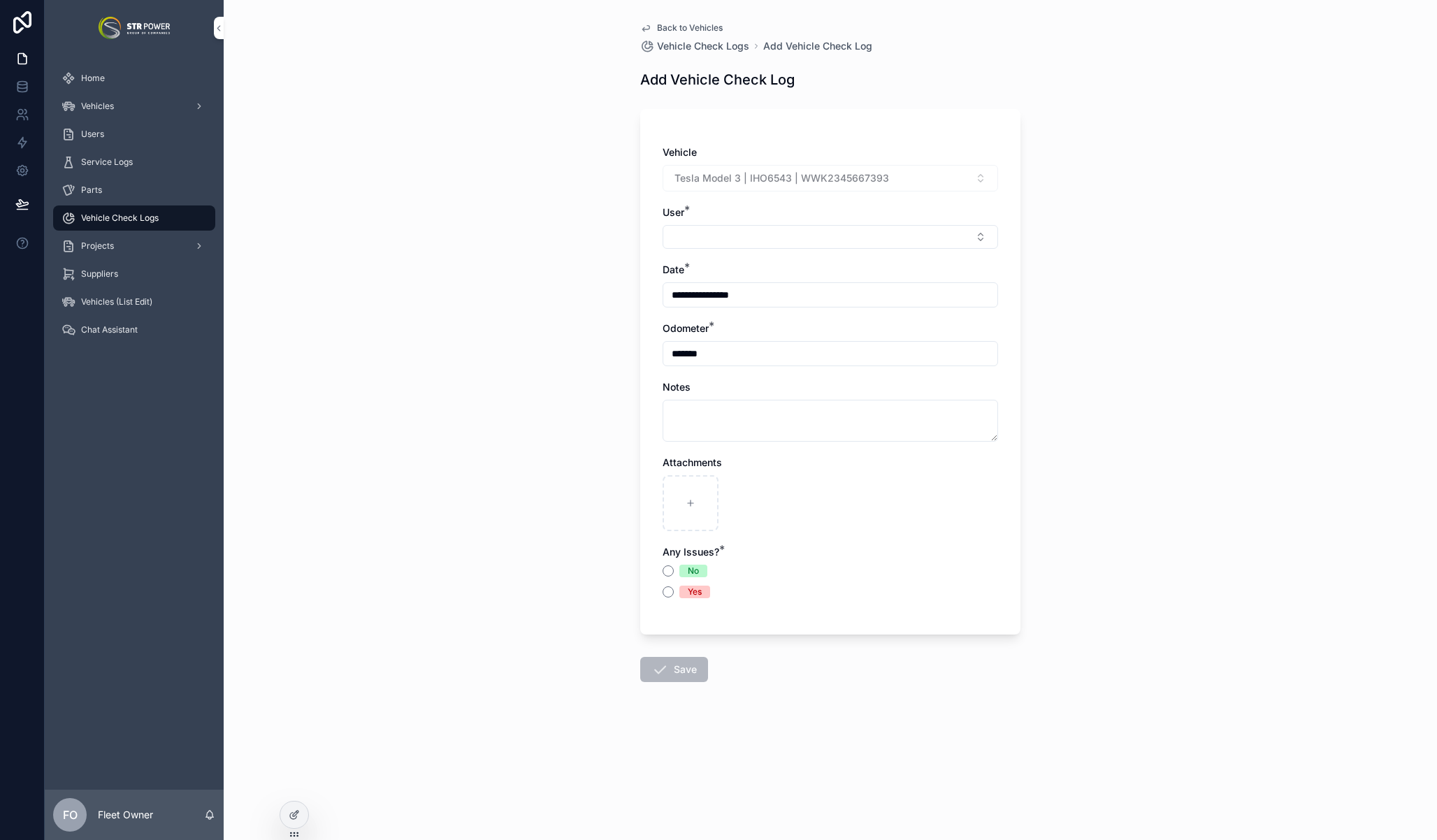
click at [649, 28] on icon "scrollable content" at bounding box center [645, 28] width 7 height 5
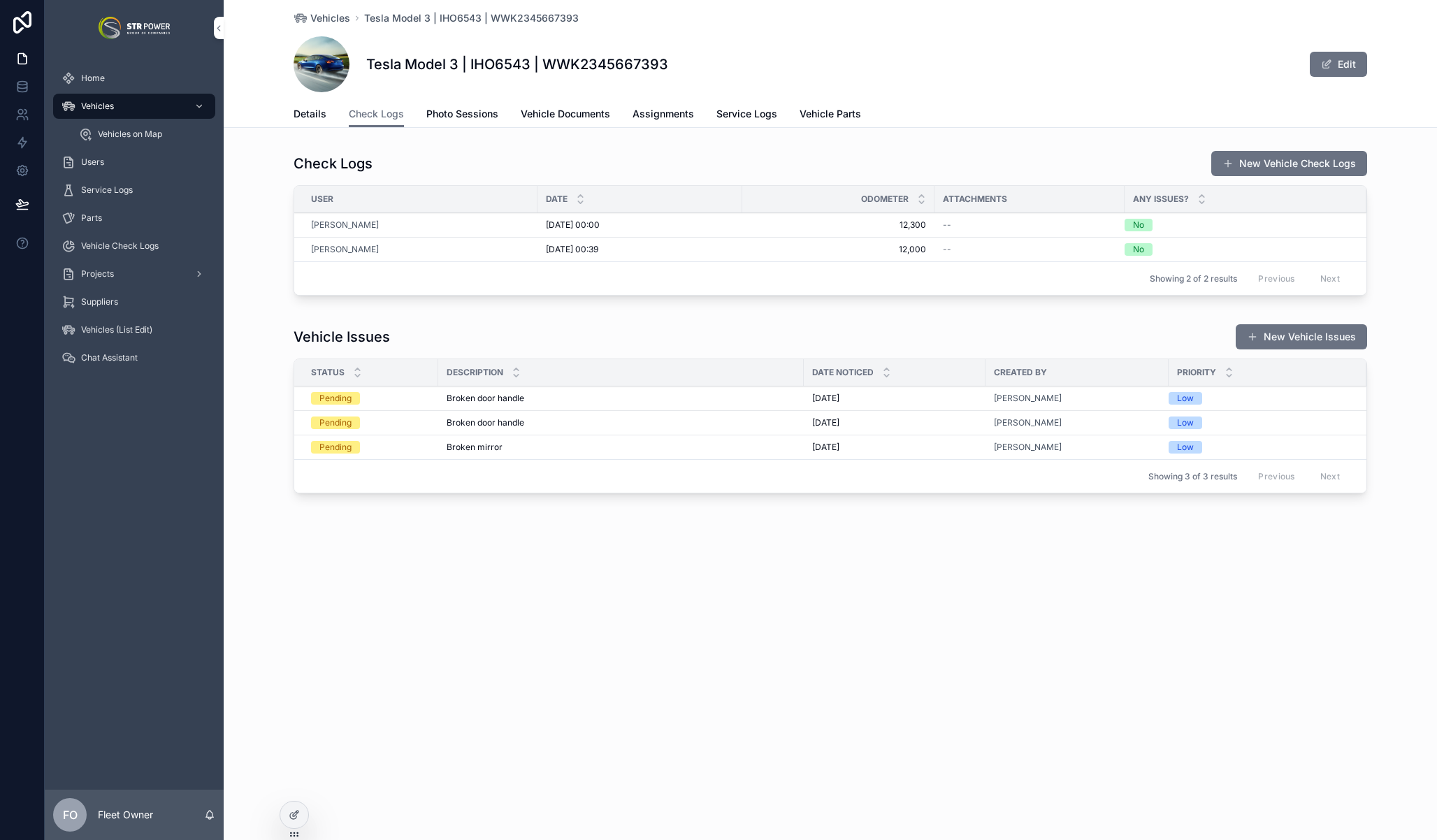
click at [745, 116] on span "Service Logs" at bounding box center [746, 114] width 61 height 14
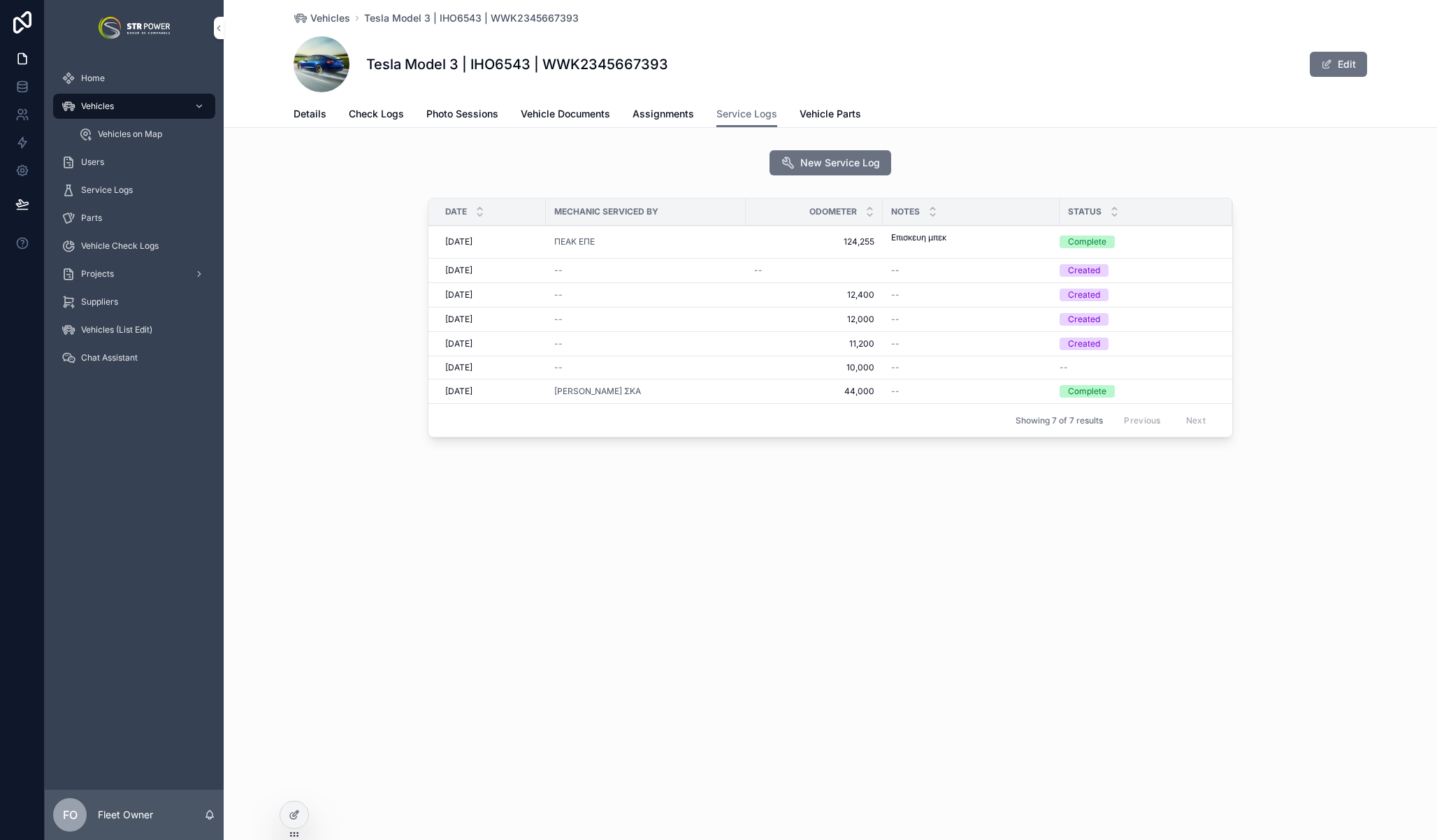
click at [558, 109] on span "Vehicle Documents" at bounding box center [565, 114] width 89 height 14
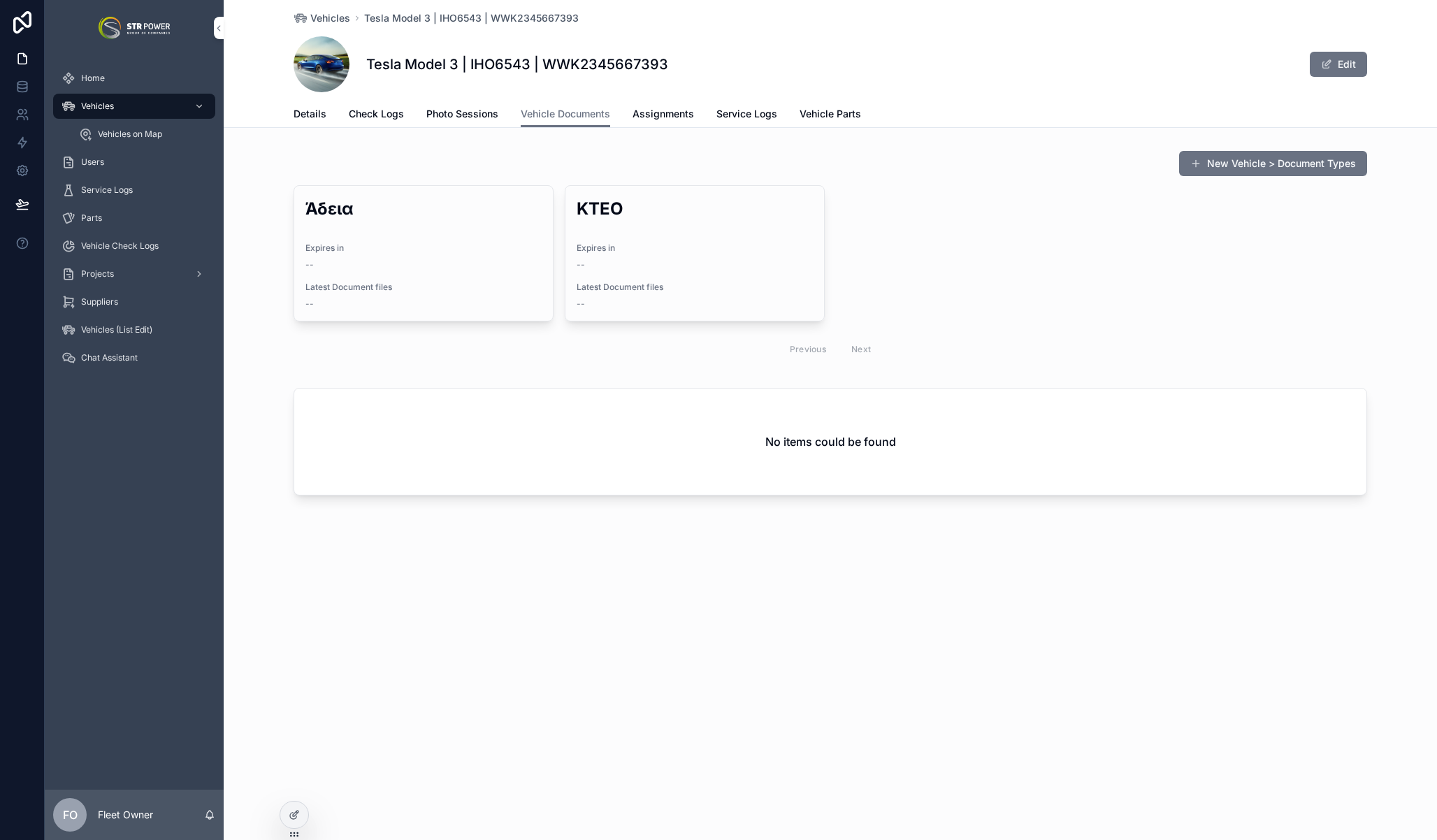
click at [377, 122] on link "Check Logs" at bounding box center [376, 115] width 56 height 28
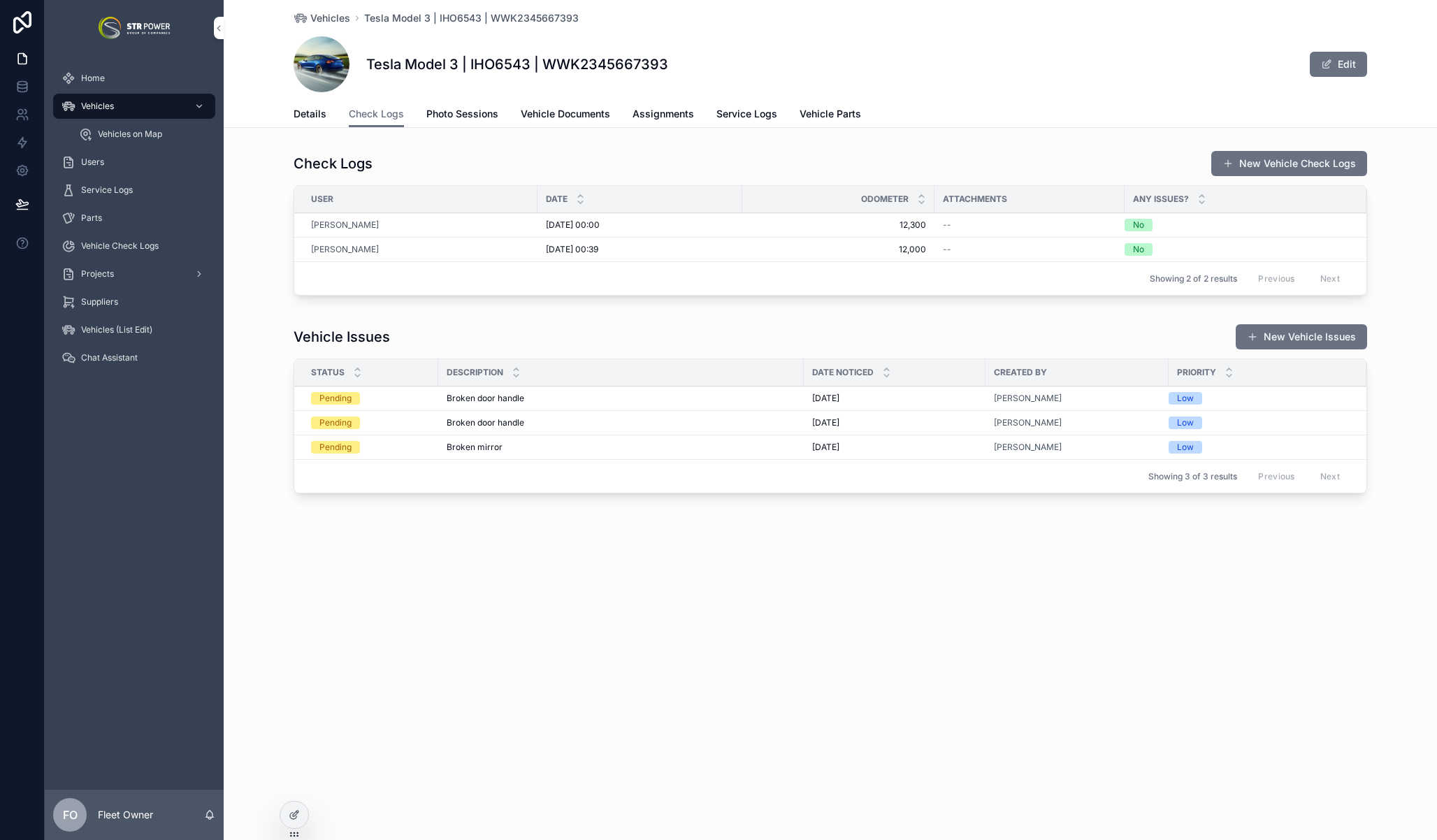
click at [472, 117] on span "Photo Sessions" at bounding box center [463, 114] width 72 height 14
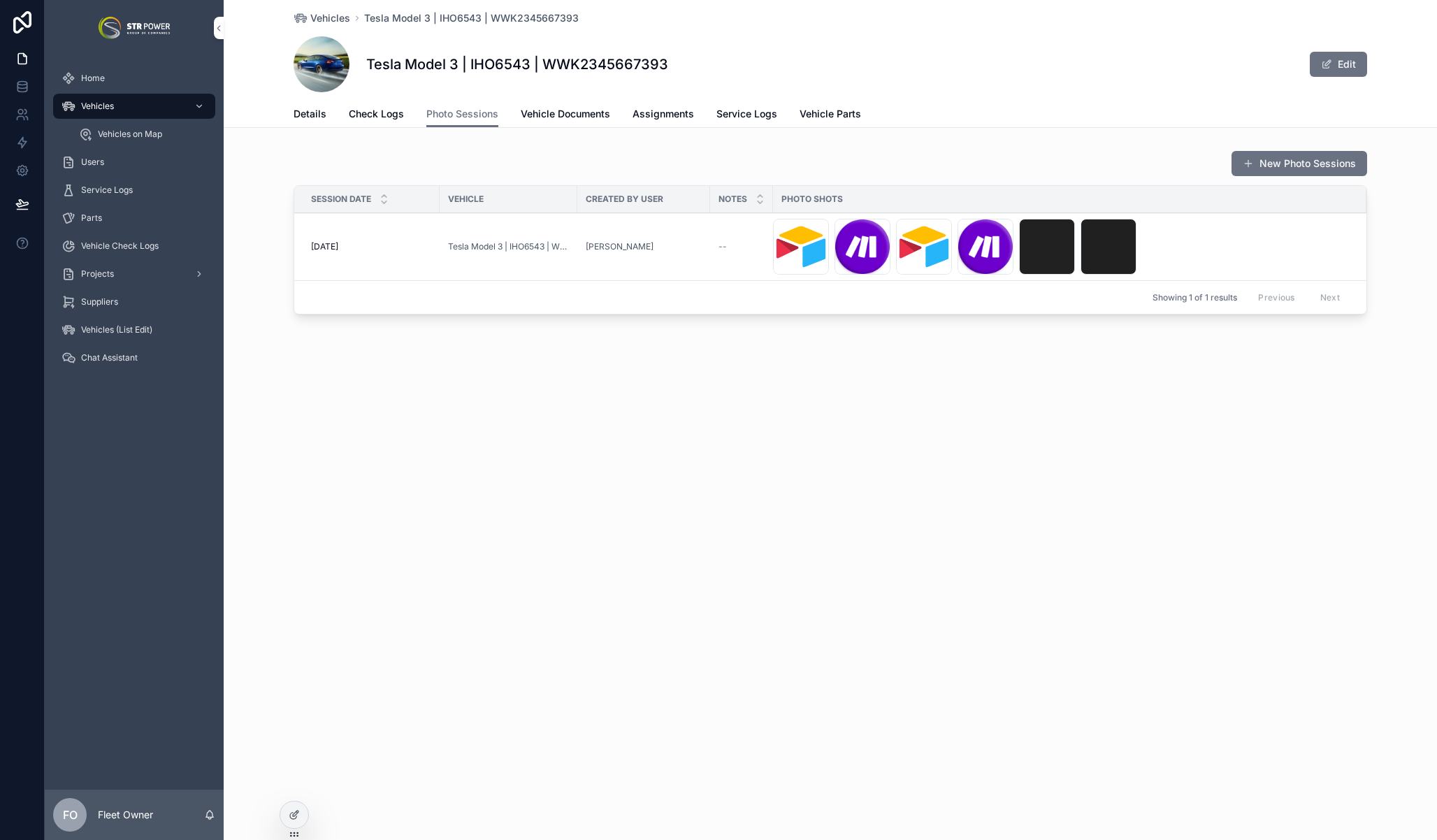
click at [395, 237] on td "[DATE] [DATE]" at bounding box center [367, 247] width 145 height 68
click at [396, 243] on div "[DATE] [DATE]" at bounding box center [371, 246] width 120 height 11
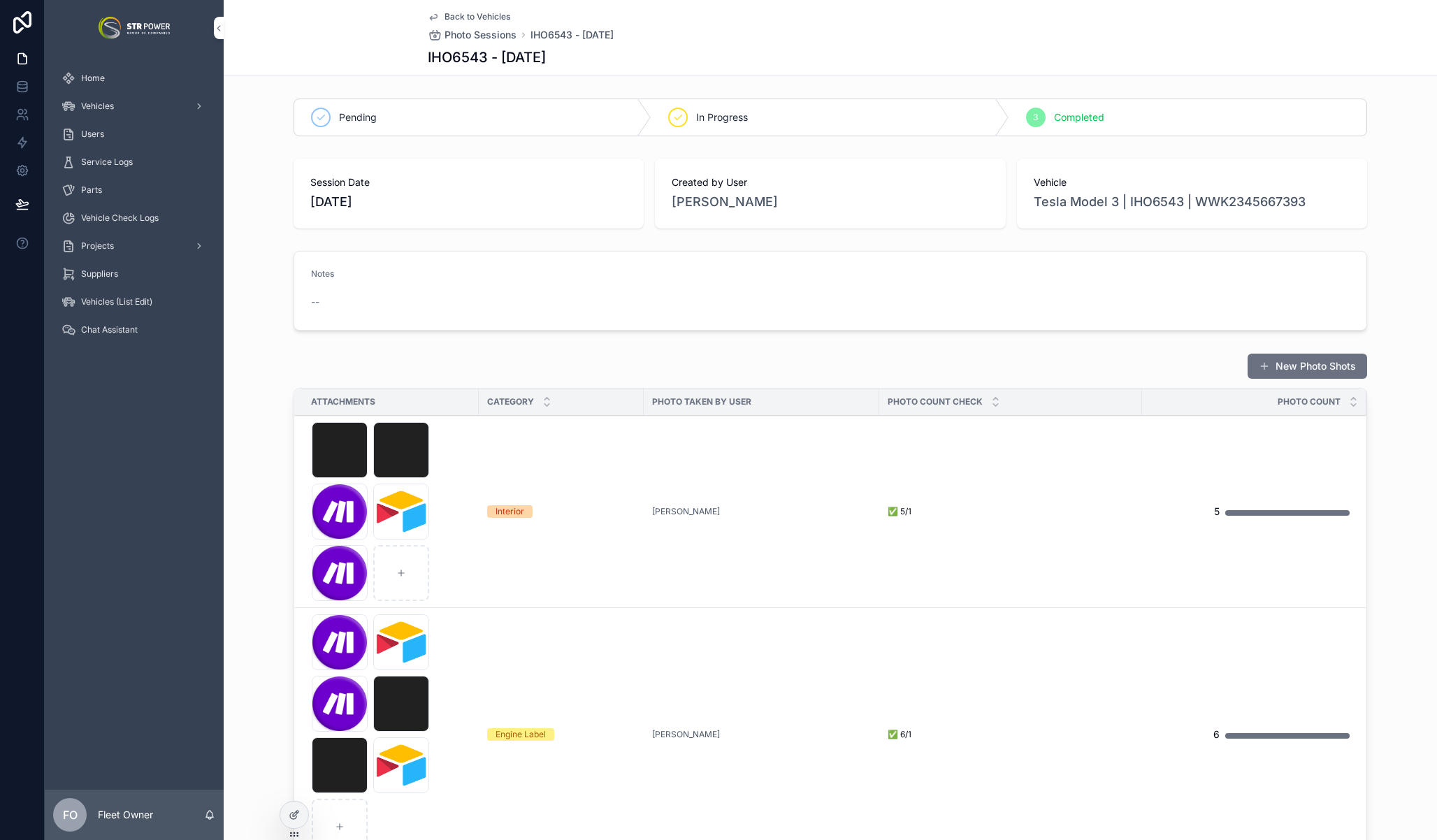
click at [448, 18] on span "Back to Vehicles" at bounding box center [477, 17] width 66 height 11
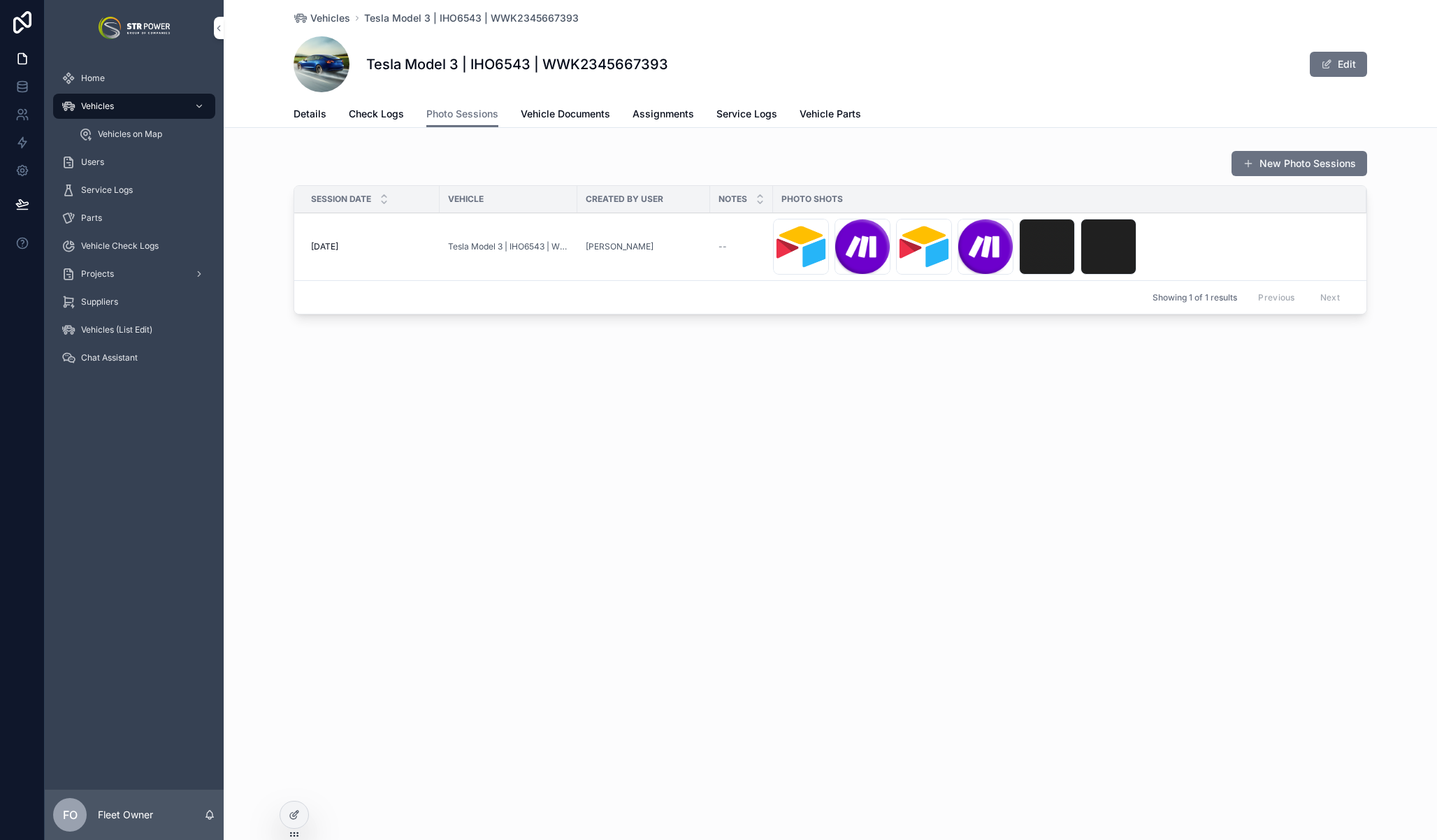
click at [384, 113] on span "Check Logs" at bounding box center [376, 114] width 56 height 14
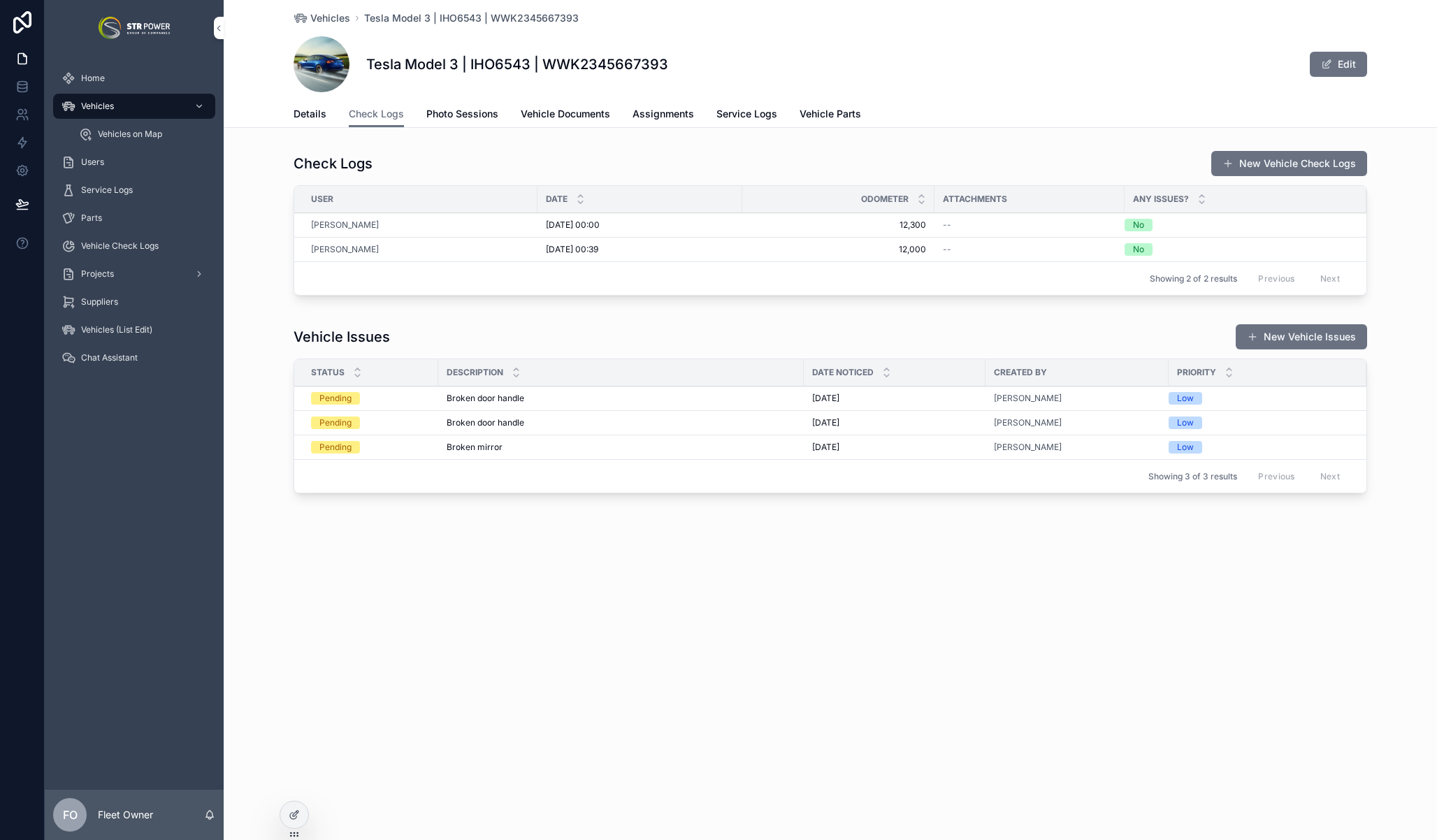
click at [1254, 164] on button "New Vehicle Check Logs" at bounding box center [1289, 163] width 156 height 26
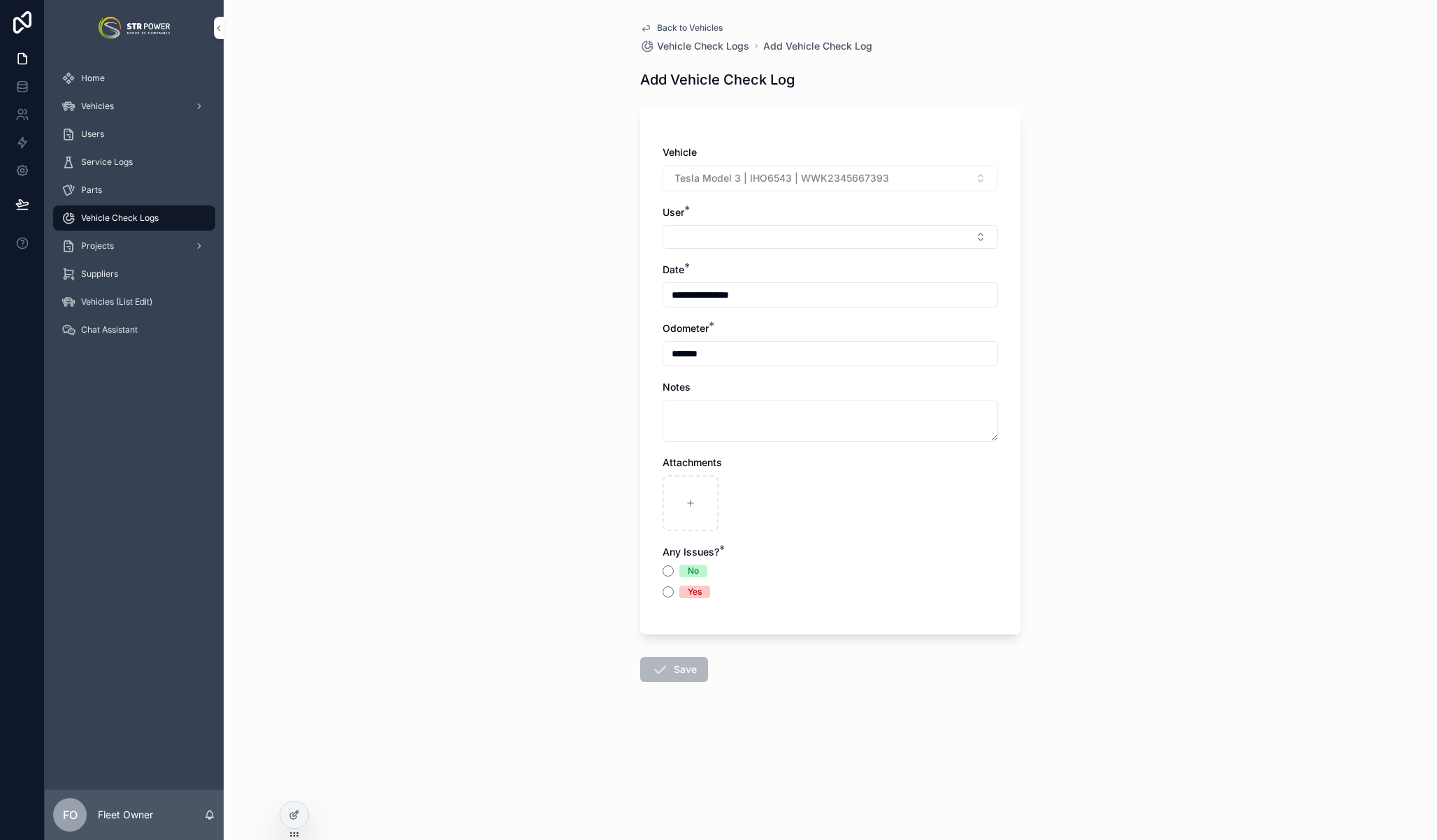
click at [1146, 453] on div "**********" at bounding box center [830, 420] width 1213 height 840
click at [1194, 494] on div "**********" at bounding box center [830, 420] width 1213 height 840
click at [557, 442] on div "**********" at bounding box center [830, 420] width 1213 height 840
click at [1141, 358] on div "**********" at bounding box center [830, 420] width 1213 height 840
click at [381, 213] on div "**********" at bounding box center [830, 420] width 1213 height 840
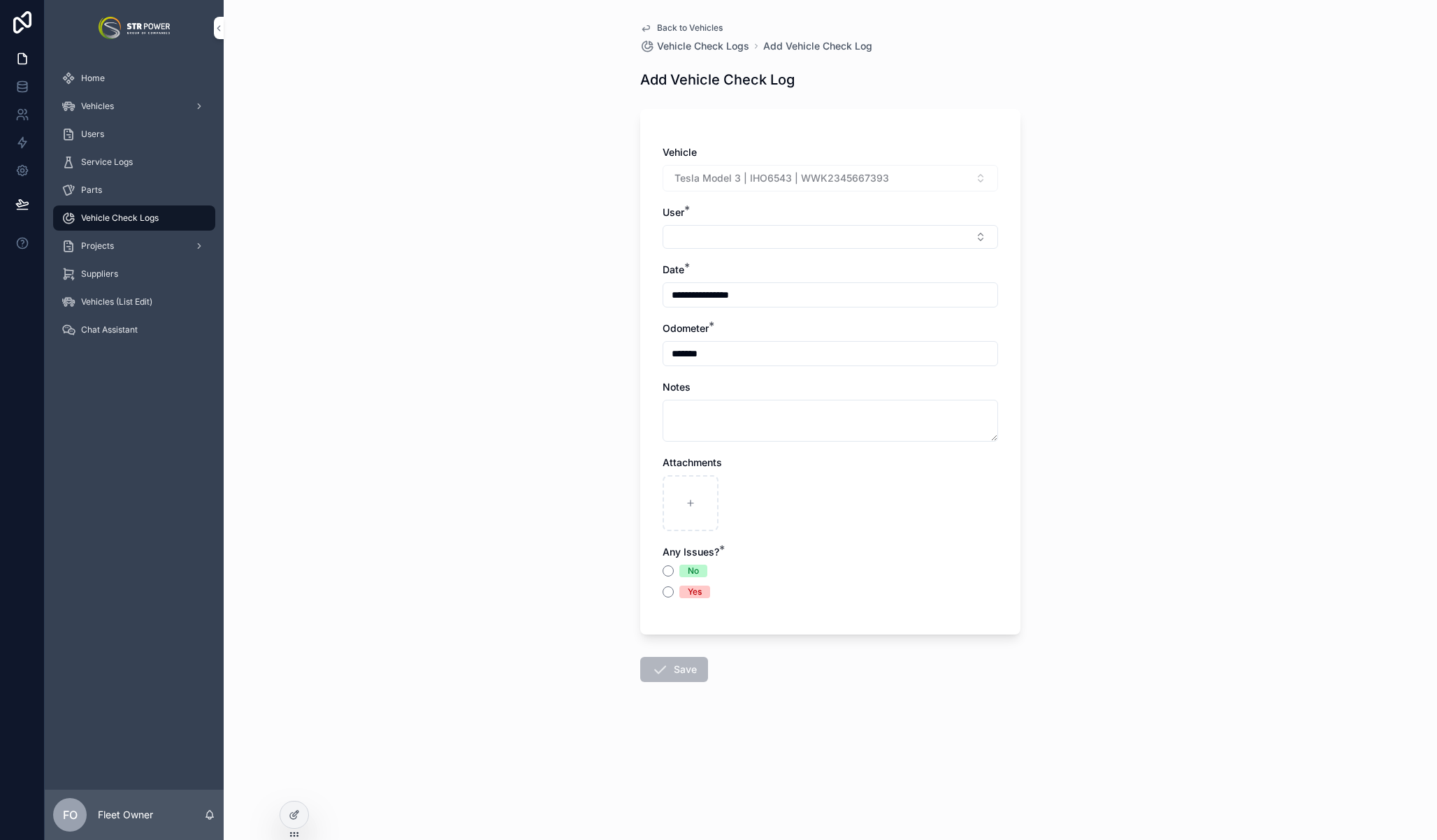
click at [703, 26] on span "Back to Vehicles" at bounding box center [689, 27] width 66 height 11
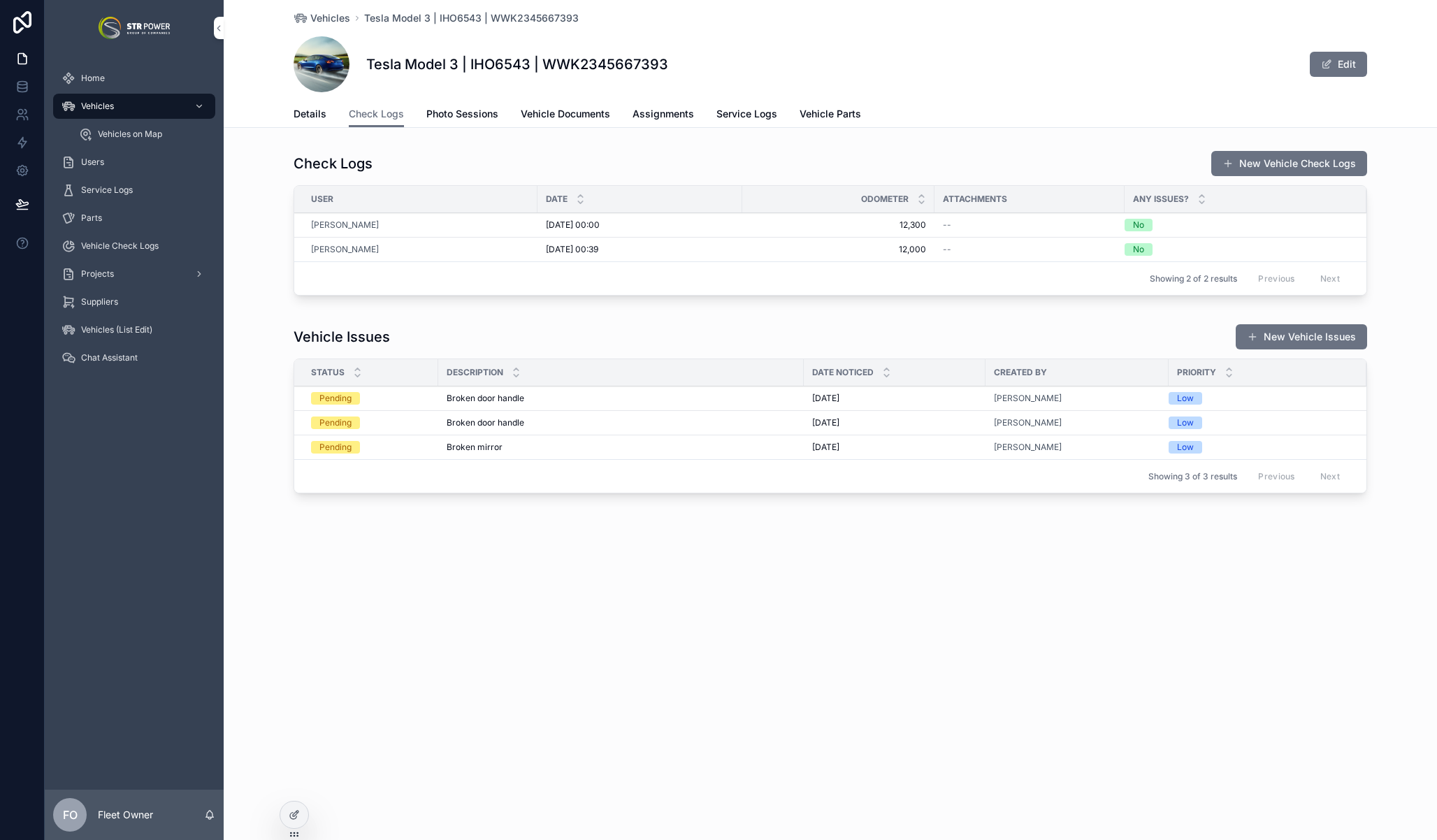
click at [456, 111] on span "Photo Sessions" at bounding box center [463, 114] width 72 height 14
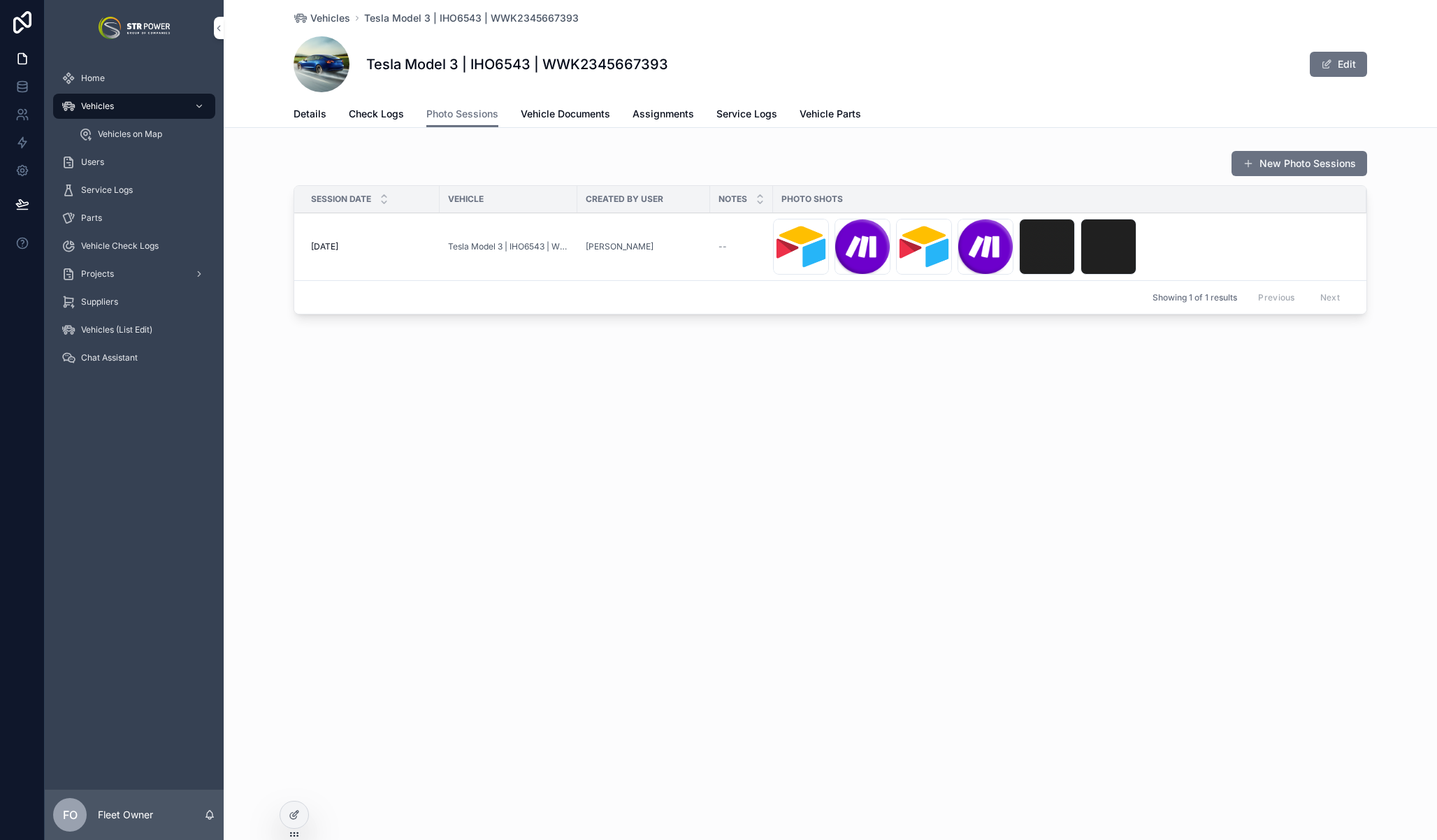
click at [396, 235] on td "[DATE] [DATE]" at bounding box center [367, 247] width 145 height 68
click at [388, 254] on td "[DATE] [DATE]" at bounding box center [367, 247] width 145 height 68
click at [389, 247] on div "[DATE] [DATE]" at bounding box center [371, 246] width 120 height 11
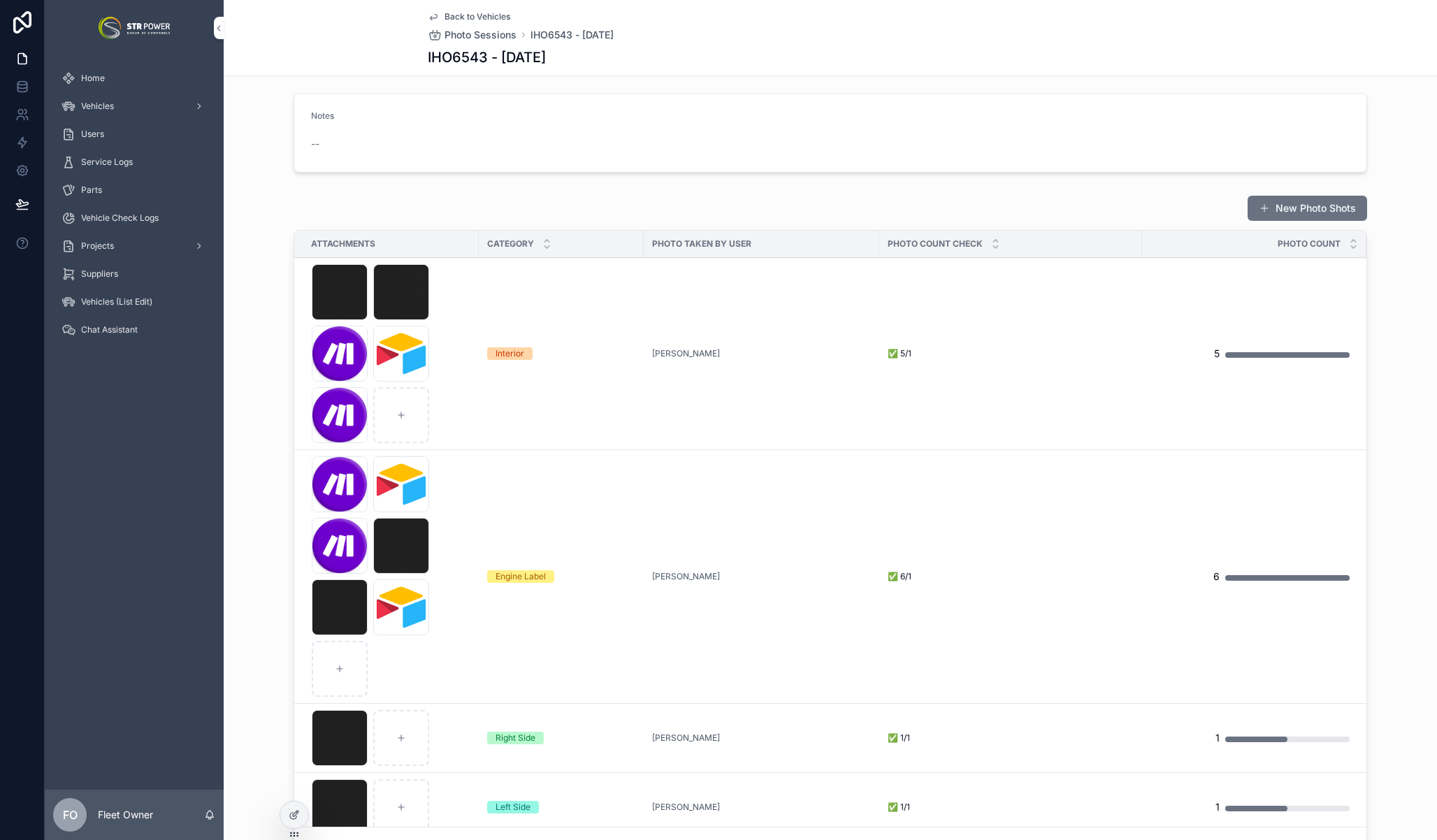
click at [324, 190] on div "New Photo Shots Attachments Category Photo Taken by User Photo Count Check Phot…" at bounding box center [830, 531] width 1213 height 683
click at [133, 72] on div "Home" at bounding box center [134, 78] width 145 height 22
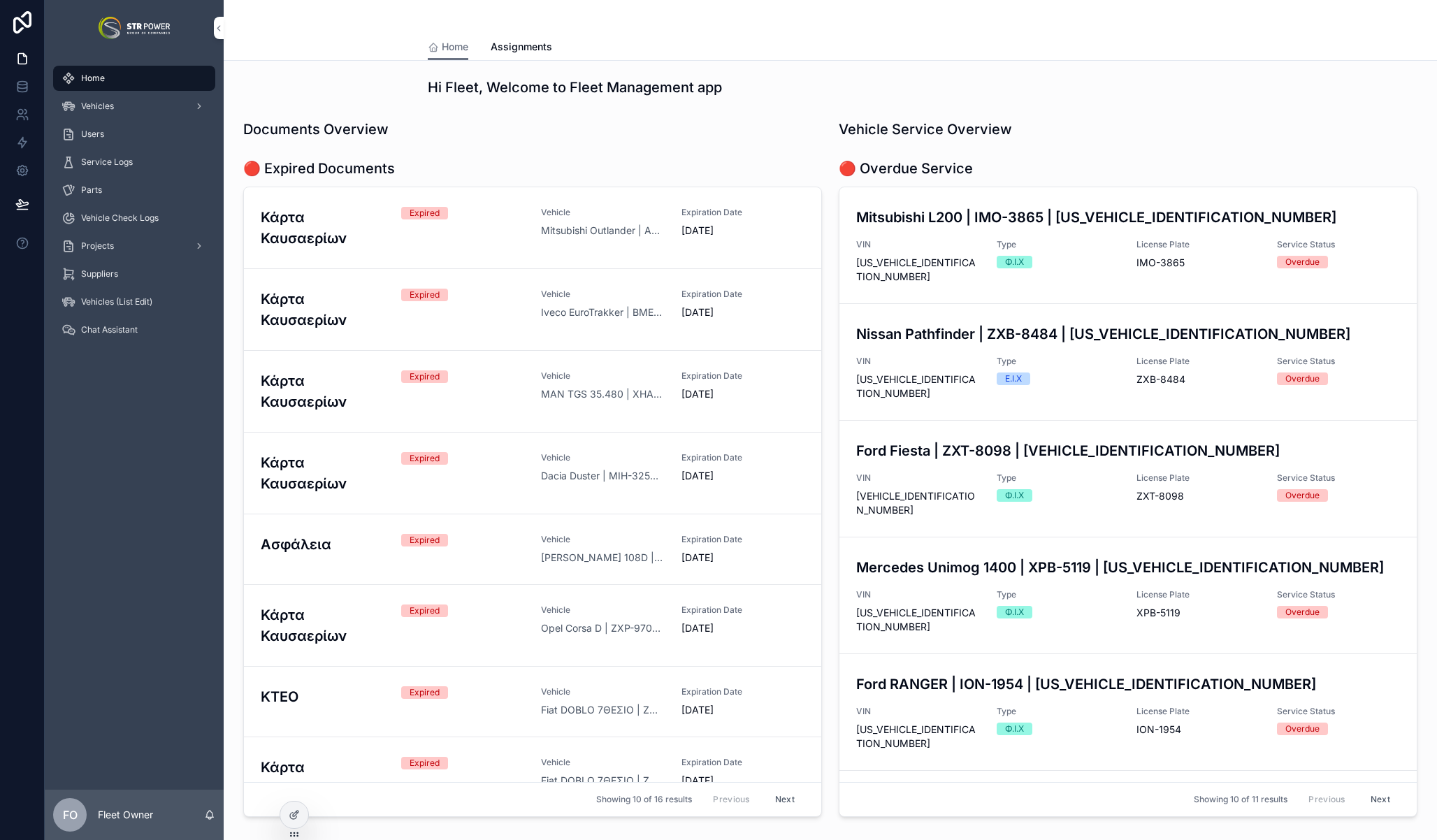
scroll to position [1158, 0]
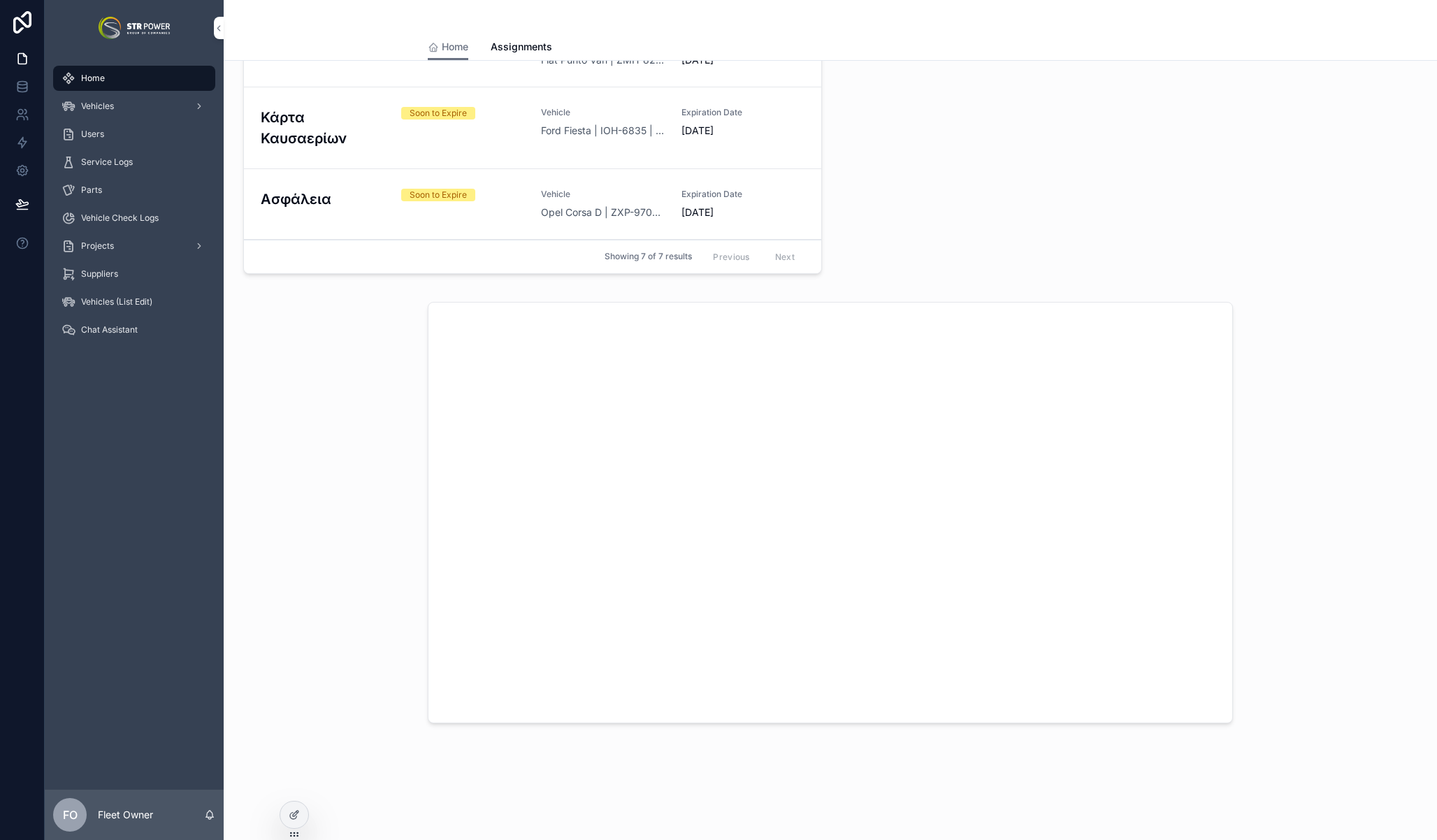
click at [136, 108] on div "Vehicles" at bounding box center [134, 106] width 145 height 22
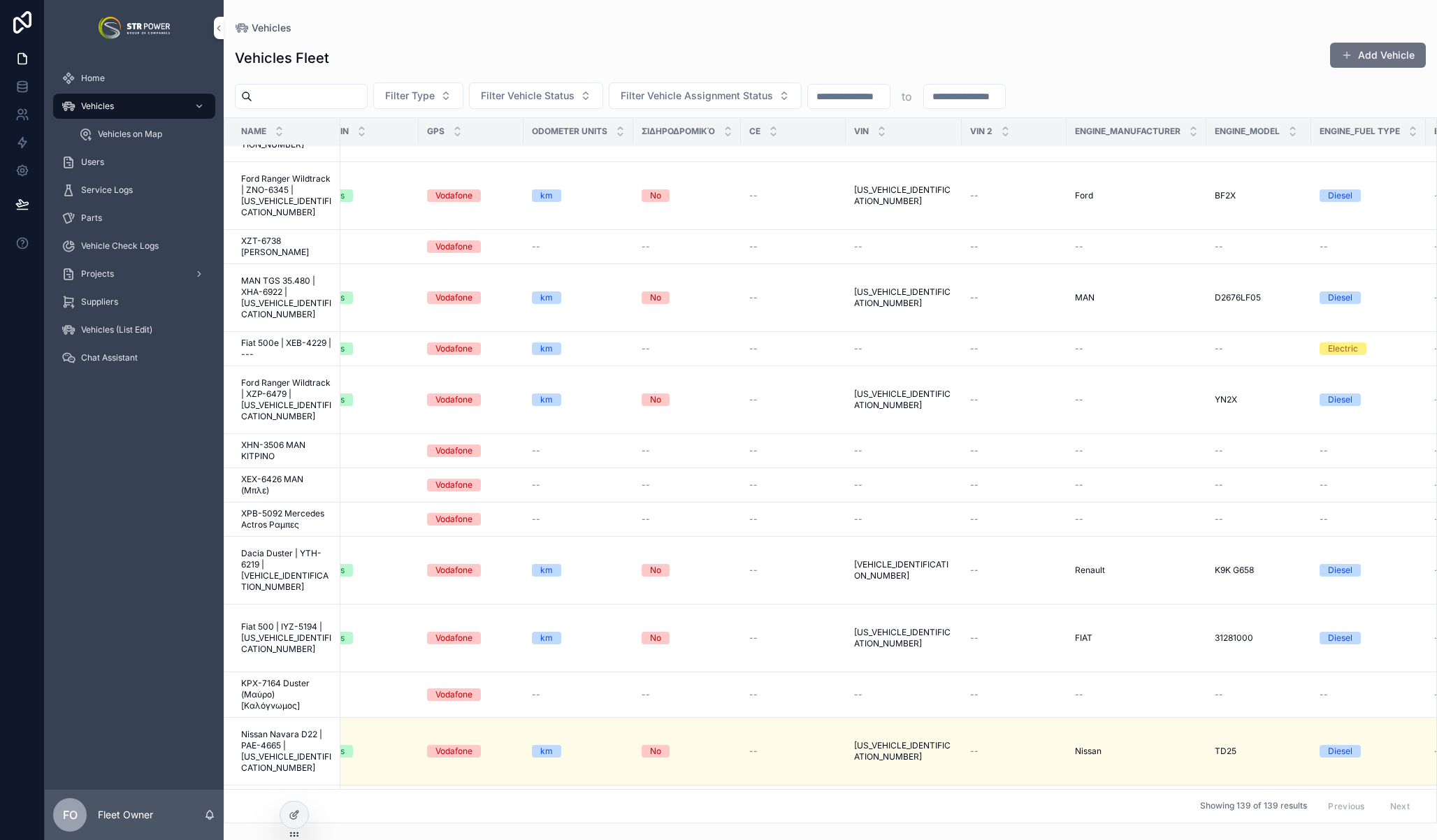
scroll to position [0, 883]
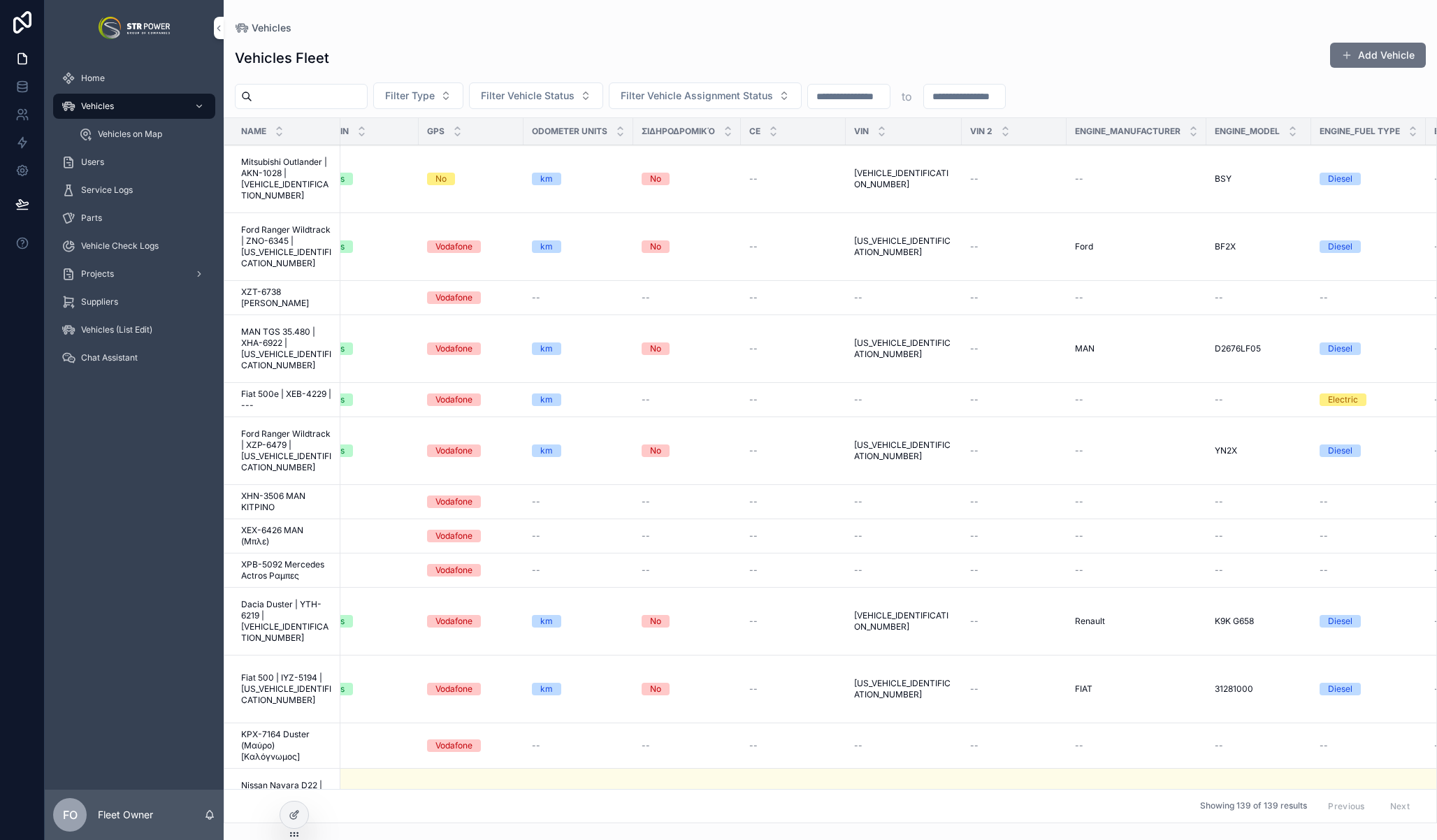
click at [865, 244] on span "[US_VEHICLE_IDENTIFICATION_NUMBER]" at bounding box center [904, 246] width 100 height 22
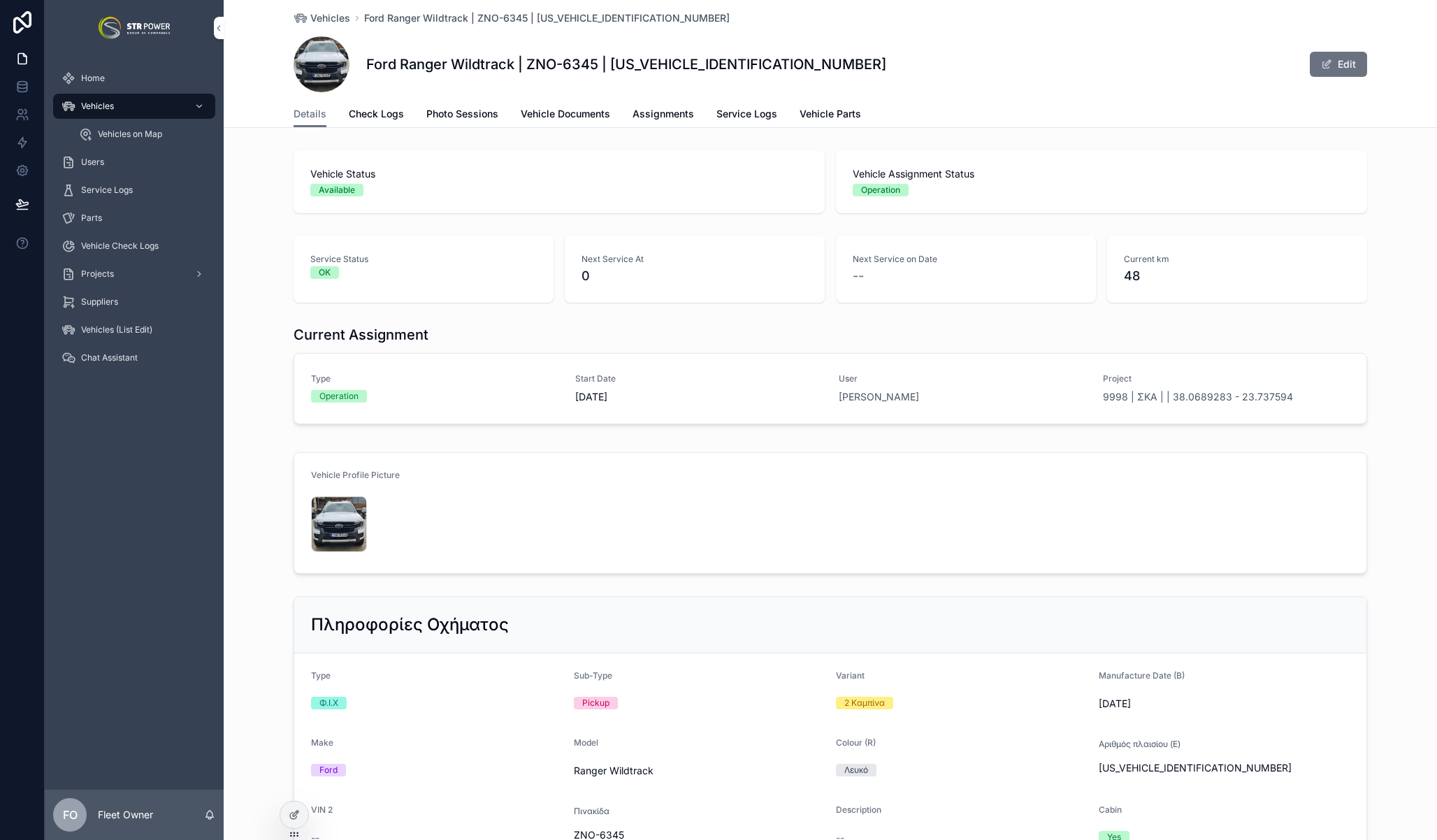
click at [120, 137] on span "Vehicles on Map" at bounding box center [130, 134] width 64 height 11
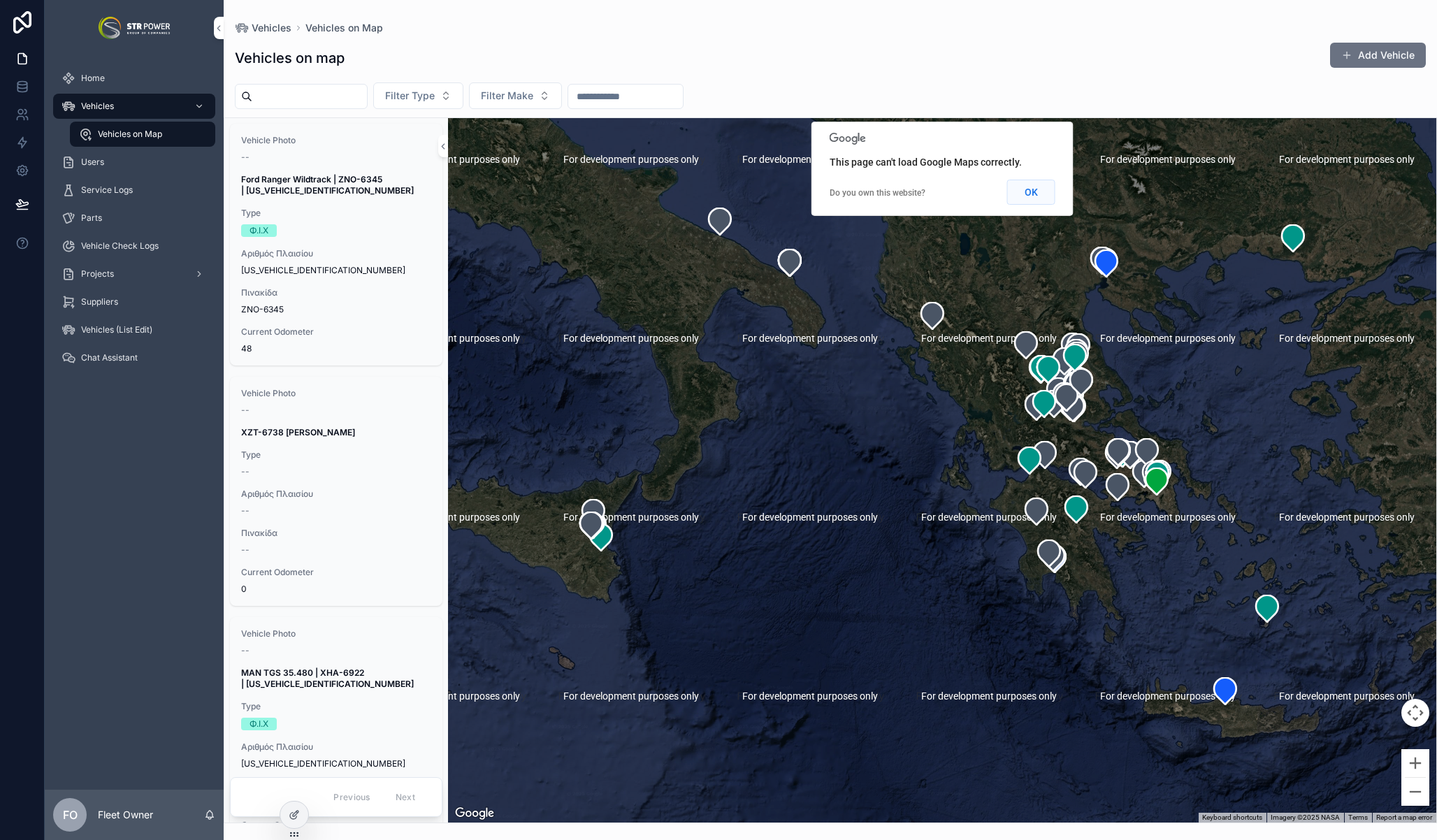
click at [1042, 190] on button "OK" at bounding box center [1031, 192] width 48 height 26
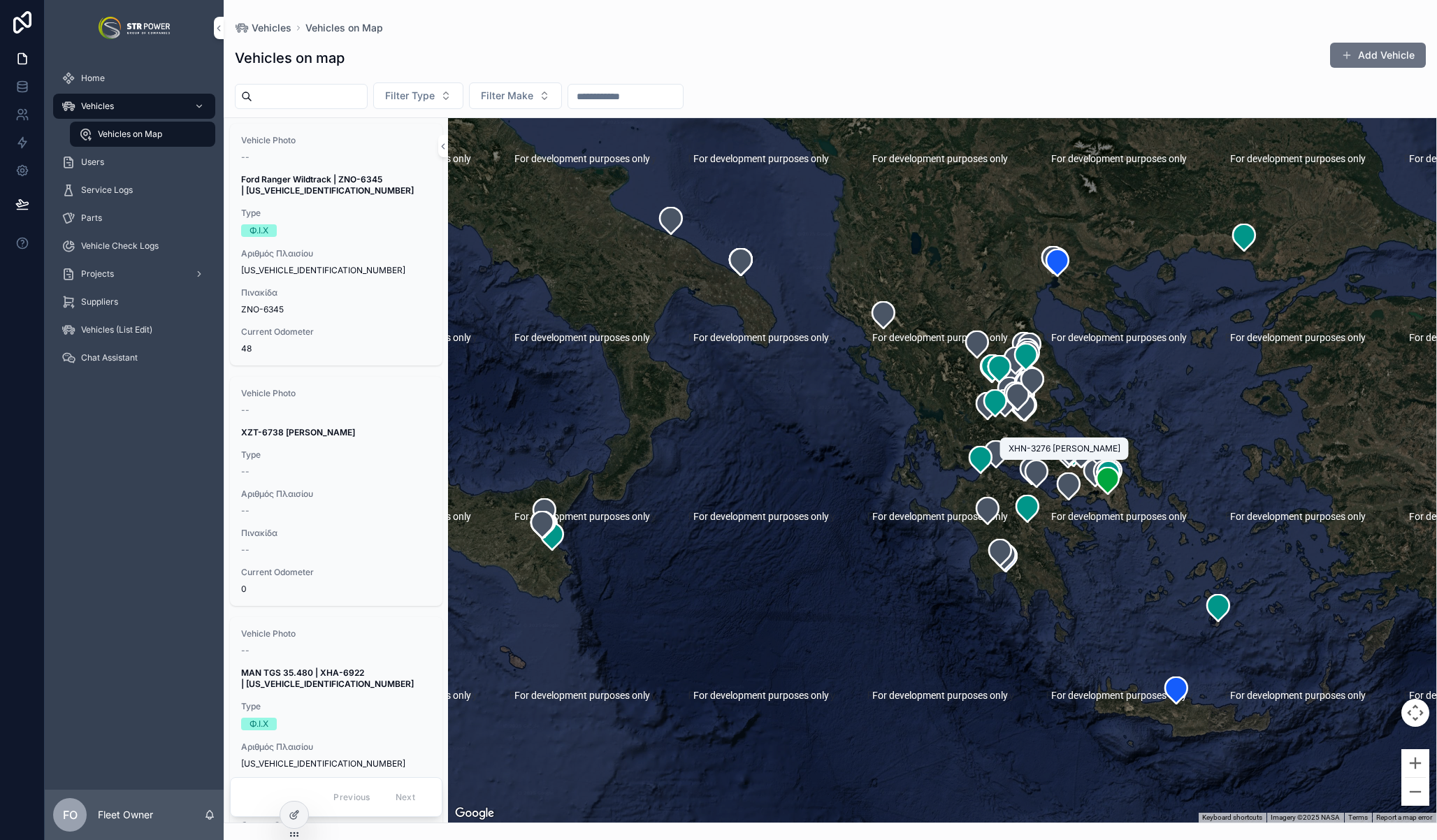
drag, startPoint x: 1103, startPoint y: 479, endPoint x: 1034, endPoint y: 477, distance: 69.0
click at [1034, 477] on div "scrollable content" at bounding box center [942, 470] width 988 height 704
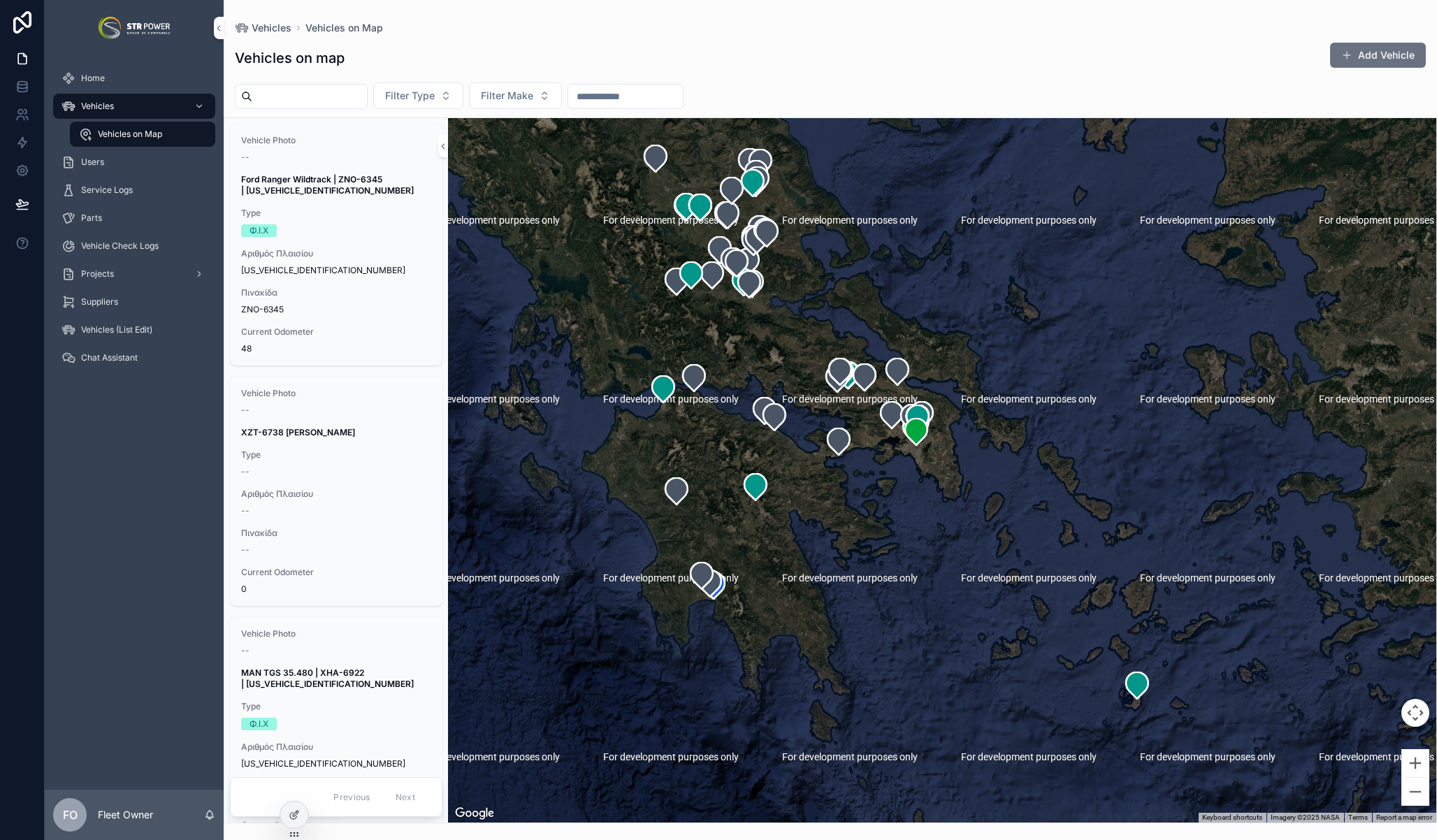
click at [93, 83] on span "Home" at bounding box center [93, 78] width 24 height 11
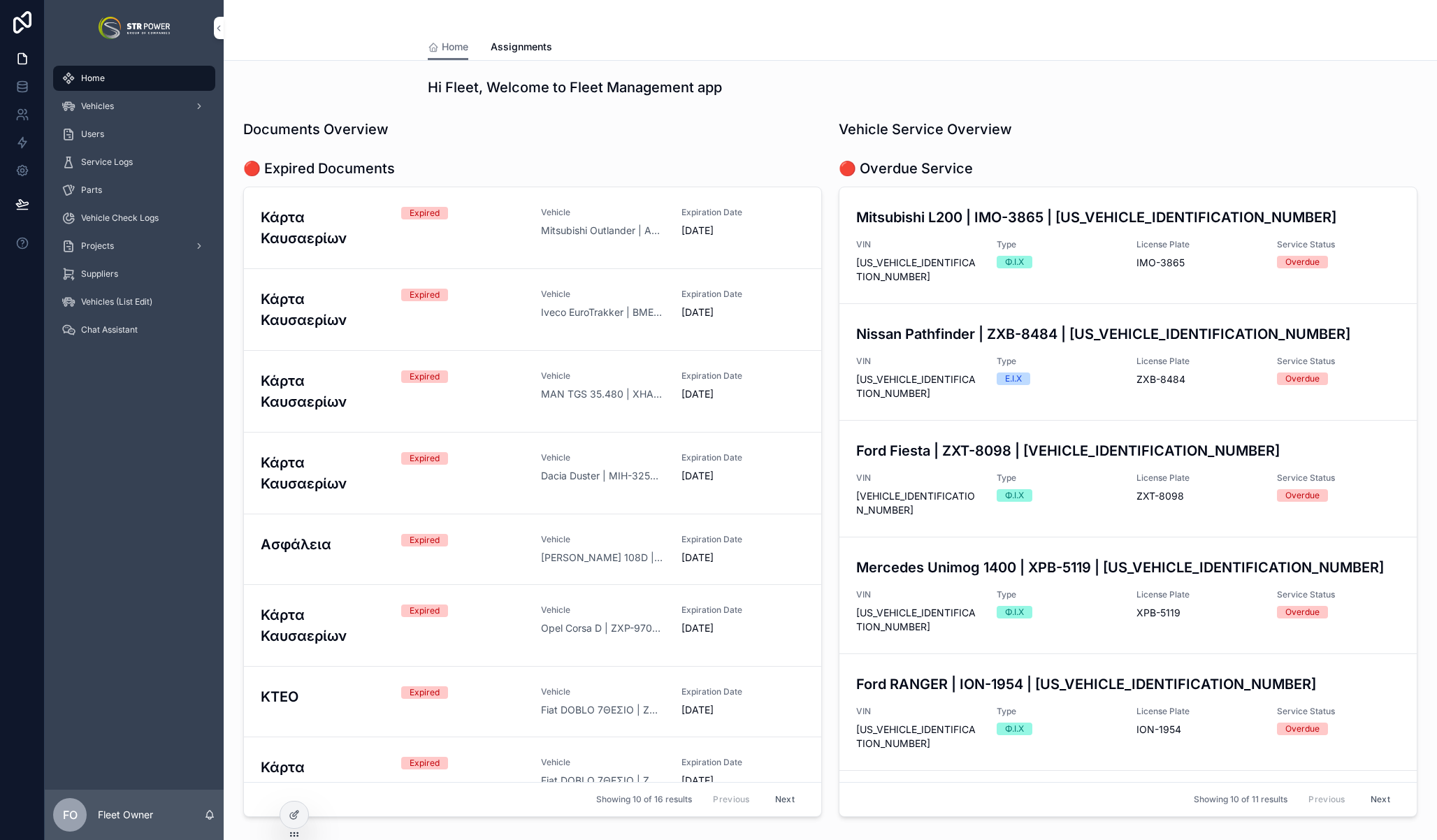
scroll to position [1158, 0]
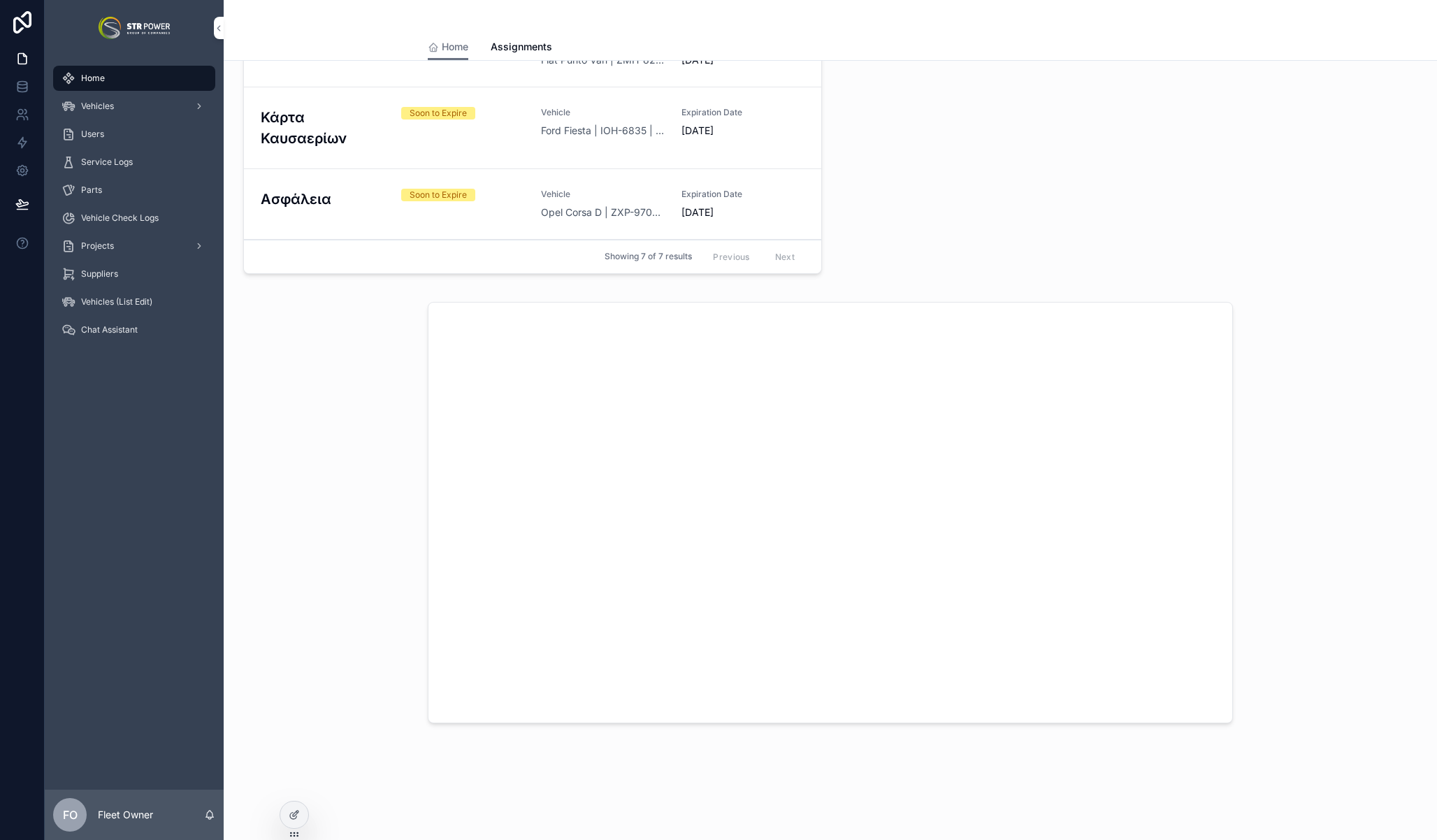
click at [125, 109] on div "Vehicles" at bounding box center [134, 106] width 145 height 22
